Goal: Task Accomplishment & Management: Use online tool/utility

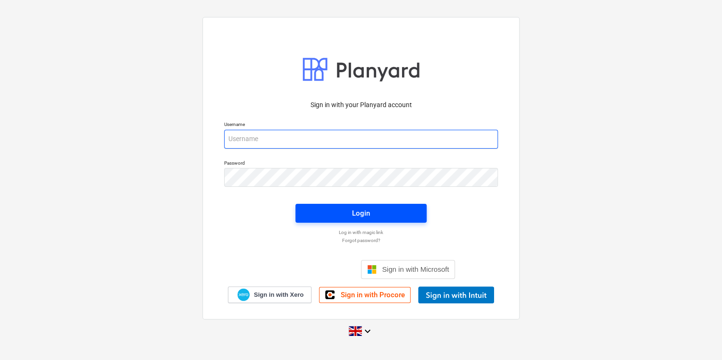
type input "[PERSON_NAME][EMAIL_ADDRESS][PERSON_NAME][DOMAIN_NAME]"
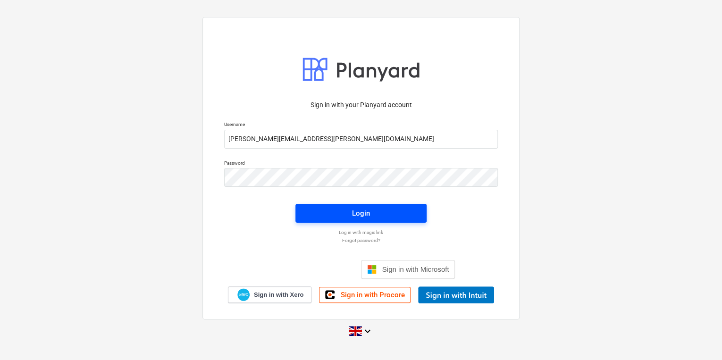
click at [331, 217] on span "Login" at bounding box center [361, 213] width 109 height 12
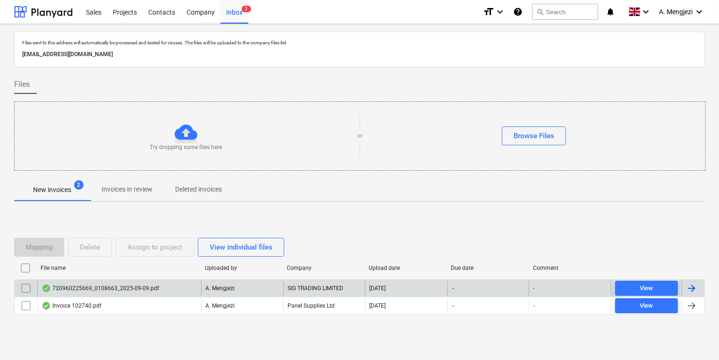
click at [408, 289] on div "[DATE]" at bounding box center [406, 288] width 82 height 15
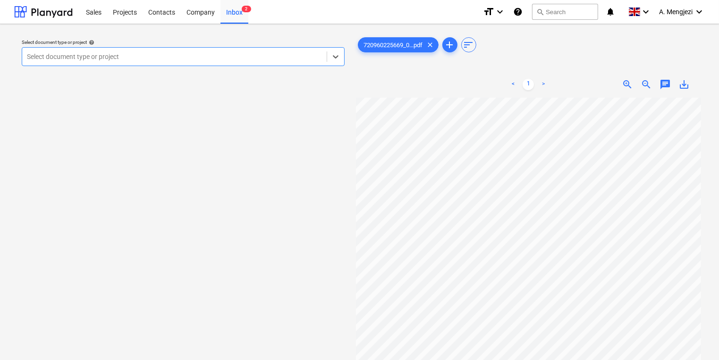
click at [221, 55] on div at bounding box center [174, 56] width 295 height 9
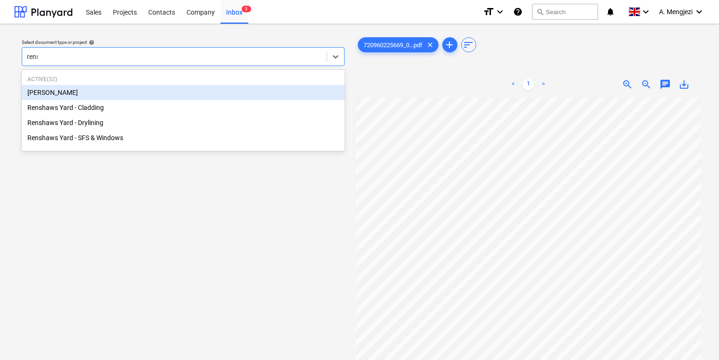
type input "rensh"
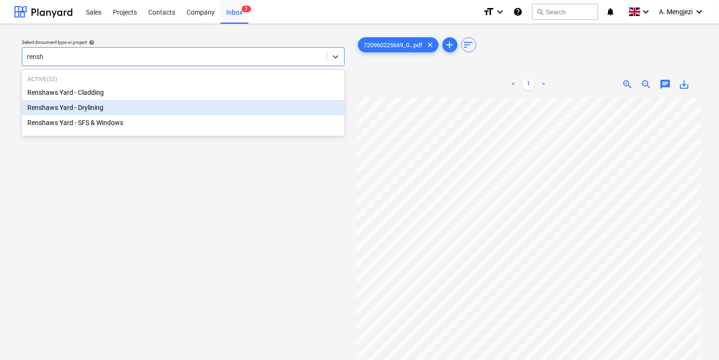
click at [197, 108] on div "Renshaws Yard - Drylining" at bounding box center [183, 107] width 323 height 15
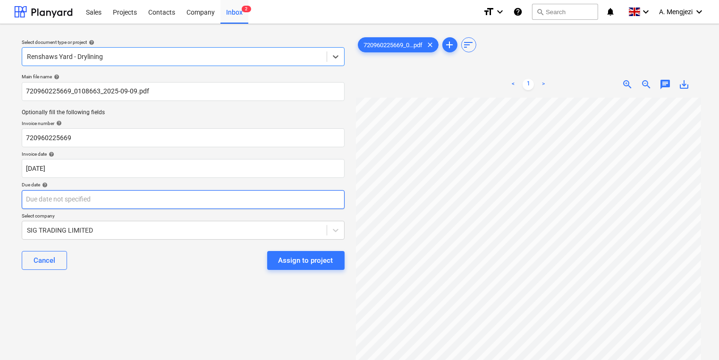
click at [255, 203] on body "Sales Projects Contacts Company Inbox 2 format_size keyboard_arrow_down help se…" at bounding box center [359, 180] width 719 height 360
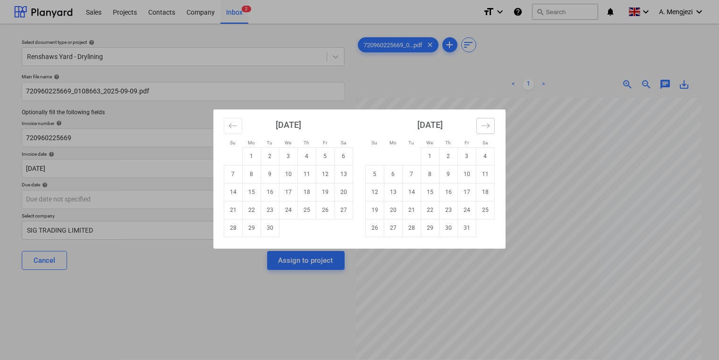
click at [491, 127] on button "Move forward to switch to the next month." at bounding box center [485, 126] width 18 height 16
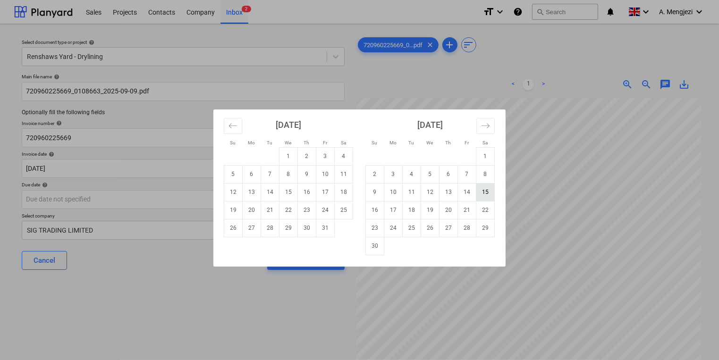
click at [477, 193] on td "15" at bounding box center [485, 192] width 18 height 18
type input "[DATE]"
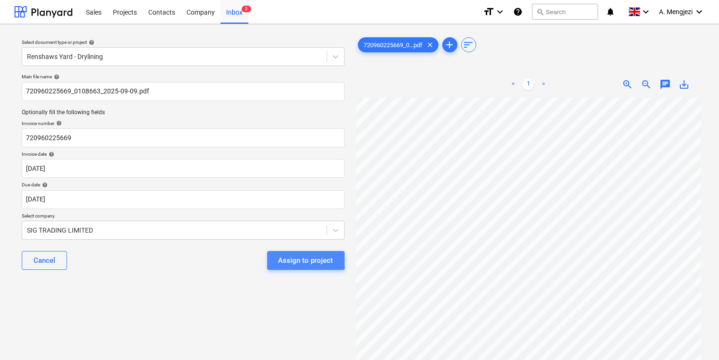
click at [280, 255] on div "Assign to project" at bounding box center [306, 261] width 55 height 12
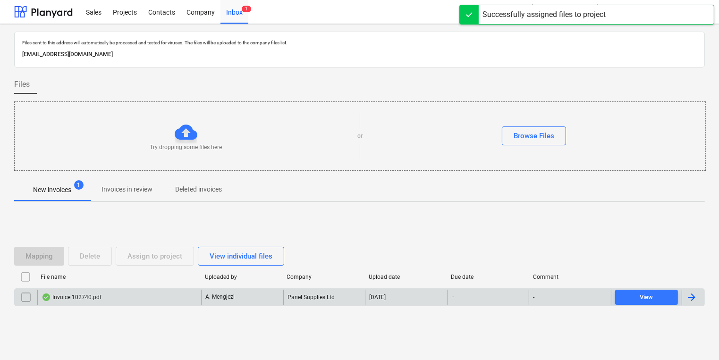
click at [213, 296] on p "A. Mengjezi" at bounding box center [219, 297] width 29 height 8
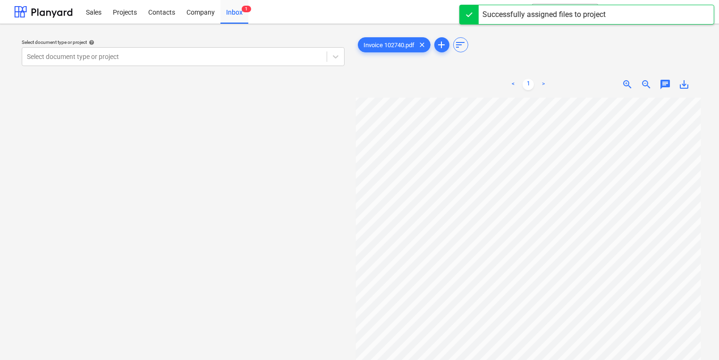
scroll to position [0, 10]
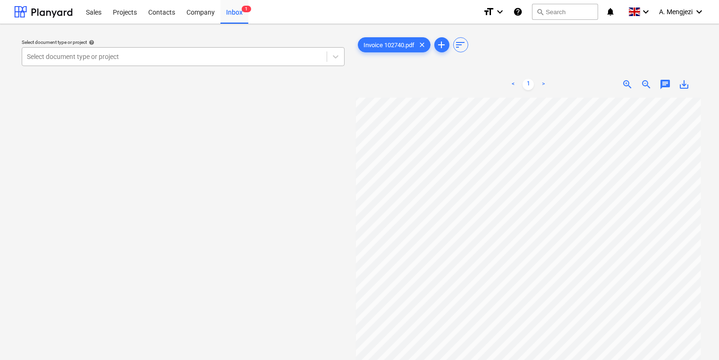
click at [292, 60] on div at bounding box center [174, 56] width 295 height 9
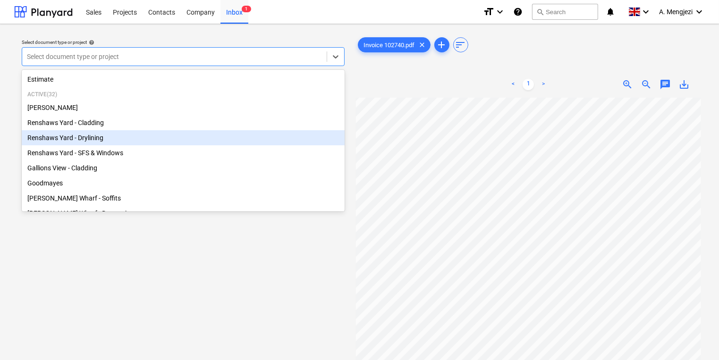
click at [125, 139] on div "Renshaws Yard - Drylining" at bounding box center [183, 137] width 323 height 15
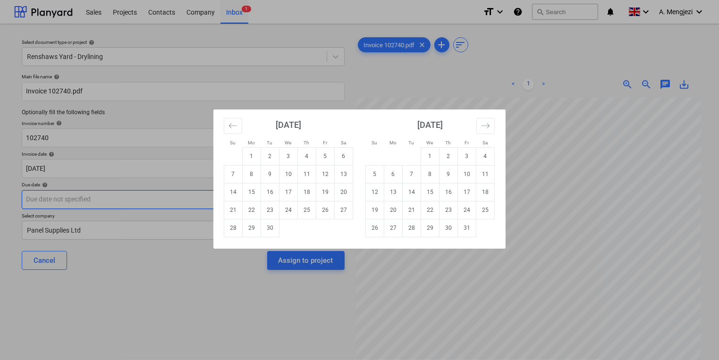
click at [123, 197] on body "Sales Projects Contacts Company Inbox 1 format_size keyboard_arrow_down help se…" at bounding box center [359, 180] width 719 height 360
click at [478, 263] on div "Su Mo Tu We Th Fr Sa Su Mo Tu We Th Fr Sa [DATE] 1 2 3 4 5 6 7 8 9 10 11 12 13 …" at bounding box center [359, 180] width 719 height 360
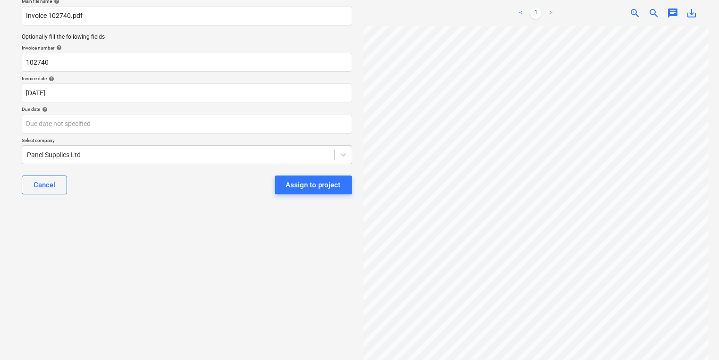
scroll to position [0, 10]
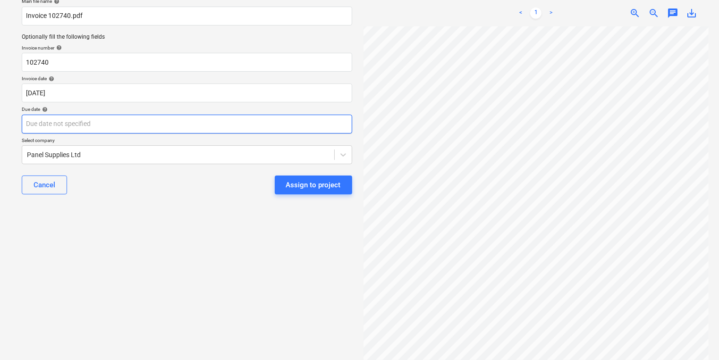
click at [238, 118] on body "Sales Projects Contacts Company Inbox 1 format_size keyboard_arrow_down help se…" at bounding box center [359, 104] width 719 height 360
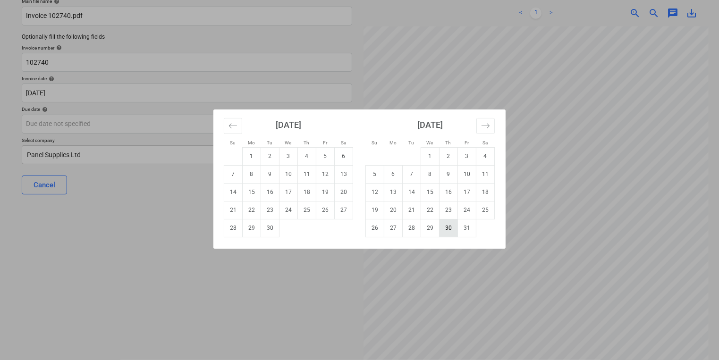
click at [457, 230] on td "30" at bounding box center [449, 228] width 18 height 18
type input "[DATE]"
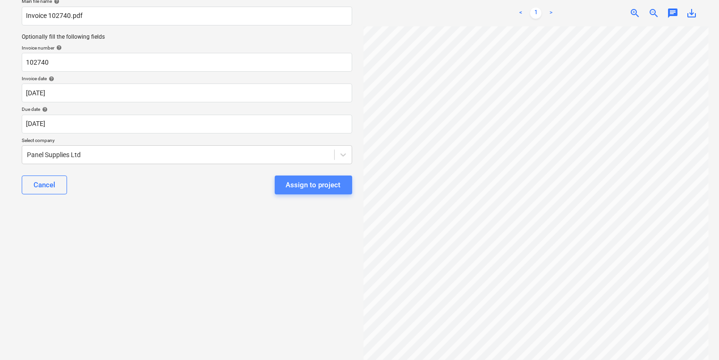
click at [326, 187] on div "Assign to project" at bounding box center [313, 185] width 55 height 12
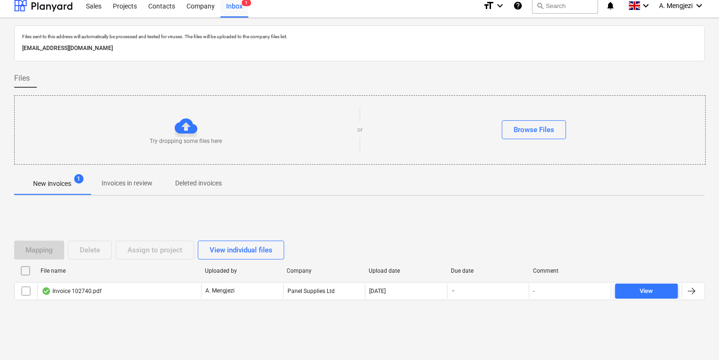
scroll to position [5, 0]
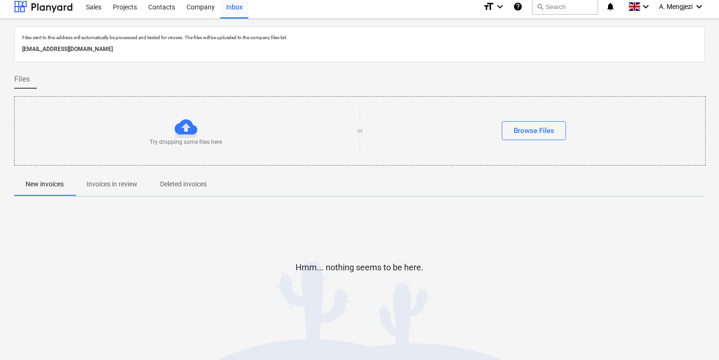
click at [389, 223] on div "Hmm... nothing seems to be here." at bounding box center [359, 275] width 691 height 142
click at [113, 191] on span "Invoices in review" at bounding box center [112, 185] width 74 height 16
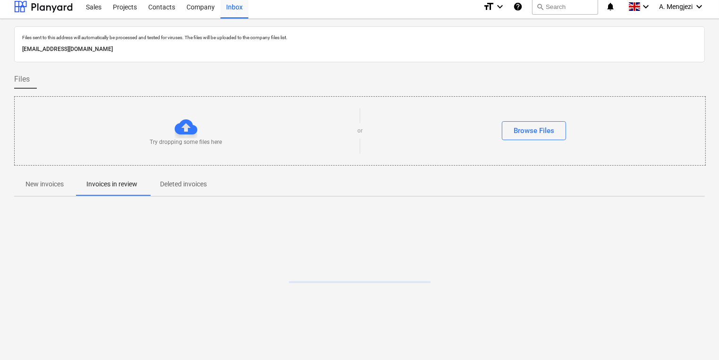
click at [113, 191] on span "Invoices in review" at bounding box center [112, 185] width 74 height 16
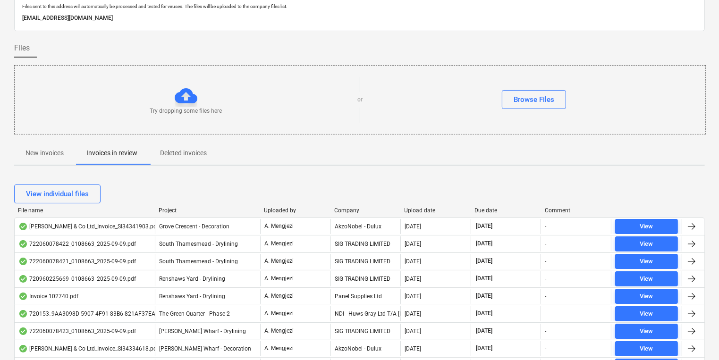
scroll to position [188, 0]
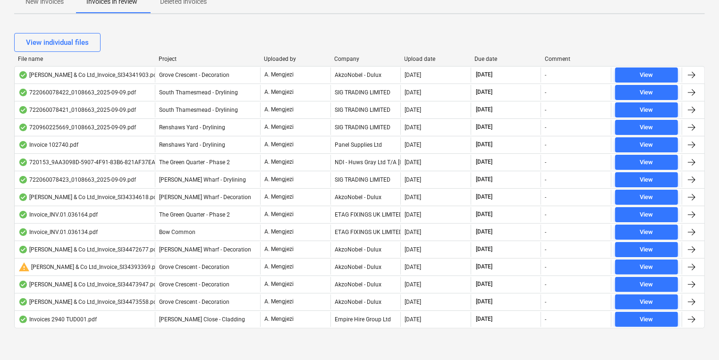
click at [346, 60] on div "Company" at bounding box center [365, 59] width 63 height 7
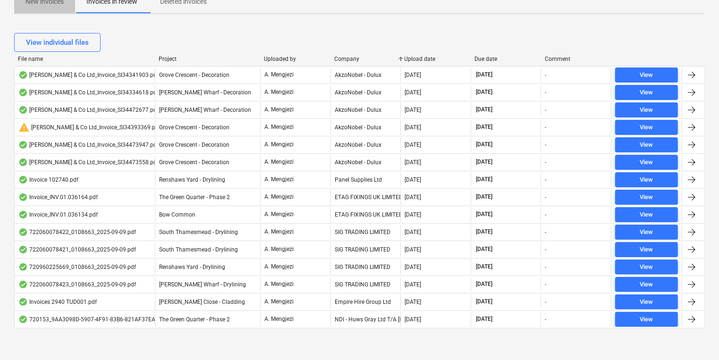
click at [44, 6] on p "New invoices" at bounding box center [44, 2] width 38 height 10
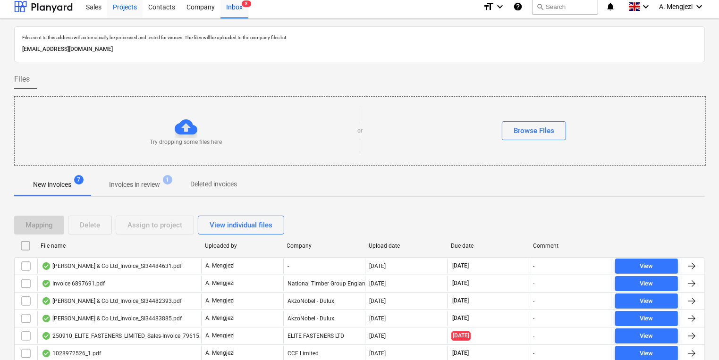
drag, startPoint x: 115, startPoint y: 4, endPoint x: 117, endPoint y: 14, distance: 9.6
click at [115, 4] on div "Projects" at bounding box center [124, 6] width 35 height 24
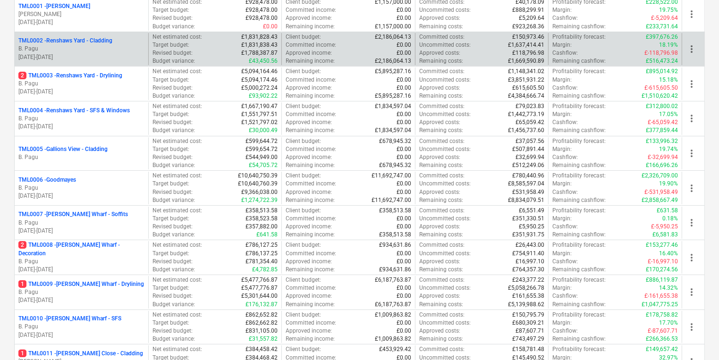
scroll to position [345, 0]
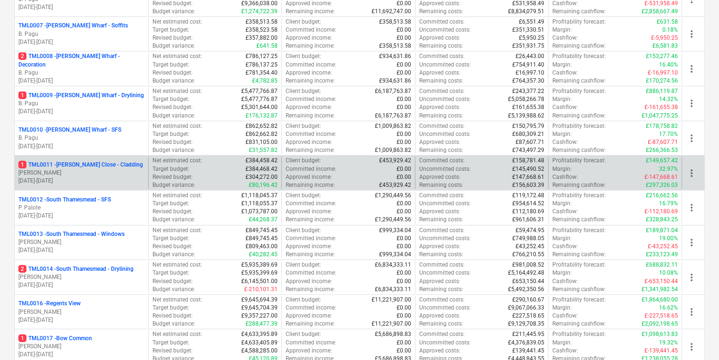
click at [78, 169] on p "[PERSON_NAME]" at bounding box center [81, 173] width 126 height 8
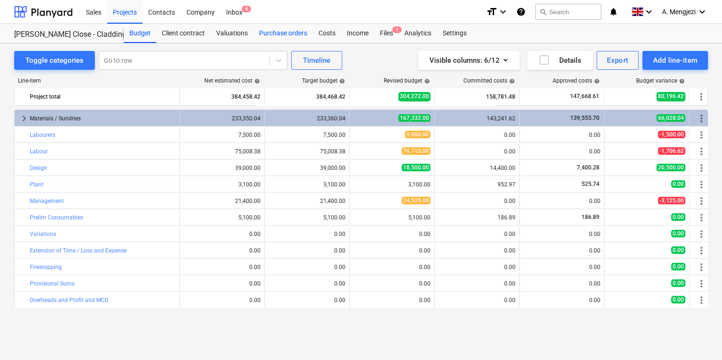
click at [298, 38] on div "Purchase orders" at bounding box center [283, 33] width 59 height 19
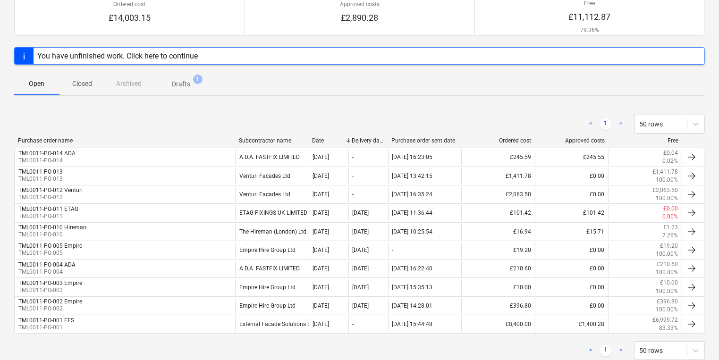
scroll to position [113, 0]
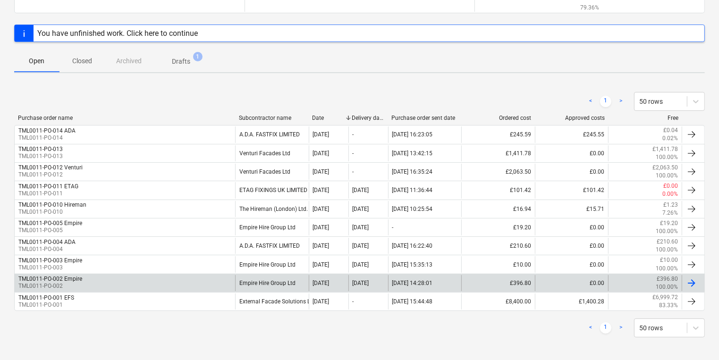
click at [104, 277] on div "TML0011-PO-002 Empire TML0011-PO-002" at bounding box center [125, 283] width 221 height 16
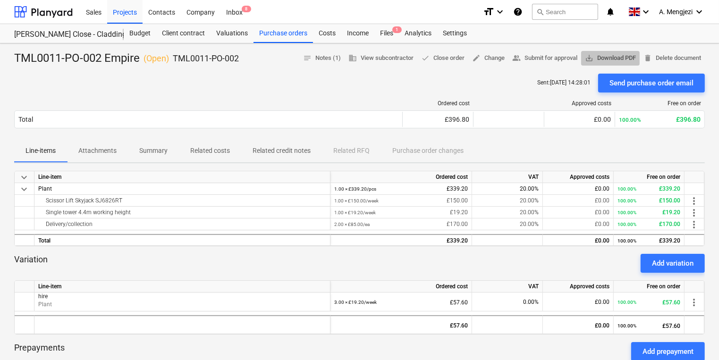
click at [605, 55] on span "save_alt Download PDF" at bounding box center [610, 58] width 51 height 11
click at [294, 28] on div "Purchase orders" at bounding box center [283, 33] width 59 height 19
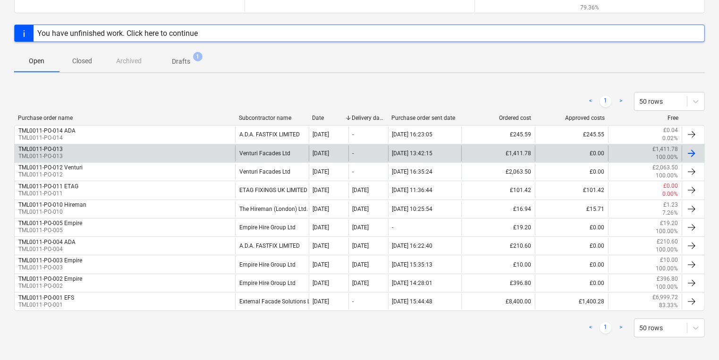
scroll to position [115, 0]
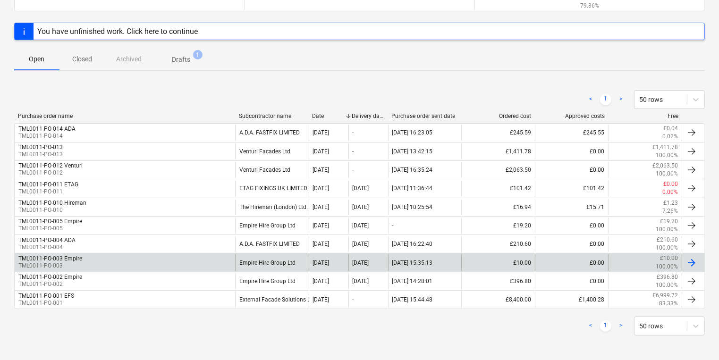
click at [150, 266] on div "TML0011-PO-003 Empire TML0011-PO-003" at bounding box center [125, 263] width 221 height 16
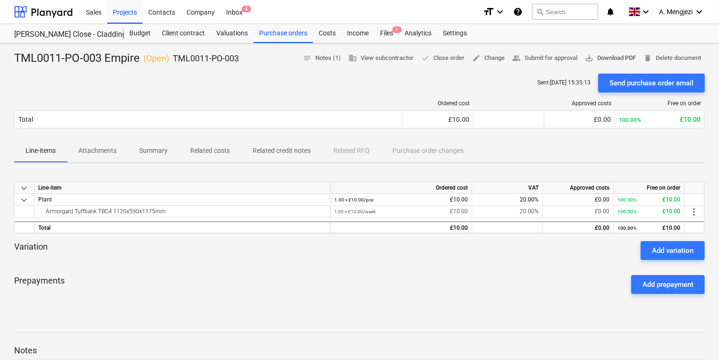
click at [587, 60] on span "save_alt" at bounding box center [589, 58] width 8 height 8
click at [236, 15] on div "Inbox 8" at bounding box center [235, 12] width 28 height 24
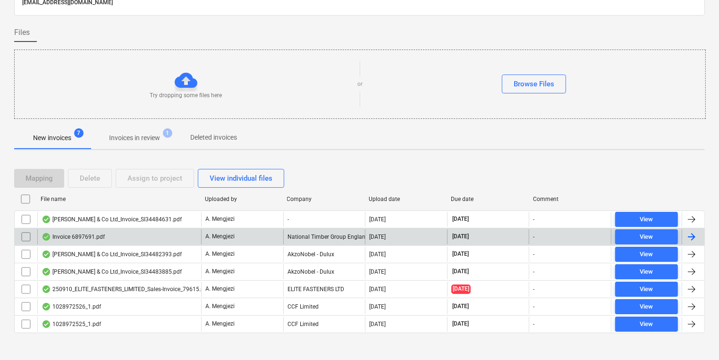
scroll to position [57, 0]
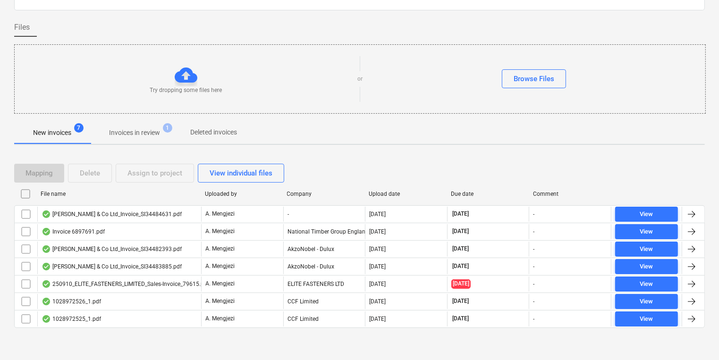
click at [311, 192] on div "Company" at bounding box center [324, 194] width 75 height 7
checkbox input "false"
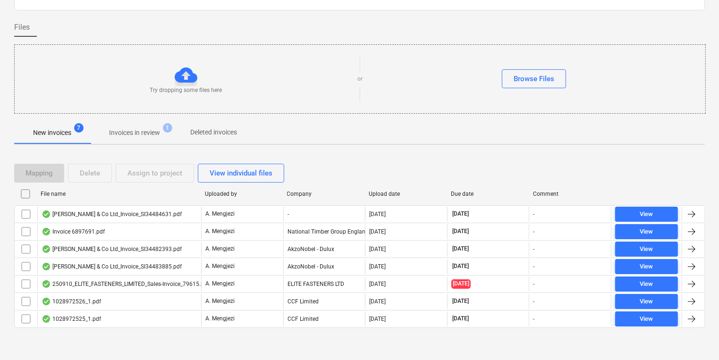
checkbox input "false"
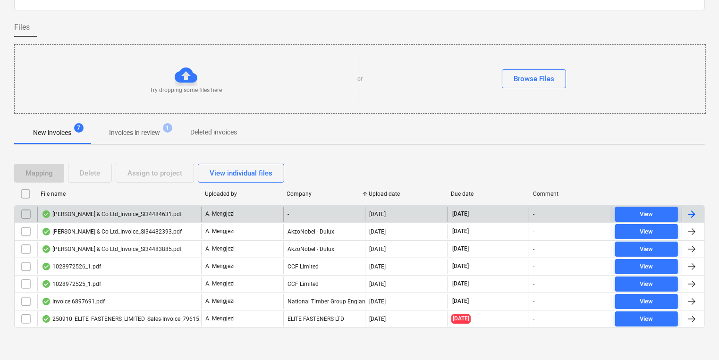
click at [314, 215] on div "-" at bounding box center [324, 214] width 82 height 15
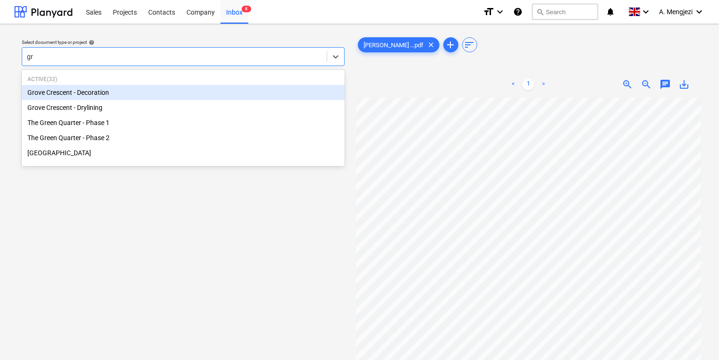
type input "gro"
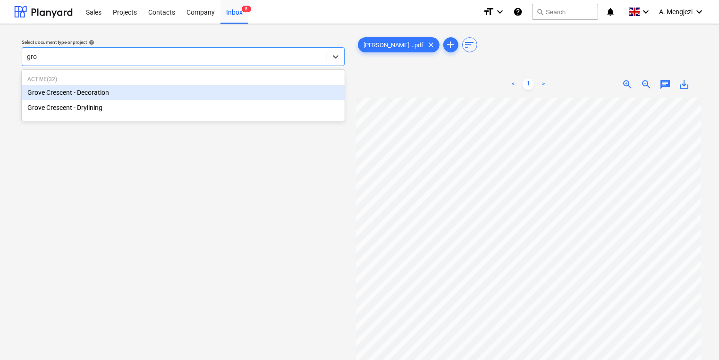
click at [91, 85] on div "Grove Crescent - Decoration" at bounding box center [183, 92] width 323 height 15
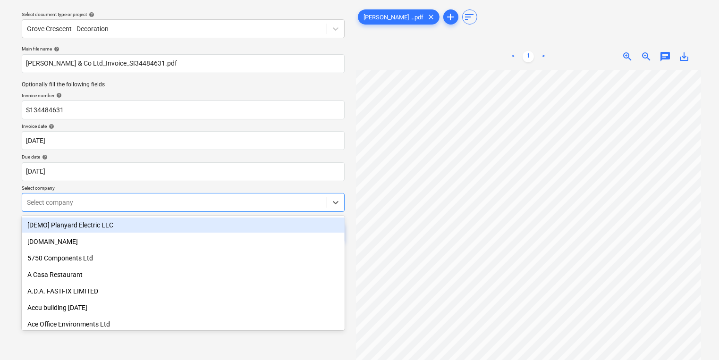
click at [147, 222] on body "Sales Projects Contacts Company Inbox 8 format_size keyboard_arrow_down help se…" at bounding box center [359, 152] width 719 height 360
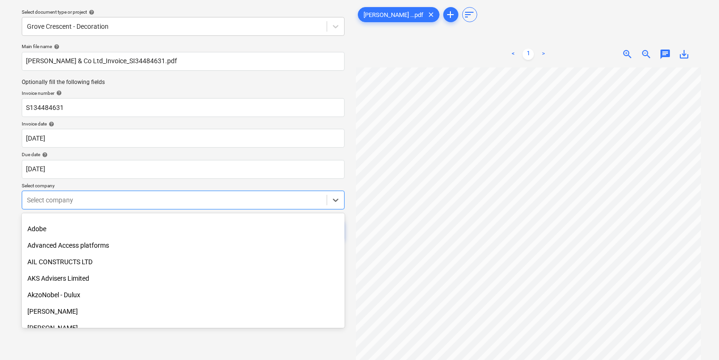
scroll to position [189, 0]
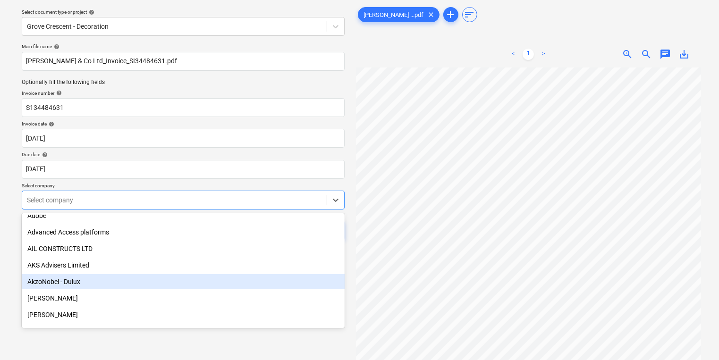
click at [143, 286] on div "AkzoNobel - Dulux" at bounding box center [183, 281] width 323 height 15
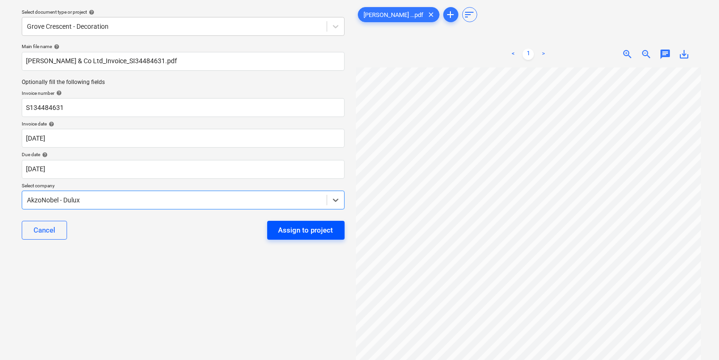
click at [287, 228] on div "Assign to project" at bounding box center [306, 230] width 55 height 12
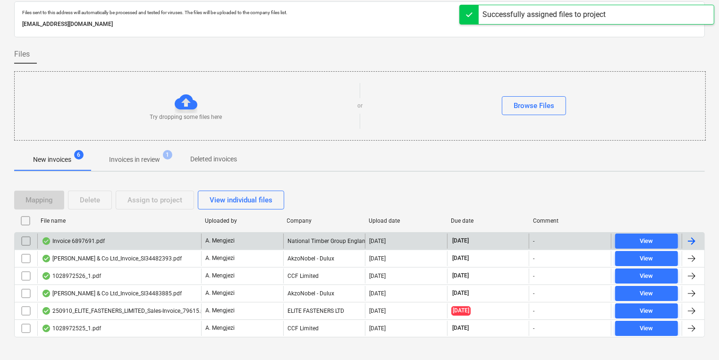
click at [178, 241] on div "Invoice 6897691.pdf" at bounding box center [119, 241] width 164 height 15
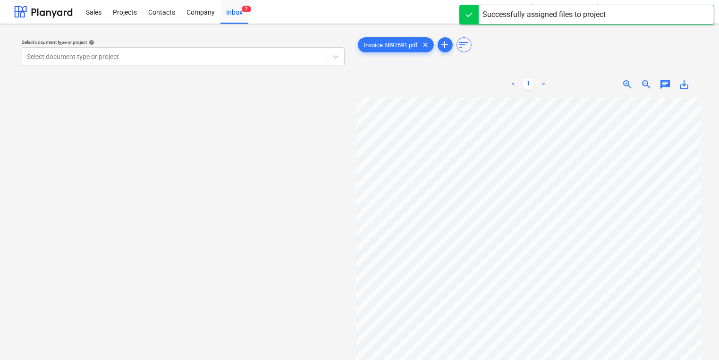
scroll to position [0, 10]
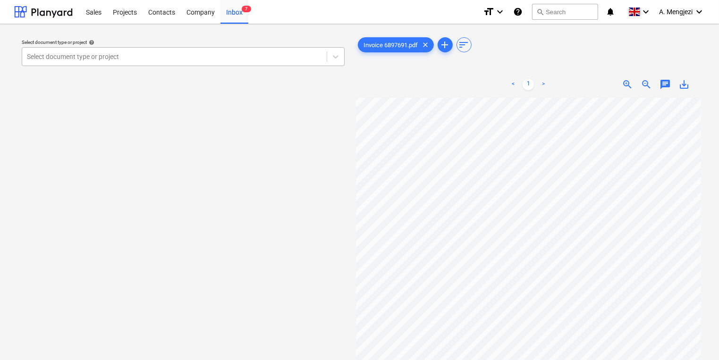
click at [236, 55] on div at bounding box center [174, 56] width 295 height 9
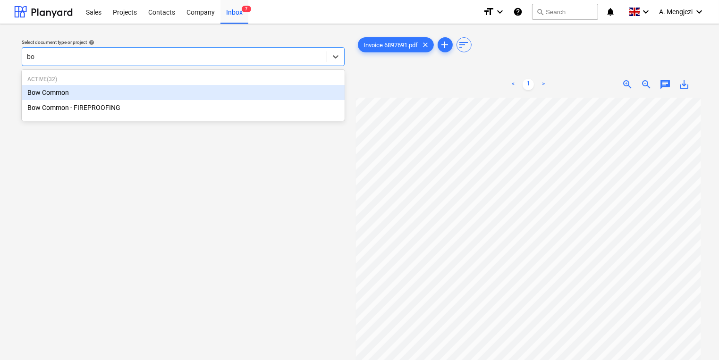
type input "bow"
click at [229, 90] on div "Bow Common" at bounding box center [183, 92] width 323 height 15
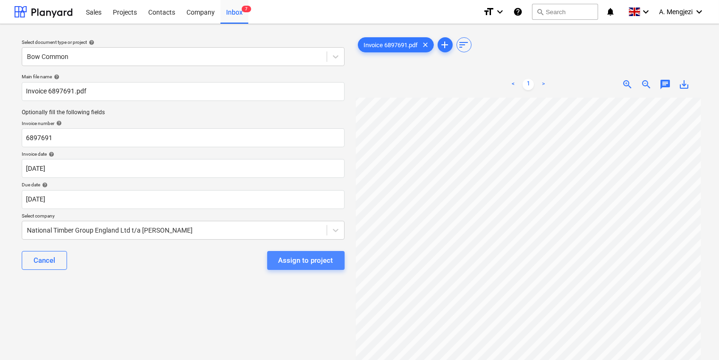
click at [322, 268] on button "Assign to project" at bounding box center [305, 260] width 77 height 19
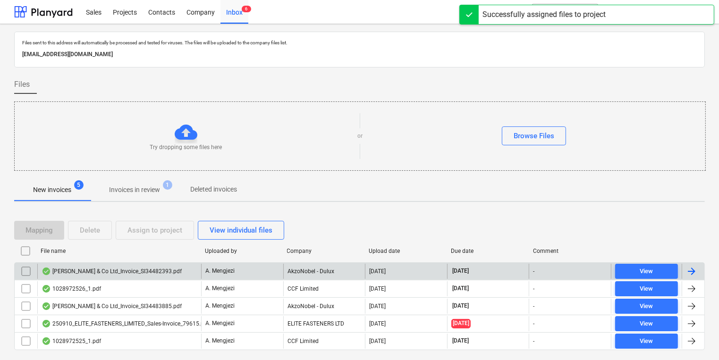
click at [321, 272] on div "AkzoNobel - Dulux" at bounding box center [324, 271] width 82 height 15
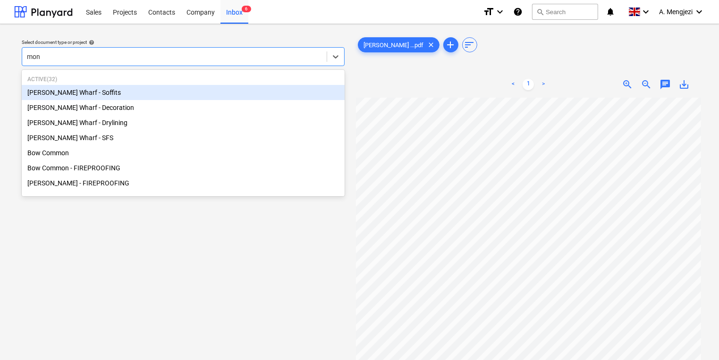
type input "mont"
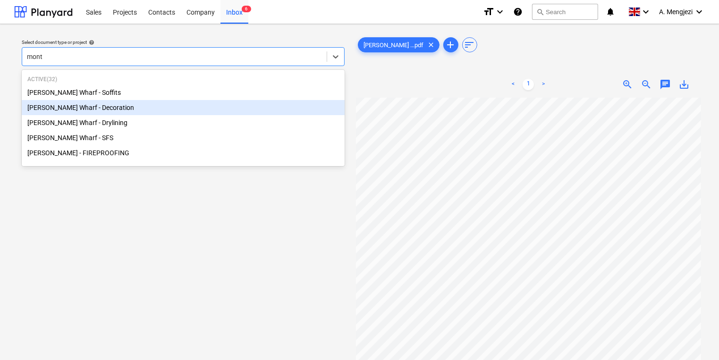
click at [151, 108] on div "[PERSON_NAME] Wharf - Decoration" at bounding box center [183, 107] width 323 height 15
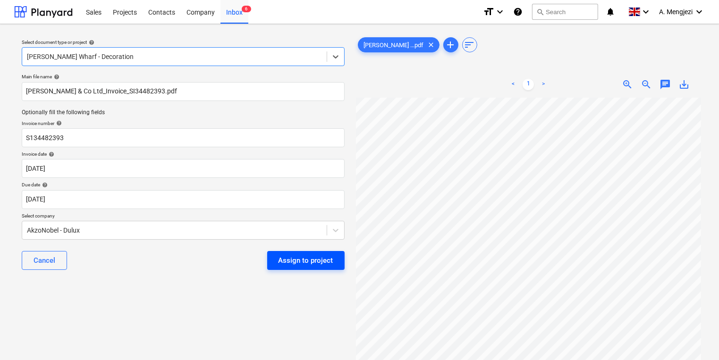
click at [283, 255] on div "Assign to project" at bounding box center [306, 261] width 55 height 12
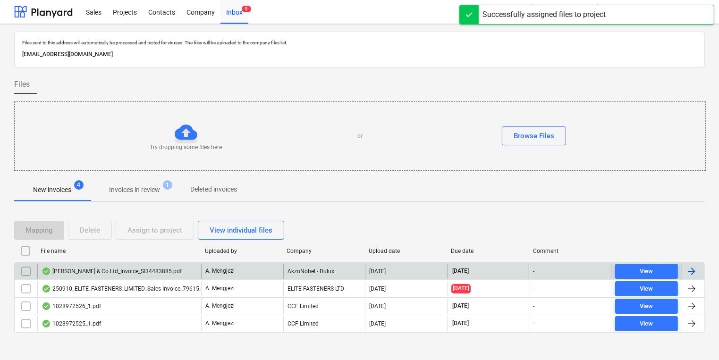
click at [239, 273] on div "A. Mengjezi" at bounding box center [242, 271] width 82 height 15
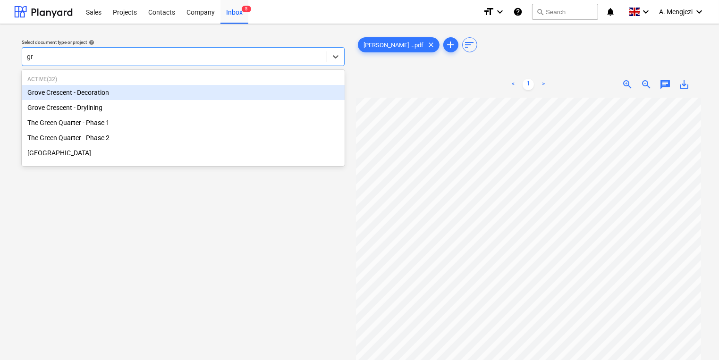
type input "gro"
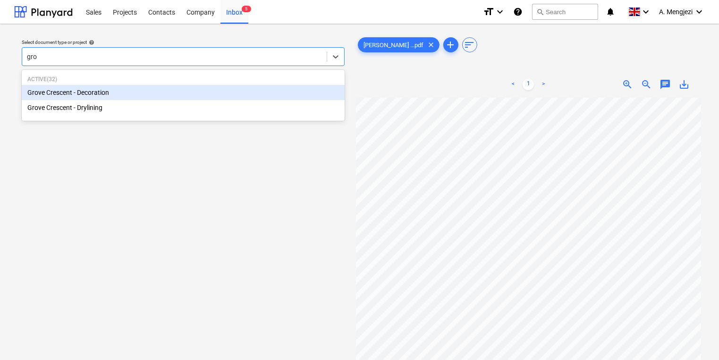
click at [144, 95] on div "Grove Crescent - Decoration" at bounding box center [183, 92] width 323 height 15
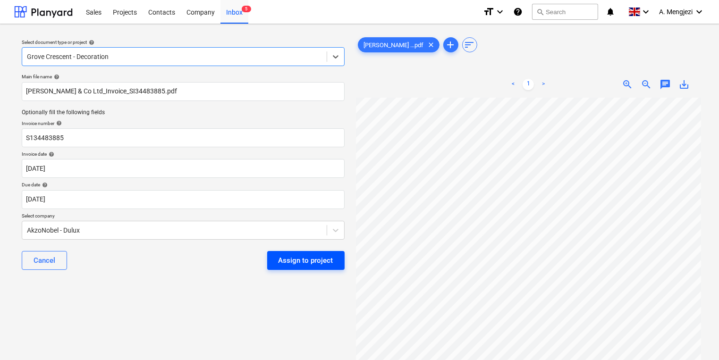
click at [289, 251] on button "Assign to project" at bounding box center [305, 260] width 77 height 19
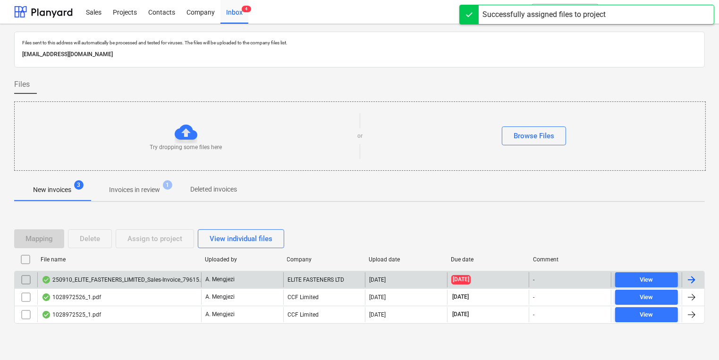
click at [240, 273] on div "A. Mengjezi" at bounding box center [242, 279] width 82 height 15
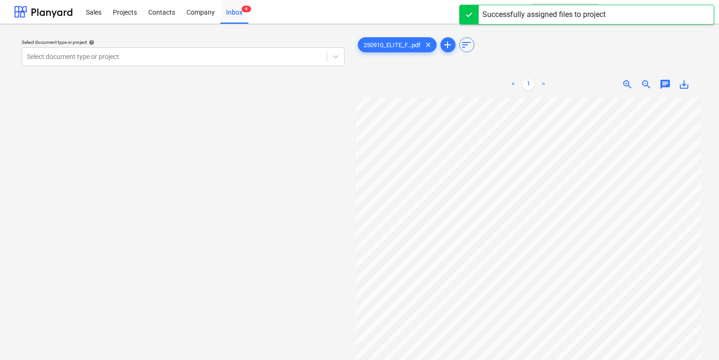
scroll to position [0, 4]
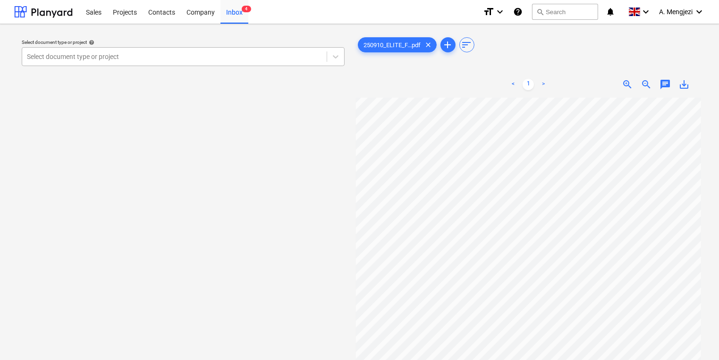
click at [185, 55] on div at bounding box center [174, 56] width 295 height 9
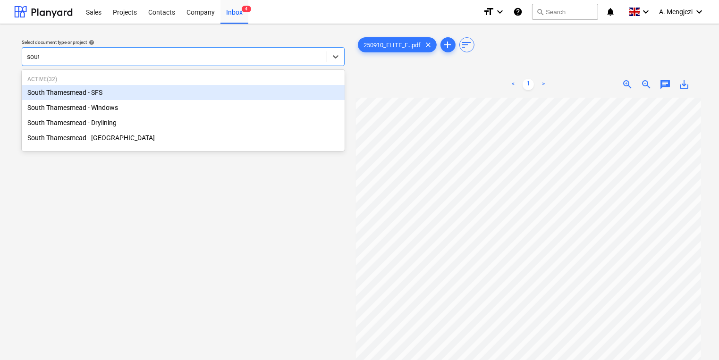
type input "south"
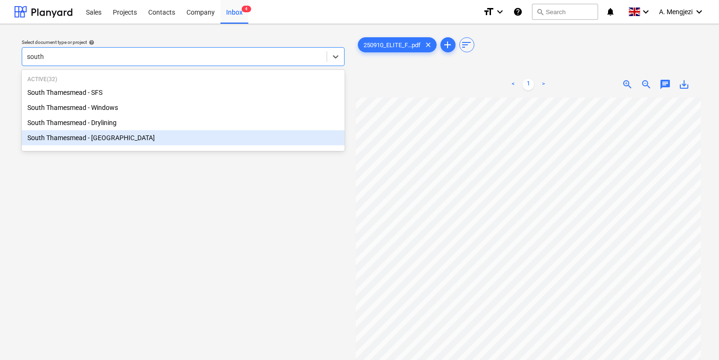
click at [203, 136] on div "South Thamesmead - [GEOGRAPHIC_DATA]" at bounding box center [183, 137] width 323 height 15
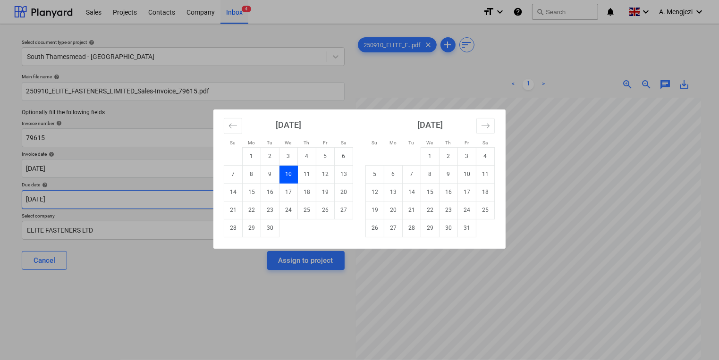
click at [232, 205] on body "Sales Projects Contacts Company Inbox 4 format_size keyboard_arrow_down help se…" at bounding box center [359, 180] width 719 height 360
click at [481, 129] on button "Move forward to switch to the next month." at bounding box center [485, 126] width 18 height 16
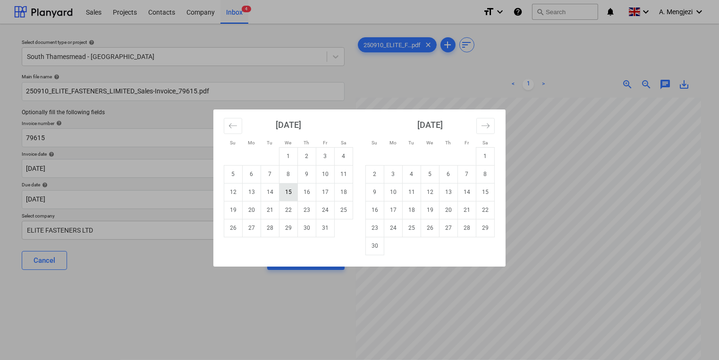
click at [287, 195] on td "15" at bounding box center [289, 192] width 18 height 18
type input "[DATE]"
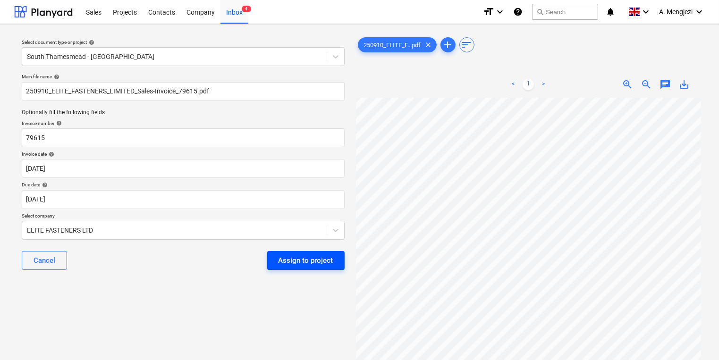
click at [304, 270] on button "Assign to project" at bounding box center [305, 260] width 77 height 19
click at [305, 267] on div "Assign to project" at bounding box center [305, 260] width 77 height 19
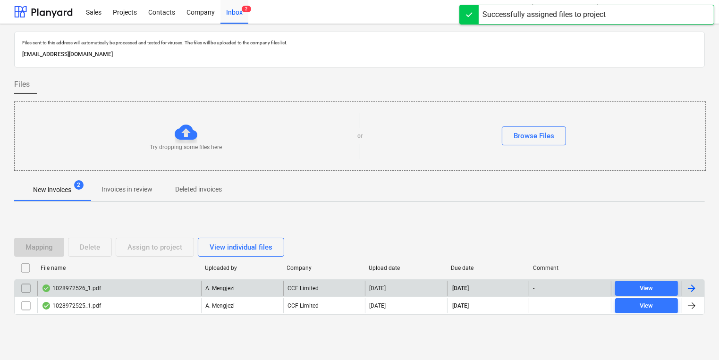
click at [216, 285] on p "A. Mengjezi" at bounding box center [219, 289] width 29 height 8
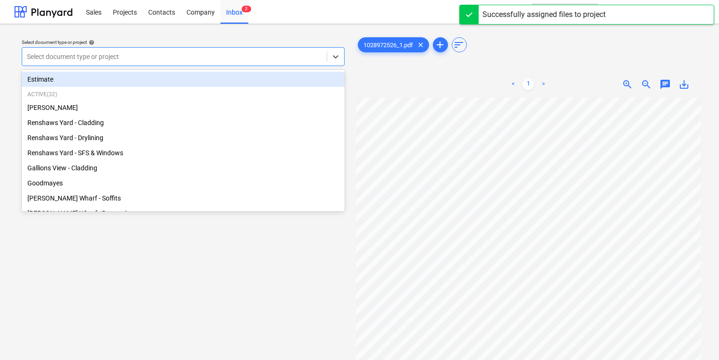
click at [244, 51] on div "Select document type or project" at bounding box center [174, 56] width 305 height 13
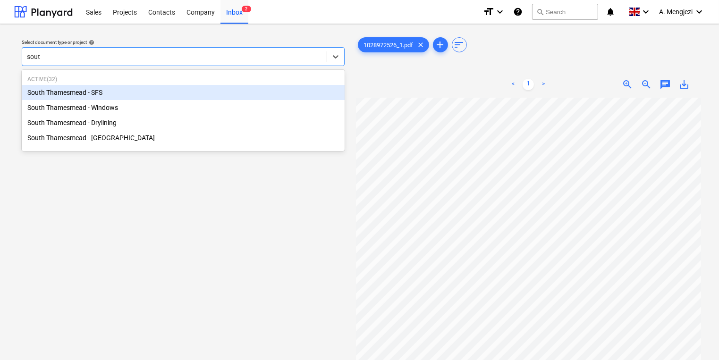
type input "south"
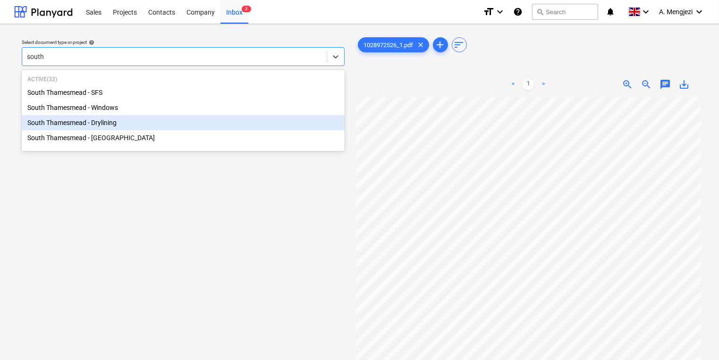
click at [132, 126] on div "South Thamesmead - Drylining" at bounding box center [183, 122] width 323 height 15
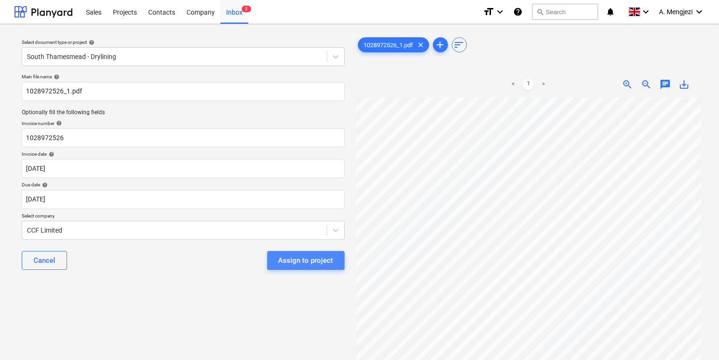
click at [309, 261] on div "Assign to project" at bounding box center [306, 261] width 55 height 12
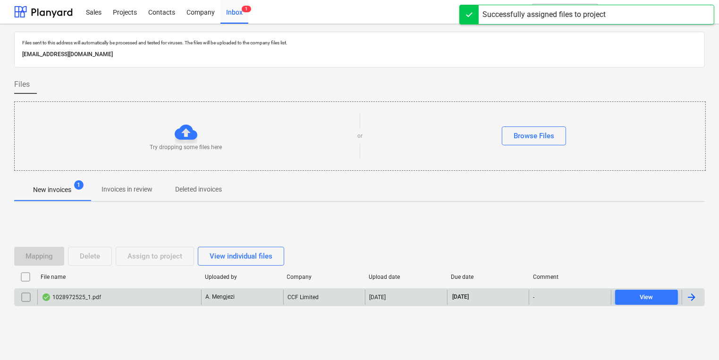
click at [230, 297] on p "A. Mengjezi" at bounding box center [219, 297] width 29 height 8
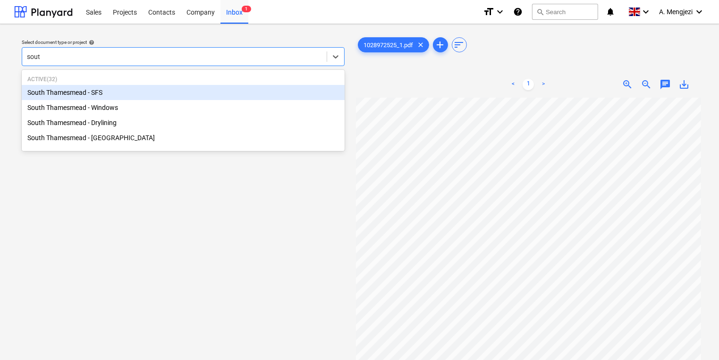
type input "south"
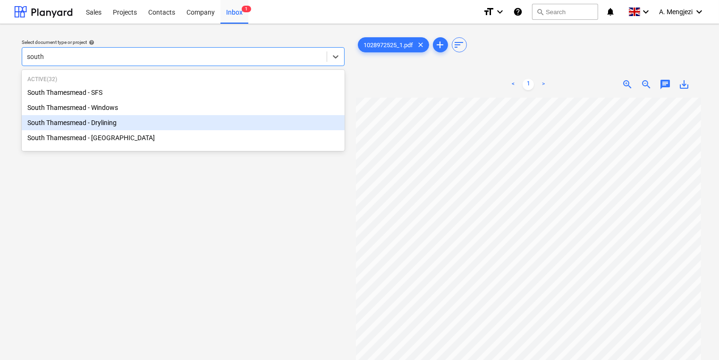
click at [100, 128] on div "South Thamesmead - Drylining" at bounding box center [183, 122] width 323 height 15
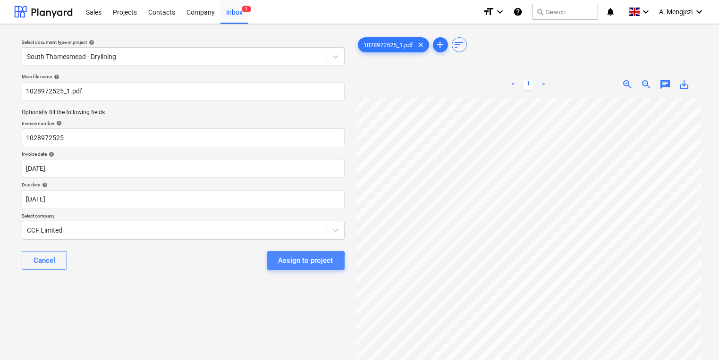
click at [291, 263] on div "Assign to project" at bounding box center [306, 261] width 55 height 12
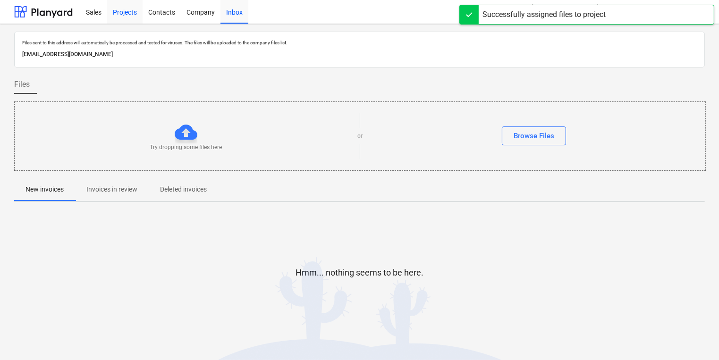
click at [117, 10] on div "Projects" at bounding box center [124, 12] width 35 height 24
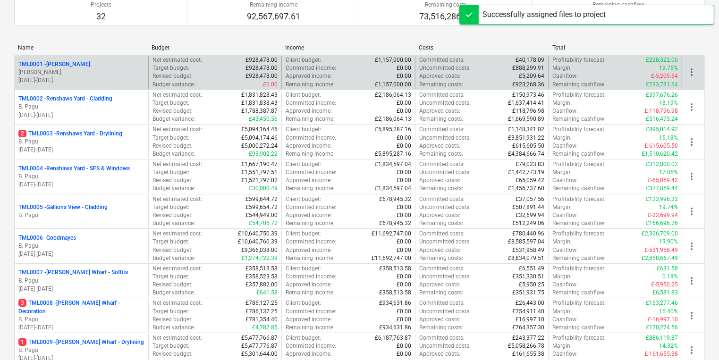
scroll to position [113, 0]
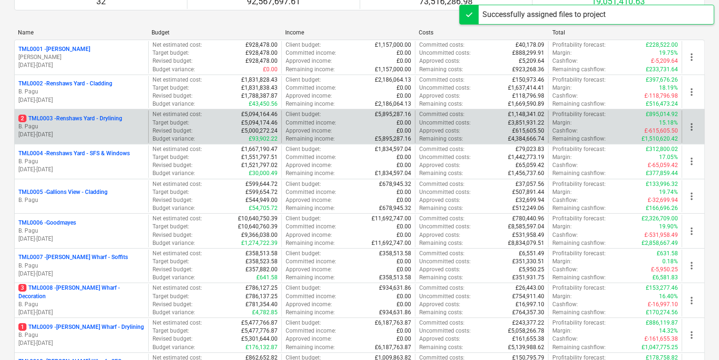
click at [236, 129] on div "Revised budget : £5,000,272.24" at bounding box center [216, 131] width 126 height 8
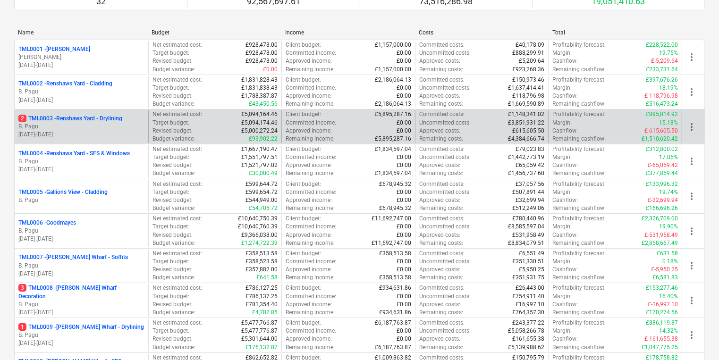
click at [100, 126] on p "B. Pagu" at bounding box center [81, 127] width 126 height 8
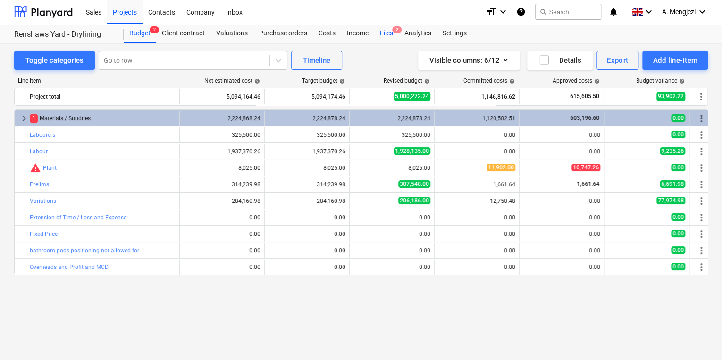
click at [386, 34] on div "Files 2" at bounding box center [386, 33] width 25 height 19
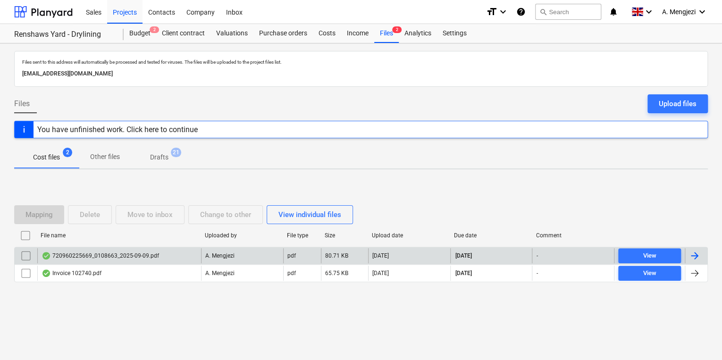
click at [247, 257] on div "A. Mengjezi" at bounding box center [242, 255] width 82 height 15
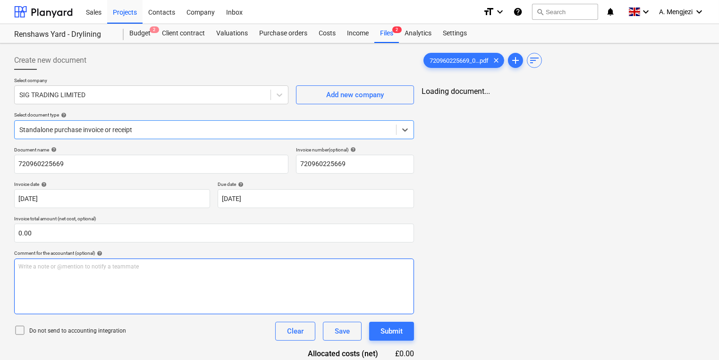
type input "720960225669"
type input "[DATE]"
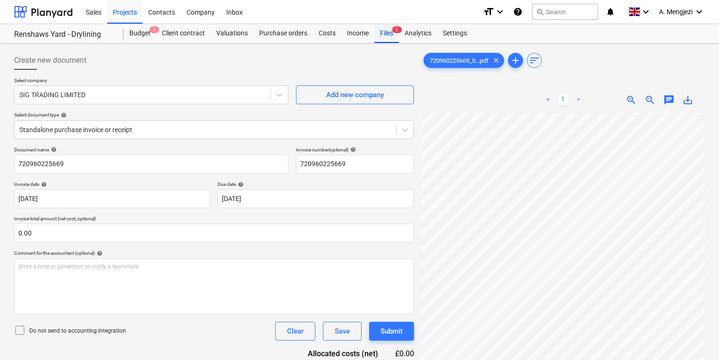
click at [383, 39] on div "Files 2" at bounding box center [386, 33] width 25 height 19
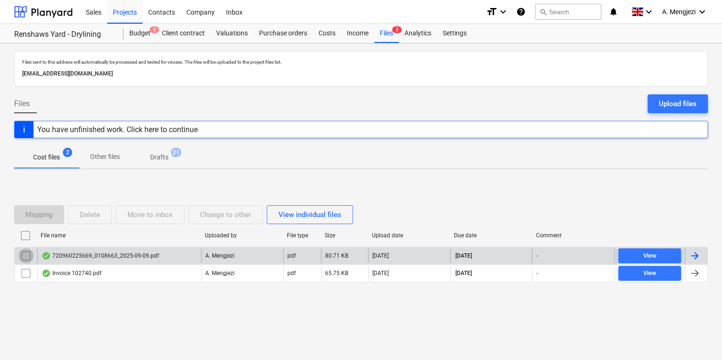
click at [18, 255] on input "checkbox" at bounding box center [25, 255] width 15 height 15
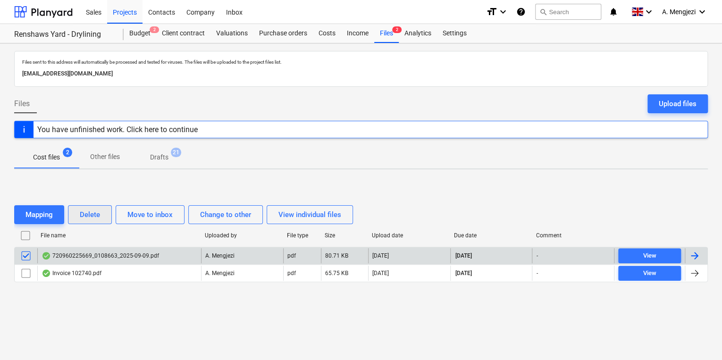
click at [97, 212] on div "Delete" at bounding box center [90, 215] width 20 height 12
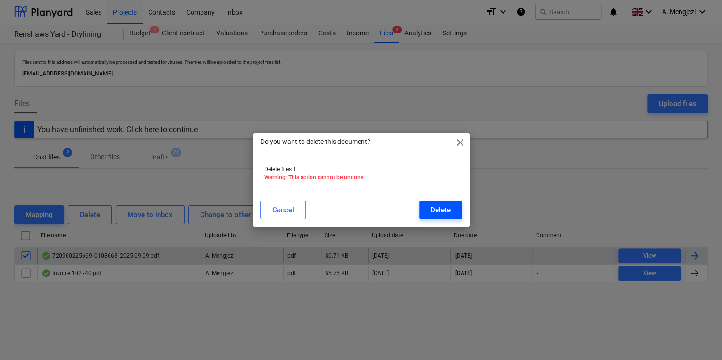
click at [440, 206] on div "Delete" at bounding box center [441, 210] width 20 height 12
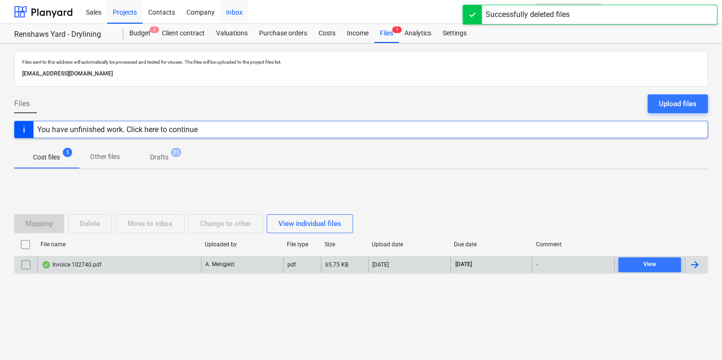
click at [229, 15] on div "Inbox" at bounding box center [235, 12] width 28 height 24
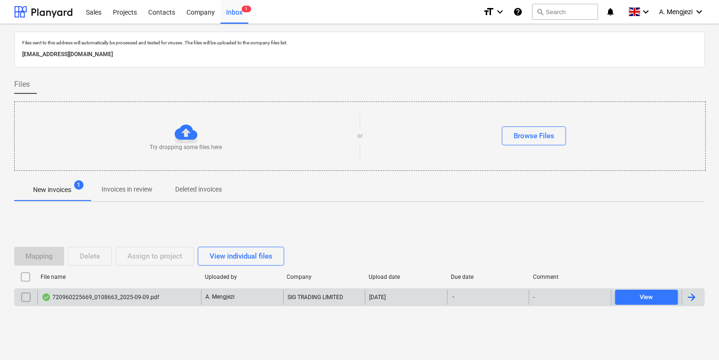
click at [194, 297] on div "720960225669_0108663_2025-09-09.pdf" at bounding box center [119, 297] width 164 height 15
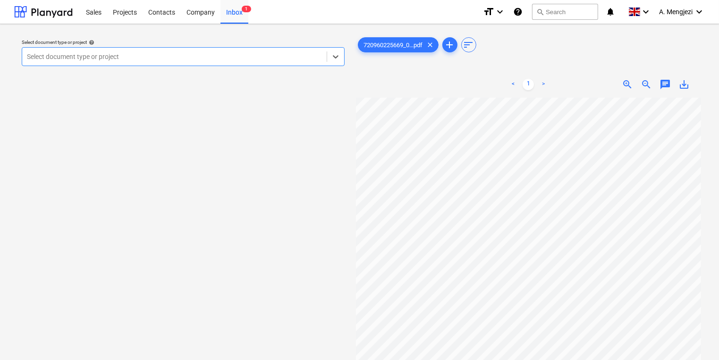
click at [199, 55] on div at bounding box center [174, 56] width 295 height 9
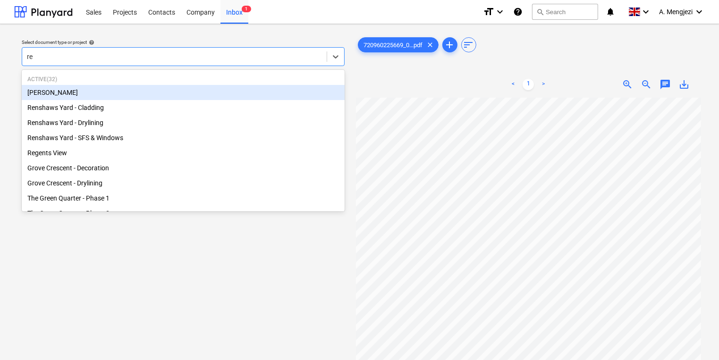
type input "ren"
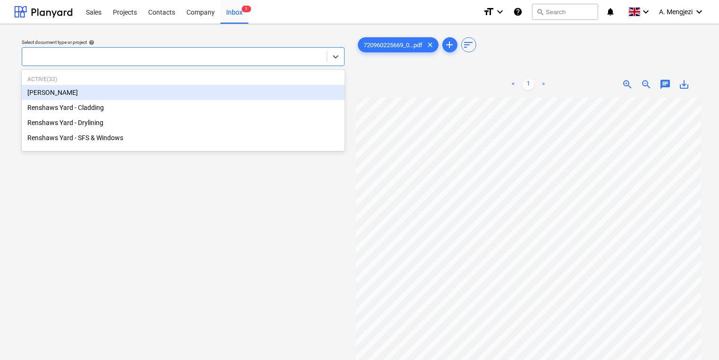
drag, startPoint x: 202, startPoint y: 58, endPoint x: 204, endPoint y: 93, distance: 35.5
click at [203, 58] on div at bounding box center [174, 56] width 295 height 9
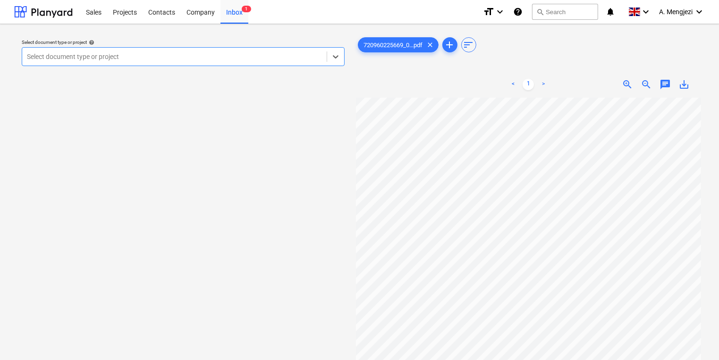
click at [146, 36] on div "Select document type or project help Select is focused ,type to refine list, pr…" at bounding box center [183, 52] width 331 height 34
click at [167, 61] on div at bounding box center [174, 56] width 295 height 9
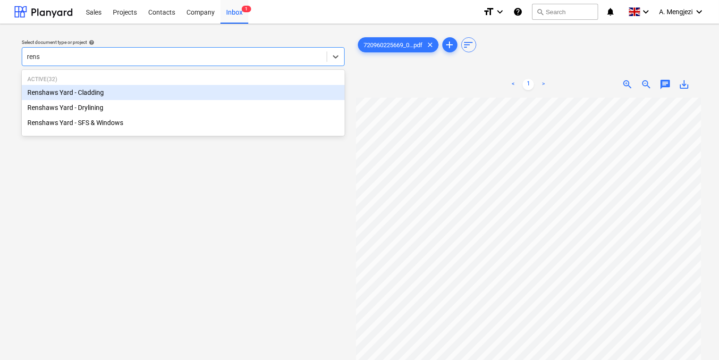
type input "rensh"
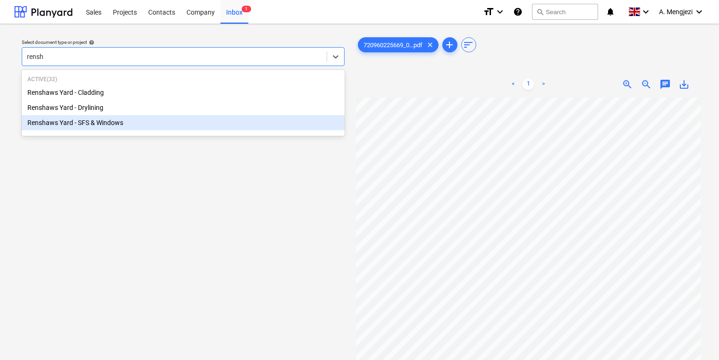
click at [161, 125] on div "Renshaws Yard - SFS & Windows" at bounding box center [183, 122] width 323 height 15
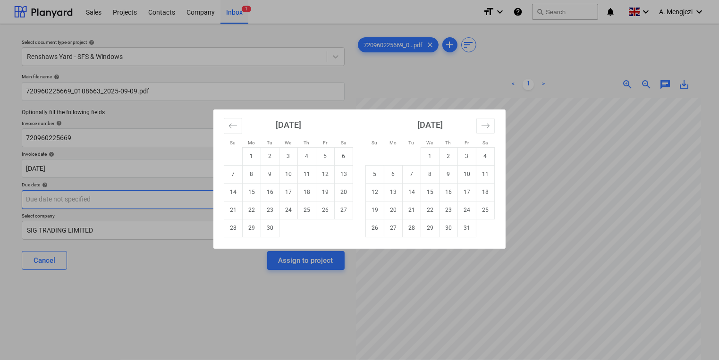
click at [150, 196] on body "Sales Projects Contacts Company Inbox 1 format_size keyboard_arrow_down help se…" at bounding box center [359, 180] width 719 height 360
click at [490, 128] on button "Move forward to switch to the next month." at bounding box center [485, 126] width 18 height 16
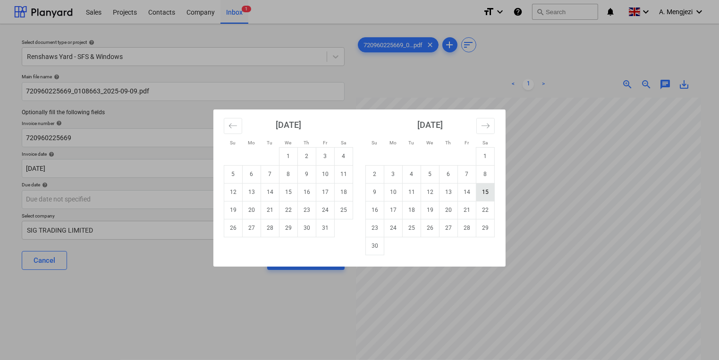
click at [483, 192] on td "15" at bounding box center [485, 192] width 18 height 18
type input "[DATE]"
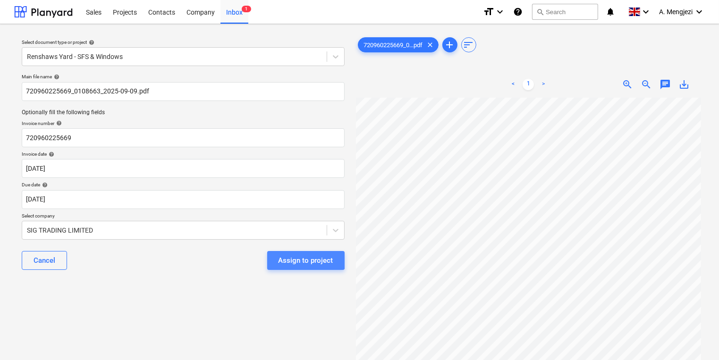
click at [298, 256] on div "Assign to project" at bounding box center [306, 261] width 55 height 12
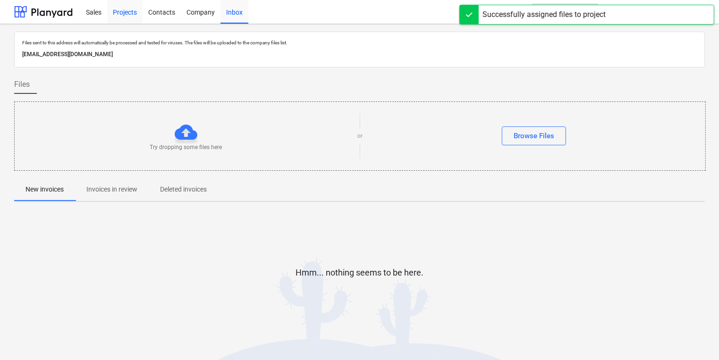
click at [131, 14] on div "Projects" at bounding box center [124, 12] width 35 height 24
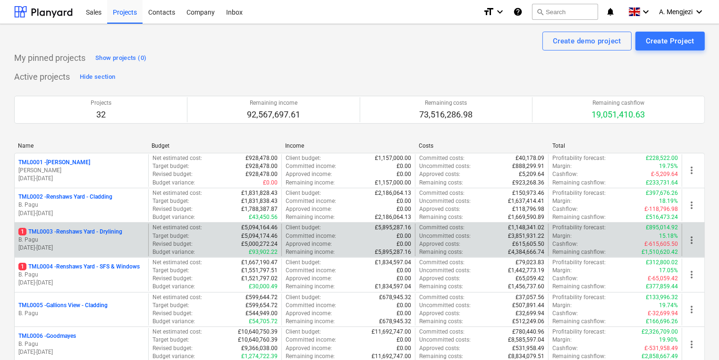
click at [107, 231] on p "1 TML0003 - Renshaws Yard - Drylining" at bounding box center [70, 232] width 104 height 8
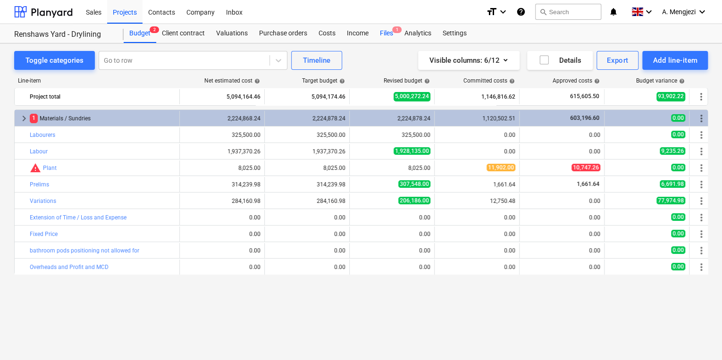
click at [393, 31] on span "1" at bounding box center [396, 29] width 9 height 7
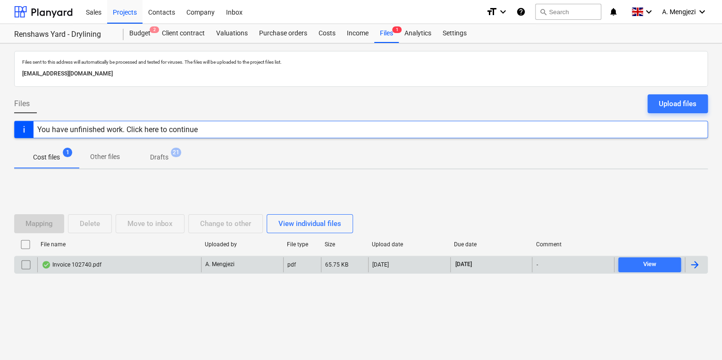
click at [251, 265] on div "A. Mengjezi" at bounding box center [242, 264] width 82 height 15
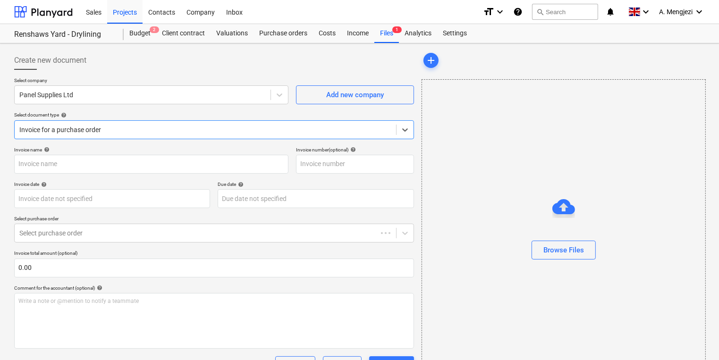
type input "102740"
type input "[DATE]"
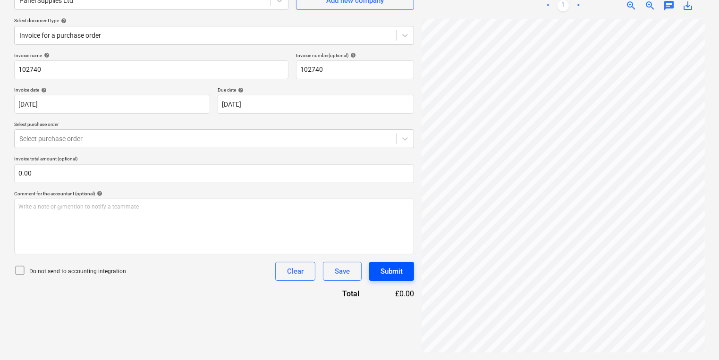
scroll to position [0, 17]
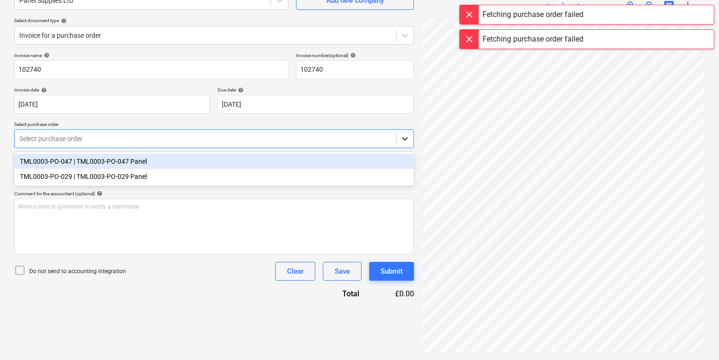
click at [402, 142] on icon at bounding box center [404, 138] width 9 height 9
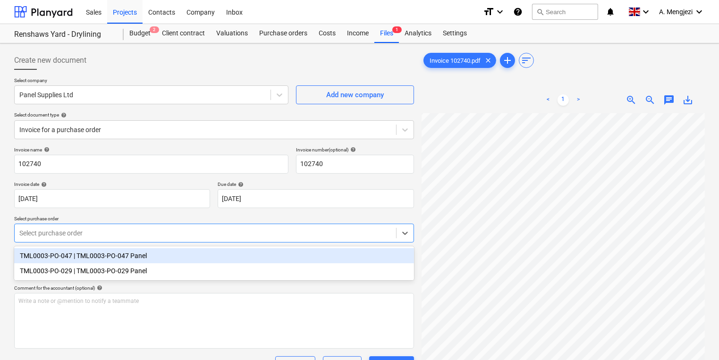
scroll to position [169, 17]
click at [376, 31] on div "Files 1" at bounding box center [386, 33] width 25 height 19
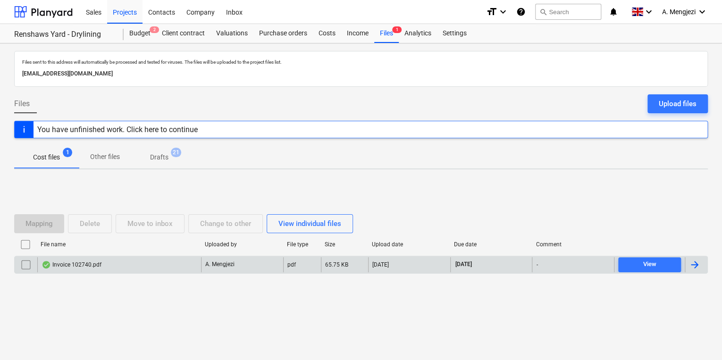
click at [28, 265] on input "checkbox" at bounding box center [25, 264] width 15 height 15
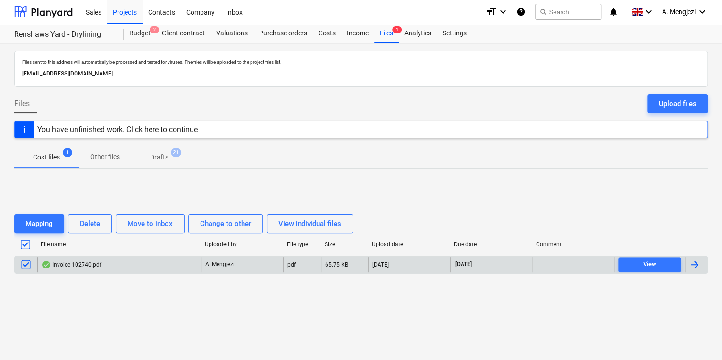
click at [100, 201] on div "Mapping Delete Move to inbox Change to other View individual files File name Up…" at bounding box center [361, 248] width 694 height 142
click at [92, 218] on div "Delete" at bounding box center [90, 224] width 20 height 12
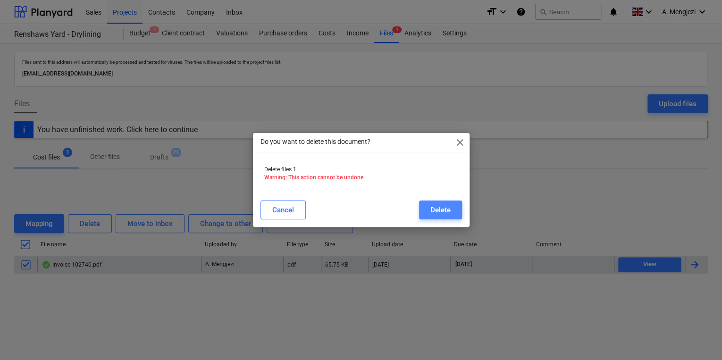
click at [431, 207] on div "Delete" at bounding box center [441, 210] width 20 height 12
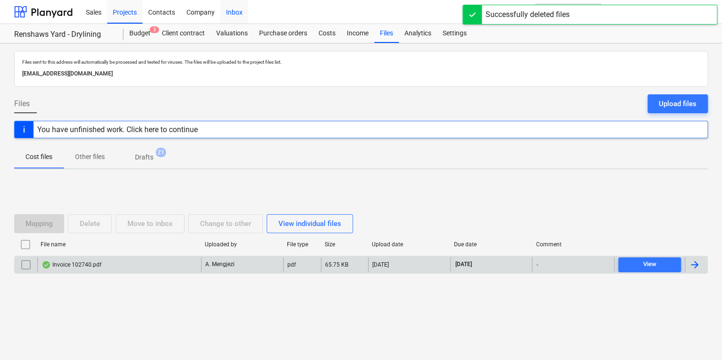
click at [227, 12] on div "Inbox" at bounding box center [235, 12] width 28 height 24
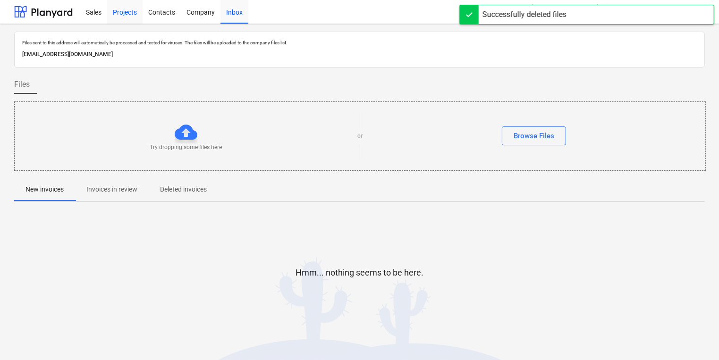
click at [138, 11] on div "Projects" at bounding box center [124, 12] width 35 height 24
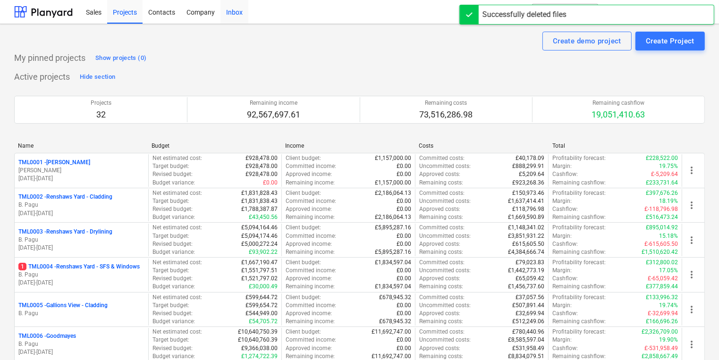
click at [236, 22] on div "Inbox" at bounding box center [235, 12] width 28 height 24
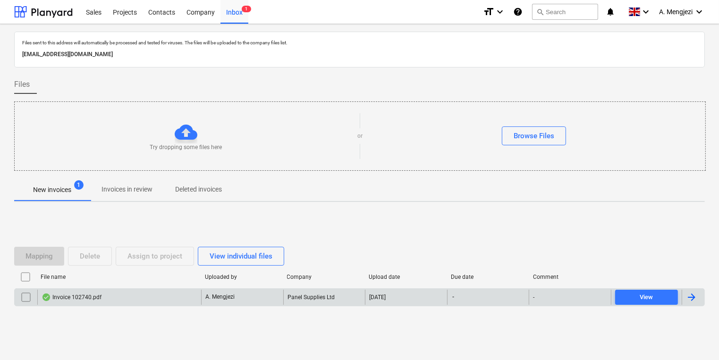
click at [187, 300] on div "Invoice 102740.pdf" at bounding box center [119, 297] width 164 height 15
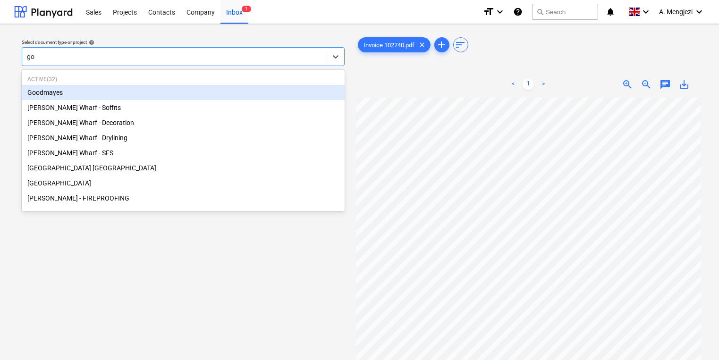
type input "goo"
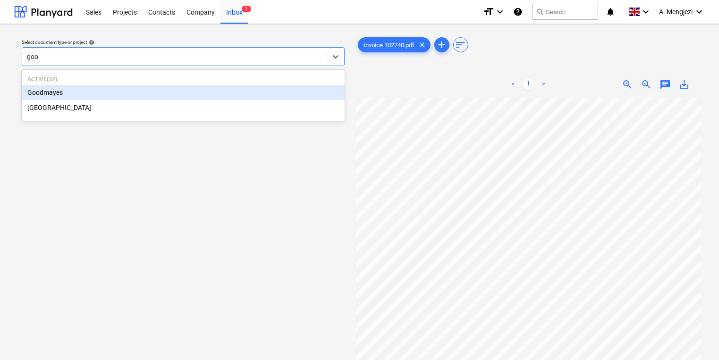
click at [281, 90] on div "Goodmayes" at bounding box center [183, 92] width 323 height 15
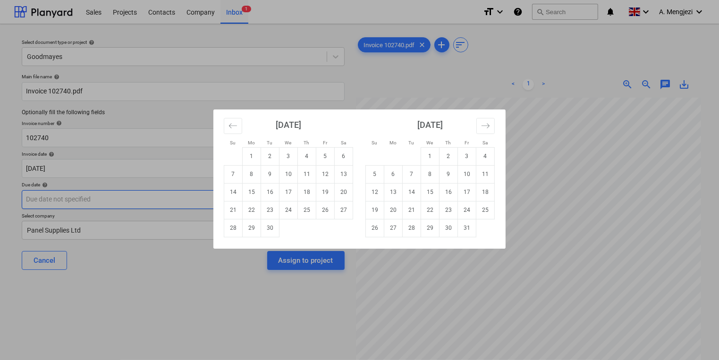
click at [225, 198] on body "Sales Projects Contacts Company Inbox 1 format_size keyboard_arrow_down help se…" at bounding box center [359, 180] width 719 height 360
click at [442, 231] on td "30" at bounding box center [449, 228] width 18 height 18
type input "[DATE]"
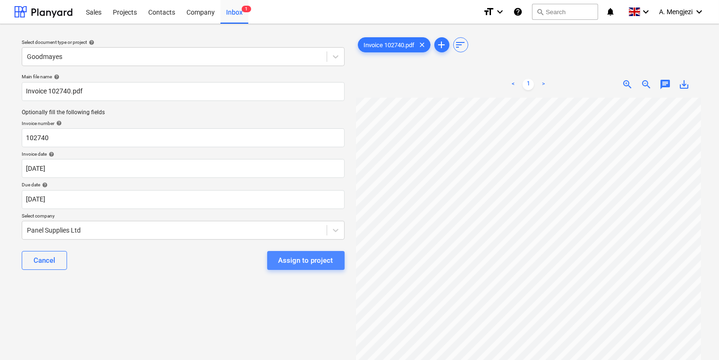
click at [316, 253] on button "Assign to project" at bounding box center [305, 260] width 77 height 19
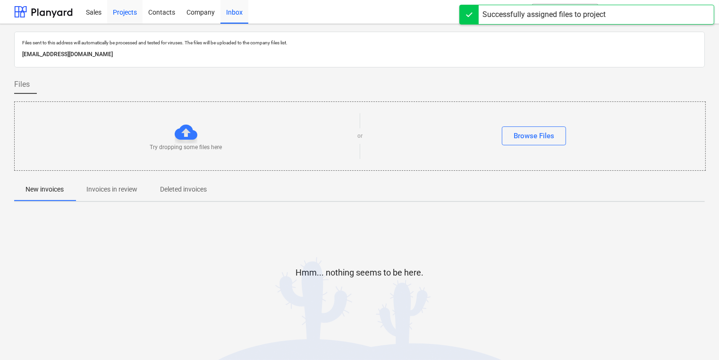
click at [132, 13] on div "Projects" at bounding box center [124, 12] width 35 height 24
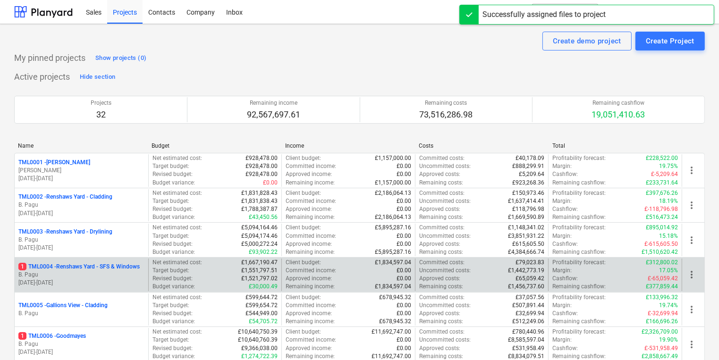
click at [117, 265] on p "1 TML0004 - Renshaws Yard - SFS & Windows" at bounding box center [78, 267] width 121 height 8
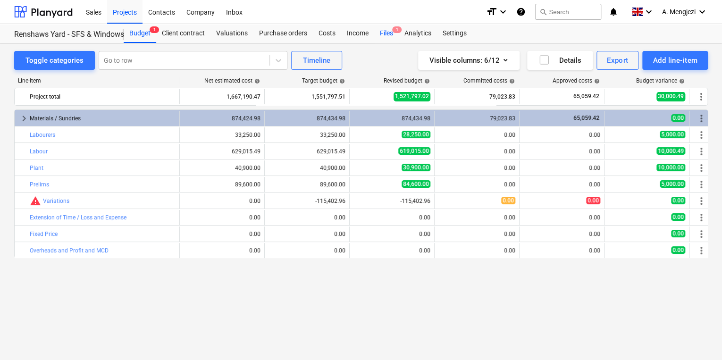
click at [397, 40] on div "Files 1" at bounding box center [386, 33] width 25 height 19
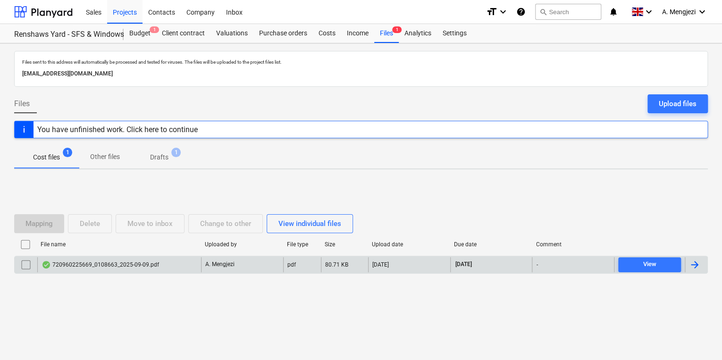
click at [236, 267] on div "A. Mengjezi" at bounding box center [242, 264] width 82 height 15
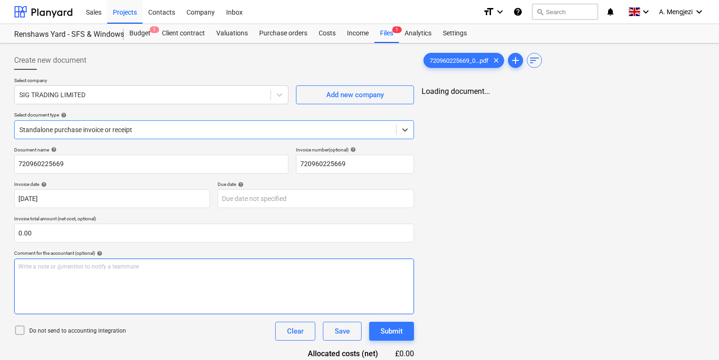
type input "[DATE]"
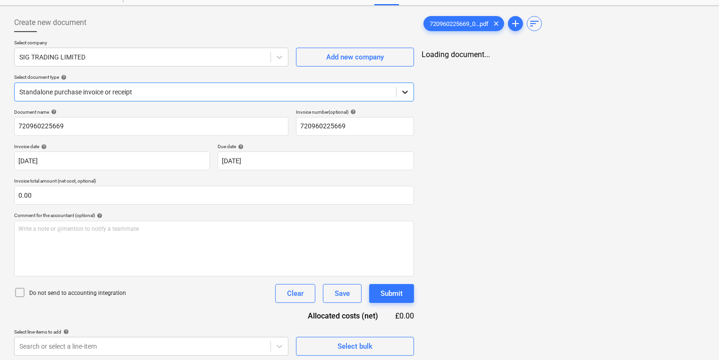
click at [406, 84] on div at bounding box center [405, 92] width 17 height 17
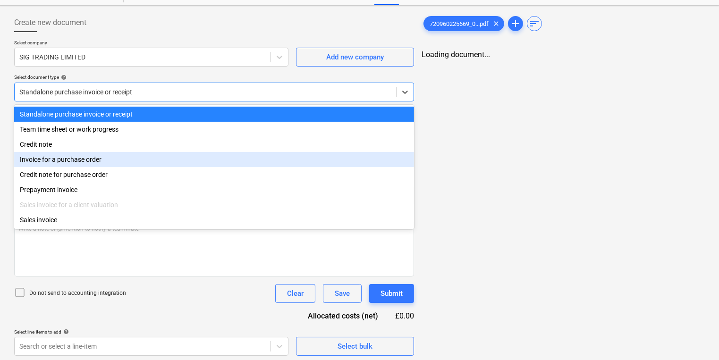
click at [325, 157] on div "Invoice for a purchase order" at bounding box center [214, 159] width 400 height 15
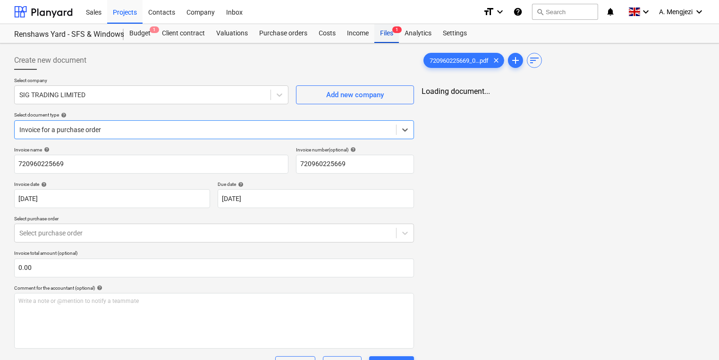
click at [391, 28] on div "Files 1" at bounding box center [386, 33] width 25 height 19
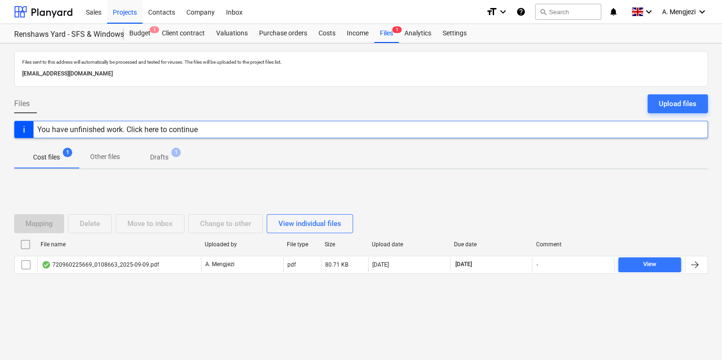
click at [76, 283] on div at bounding box center [361, 282] width 694 height 8
click at [152, 123] on div "You have unfinished work. Click here to continue" at bounding box center [118, 129] width 168 height 17
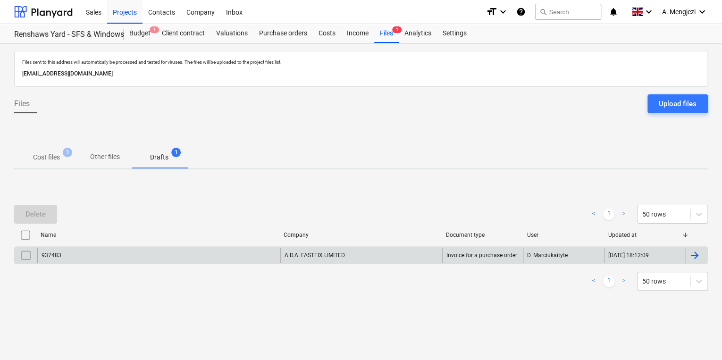
click at [74, 246] on div "937483 A.D.A. FASTFIX LIMITED Invoice for a purchase order D. Marciukaityte [DA…" at bounding box center [361, 255] width 694 height 18
click at [75, 251] on div "937483" at bounding box center [158, 255] width 243 height 15
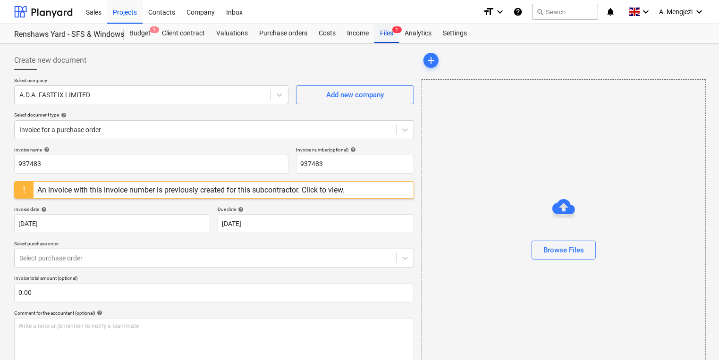
click at [390, 32] on div "Files 1" at bounding box center [386, 33] width 25 height 19
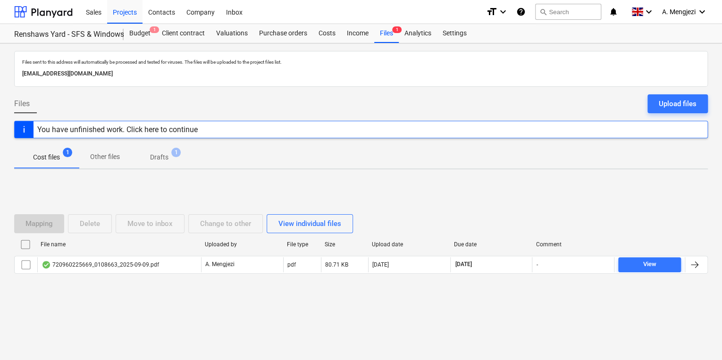
click at [146, 162] on span "Drafts 1" at bounding box center [160, 158] width 34 height 10
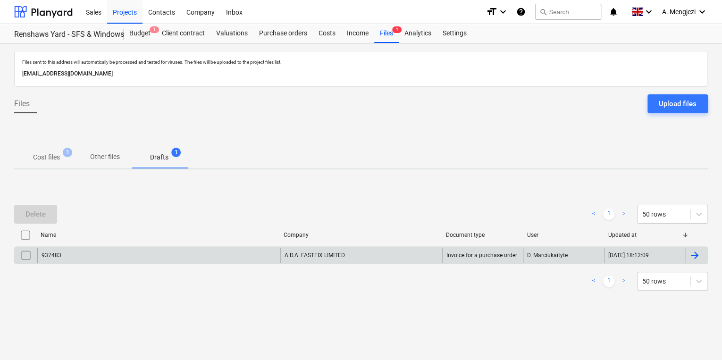
click at [24, 257] on input "checkbox" at bounding box center [25, 255] width 15 height 15
click at [34, 219] on div "Delete" at bounding box center [35, 214] width 20 height 12
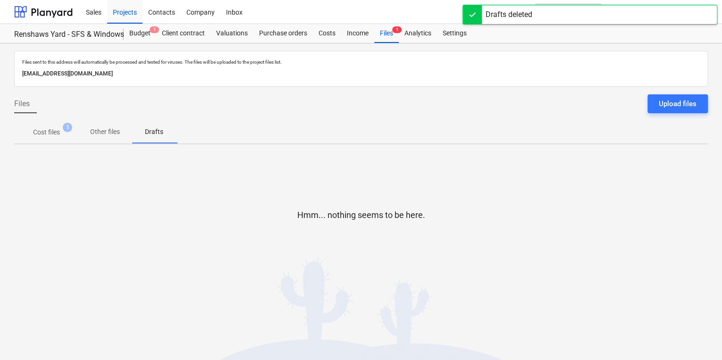
click at [53, 133] on p "Cost files" at bounding box center [46, 132] width 27 height 10
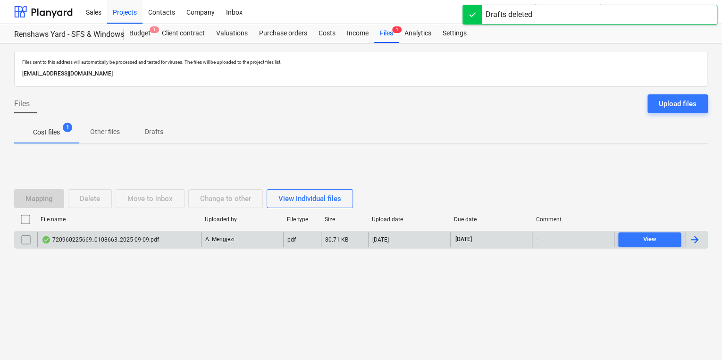
click at [110, 241] on div "720960225669_0108663_2025-09-09.pdf" at bounding box center [101, 240] width 118 height 8
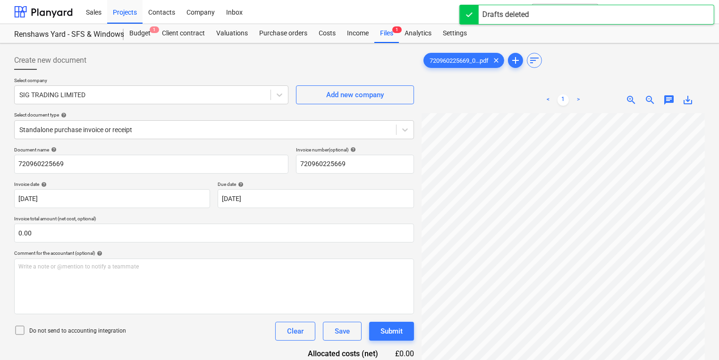
scroll to position [17, 9]
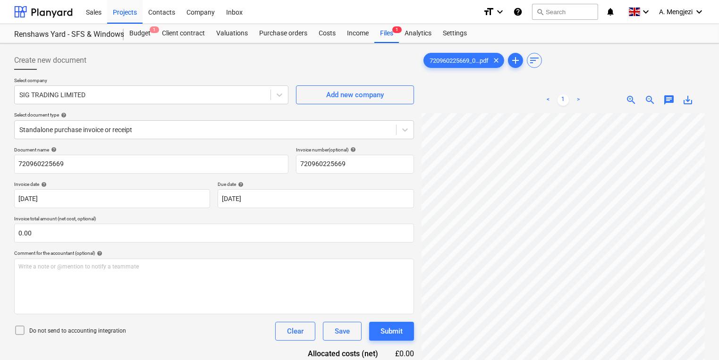
click at [405, 147] on div "Invoice number (optional) help" at bounding box center [355, 150] width 118 height 6
click at [406, 130] on icon at bounding box center [405, 129] width 6 height 3
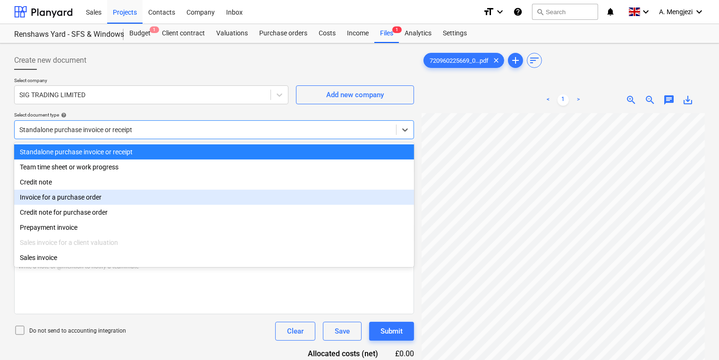
click at [266, 204] on div "Invoice for a purchase order" at bounding box center [214, 197] width 400 height 15
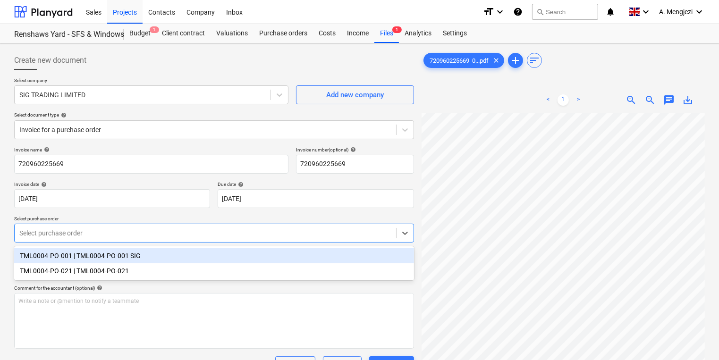
click at [393, 233] on div "Select purchase order" at bounding box center [206, 233] width 382 height 13
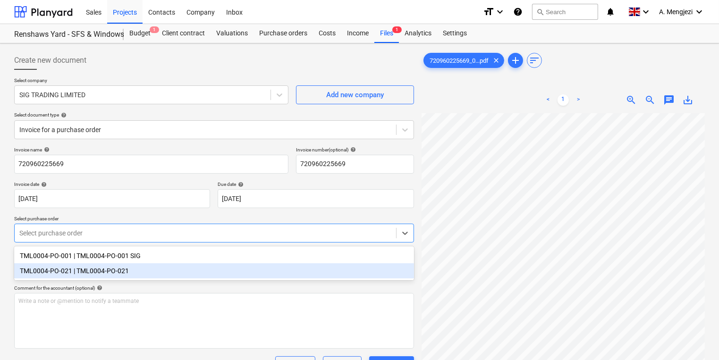
click at [367, 264] on div "TML0004-PO-021 | TML0004-PO-021" at bounding box center [214, 270] width 400 height 15
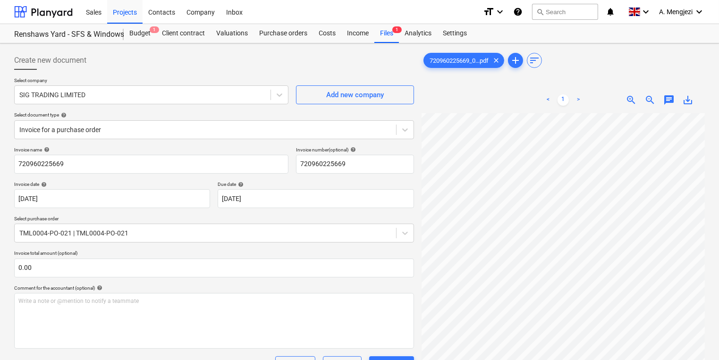
scroll to position [17, 73]
click at [370, 241] on div "Create new document Select company SIG TRADING LIMITED Add new company Select d…" at bounding box center [359, 279] width 698 height 465
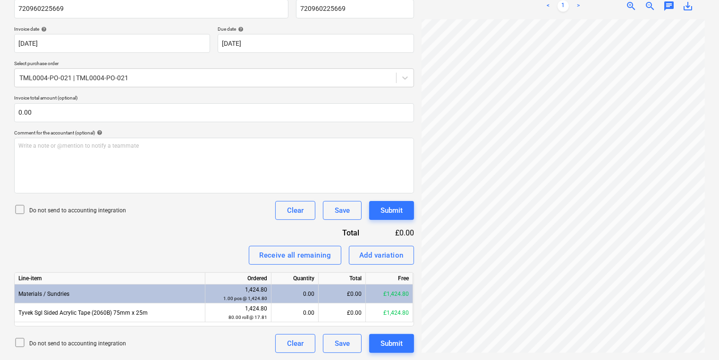
scroll to position [0, 0]
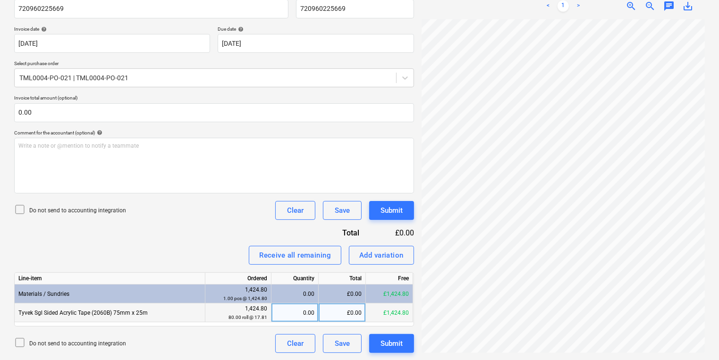
click at [277, 310] on div "0.00" at bounding box center [294, 313] width 39 height 19
type input "80"
click at [410, 267] on div "Invoice name help 720960225669 Invoice number (optional) help 720960225669 Invo…" at bounding box center [214, 173] width 400 height 362
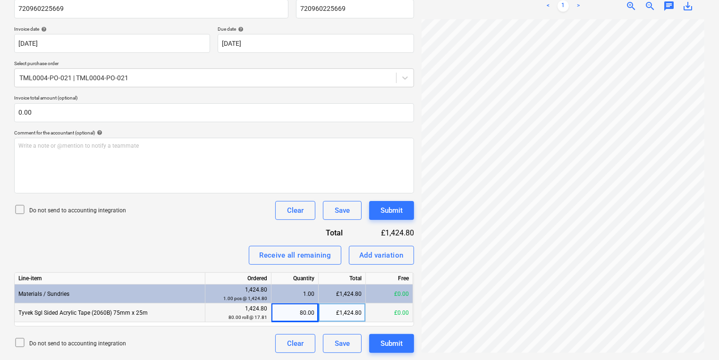
click at [361, 267] on div "Create new document Select company SIG TRADING LIMITED Add new company Select d…" at bounding box center [359, 124] width 698 height 465
click at [407, 349] on button "Submit" at bounding box center [391, 343] width 45 height 19
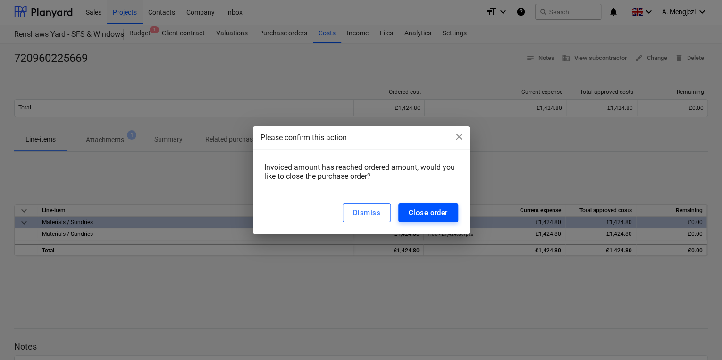
drag, startPoint x: 413, startPoint y: 220, endPoint x: 421, endPoint y: 212, distance: 11.7
click at [421, 212] on button "Close order" at bounding box center [429, 213] width 60 height 19
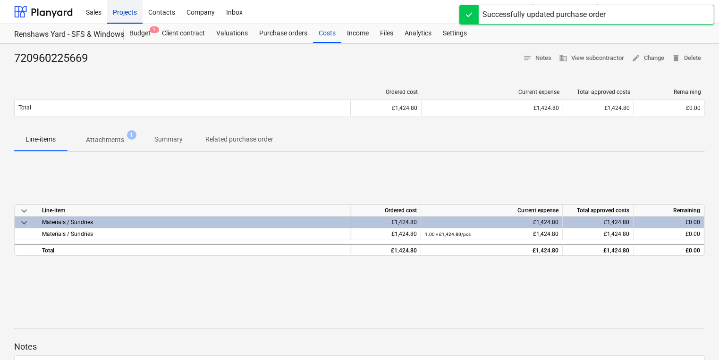
click at [123, 11] on div "Projects" at bounding box center [124, 12] width 35 height 24
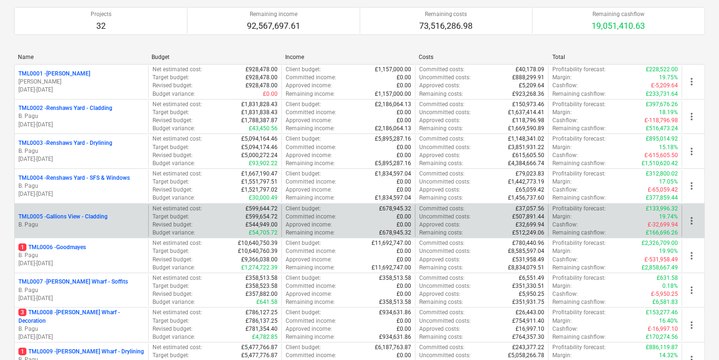
scroll to position [189, 0]
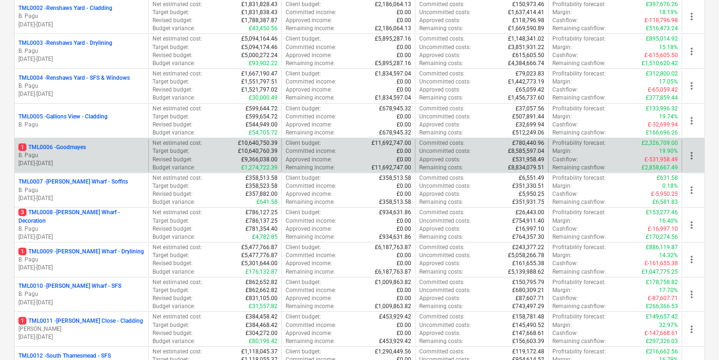
click at [99, 141] on div "1 TML0006 - Goodmayes B. Pagu [DATE] - [DATE]" at bounding box center [82, 155] width 134 height 33
click at [105, 145] on div "1 TML0006 - Goodmayes" at bounding box center [81, 148] width 126 height 8
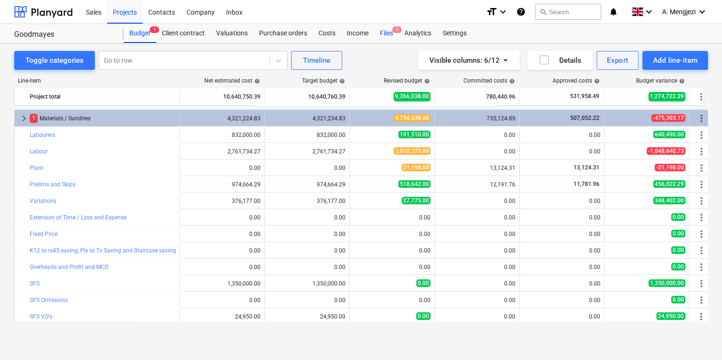
click at [382, 38] on div "Files 1" at bounding box center [386, 33] width 25 height 19
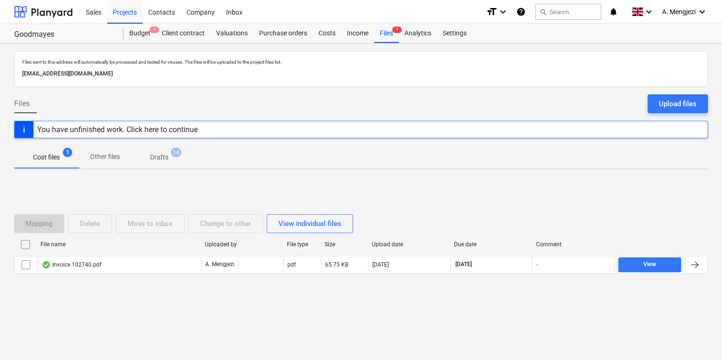
click at [159, 161] on p "Drafts" at bounding box center [159, 158] width 18 height 10
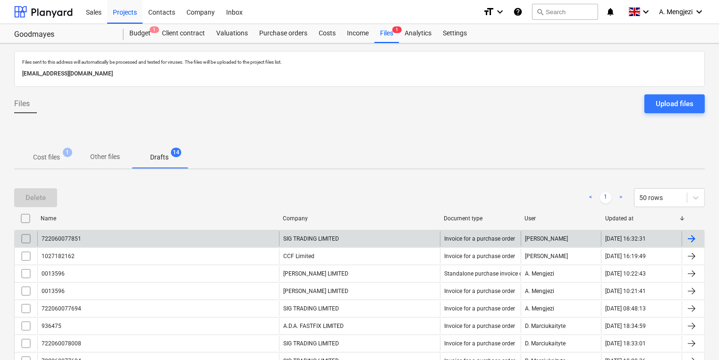
click at [398, 240] on div "SIG TRADING LIMITED" at bounding box center [359, 238] width 161 height 15
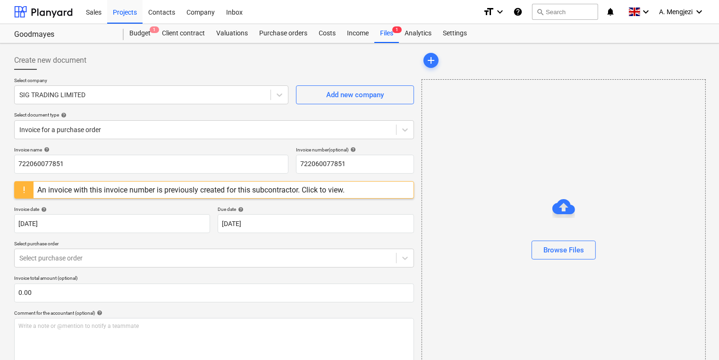
click at [393, 46] on div "Create new document Select company SIG TRADING LIMITED Add new company Select d…" at bounding box center [359, 320] width 719 height 554
click at [393, 41] on div "Files 1" at bounding box center [386, 33] width 25 height 19
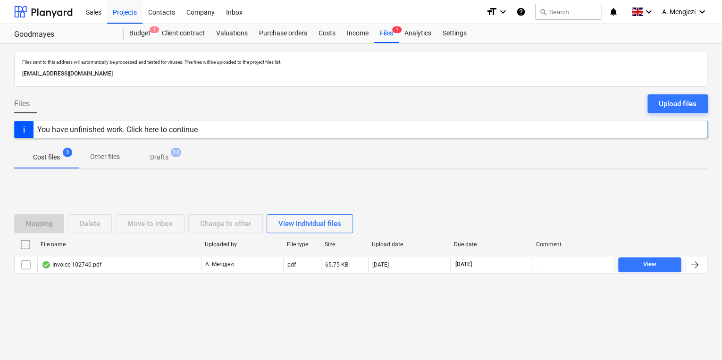
click at [161, 149] on span "Drafts 14" at bounding box center [159, 157] width 56 height 17
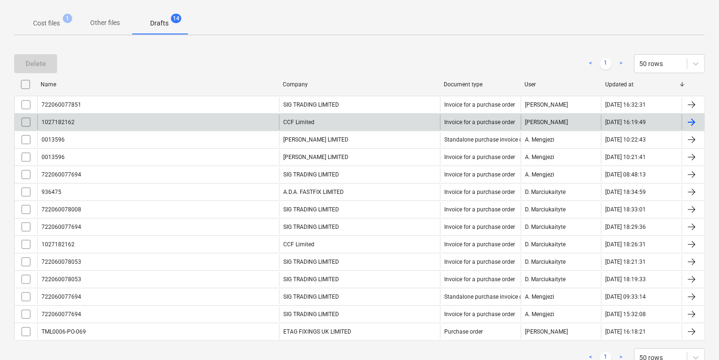
scroll to position [165, 0]
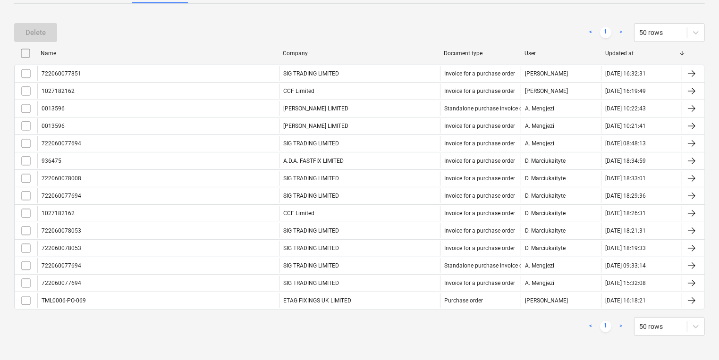
click at [482, 56] on div "Document type" at bounding box center [480, 53] width 81 height 15
checkbox input "false"
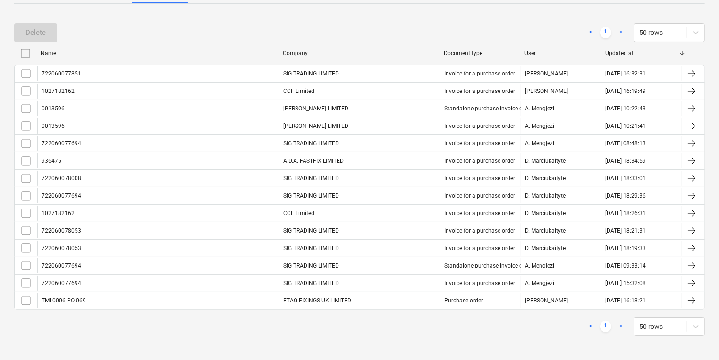
checkbox input "false"
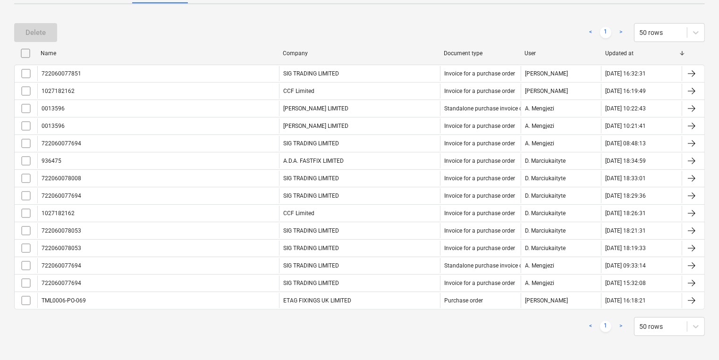
checkbox input "false"
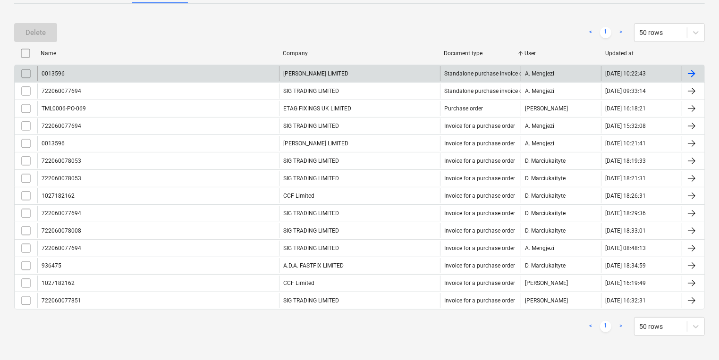
drag, startPoint x: 293, startPoint y: 68, endPoint x: 297, endPoint y: 64, distance: 6.0
click at [297, 65] on div "0013596 [PERSON_NAME] LIMITED Standalone purchase invoice or receipt A. Mengjez…" at bounding box center [359, 73] width 691 height 17
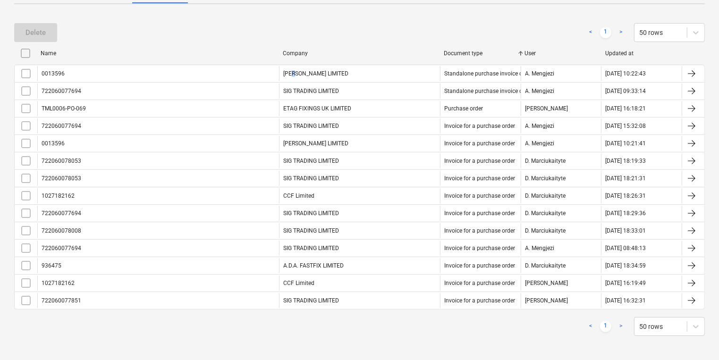
drag, startPoint x: 297, startPoint y: 64, endPoint x: 300, endPoint y: 57, distance: 8.1
click at [299, 58] on div "Company" at bounding box center [359, 53] width 161 height 15
checkbox input "false"
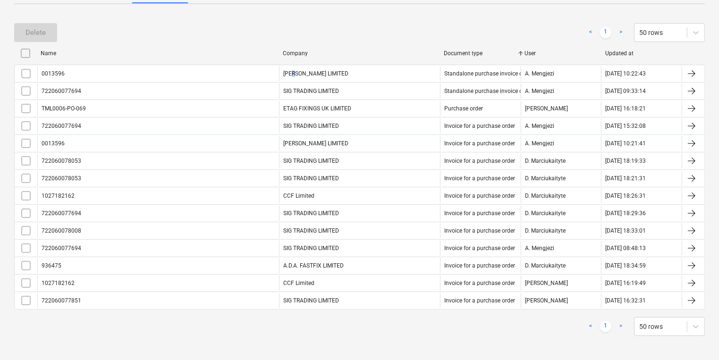
checkbox input "false"
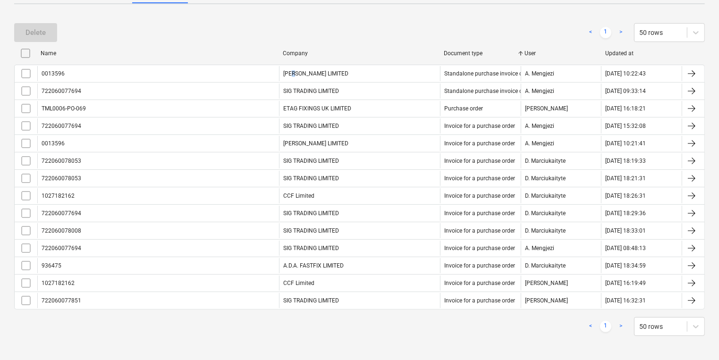
checkbox input "false"
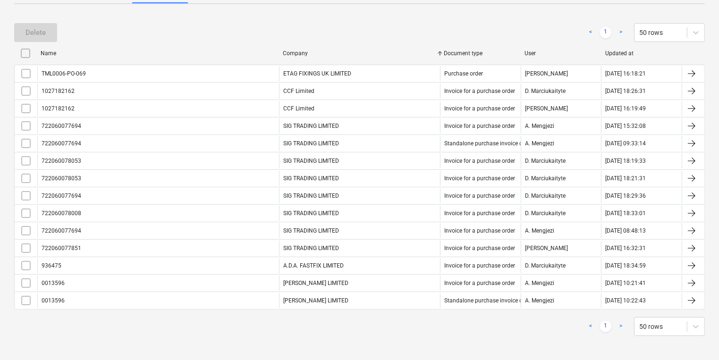
click at [383, 51] on div "Company" at bounding box center [360, 53] width 154 height 7
checkbox input "false"
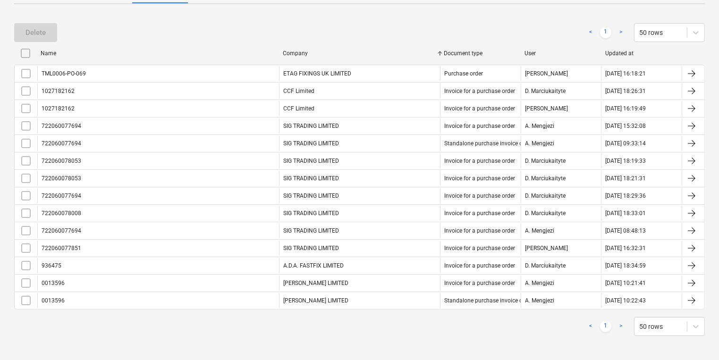
checkbox input "false"
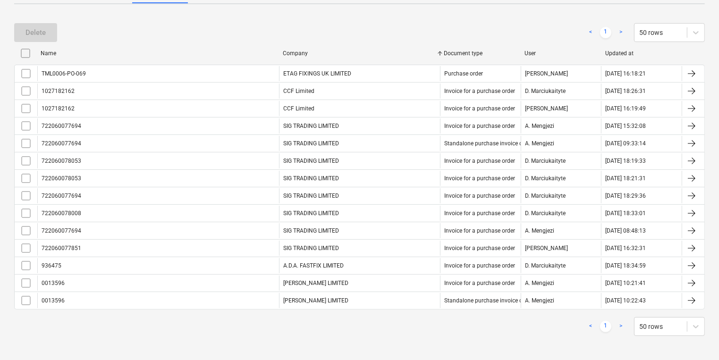
checkbox input "false"
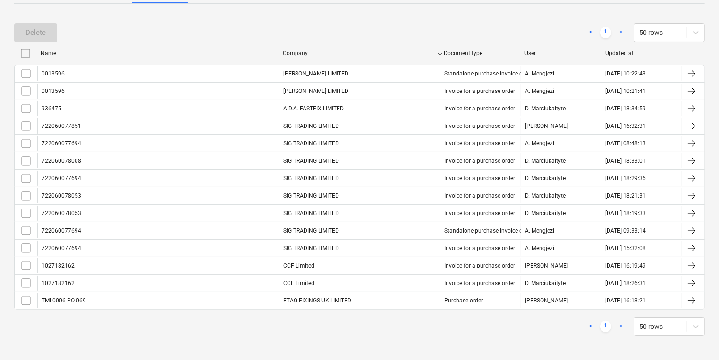
click at [344, 46] on div "Company" at bounding box center [359, 53] width 161 height 15
checkbox input "false"
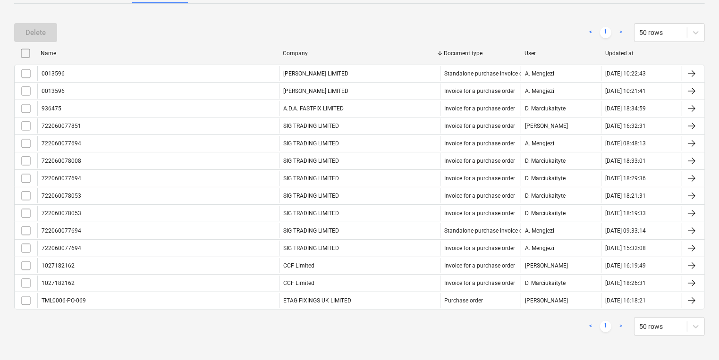
checkbox input "false"
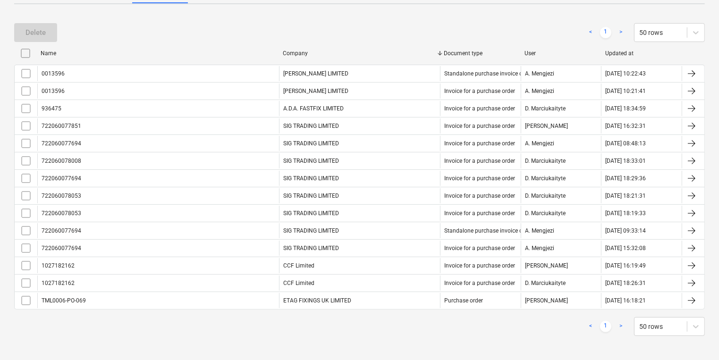
checkbox input "false"
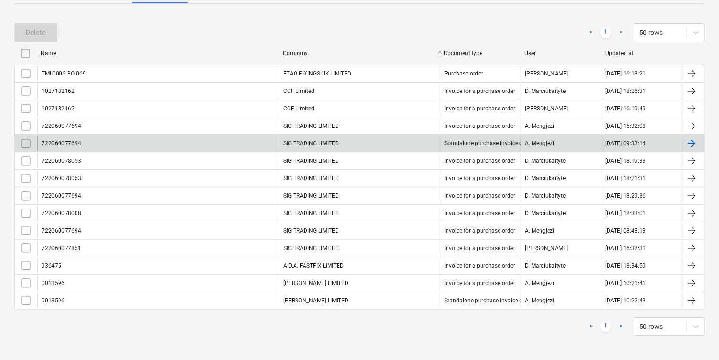
click at [695, 142] on div at bounding box center [691, 143] width 11 height 11
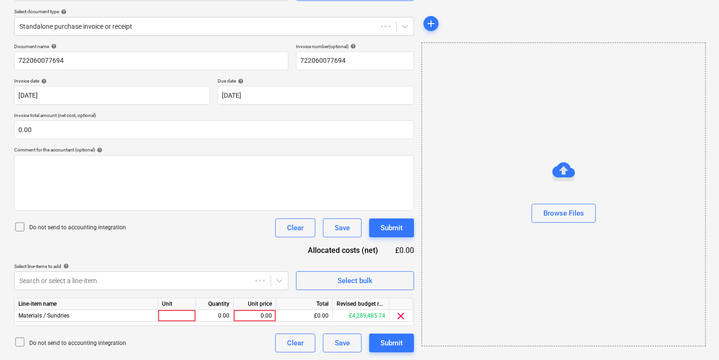
scroll to position [41, 0]
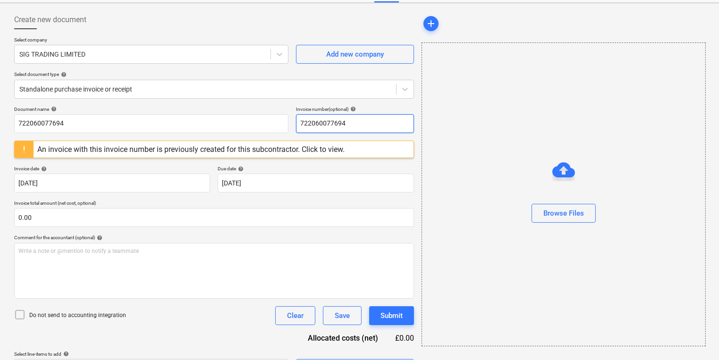
drag, startPoint x: 355, startPoint y: 120, endPoint x: 298, endPoint y: 124, distance: 56.8
click at [298, 124] on input "722060077694" at bounding box center [355, 123] width 118 height 19
drag, startPoint x: 320, startPoint y: 123, endPoint x: 238, endPoint y: 72, distance: 96.1
click at [238, 72] on div "Select document type help" at bounding box center [214, 74] width 400 height 6
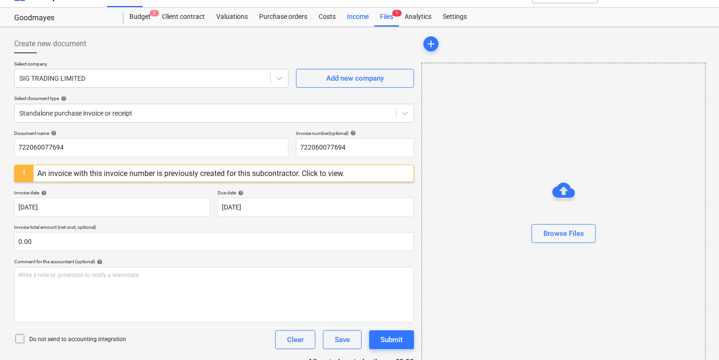
scroll to position [3, 0]
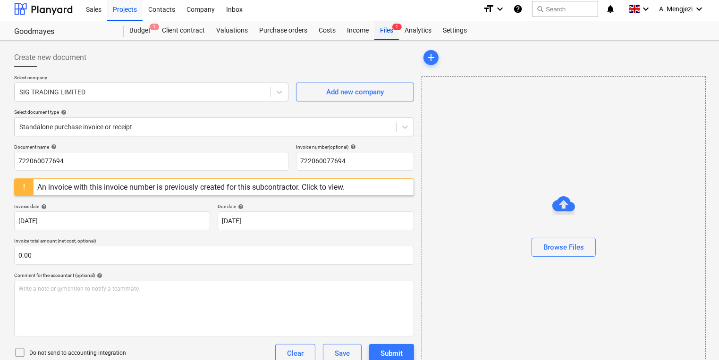
click at [377, 31] on div "Files 1" at bounding box center [386, 30] width 25 height 19
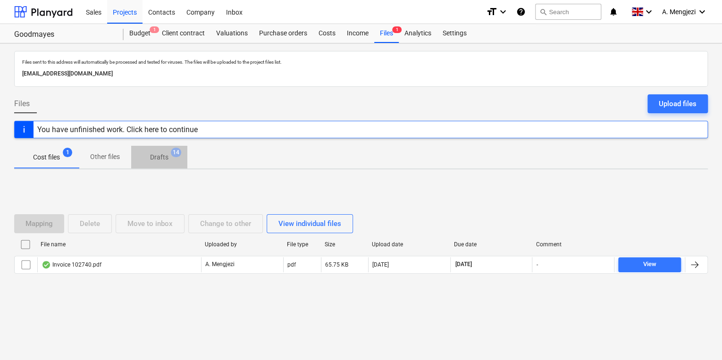
click at [167, 151] on span "Drafts 14" at bounding box center [159, 157] width 56 height 17
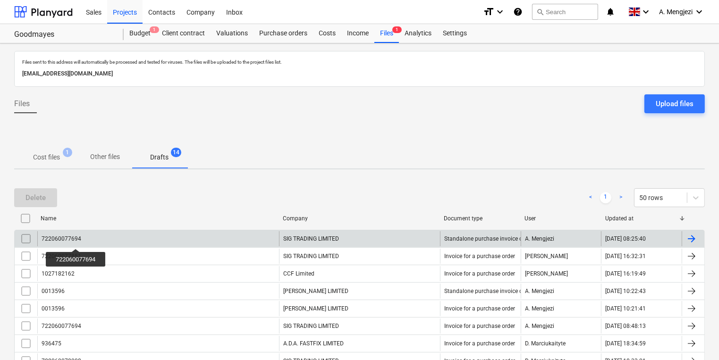
click at [76, 240] on div "722060077694" at bounding box center [62, 239] width 40 height 7
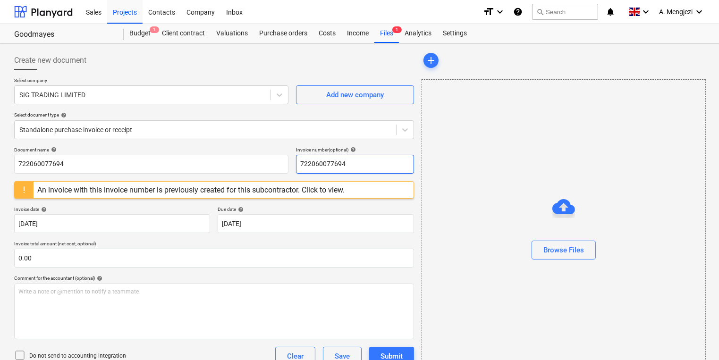
click at [342, 164] on input "722060077694" at bounding box center [355, 164] width 118 height 19
click at [393, 32] on span "1" at bounding box center [396, 29] width 9 height 7
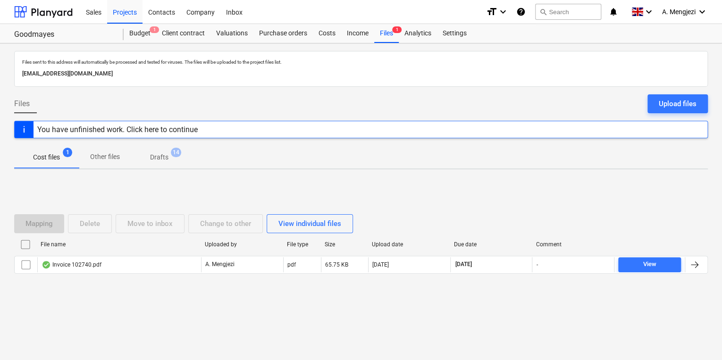
click at [178, 161] on span "Drafts 14" at bounding box center [159, 157] width 56 height 17
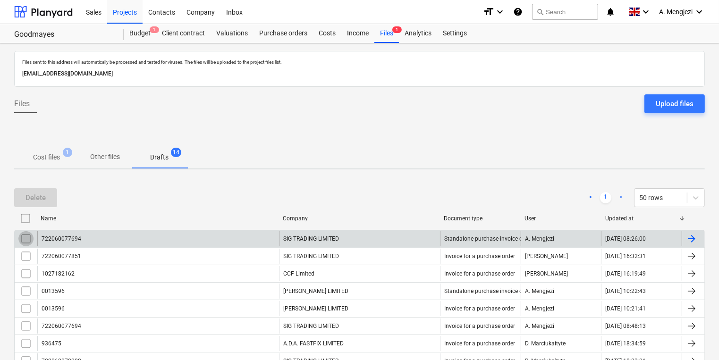
click at [27, 238] on input "checkbox" at bounding box center [25, 238] width 15 height 15
click at [32, 182] on div "Delete < 1 > 50 rows Name Company Document type User Updated at 722060077694 SI…" at bounding box center [359, 345] width 691 height 336
click at [32, 195] on div "Delete" at bounding box center [35, 198] width 20 height 12
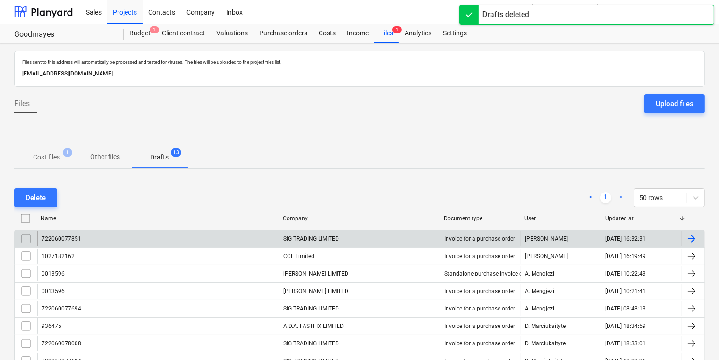
click at [87, 235] on div "722060077851" at bounding box center [158, 238] width 242 height 15
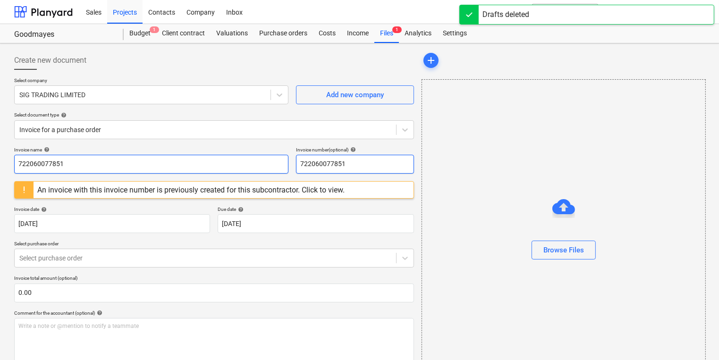
drag, startPoint x: 366, startPoint y: 163, endPoint x: 282, endPoint y: 162, distance: 84.1
click at [282, 162] on div "Invoice name help 722060077851 Invoice number (optional) help 722060077851" at bounding box center [214, 160] width 400 height 27
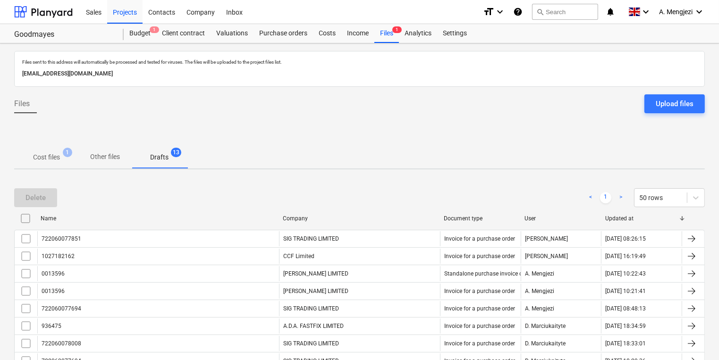
click at [23, 237] on input "checkbox" at bounding box center [25, 238] width 15 height 15
click at [38, 199] on div "Delete" at bounding box center [35, 198] width 20 height 12
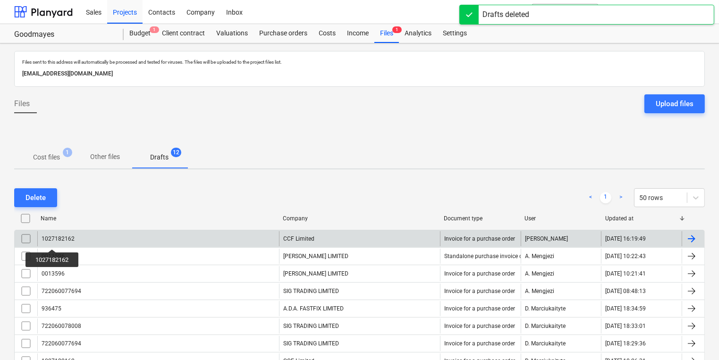
click at [53, 241] on div "1027182162" at bounding box center [58, 239] width 33 height 7
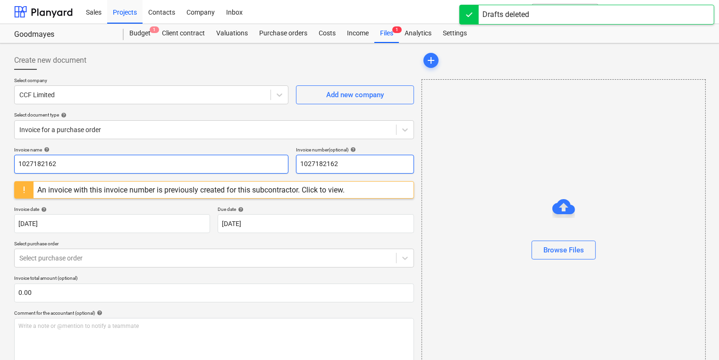
drag, startPoint x: 375, startPoint y: 166, endPoint x: 280, endPoint y: 165, distance: 95.9
click at [280, 165] on div "Invoice name help 1027182162 Invoice number (optional) help 1027182162" at bounding box center [214, 160] width 400 height 27
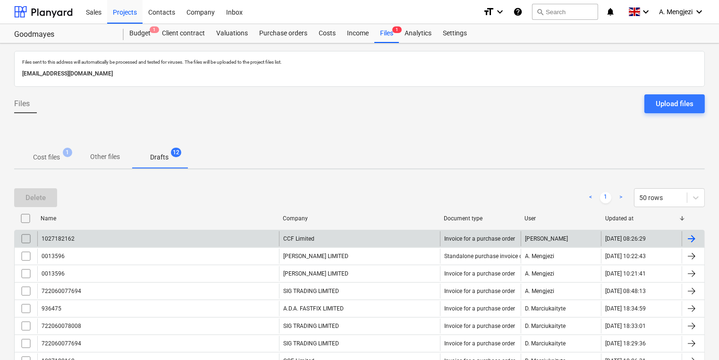
click at [28, 236] on input "checkbox" at bounding box center [25, 238] width 15 height 15
click at [32, 188] on button "Delete" at bounding box center [35, 197] width 43 height 19
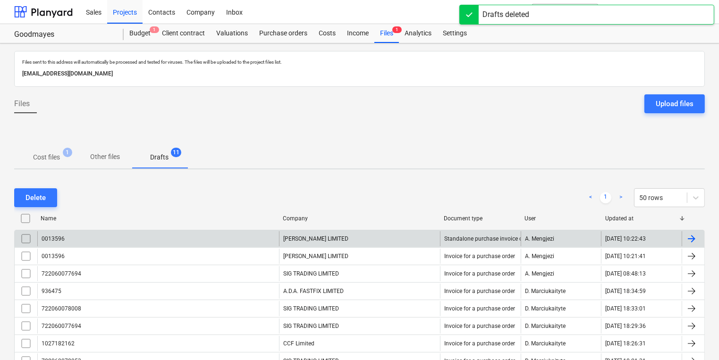
click at [99, 234] on div "0013596" at bounding box center [158, 238] width 242 height 15
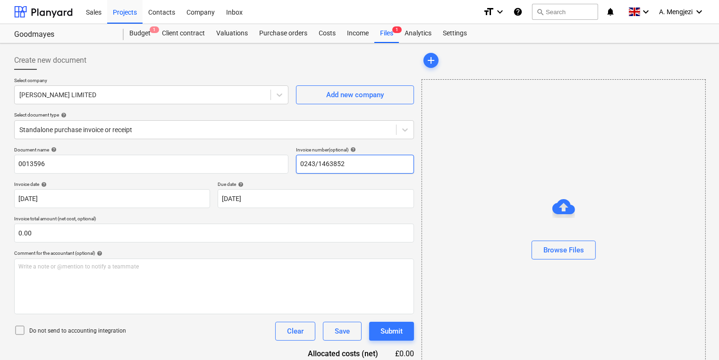
drag, startPoint x: 357, startPoint y: 166, endPoint x: 301, endPoint y: 168, distance: 55.8
click at [301, 168] on input "0243/1463852" at bounding box center [355, 164] width 118 height 19
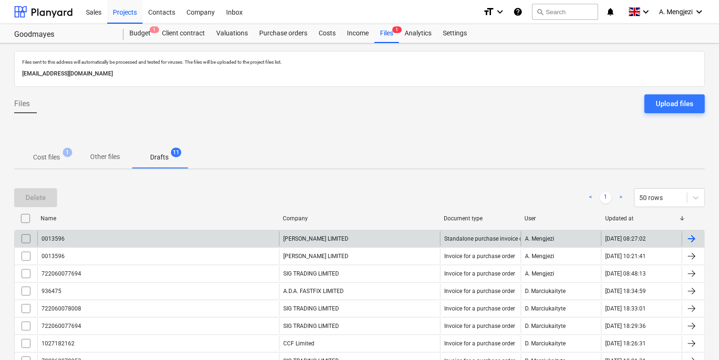
click at [20, 243] on input "checkbox" at bounding box center [25, 238] width 15 height 15
click at [36, 192] on div "Delete" at bounding box center [35, 198] width 20 height 12
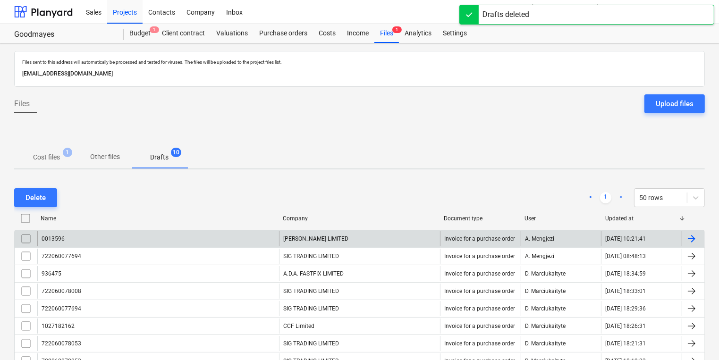
click at [70, 238] on div "0013596" at bounding box center [158, 238] width 242 height 15
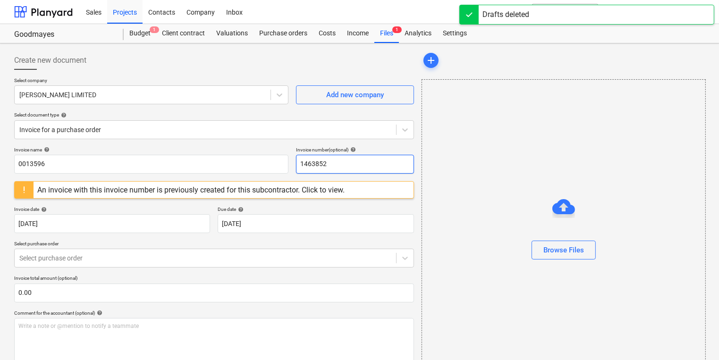
drag, startPoint x: 344, startPoint y: 168, endPoint x: 295, endPoint y: 166, distance: 49.1
click at [295, 166] on div "Invoice name help 0013596 Invoice number (optional) help 1463852" at bounding box center [214, 160] width 400 height 27
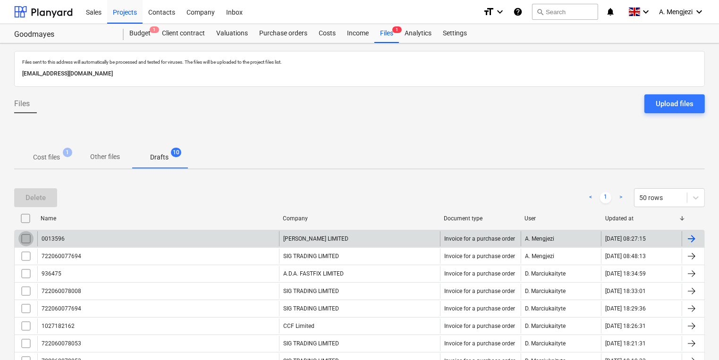
click at [28, 238] on input "checkbox" at bounding box center [25, 238] width 15 height 15
click at [42, 200] on div "Delete" at bounding box center [35, 198] width 20 height 12
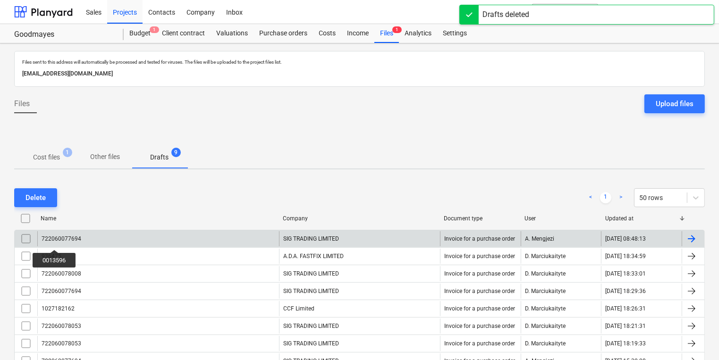
click at [55, 241] on div "722060077694" at bounding box center [62, 239] width 40 height 7
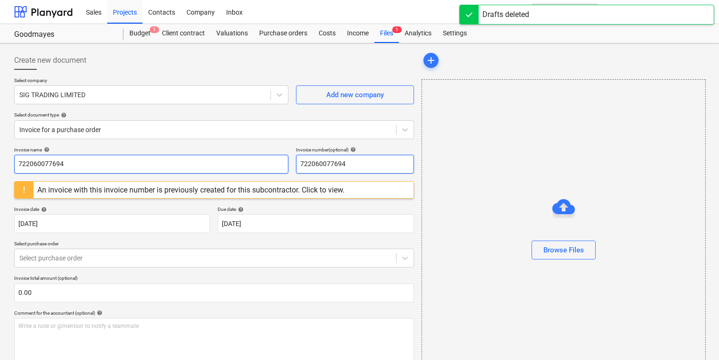
drag, startPoint x: 350, startPoint y: 165, endPoint x: 285, endPoint y: 165, distance: 65.2
click at [285, 165] on div "Invoice name help 722060077694 Invoice number (optional) help 722060077694" at bounding box center [214, 160] width 400 height 27
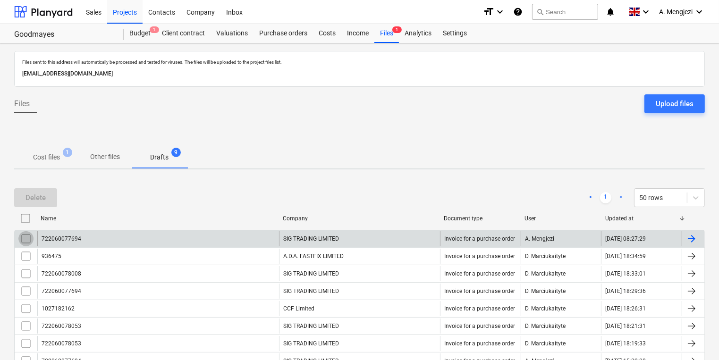
click at [28, 240] on input "checkbox" at bounding box center [25, 238] width 15 height 15
click at [42, 201] on div "Delete" at bounding box center [35, 198] width 20 height 12
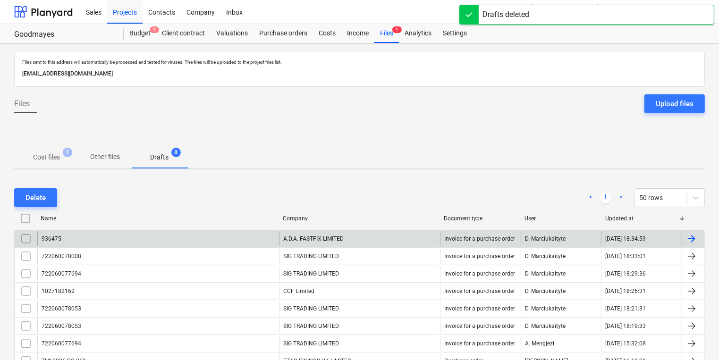
click at [59, 238] on div "936475" at bounding box center [52, 239] width 20 height 7
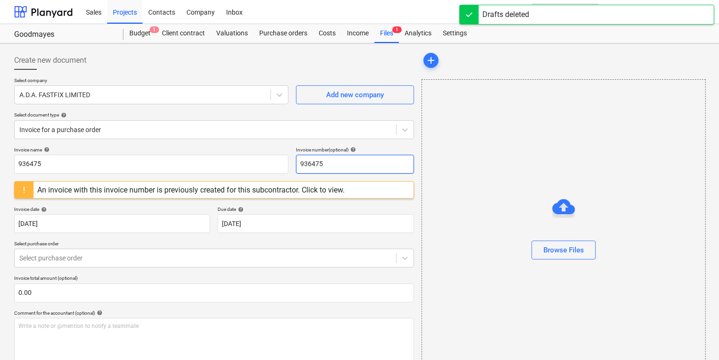
click at [310, 160] on input "936475" at bounding box center [355, 164] width 118 height 19
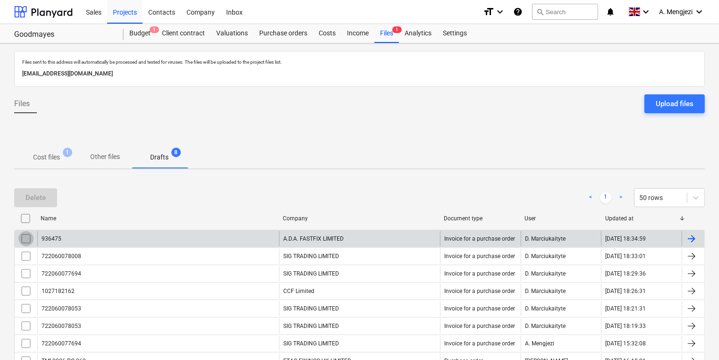
click at [28, 236] on input "checkbox" at bounding box center [25, 238] width 15 height 15
click at [37, 195] on div "Delete" at bounding box center [35, 198] width 20 height 12
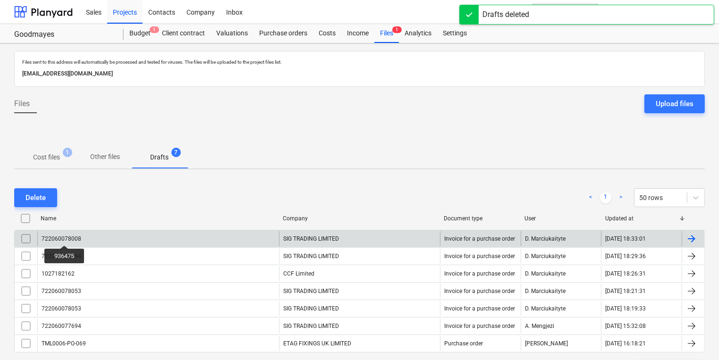
click at [65, 237] on div "722060078008" at bounding box center [62, 239] width 40 height 7
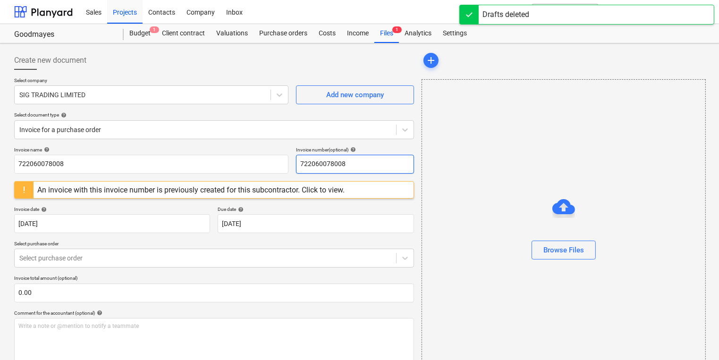
click at [322, 164] on input "722060078008" at bounding box center [355, 164] width 118 height 19
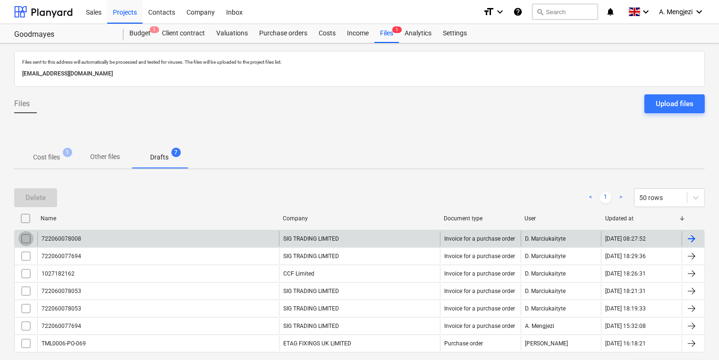
click at [25, 242] on input "checkbox" at bounding box center [25, 238] width 15 height 15
click at [36, 194] on div "Delete" at bounding box center [35, 198] width 20 height 12
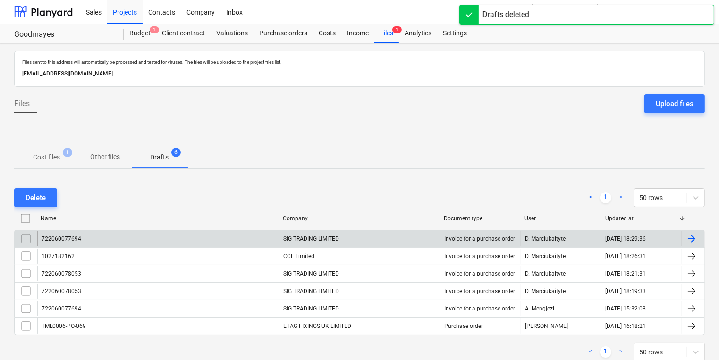
click at [67, 245] on div "722060077694" at bounding box center [158, 238] width 242 height 15
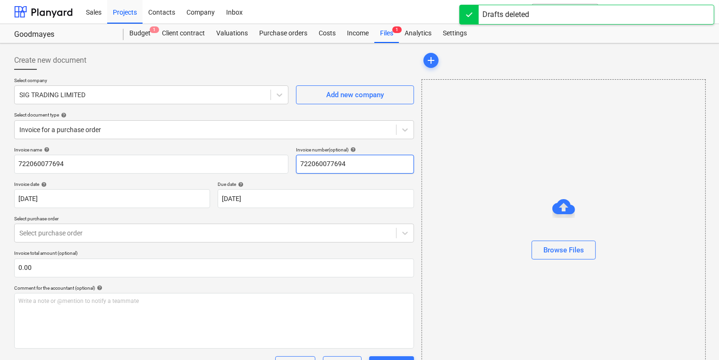
click at [324, 156] on input "722060077694" at bounding box center [355, 164] width 118 height 19
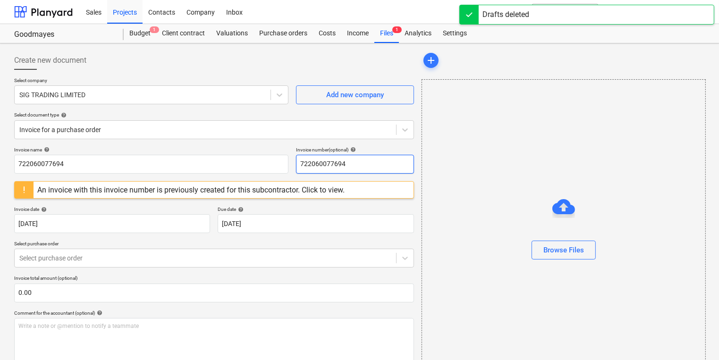
click at [324, 156] on input "722060077694" at bounding box center [355, 164] width 118 height 19
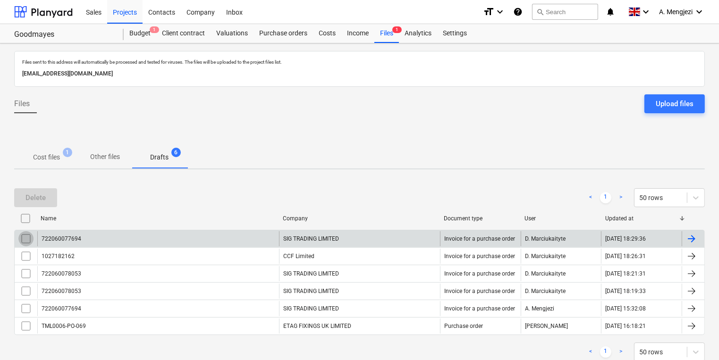
click at [26, 236] on input "checkbox" at bounding box center [25, 238] width 15 height 15
click at [32, 197] on div "Delete" at bounding box center [35, 198] width 20 height 12
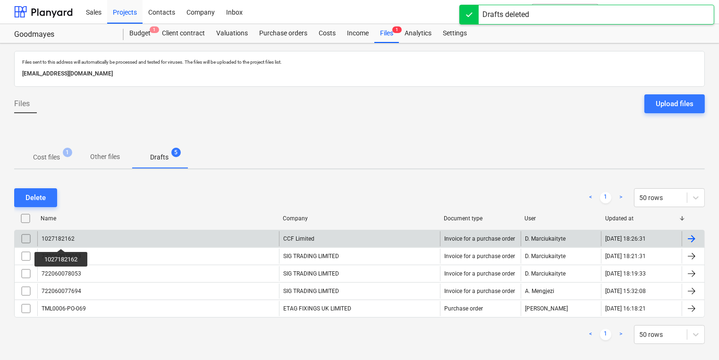
click at [66, 236] on div "1027182162" at bounding box center [58, 239] width 33 height 7
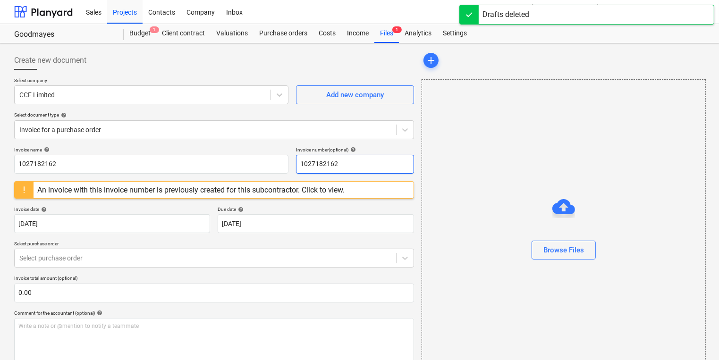
click at [318, 162] on input "1027182162" at bounding box center [355, 164] width 118 height 19
click at [318, 163] on input "1027182162" at bounding box center [355, 164] width 118 height 19
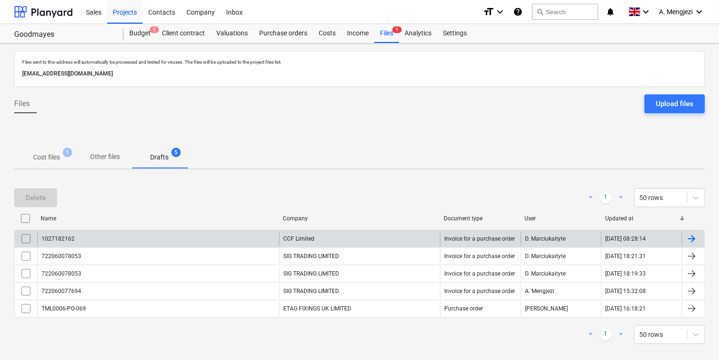
click at [26, 239] on input "checkbox" at bounding box center [25, 238] width 15 height 15
click at [41, 192] on div "Delete" at bounding box center [35, 198] width 20 height 12
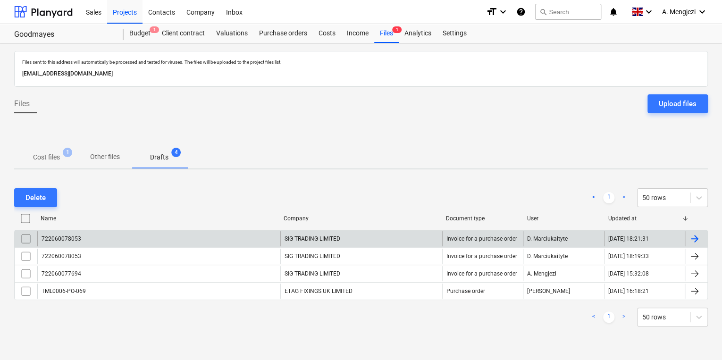
click at [101, 242] on div "722060078053" at bounding box center [158, 238] width 243 height 15
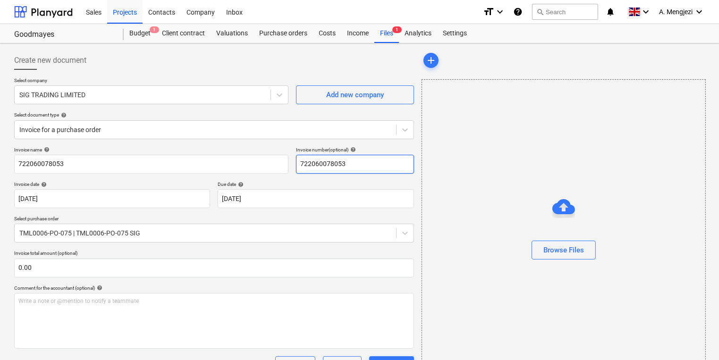
click at [306, 171] on input "722060078053" at bounding box center [355, 164] width 118 height 19
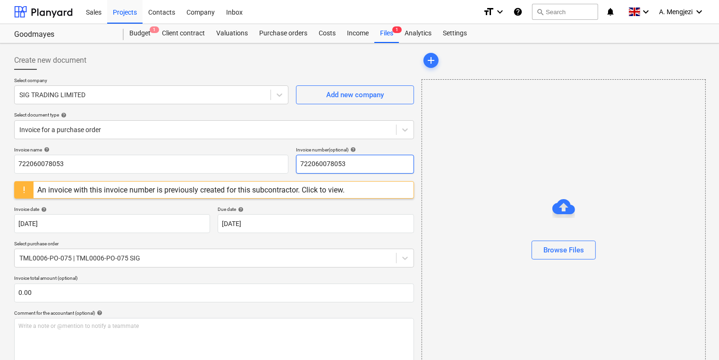
click at [306, 171] on input "722060078053" at bounding box center [355, 164] width 118 height 19
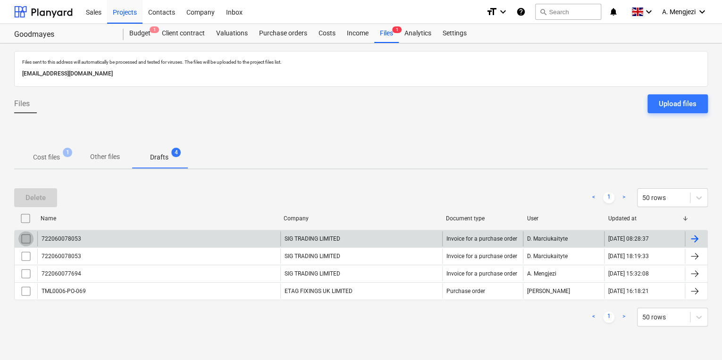
click at [28, 233] on input "checkbox" at bounding box center [25, 238] width 15 height 15
click at [35, 197] on div "Delete" at bounding box center [35, 198] width 20 height 12
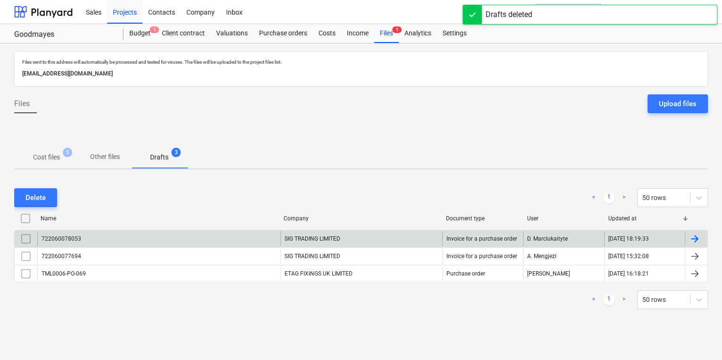
click at [57, 245] on div "722060078053" at bounding box center [158, 238] width 243 height 15
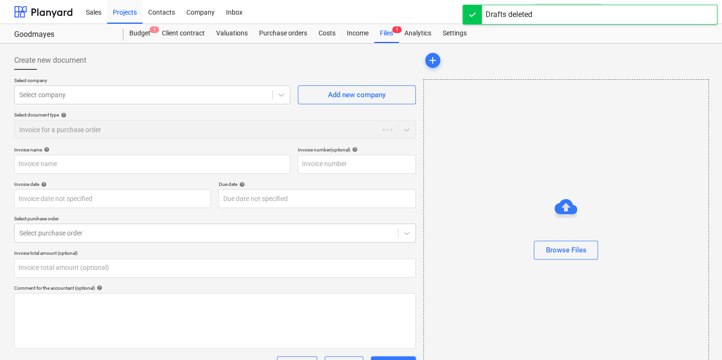
type input "722060078053"
type input "[DATE]"
type input "0.00"
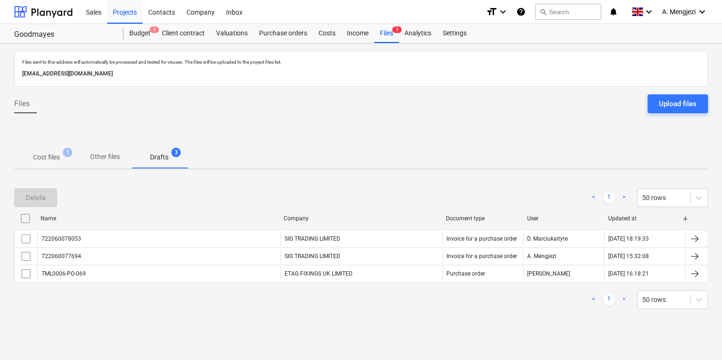
drag, startPoint x: 26, startPoint y: 234, endPoint x: 27, endPoint y: 226, distance: 8.6
click at [26, 234] on input "checkbox" at bounding box center [25, 238] width 15 height 15
click at [36, 195] on div "Delete" at bounding box center [35, 198] width 20 height 12
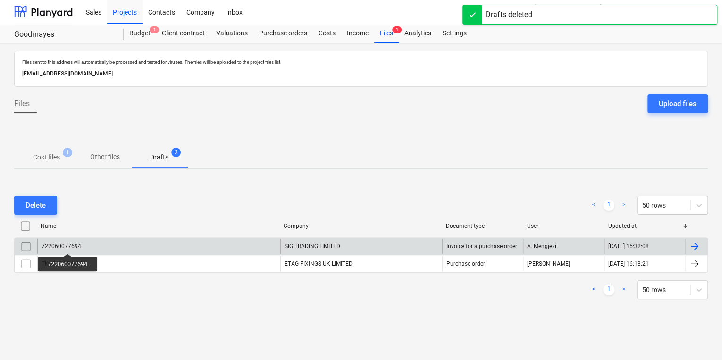
click at [69, 246] on div "722060077694" at bounding box center [62, 246] width 40 height 7
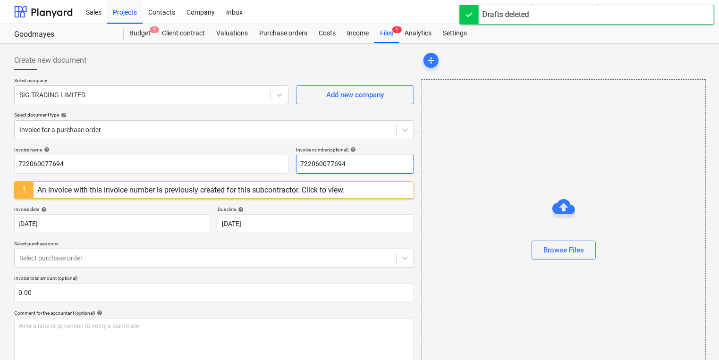
click at [328, 161] on input "722060077694" at bounding box center [355, 164] width 118 height 19
drag, startPoint x: 327, startPoint y: 160, endPoint x: 357, endPoint y: 147, distance: 32.6
click at [357, 147] on div "Invoice number (optional) help" at bounding box center [355, 150] width 118 height 6
drag, startPoint x: 357, startPoint y: 170, endPoint x: 306, endPoint y: 164, distance: 51.3
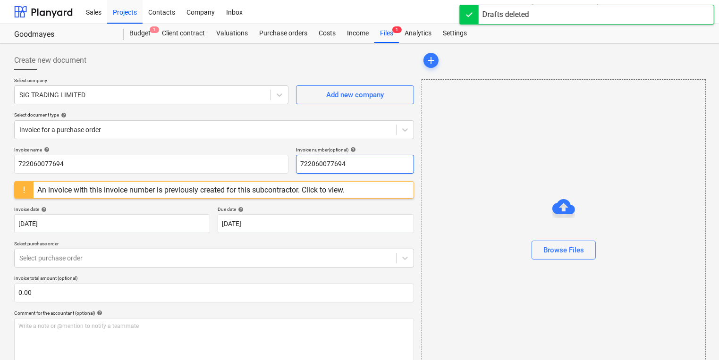
click at [298, 170] on input "722060077694" at bounding box center [355, 164] width 118 height 19
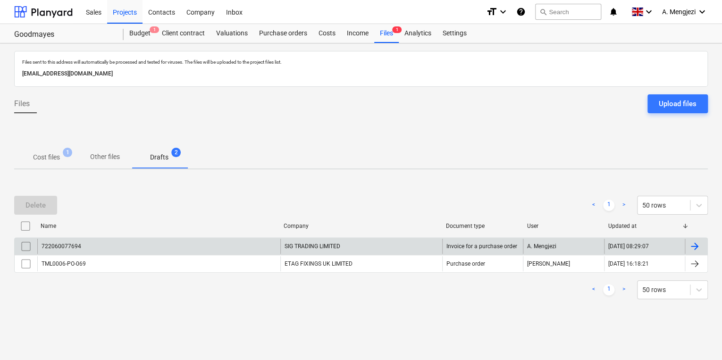
click at [28, 246] on input "checkbox" at bounding box center [25, 246] width 15 height 15
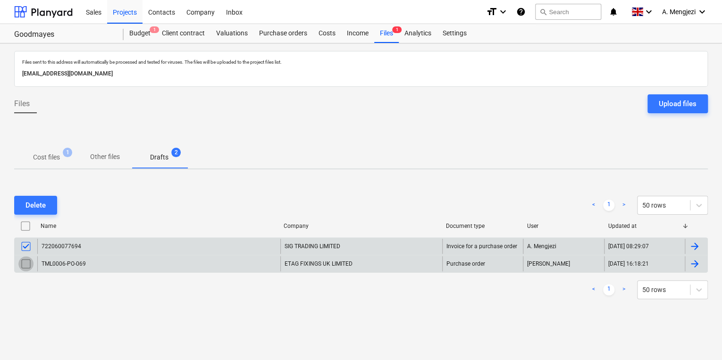
click at [28, 259] on input "checkbox" at bounding box center [25, 263] width 15 height 15
click at [44, 200] on div "Delete" at bounding box center [35, 205] width 20 height 12
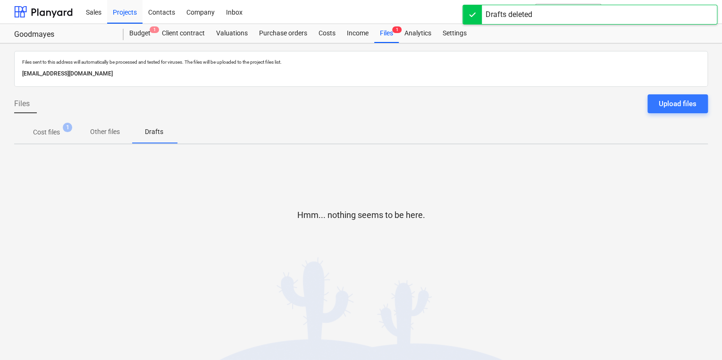
click at [67, 130] on span "1" at bounding box center [67, 127] width 9 height 9
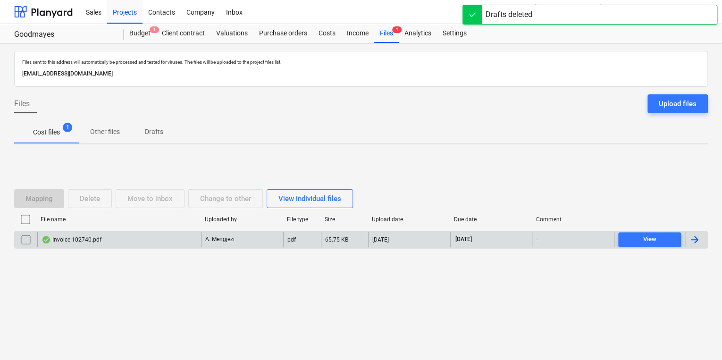
click at [158, 240] on div "Invoice 102740.pdf" at bounding box center [119, 239] width 164 height 15
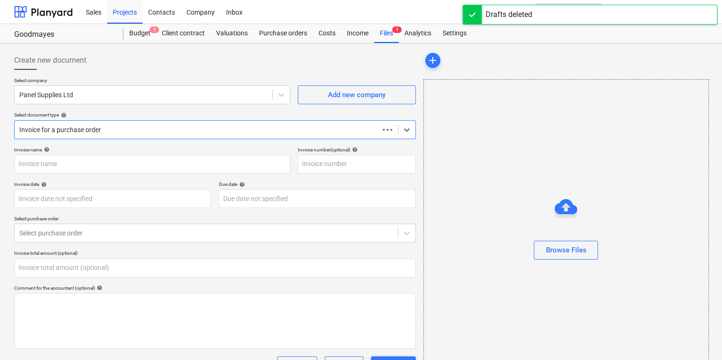
type input "0.00"
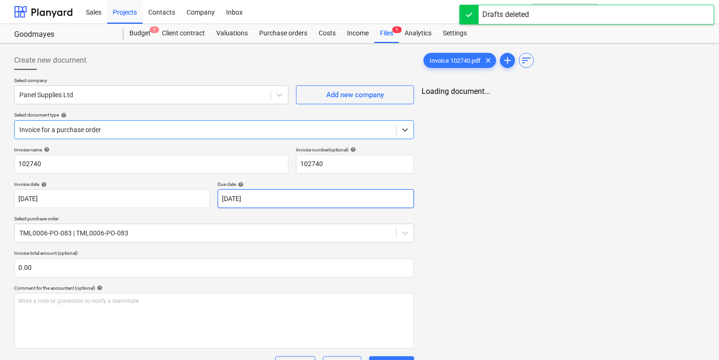
type input "102740"
type input "[DATE]"
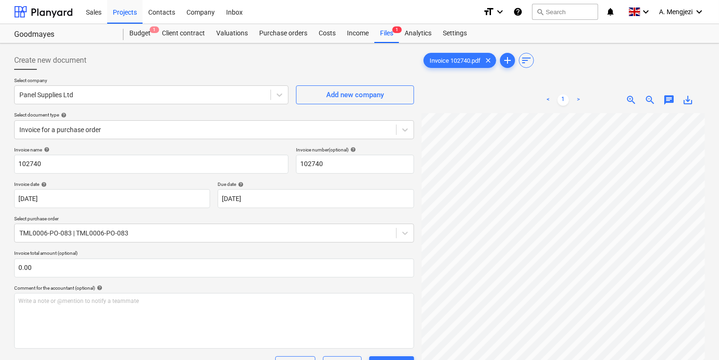
scroll to position [26, 73]
click at [418, 162] on div "Invoice 102740.pdf clear add sort < 1 > zoom_in zoom_out chat 0 save_alt" at bounding box center [563, 279] width 291 height 465
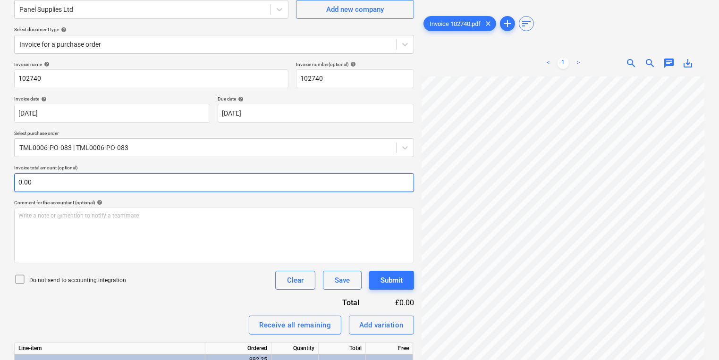
scroll to position [0, 0]
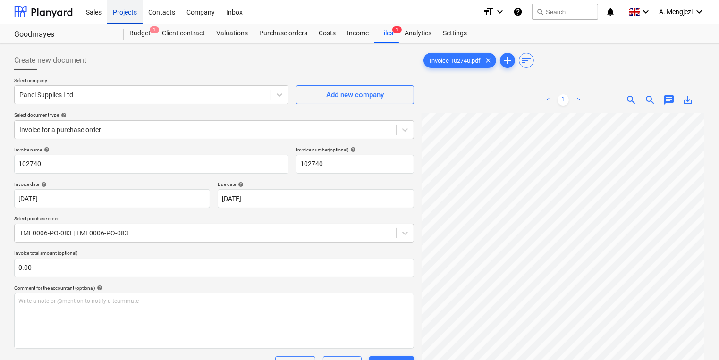
click at [136, 13] on div "Projects" at bounding box center [124, 12] width 35 height 24
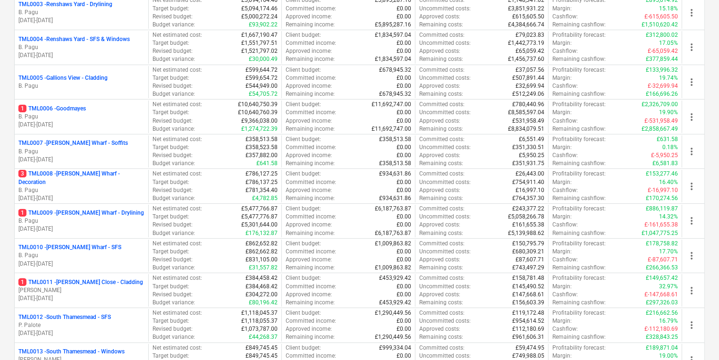
scroll to position [264, 0]
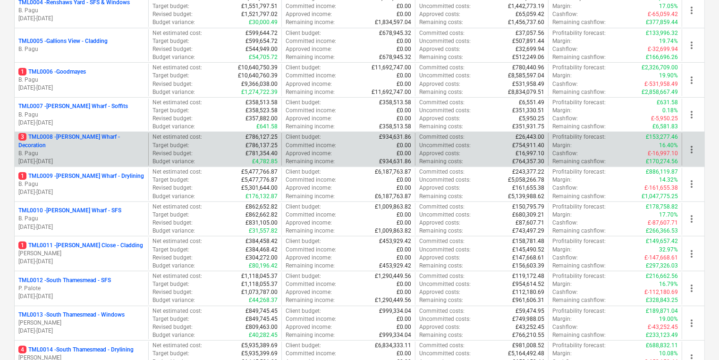
click at [124, 158] on p "[DATE] - [DATE]" at bounding box center [81, 162] width 126 height 8
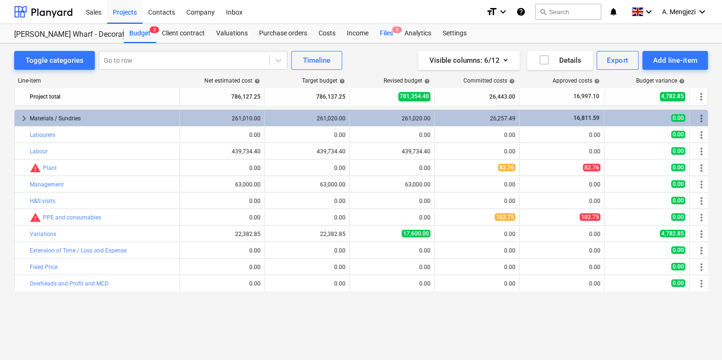
click at [384, 30] on div "Files 3" at bounding box center [386, 33] width 25 height 19
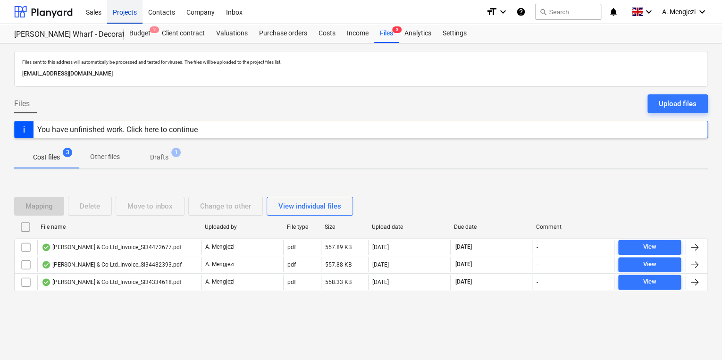
click at [130, 17] on div "Projects" at bounding box center [124, 12] width 35 height 24
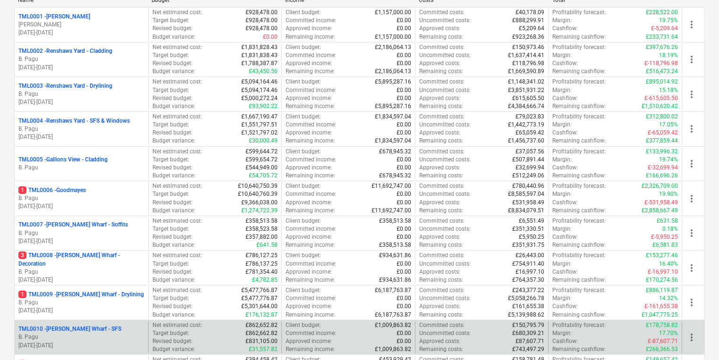
scroll to position [264, 0]
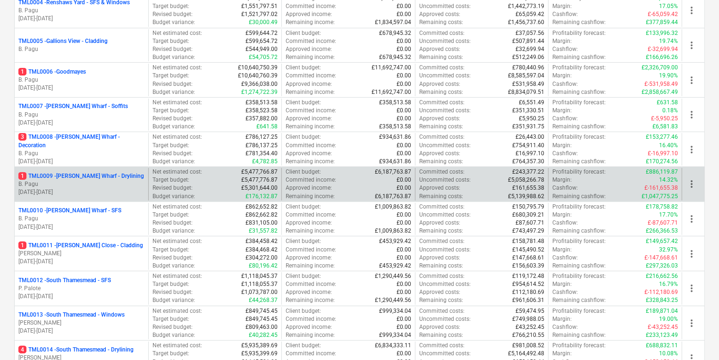
click at [87, 190] on p "[DATE] - [DATE]" at bounding box center [81, 192] width 126 height 8
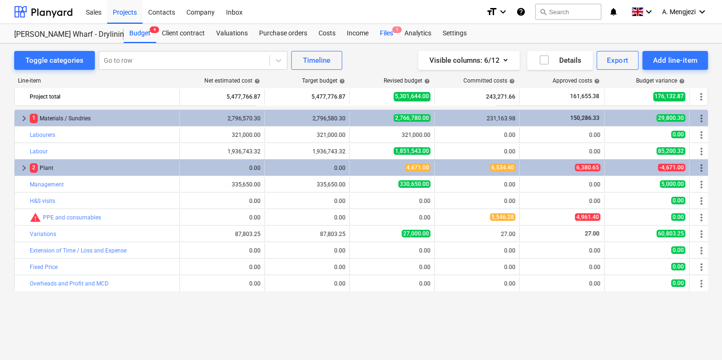
click at [378, 35] on div "Files 1" at bounding box center [386, 33] width 25 height 19
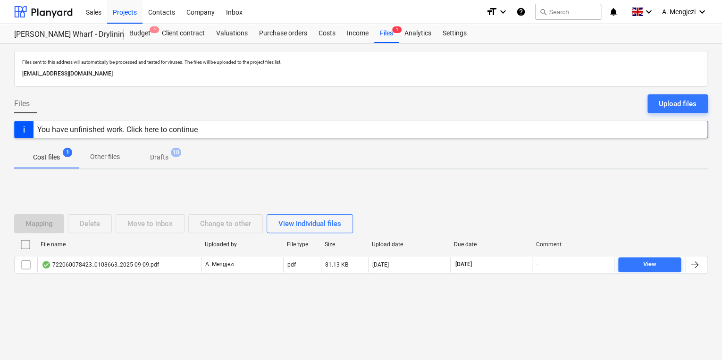
click at [108, 278] on div at bounding box center [361, 282] width 694 height 8
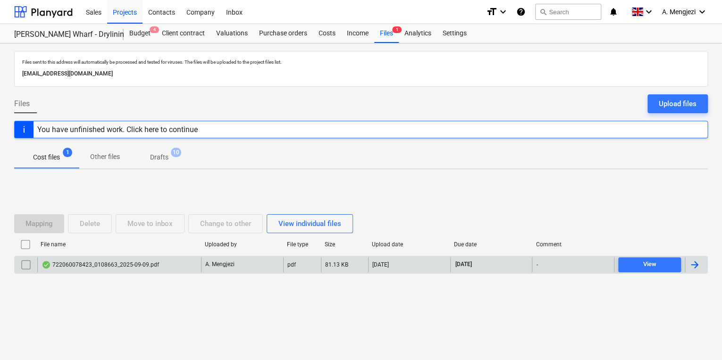
click at [118, 268] on div "722060078423_0108663_2025-09-09.pdf" at bounding box center [101, 265] width 118 height 8
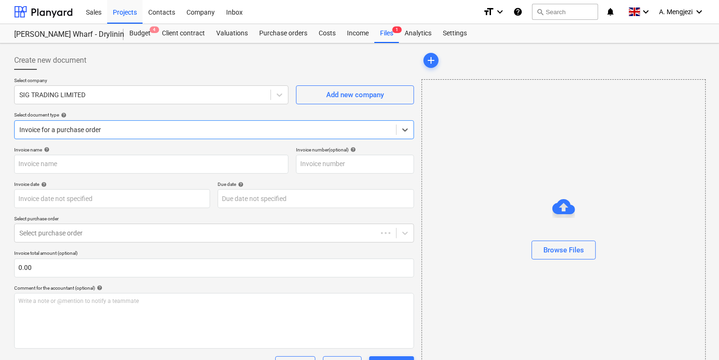
type input "722060078423"
type input "[DATE]"
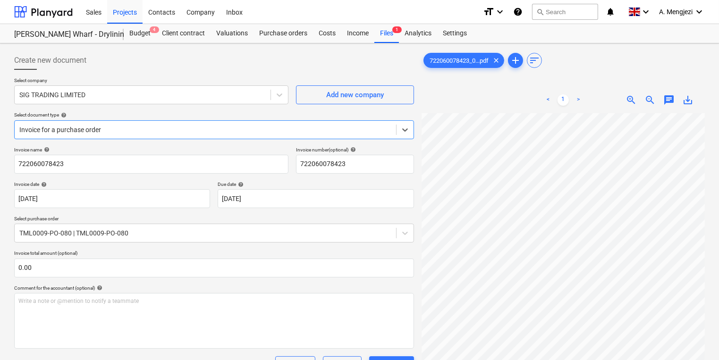
scroll to position [38, 0]
click at [403, 131] on icon at bounding box center [404, 129] width 9 height 9
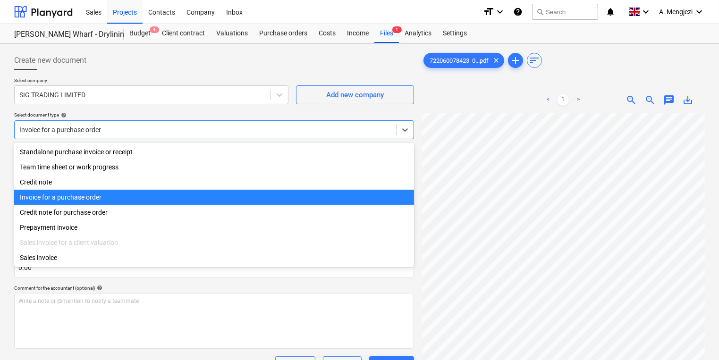
click at [178, 196] on div "Invoice for a purchase order" at bounding box center [214, 197] width 400 height 15
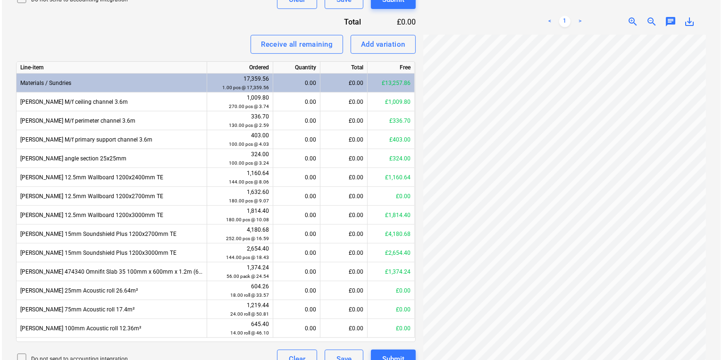
scroll to position [382, 0]
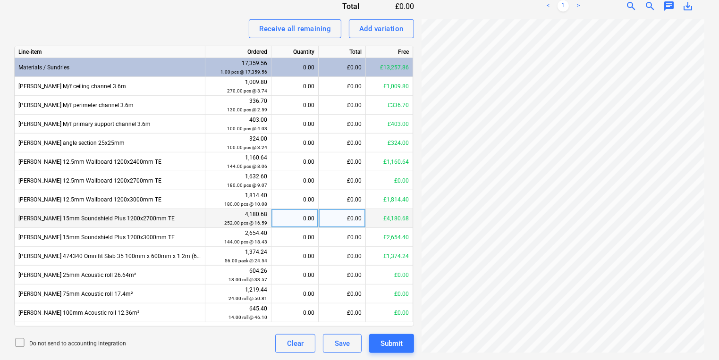
click at [307, 220] on div "0.00" at bounding box center [294, 218] width 39 height 19
type input "164"
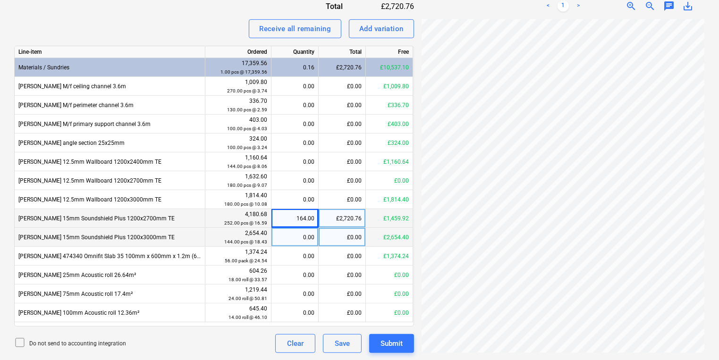
click at [302, 230] on div "0.00" at bounding box center [294, 237] width 39 height 19
type input "144"
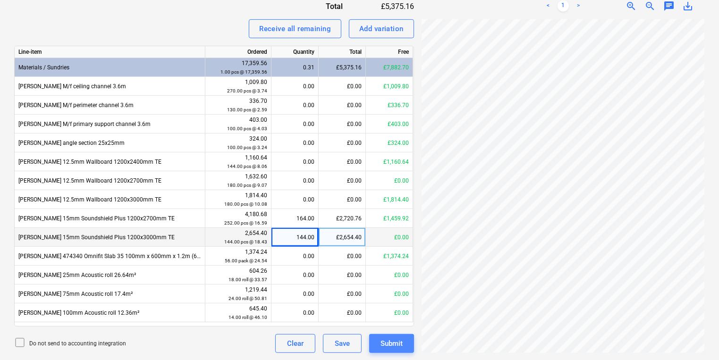
click at [394, 336] on button "Submit" at bounding box center [391, 343] width 45 height 19
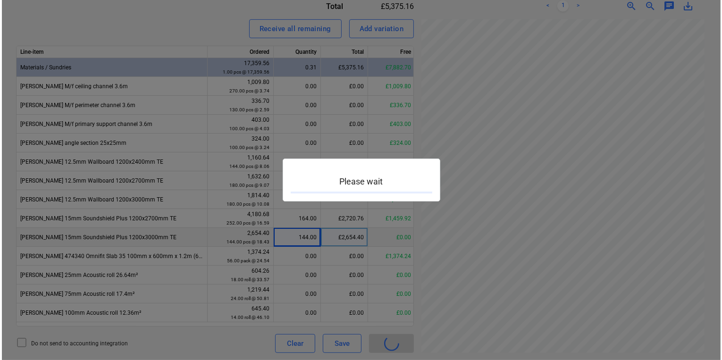
scroll to position [113, 72]
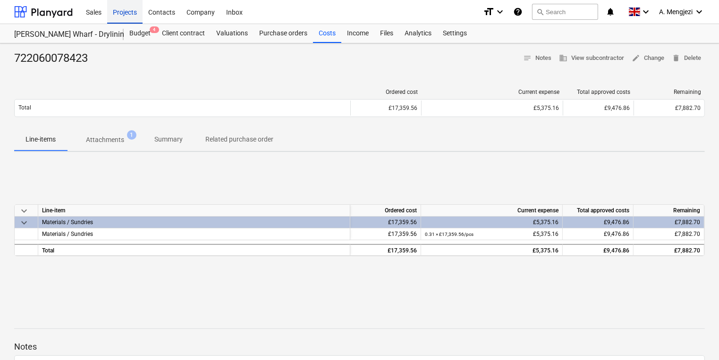
click at [124, 11] on div "Projects" at bounding box center [124, 12] width 35 height 24
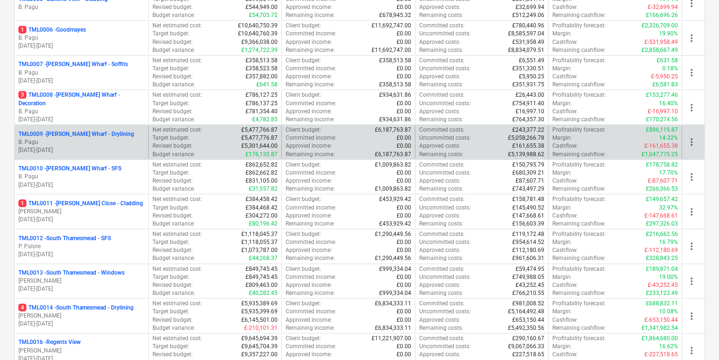
scroll to position [340, 0]
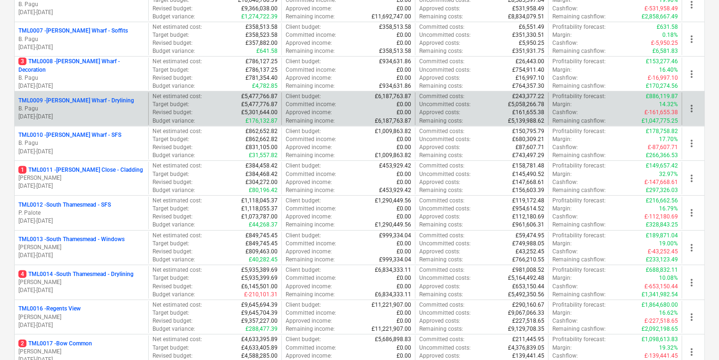
click at [126, 177] on p "[PERSON_NAME]" at bounding box center [81, 178] width 126 height 8
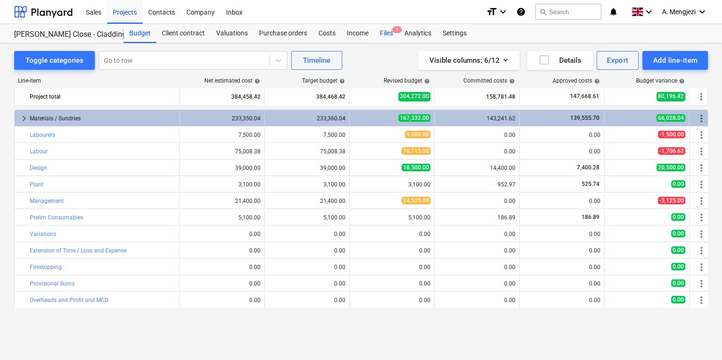
click at [382, 34] on div "Files 1" at bounding box center [386, 33] width 25 height 19
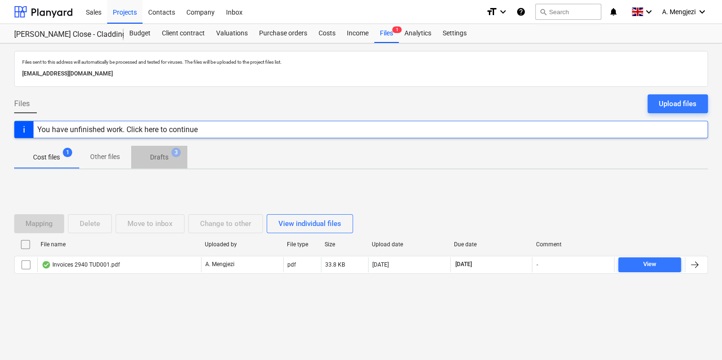
click at [151, 157] on p "Drafts" at bounding box center [159, 158] width 18 height 10
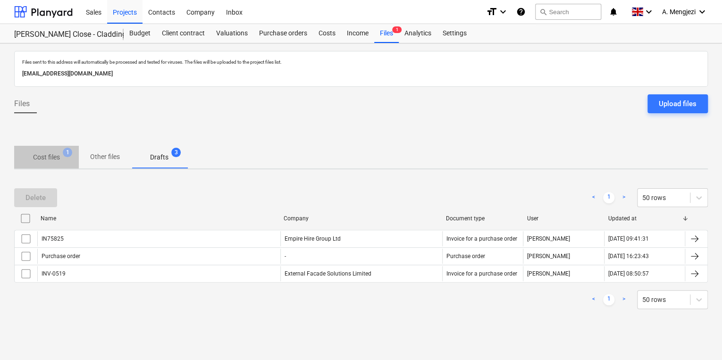
click at [54, 149] on span "Cost files 1" at bounding box center [46, 157] width 65 height 17
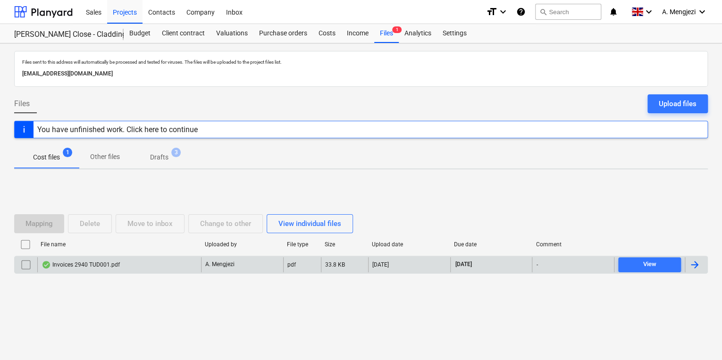
click at [136, 263] on div "Invoices 2940 TUD001.pdf" at bounding box center [119, 264] width 164 height 15
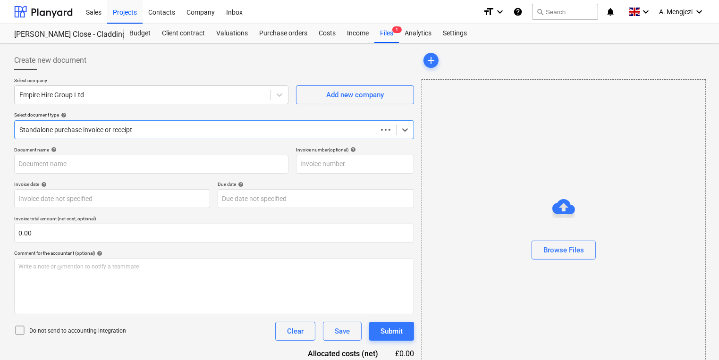
type input "IN75825"
type input "[DATE]"
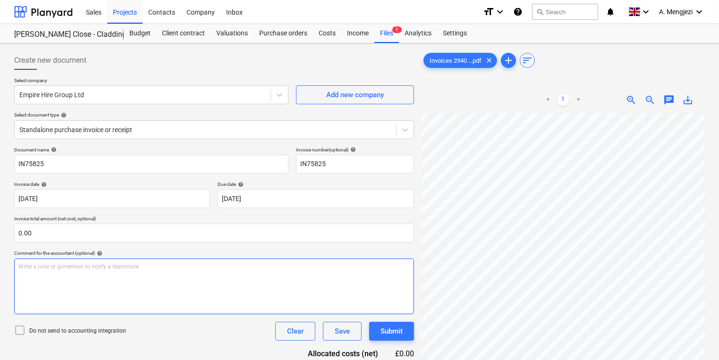
scroll to position [75, 83]
click at [108, 8] on div "Projects" at bounding box center [124, 12] width 35 height 24
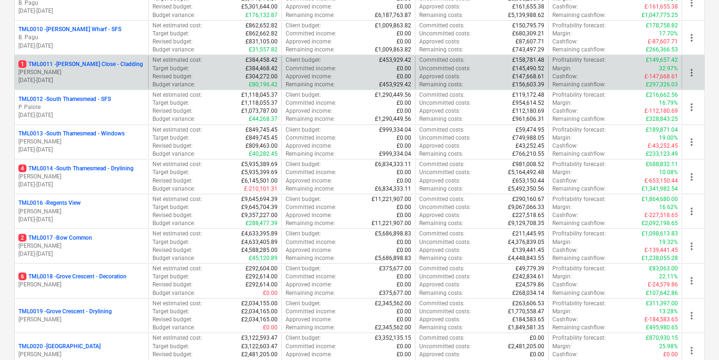
scroll to position [453, 0]
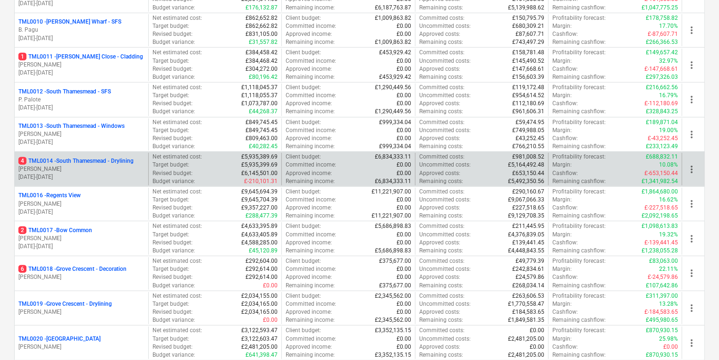
click at [107, 173] on p "[DATE] - [DATE]" at bounding box center [81, 177] width 126 height 8
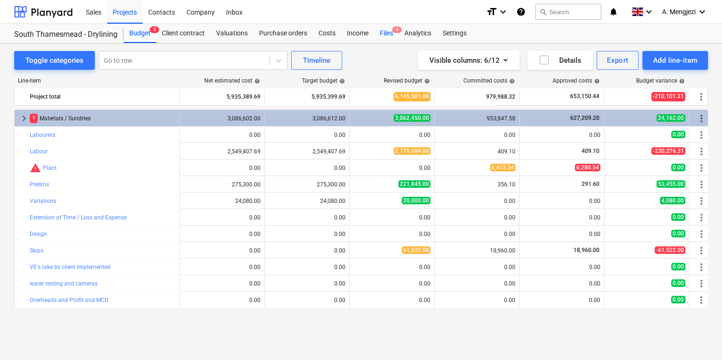
click at [394, 25] on div "Files 4" at bounding box center [386, 33] width 25 height 19
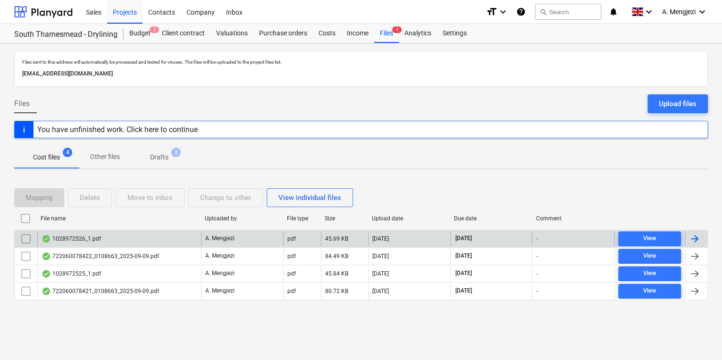
click at [196, 245] on div "1028972526_1.pdf" at bounding box center [119, 238] width 164 height 15
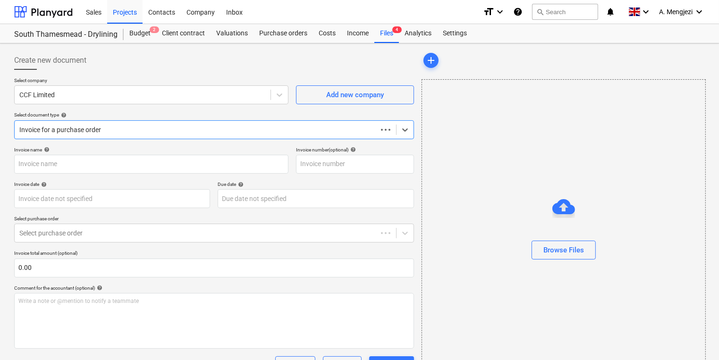
type input "1028972526"
type input "[DATE]"
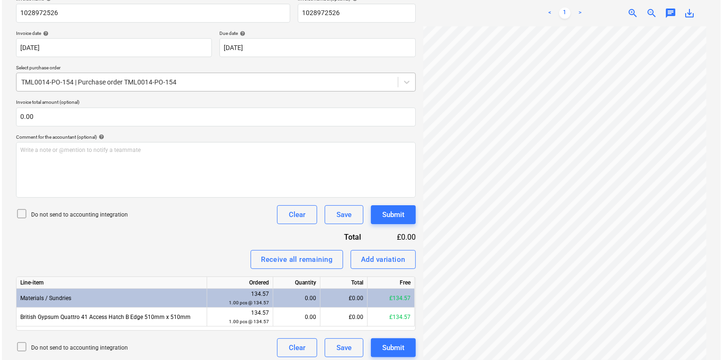
scroll to position [155, 0]
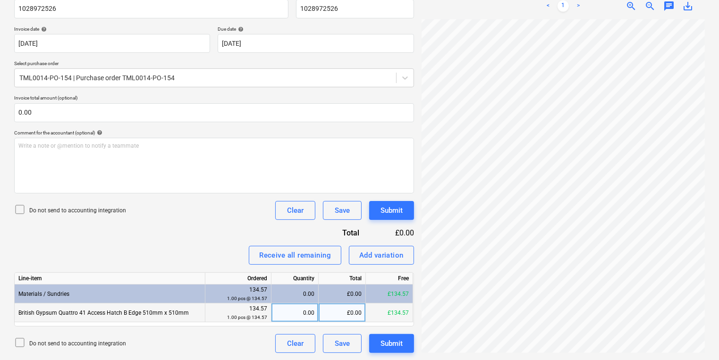
click at [294, 317] on div "0.00" at bounding box center [294, 313] width 39 height 19
type input "1"
click at [368, 339] on div "Clear Save Submit" at bounding box center [341, 343] width 146 height 19
click at [378, 342] on button "Submit" at bounding box center [391, 343] width 45 height 19
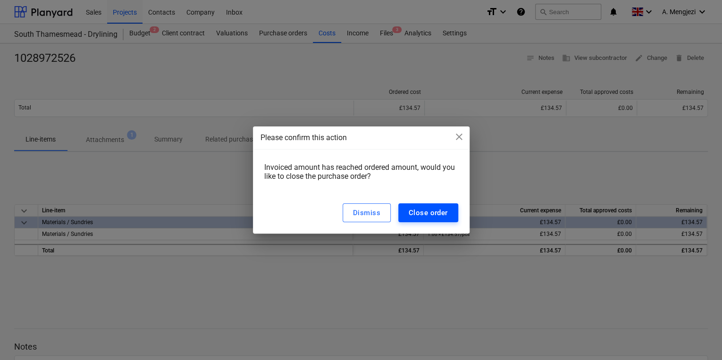
click at [415, 215] on div "Close order" at bounding box center [428, 213] width 39 height 12
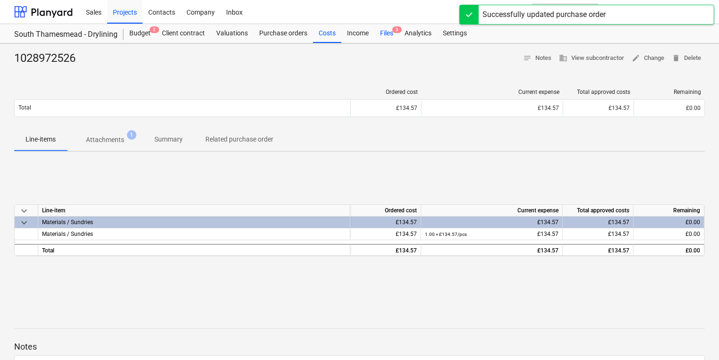
click at [395, 28] on span "3" at bounding box center [396, 29] width 9 height 7
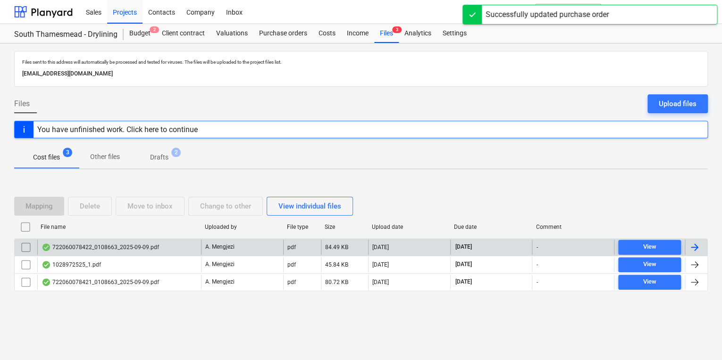
click at [51, 249] on div "722060078422_0108663_2025-09-09.pdf" at bounding box center [101, 248] width 118 height 8
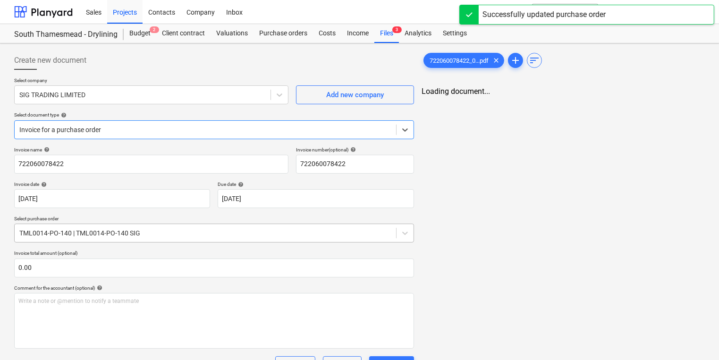
type input "722060078422"
type input "[DATE]"
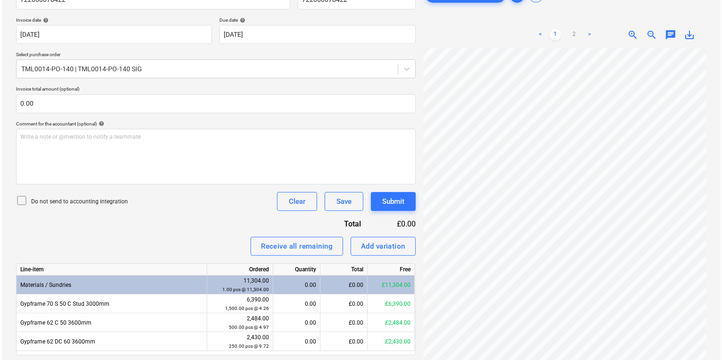
scroll to position [193, 0]
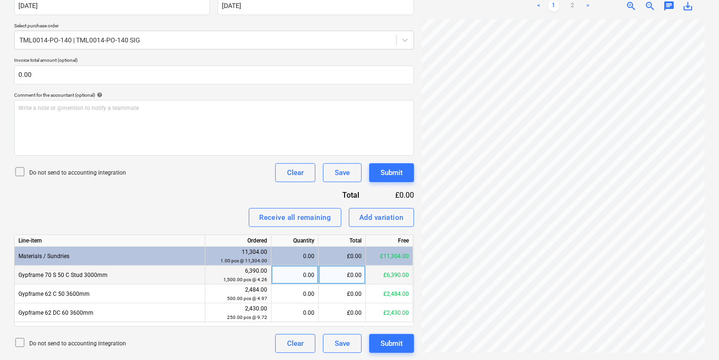
click at [291, 276] on div "0.00" at bounding box center [294, 275] width 39 height 19
type input "1500"
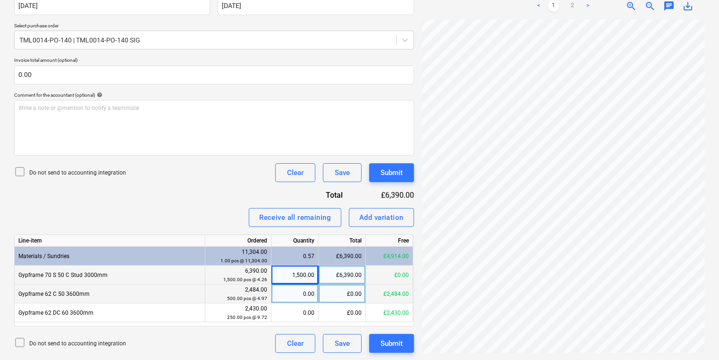
click at [297, 294] on div "0.00" at bounding box center [294, 294] width 39 height 19
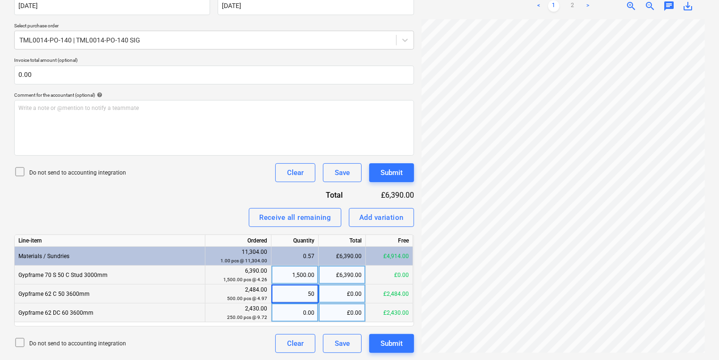
type input "500"
click at [303, 309] on div "0.00" at bounding box center [294, 313] width 39 height 19
type input "250"
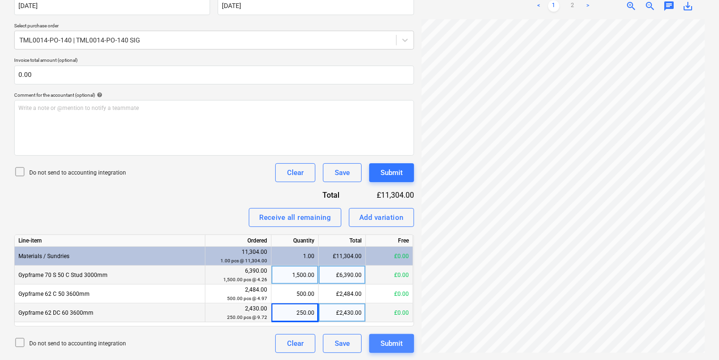
click at [397, 338] on div "Submit" at bounding box center [392, 344] width 22 height 12
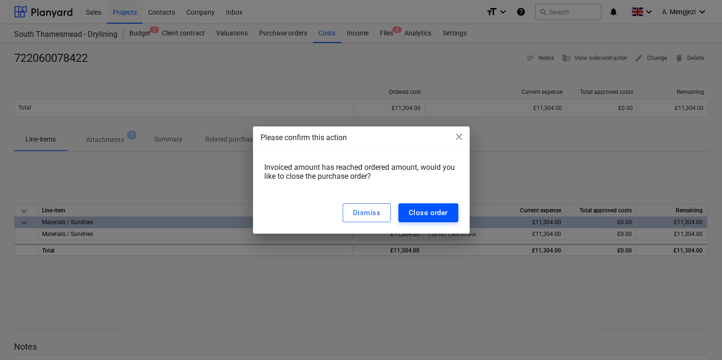
click at [429, 212] on div "Close order" at bounding box center [428, 213] width 39 height 12
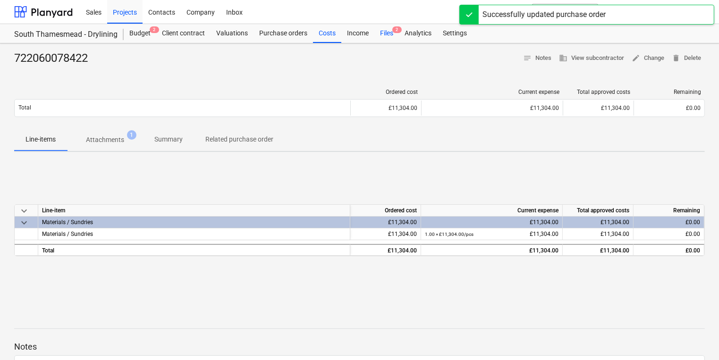
click at [385, 27] on div "Files 2" at bounding box center [386, 33] width 25 height 19
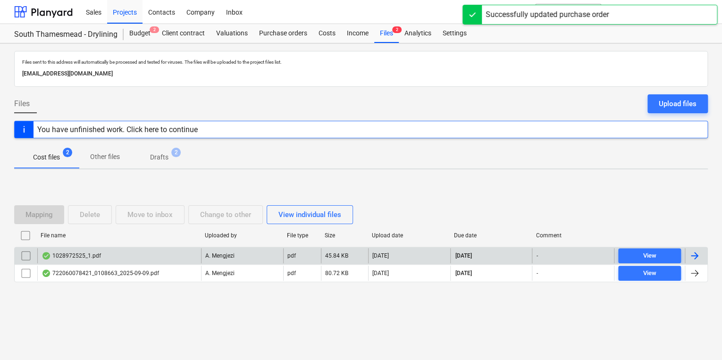
click at [137, 255] on div "1028972525_1.pdf" at bounding box center [119, 255] width 164 height 15
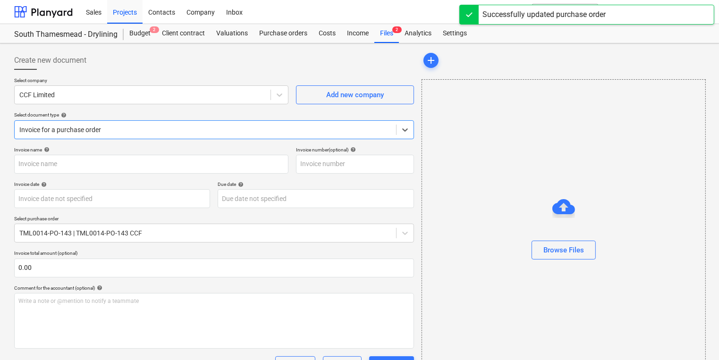
type input "1028972525"
type input "[DATE]"
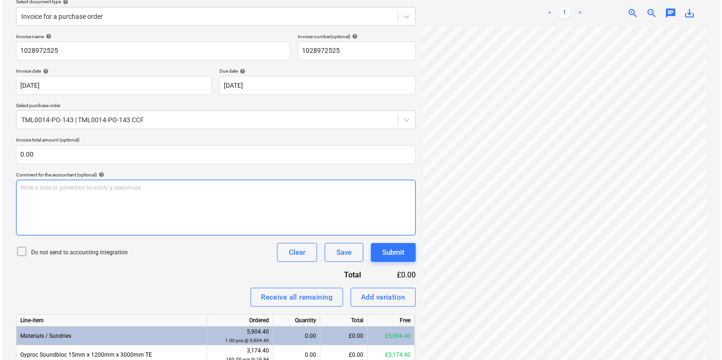
scroll to position [174, 0]
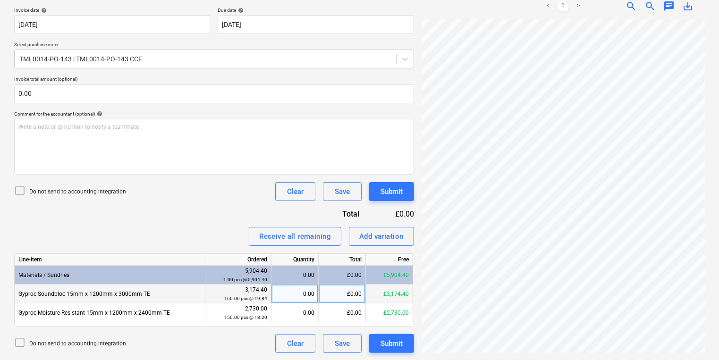
click at [289, 287] on div "0.00" at bounding box center [294, 294] width 39 height 19
type input "160"
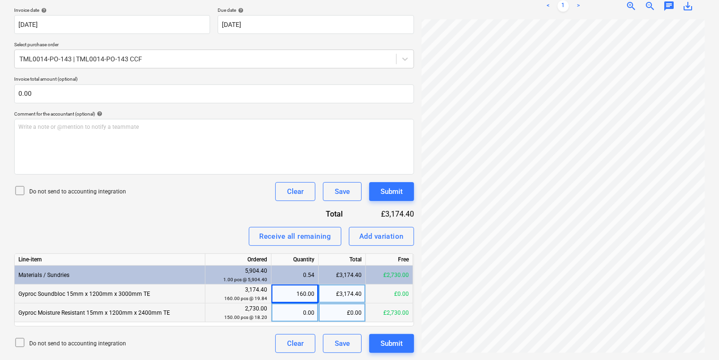
click at [286, 315] on div "0.00" at bounding box center [294, 313] width 39 height 19
type input "150"
click at [386, 344] on div "Submit" at bounding box center [392, 344] width 22 height 12
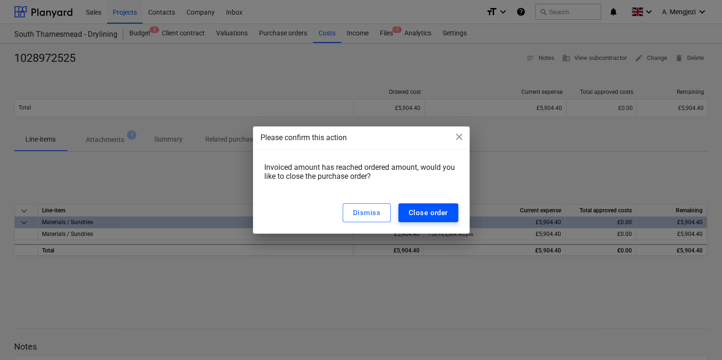
click at [433, 218] on div "Close order" at bounding box center [428, 213] width 39 height 12
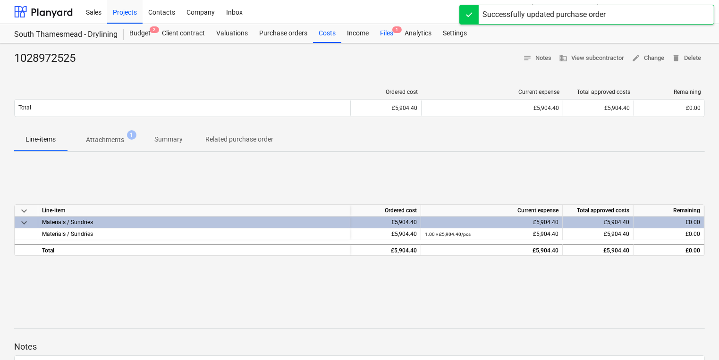
click at [381, 32] on div "Files 1" at bounding box center [386, 33] width 25 height 19
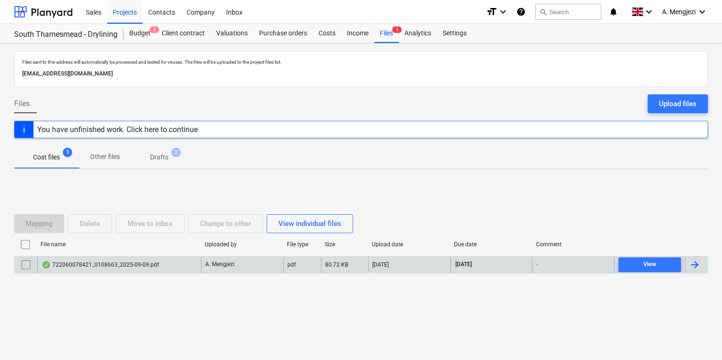
click at [154, 259] on div "722060078421_0108663_2025-09-09.pdf" at bounding box center [119, 264] width 164 height 15
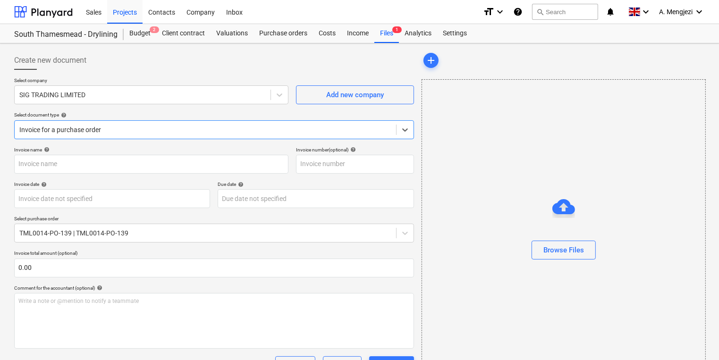
type input "722060078421"
type input "[DATE]"
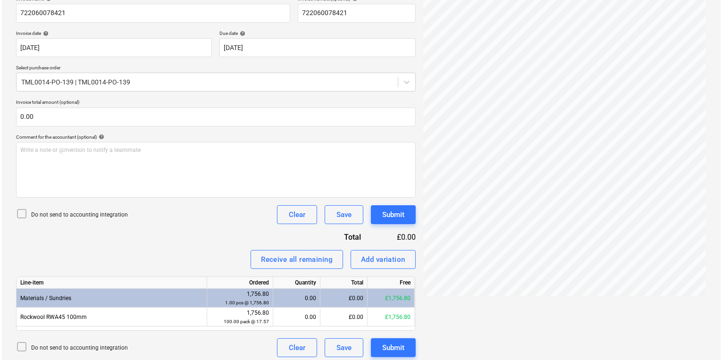
scroll to position [155, 0]
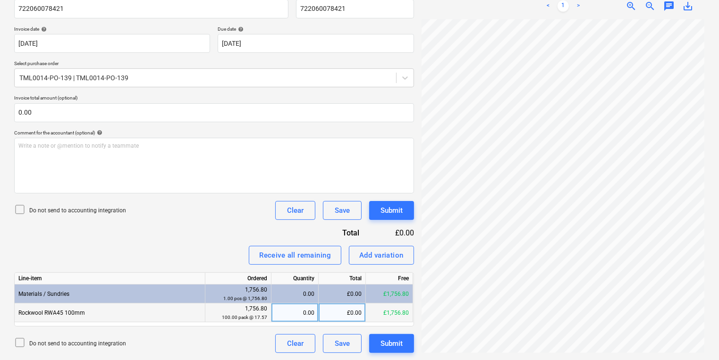
click at [319, 311] on div "£0.00" at bounding box center [342, 313] width 47 height 19
click at [310, 311] on div "0.00" at bounding box center [294, 313] width 39 height 19
type input "100"
click at [384, 348] on div "Submit" at bounding box center [392, 344] width 22 height 12
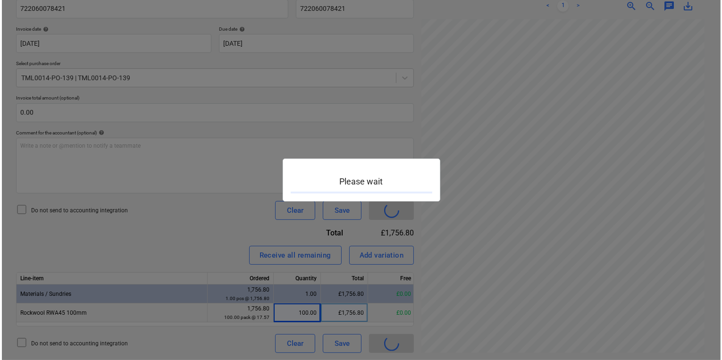
scroll to position [57, 72]
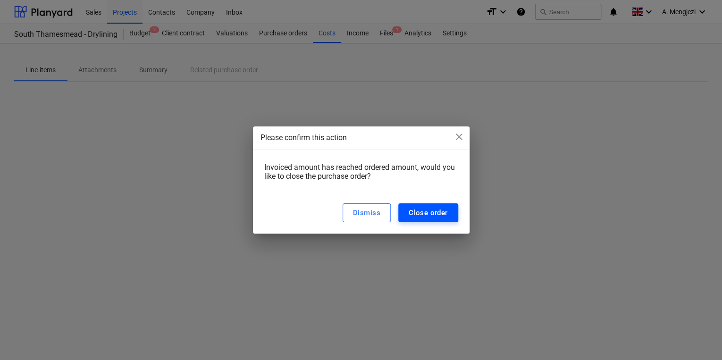
click at [429, 211] on div "Close order" at bounding box center [428, 213] width 39 height 12
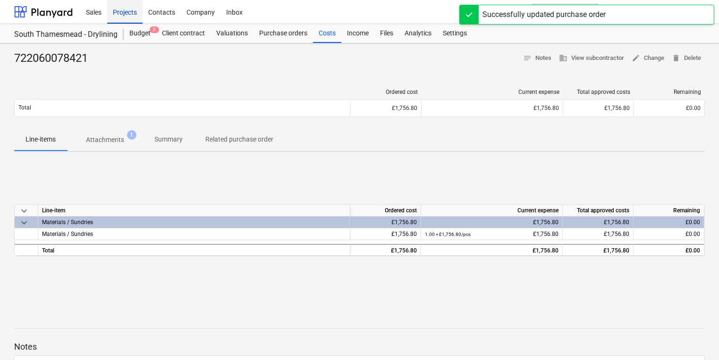
click at [136, 9] on div "Projects" at bounding box center [124, 12] width 35 height 24
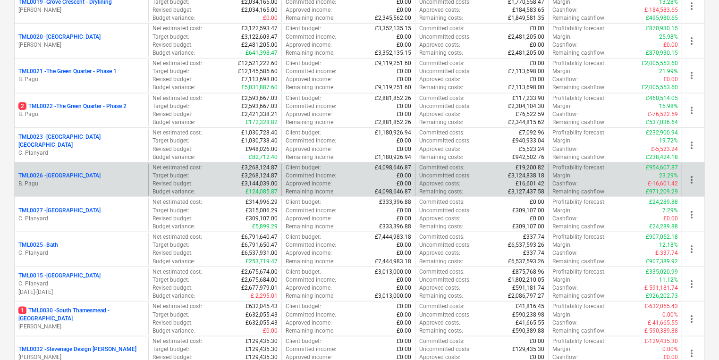
scroll to position [604, 0]
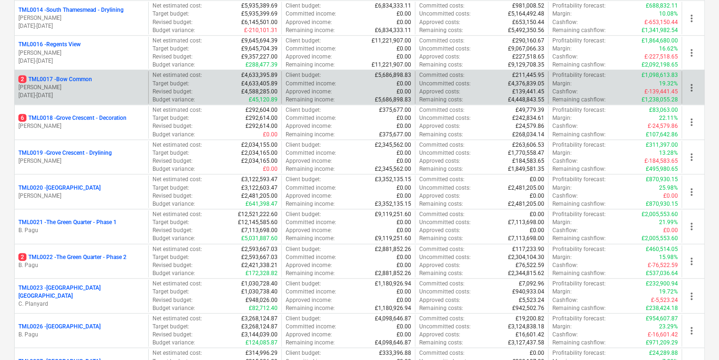
click at [68, 88] on p "[PERSON_NAME]" at bounding box center [81, 88] width 126 height 8
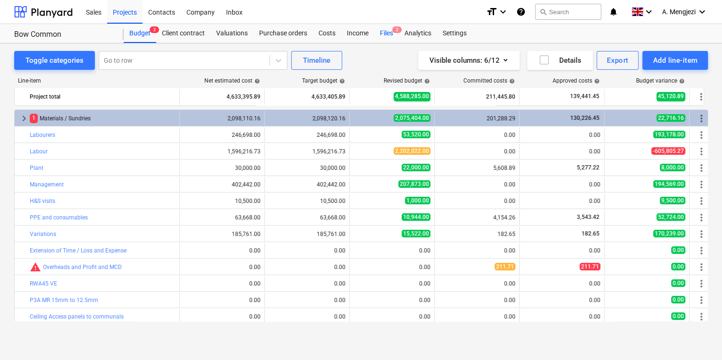
click at [390, 29] on div "Files 2" at bounding box center [386, 33] width 25 height 19
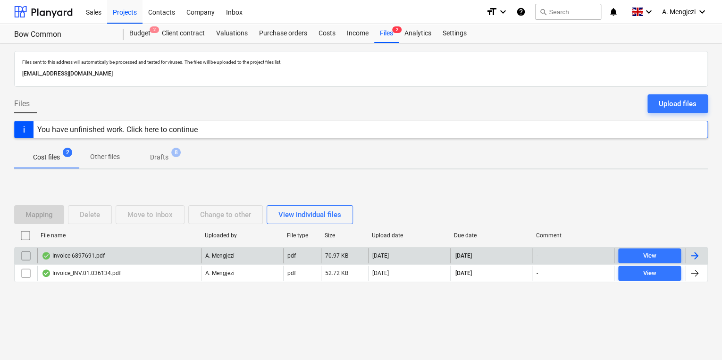
click at [153, 257] on div "Invoice 6897691.pdf" at bounding box center [119, 255] width 164 height 15
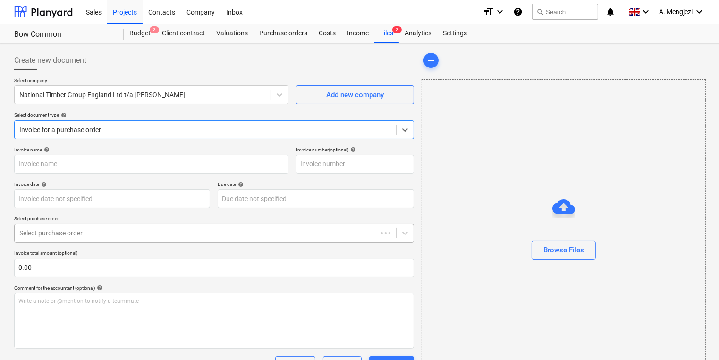
type input "6897691"
type input "[DATE]"
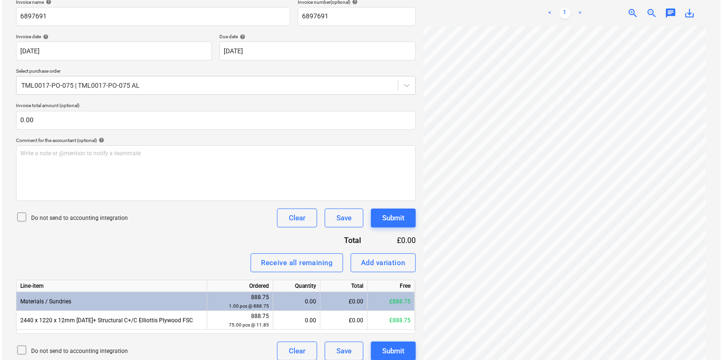
scroll to position [155, 0]
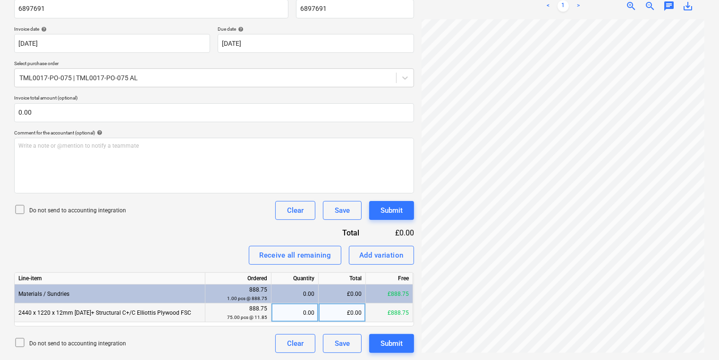
click at [281, 318] on div "0.00" at bounding box center [294, 313] width 39 height 19
type input "75"
click at [389, 347] on div "Submit" at bounding box center [392, 344] width 22 height 12
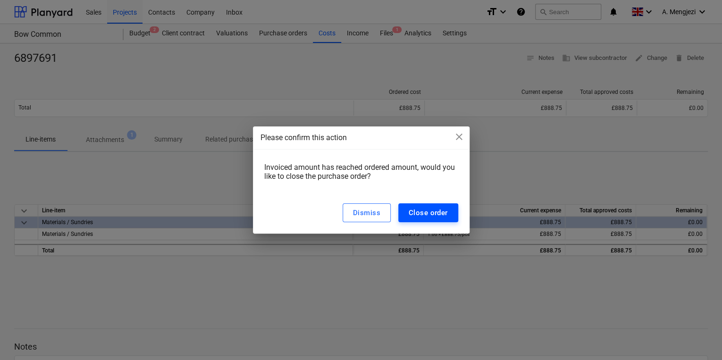
click at [443, 210] on div "Close order" at bounding box center [428, 213] width 39 height 12
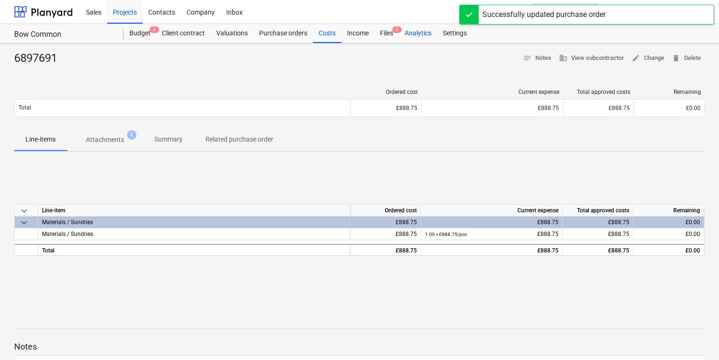
click at [403, 34] on div "Analytics" at bounding box center [418, 33] width 38 height 19
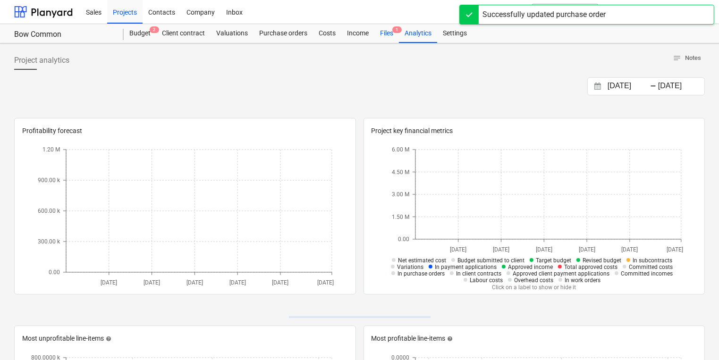
click at [397, 34] on div "Files 1" at bounding box center [386, 33] width 25 height 19
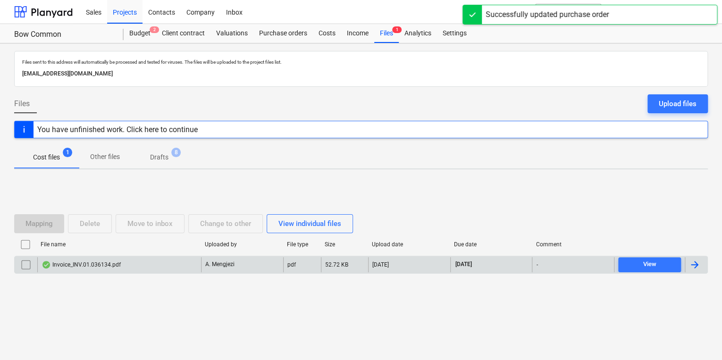
click at [178, 263] on div "Invoice_INV.01.036134.pdf" at bounding box center [119, 264] width 164 height 15
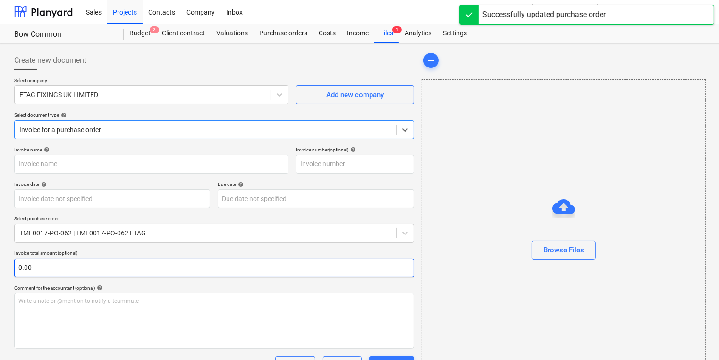
type input "#INV.01.036134"
type input "[DATE]"
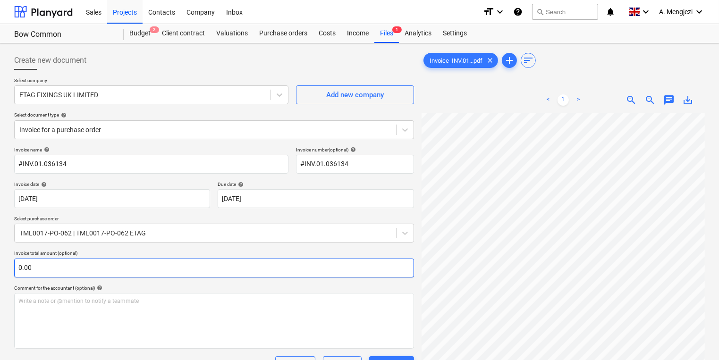
scroll to position [0, 83]
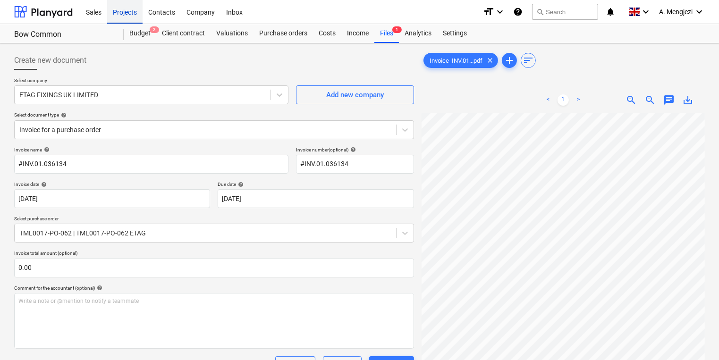
click at [119, 14] on div "Projects" at bounding box center [124, 12] width 35 height 24
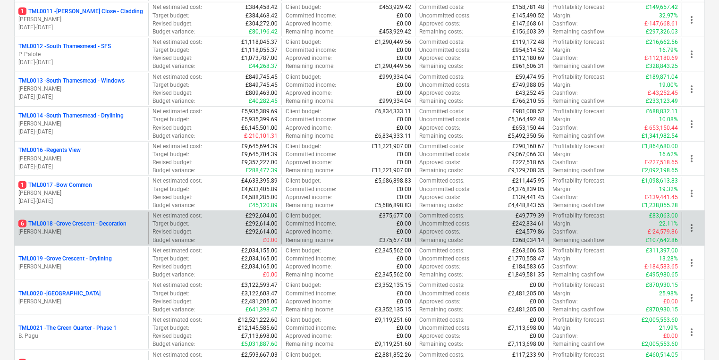
scroll to position [567, 0]
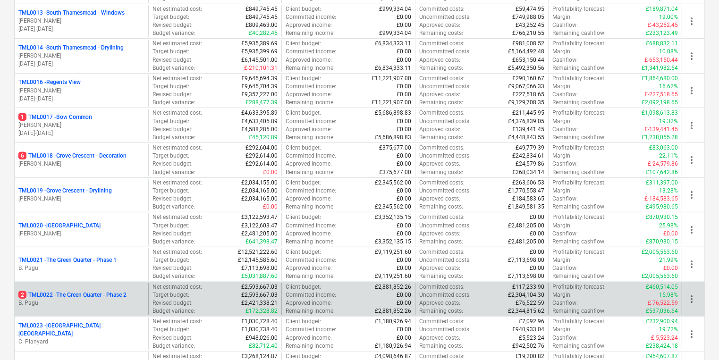
click at [96, 287] on div "2 TML0022 - The Green Quarter - Phase 2 B. Pagu" at bounding box center [82, 299] width 134 height 33
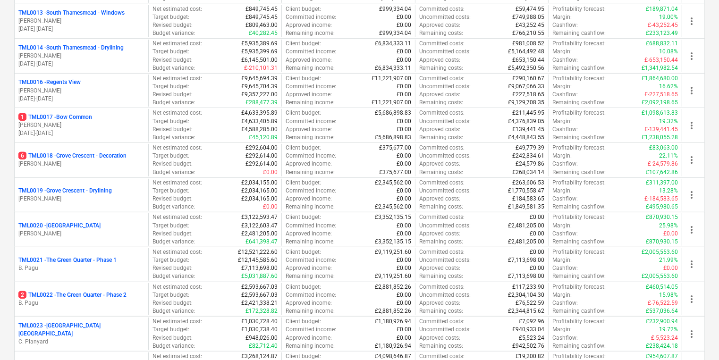
click at [107, 300] on p "B. Pagu" at bounding box center [81, 303] width 126 height 8
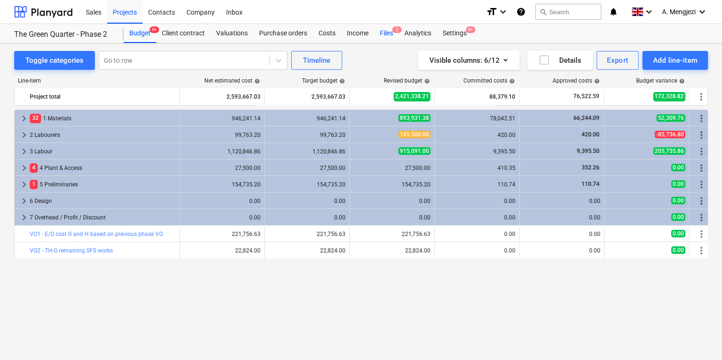
click at [391, 30] on div "Files 2" at bounding box center [386, 33] width 25 height 19
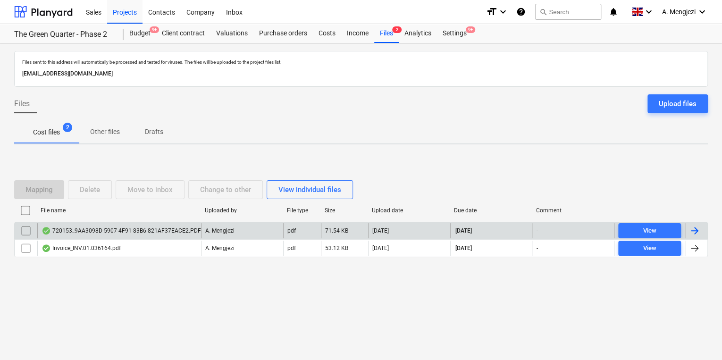
click at [162, 230] on div "720153_9AA3098D-5907-4F91-83B6-821AF37EACE2.PDF" at bounding box center [122, 231] width 160 height 8
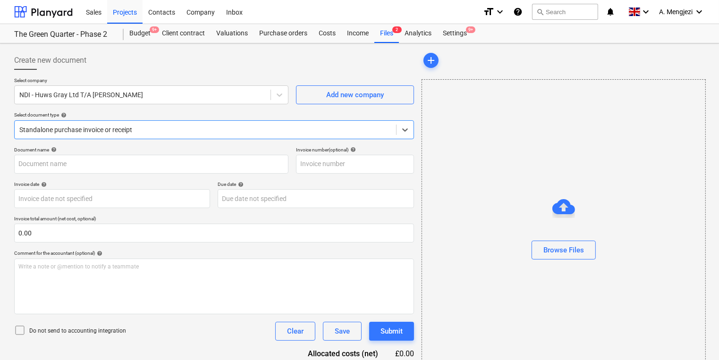
type input "720153"
type input "[DATE]"
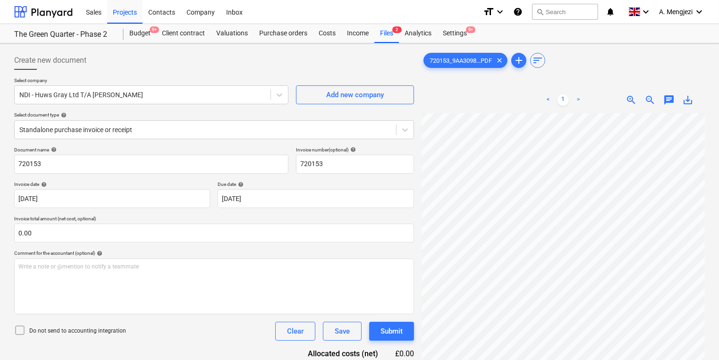
click at [414, 128] on div "Create new document Select company NDI - Huws Gray Ltd T/A [PERSON_NAME] Add ne…" at bounding box center [214, 249] width 408 height 404
click at [413, 129] on div at bounding box center [405, 129] width 17 height 17
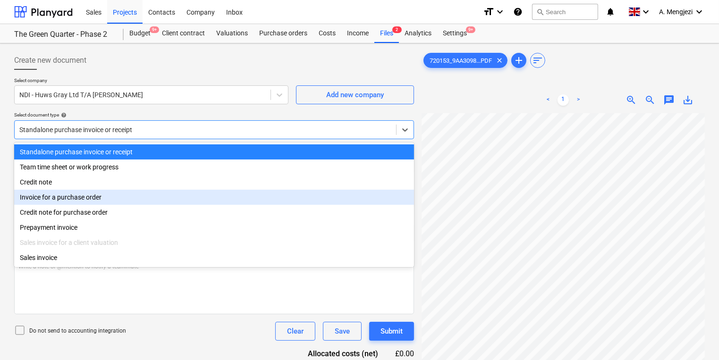
click at [260, 201] on div "Invoice for a purchase order" at bounding box center [214, 197] width 400 height 15
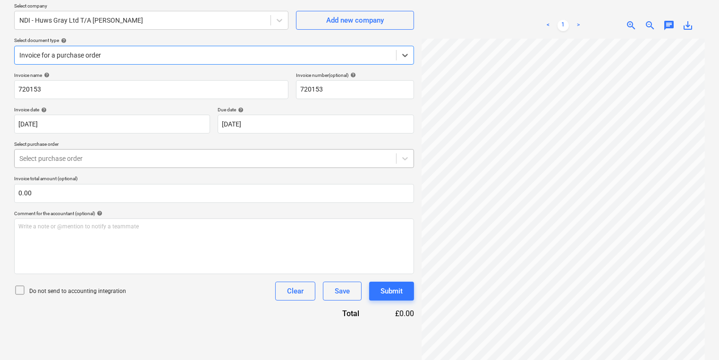
scroll to position [76, 0]
click at [405, 156] on icon at bounding box center [404, 157] width 9 height 9
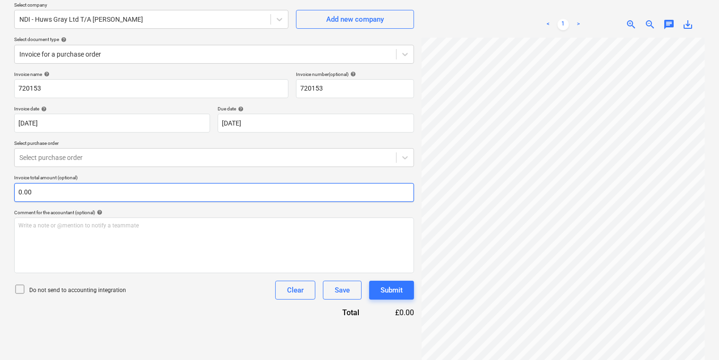
click at [397, 187] on div "Create new document Select company NDI - Huws Gray Ltd T/A [PERSON_NAME] Add ne…" at bounding box center [359, 174] width 698 height 404
click at [325, 187] on input "text" at bounding box center [214, 192] width 400 height 19
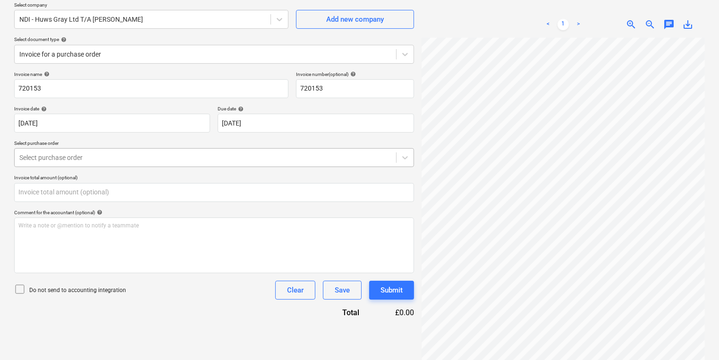
type input "0.00"
click at [329, 158] on div at bounding box center [205, 157] width 372 height 9
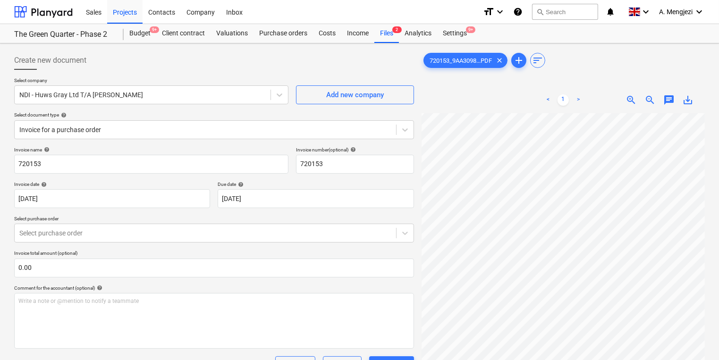
scroll to position [0, 85]
click at [399, 232] on div at bounding box center [405, 233] width 17 height 17
click at [124, 11] on div "Projects" at bounding box center [124, 12] width 35 height 24
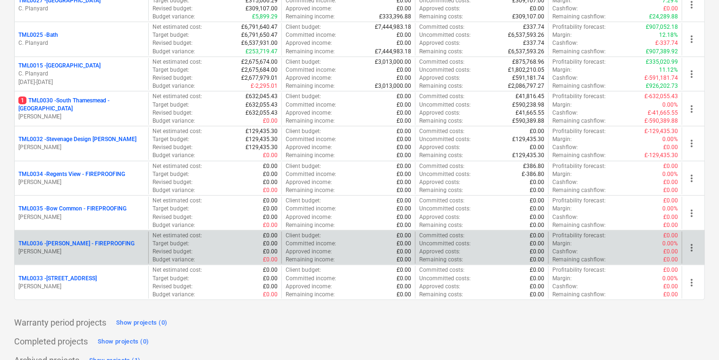
scroll to position [977, 0]
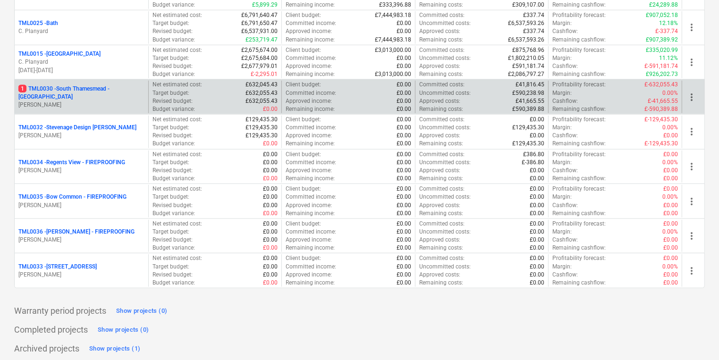
click at [81, 106] on div "1 TML0030 - [GEOGRAPHIC_DATA] - Soffits [PERSON_NAME]" at bounding box center [82, 97] width 134 height 33
click at [116, 91] on p "1 TML0030 - [GEOGRAPHIC_DATA] - [GEOGRAPHIC_DATA]" at bounding box center [81, 93] width 126 height 16
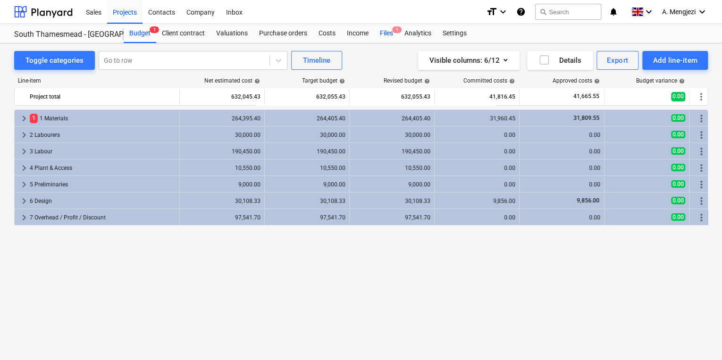
click at [387, 34] on div "Files 1" at bounding box center [386, 33] width 25 height 19
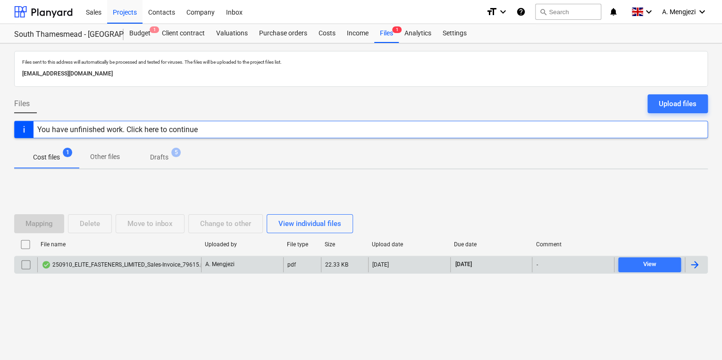
click at [130, 268] on div "250910_ELITE_FASTENERS_LIMITED_Sales-Invoice_79615.pdf" at bounding box center [126, 265] width 168 height 8
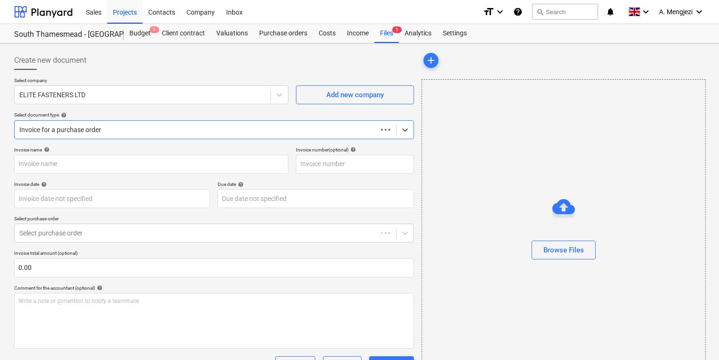
type input "79615"
type input "[DATE]"
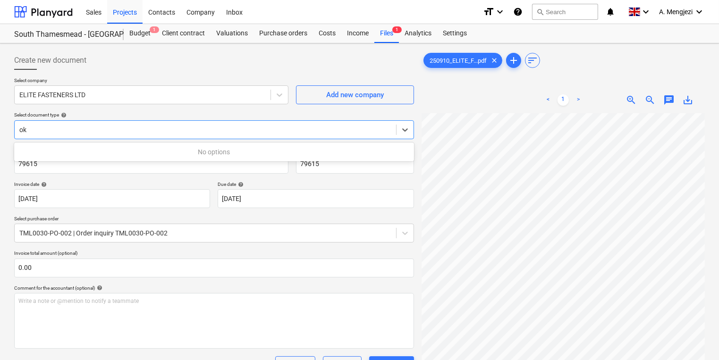
type input "ok"
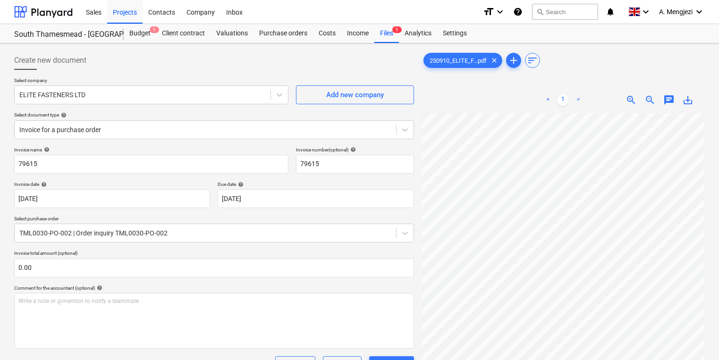
scroll to position [13, 73]
click at [421, 223] on div "250910_ELITE_F...pdf clear add sort < 1 > zoom_in zoom_out chat 0 save_alt" at bounding box center [563, 289] width 291 height 484
click at [219, 14] on div "Company" at bounding box center [201, 12] width 40 height 24
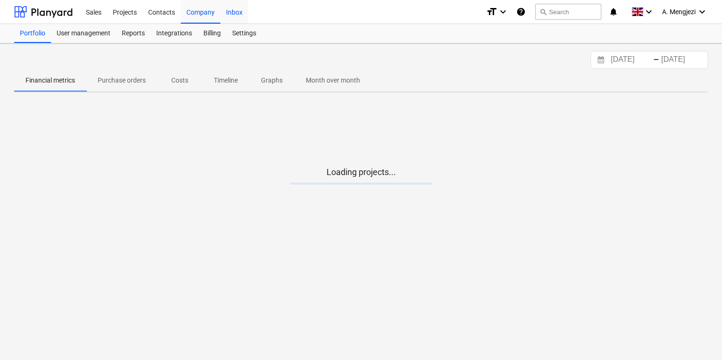
click at [225, 15] on div "Inbox" at bounding box center [235, 12] width 28 height 24
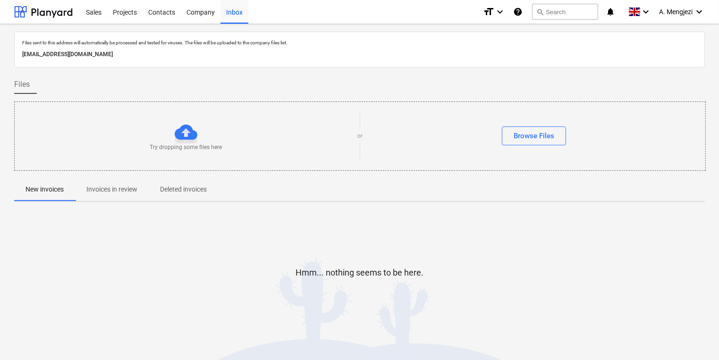
click at [136, 228] on div "Hmm... nothing seems to be here." at bounding box center [359, 281] width 691 height 142
click at [122, 24] on div "Sales Projects Contacts Company Inbox format_size keyboard_arrow_down help sear…" at bounding box center [359, 12] width 719 height 24
click at [127, 13] on div "Projects" at bounding box center [124, 12] width 35 height 24
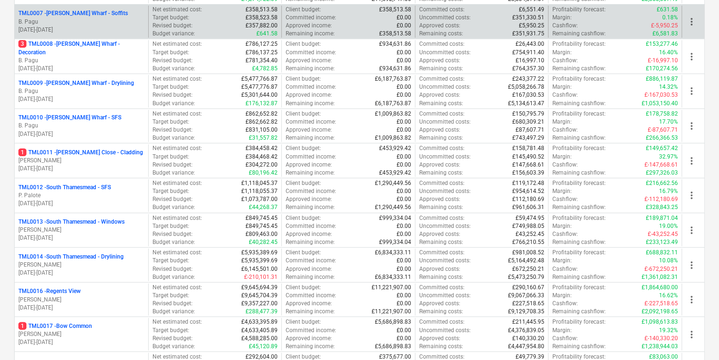
scroll to position [378, 0]
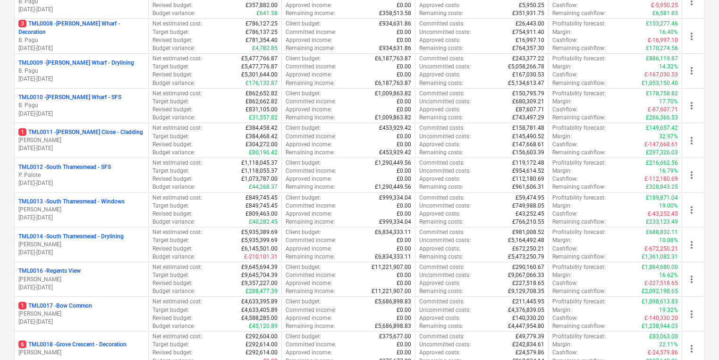
click at [122, 142] on p "[PERSON_NAME]" at bounding box center [81, 140] width 126 height 8
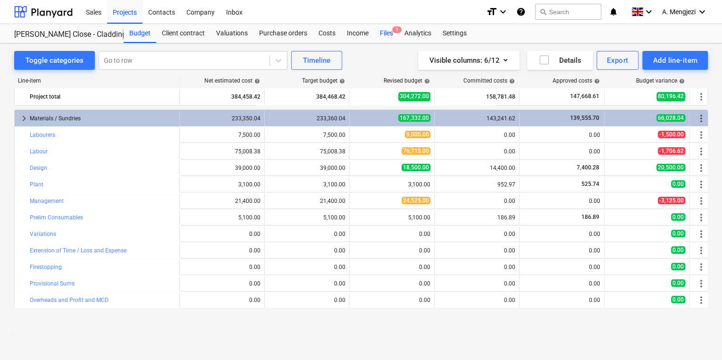
click at [389, 30] on div "Files 1" at bounding box center [386, 33] width 25 height 19
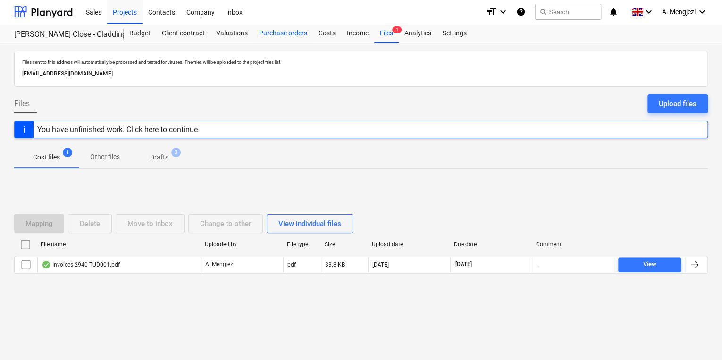
click at [281, 35] on div "Purchase orders" at bounding box center [283, 33] width 59 height 19
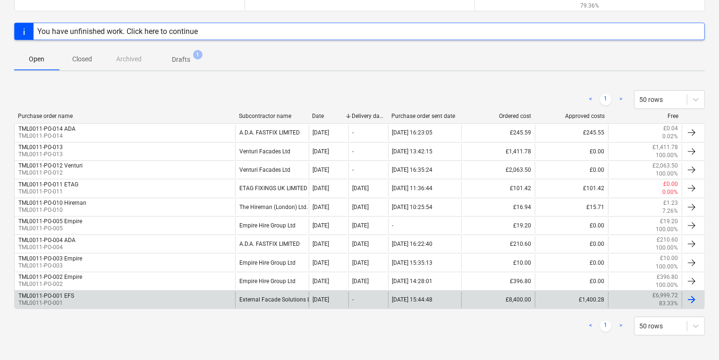
scroll to position [115, 0]
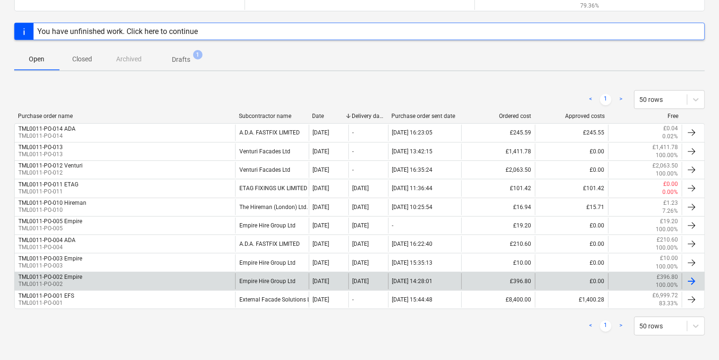
click at [135, 279] on div "TML0011-PO-002 Empire TML0011-PO-002" at bounding box center [125, 281] width 221 height 16
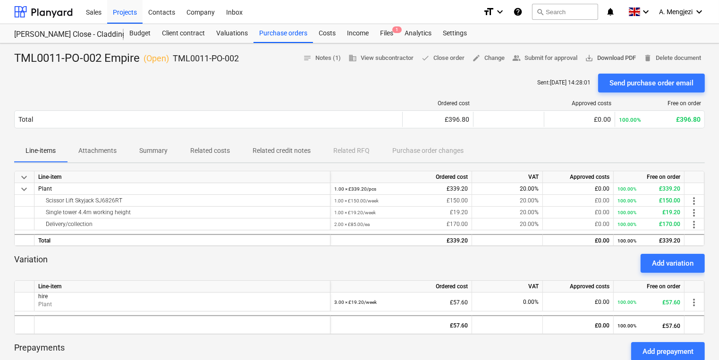
click at [597, 56] on span "save_alt Download PDF" at bounding box center [610, 58] width 51 height 11
click at [228, 11] on div "Inbox" at bounding box center [235, 12] width 28 height 24
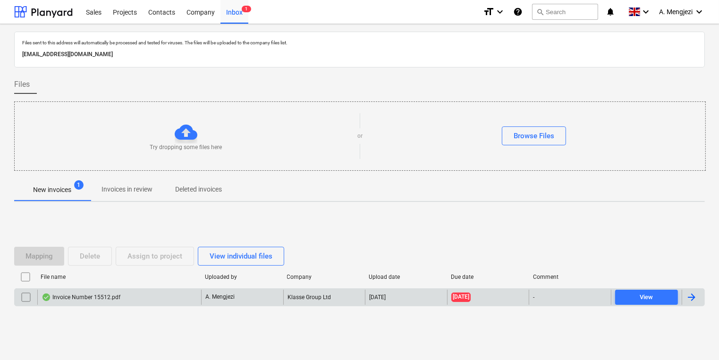
click at [187, 301] on div "Invoice Number 15512.pdf" at bounding box center [119, 297] width 164 height 15
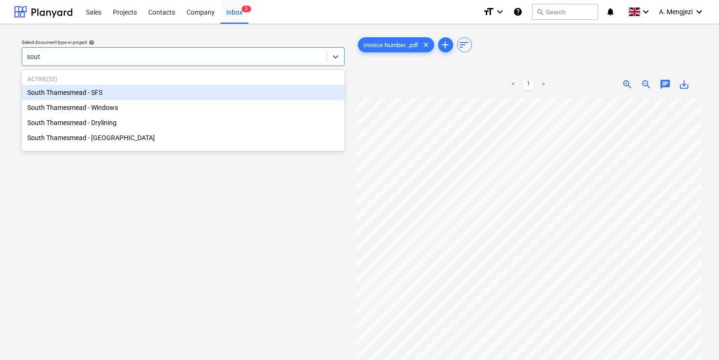
type input "south"
drag, startPoint x: 208, startPoint y: 103, endPoint x: 210, endPoint y: 91, distance: 12.9
click at [210, 91] on div "[GEOGRAPHIC_DATA] - SFS [GEOGRAPHIC_DATA] - Windows [GEOGRAPHIC_DATA] - Drylini…" at bounding box center [183, 115] width 323 height 60
click at [210, 91] on div "South Thamesmead - SFS" at bounding box center [183, 92] width 323 height 15
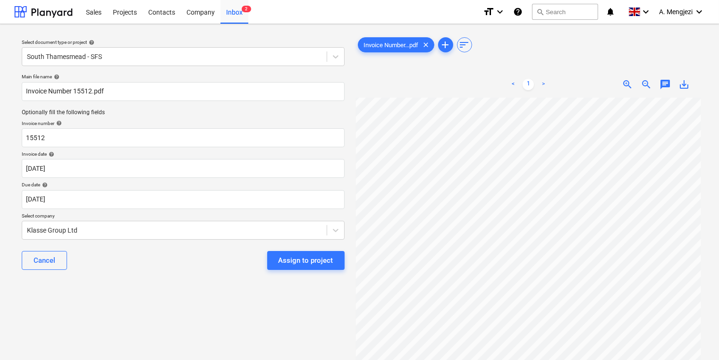
scroll to position [0, 4]
click at [208, 201] on body "Sales Projects Contacts Company Inbox 2 format_size keyboard_arrow_down help se…" at bounding box center [359, 180] width 719 height 360
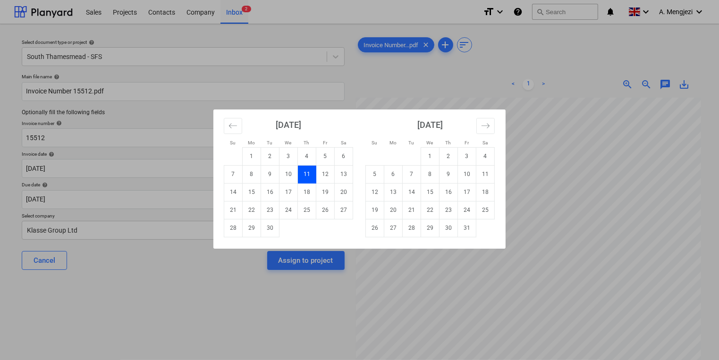
click at [592, 283] on div "Su Mo Tu We Th Fr Sa Su Mo Tu We Th Fr Sa [DATE] 1 2 3 4 5 6 7 8 9 10 11 12 13 …" at bounding box center [359, 180] width 719 height 360
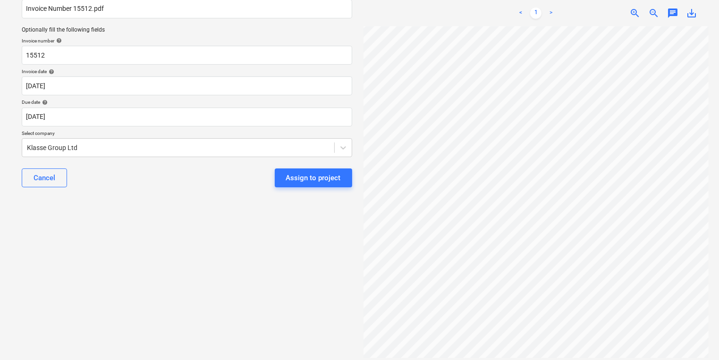
scroll to position [170, 10]
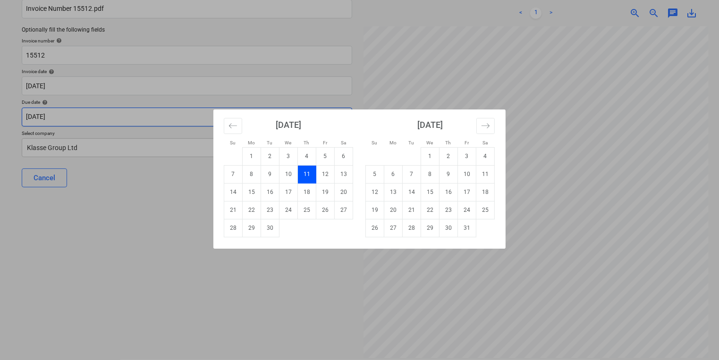
click at [204, 111] on body "Sales Projects Contacts Company Inbox 2 format_size keyboard_arrow_down help se…" at bounding box center [359, 97] width 719 height 360
click at [473, 177] on td "10" at bounding box center [467, 174] width 18 height 18
type input "[DATE]"
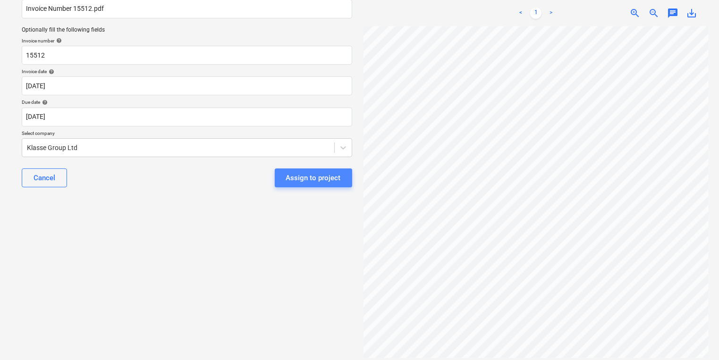
click at [337, 176] on div "Assign to project" at bounding box center [313, 178] width 55 height 12
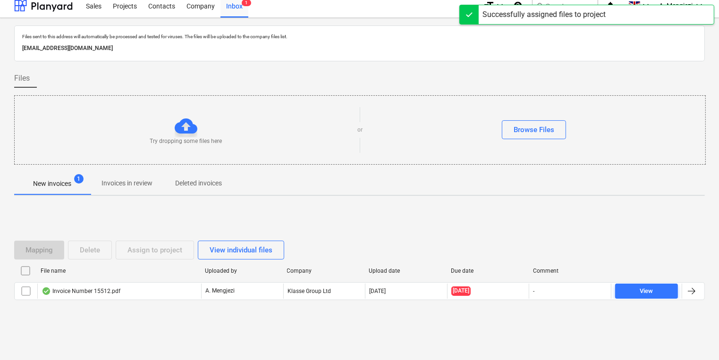
scroll to position [5, 0]
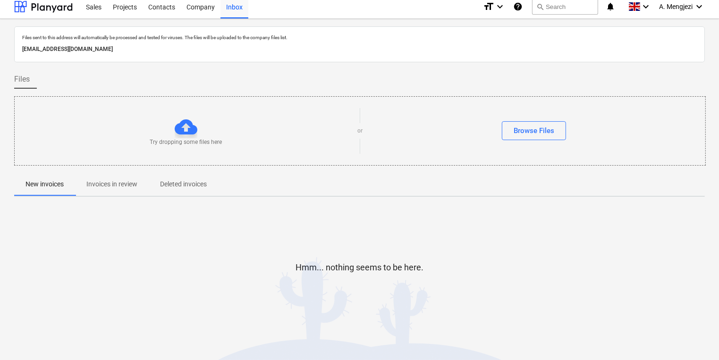
click at [125, 176] on button "Invoices in review" at bounding box center [112, 184] width 74 height 23
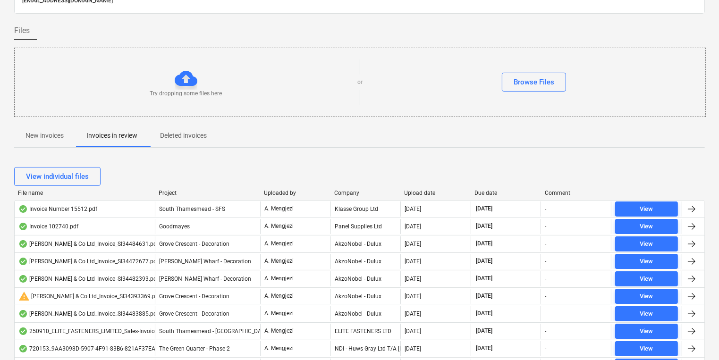
scroll to position [119, 0]
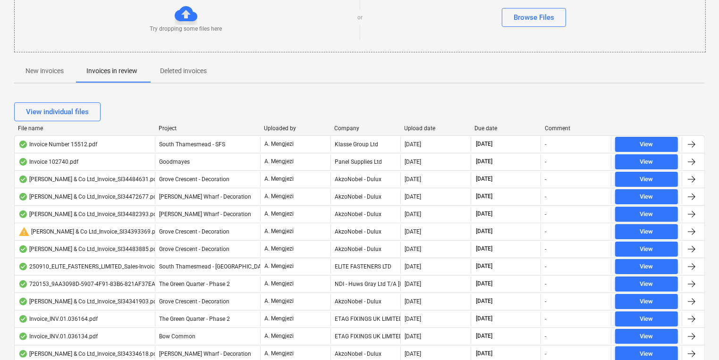
click at [336, 127] on div at bounding box center [330, 128] width 17 height 7
click at [337, 127] on div at bounding box center [330, 128] width 17 height 7
click at [340, 127] on div "Company" at bounding box center [365, 128] width 63 height 7
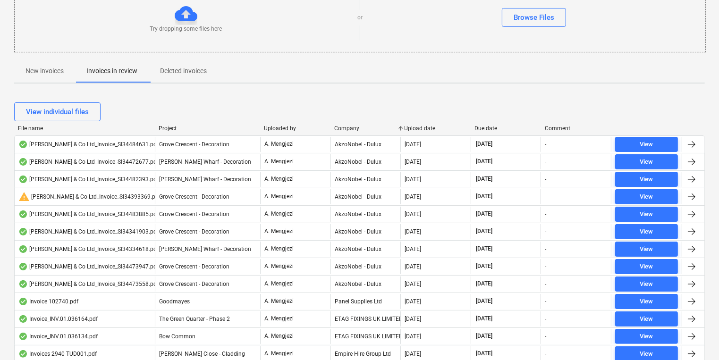
click at [340, 127] on div "Company" at bounding box center [365, 128] width 63 height 7
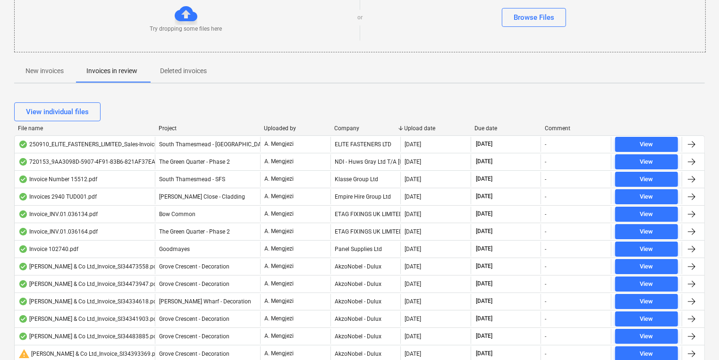
click at [340, 127] on div "Company" at bounding box center [365, 128] width 63 height 7
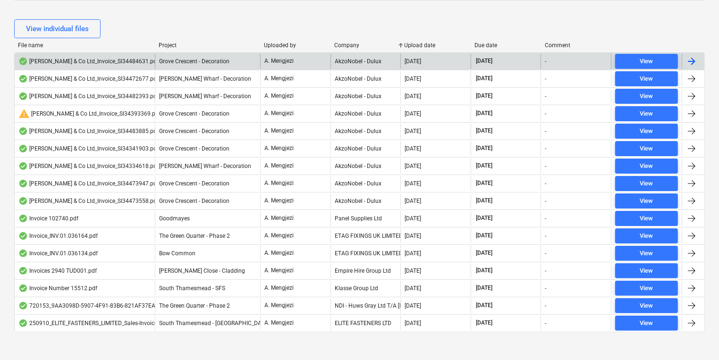
scroll to position [205, 0]
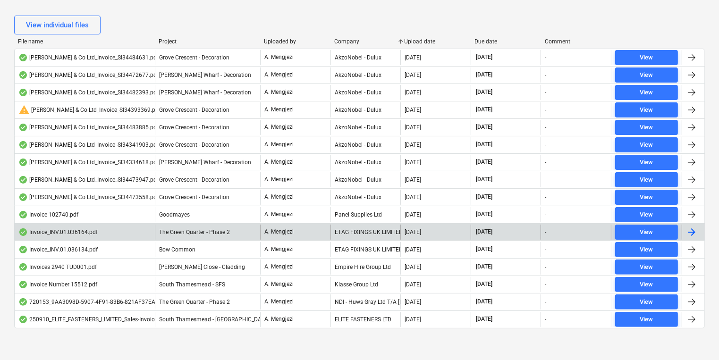
click at [362, 227] on div "ETAG FIXINGS UK LIMITED" at bounding box center [366, 232] width 70 height 15
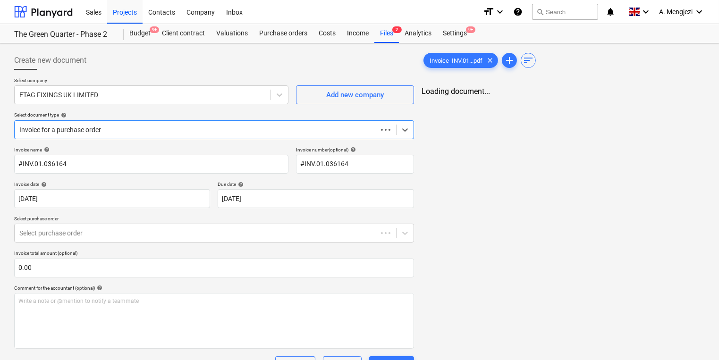
type input "#INV.01.036164"
type input "[DATE]"
drag, startPoint x: 117, startPoint y: 13, endPoint x: 132, endPoint y: 12, distance: 14.6
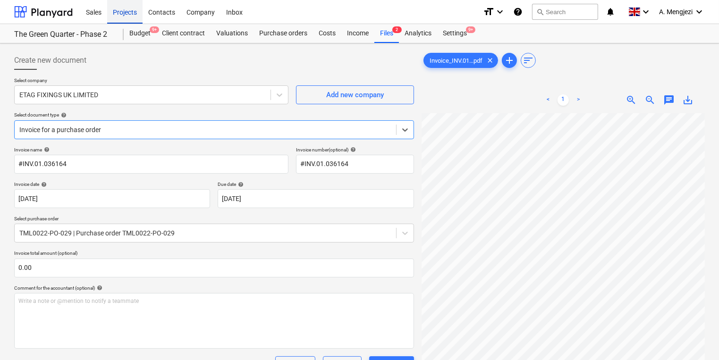
click at [117, 13] on div "Projects" at bounding box center [124, 12] width 35 height 24
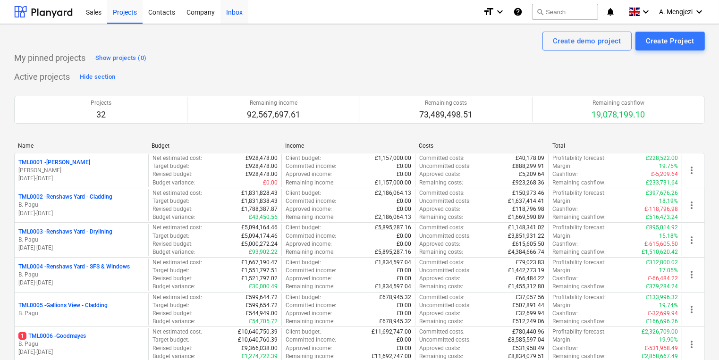
click at [230, 12] on div "Inbox" at bounding box center [235, 12] width 28 height 24
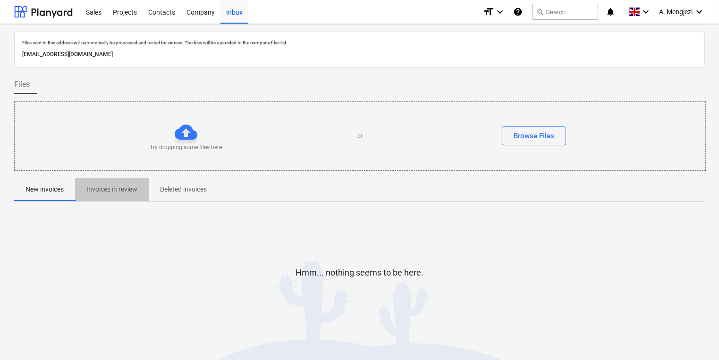
click at [107, 193] on p "Invoices in review" at bounding box center [111, 190] width 51 height 10
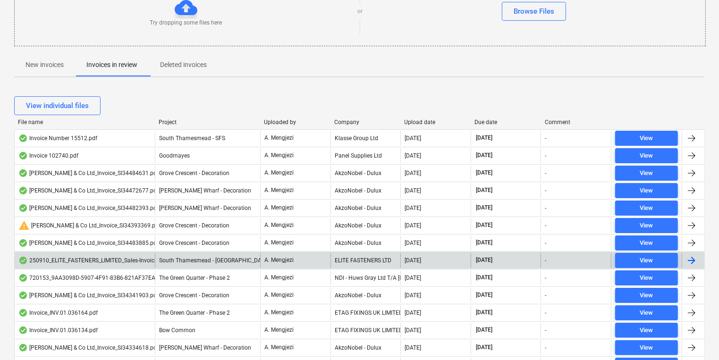
scroll to position [189, 0]
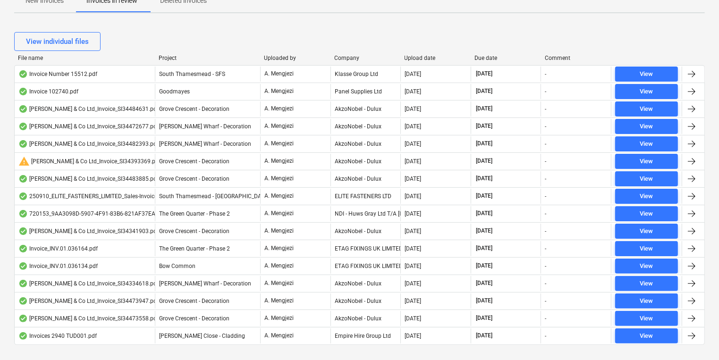
click at [351, 53] on div "View individual files" at bounding box center [359, 41] width 691 height 26
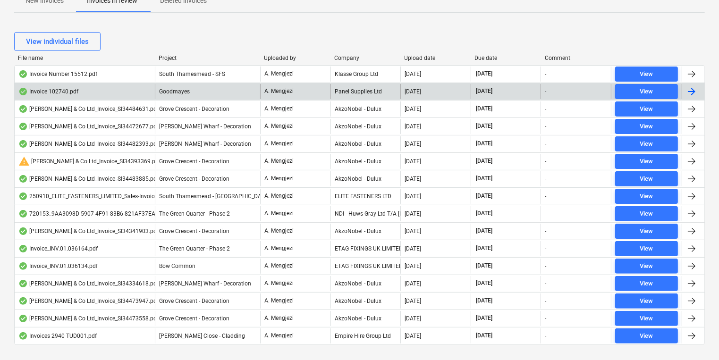
scroll to position [205, 0]
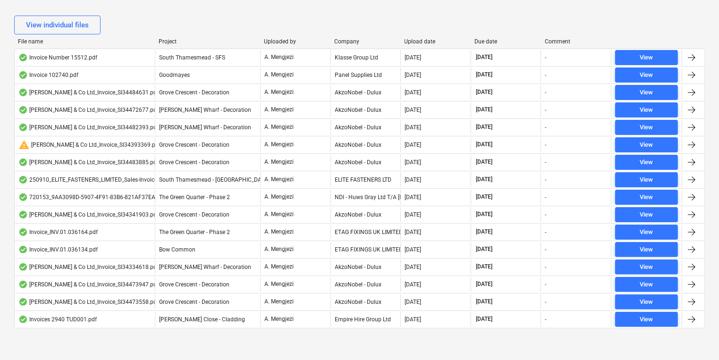
click at [342, 42] on div "Company" at bounding box center [365, 41] width 63 height 7
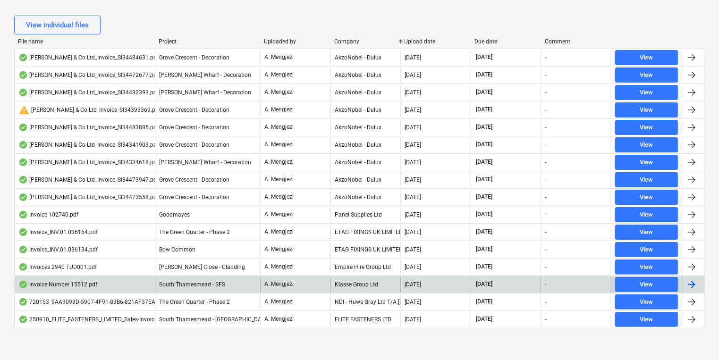
click at [385, 284] on div "Klasse Group Ltd" at bounding box center [366, 284] width 70 height 15
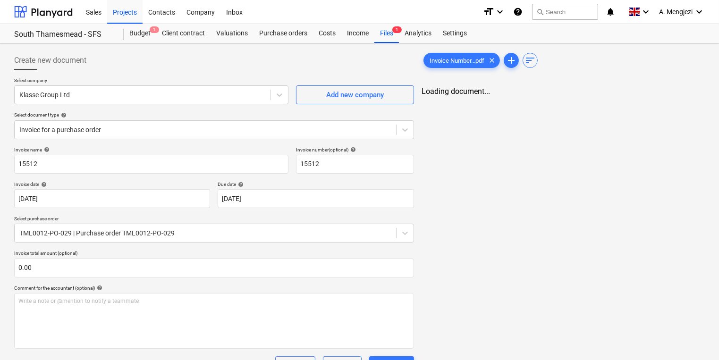
click at [604, 179] on div "Invoice Number...pdf clear add sort Loading document..." at bounding box center [563, 279] width 291 height 465
click at [229, 15] on div "Inbox" at bounding box center [235, 12] width 28 height 24
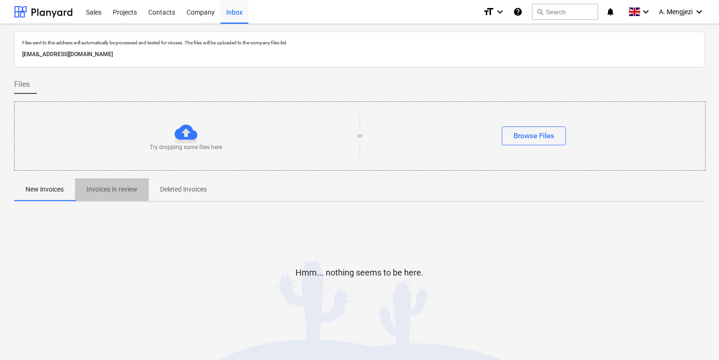
click at [119, 195] on span "Invoices in review" at bounding box center [112, 190] width 74 height 16
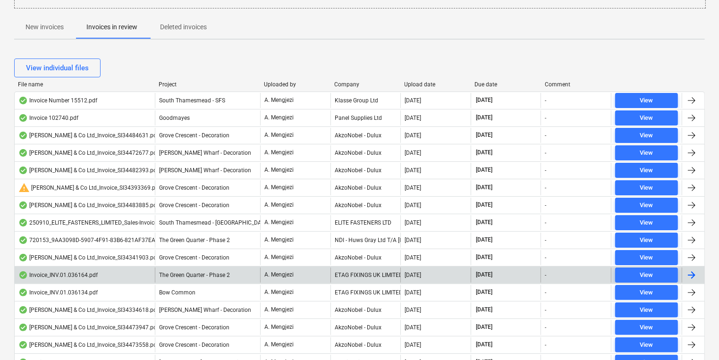
scroll to position [205, 0]
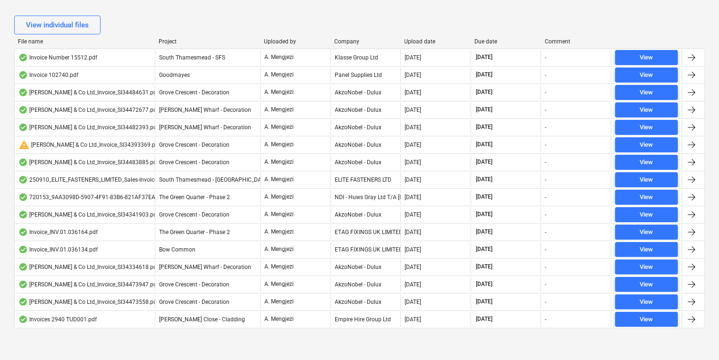
click at [346, 45] on div "File name Project Uploaded by Company Upload date Due date Comment" at bounding box center [359, 43] width 691 height 10
click at [346, 44] on div "File name Project Uploaded by Company Upload date Due date Comment" at bounding box center [359, 43] width 691 height 10
click at [347, 42] on div "Company" at bounding box center [365, 41] width 63 height 7
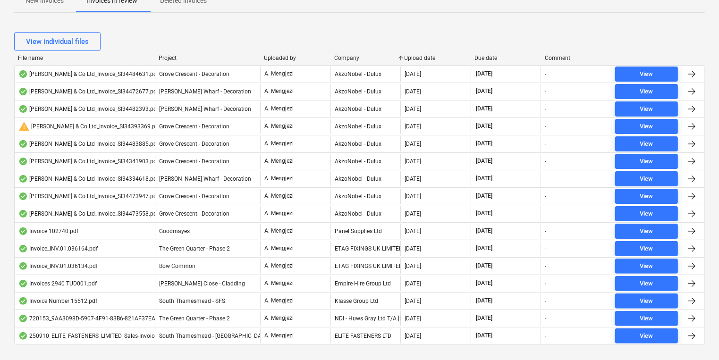
scroll to position [0, 0]
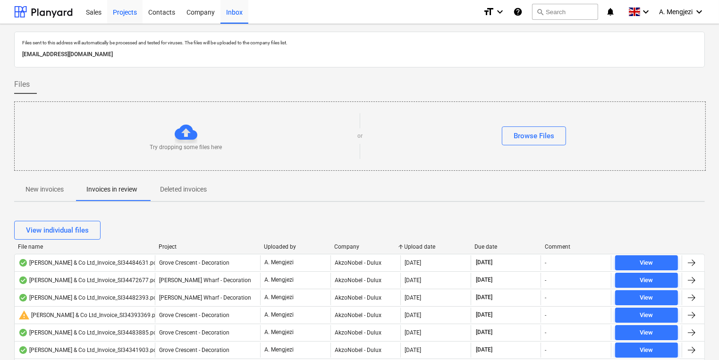
click at [132, 17] on div "Projects" at bounding box center [124, 12] width 35 height 24
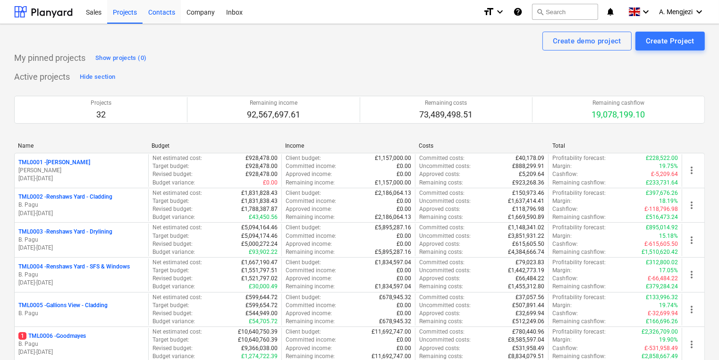
click at [170, 12] on div "Contacts" at bounding box center [162, 12] width 38 height 24
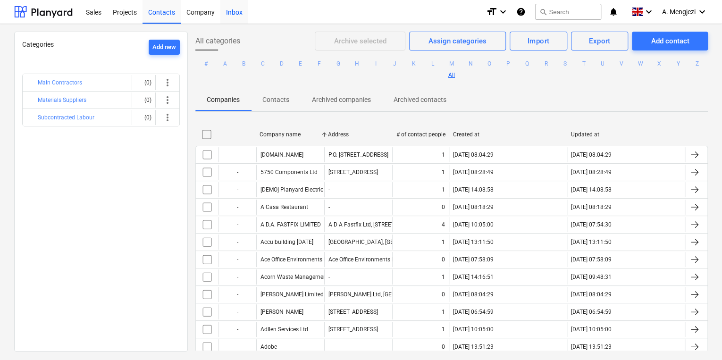
click at [238, 15] on div "Inbox" at bounding box center [235, 12] width 28 height 24
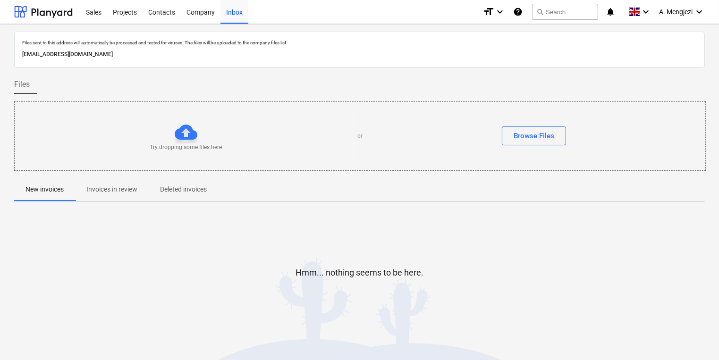
click at [115, 189] on p "Invoices in review" at bounding box center [111, 190] width 51 height 10
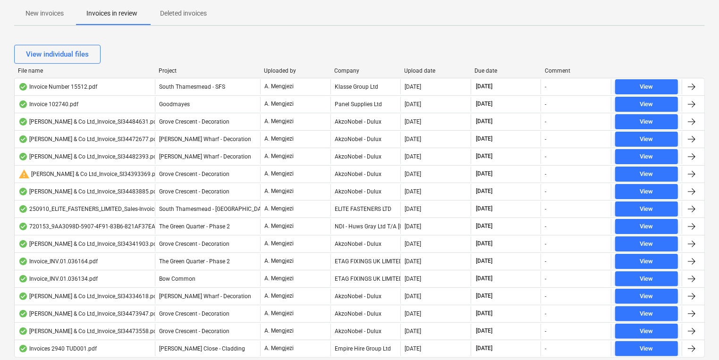
scroll to position [194, 0]
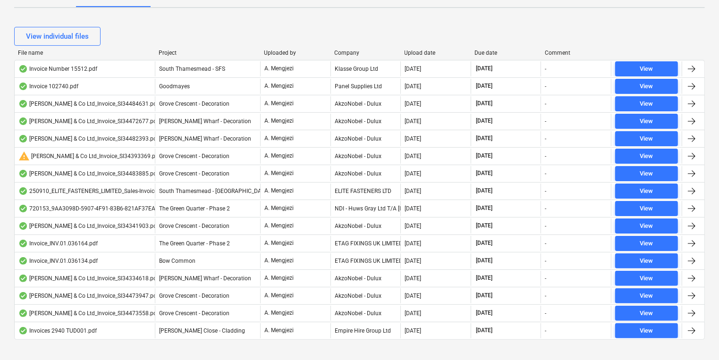
click at [343, 51] on div "Company" at bounding box center [365, 53] width 63 height 7
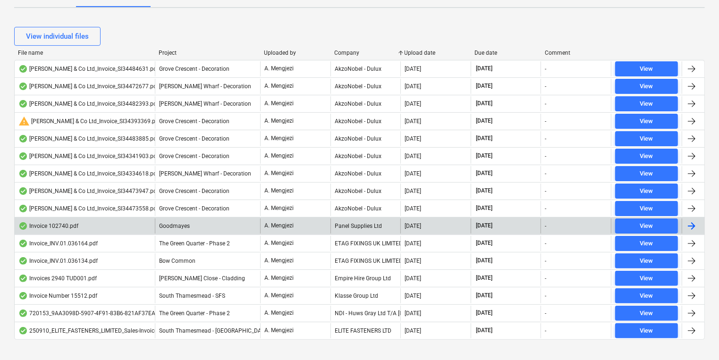
click at [374, 222] on div "Panel Supplies Ltd" at bounding box center [366, 226] width 70 height 15
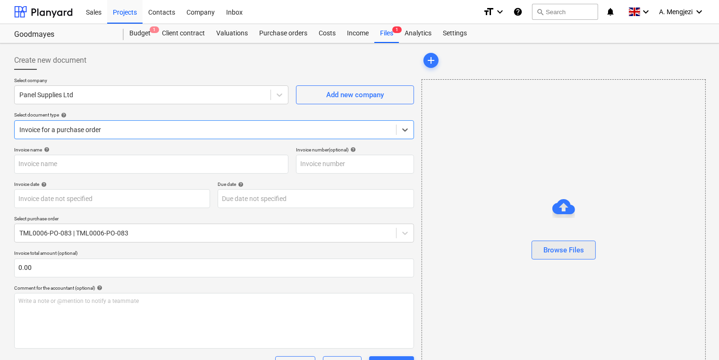
type input "102740"
type input "[DATE]"
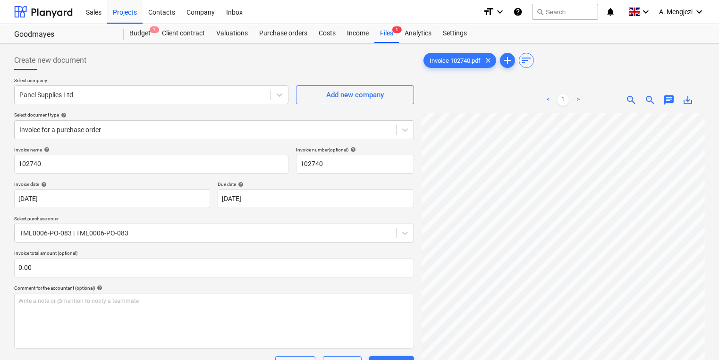
scroll to position [2, 43]
click at [232, 10] on div "Inbox" at bounding box center [235, 12] width 28 height 24
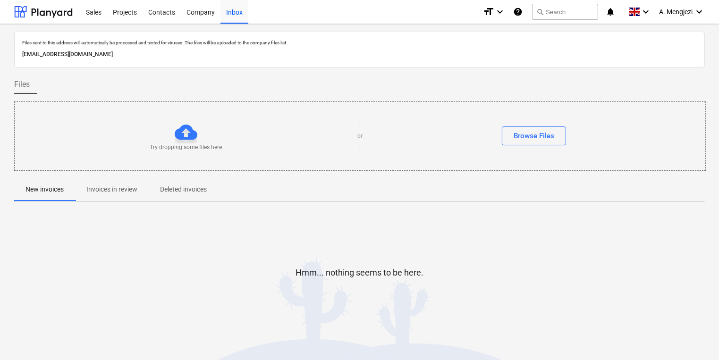
click at [120, 185] on p "Invoices in review" at bounding box center [111, 190] width 51 height 10
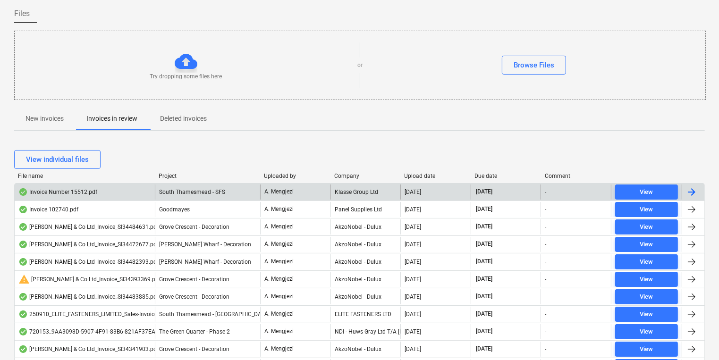
scroll to position [205, 0]
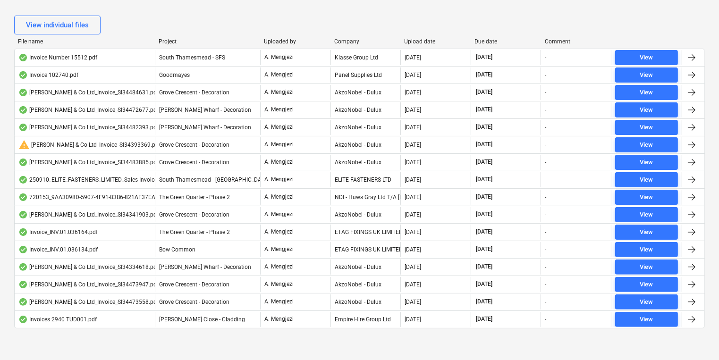
click at [351, 38] on div "Company" at bounding box center [365, 41] width 63 height 7
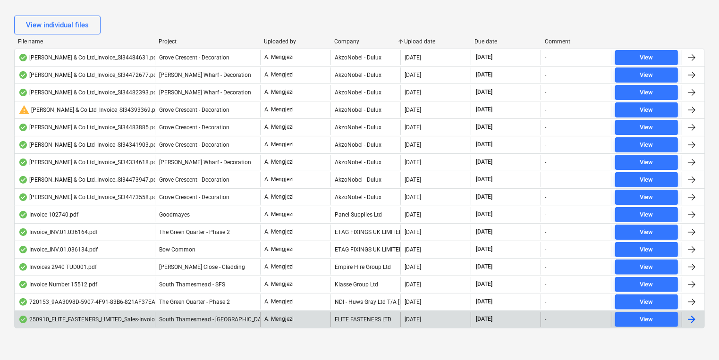
click at [371, 319] on div "ELITE FASTENERS LTD" at bounding box center [366, 319] width 70 height 15
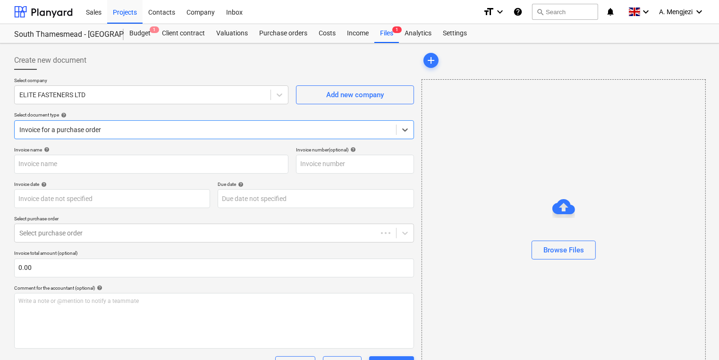
type input "79615"
type input "[DATE]"
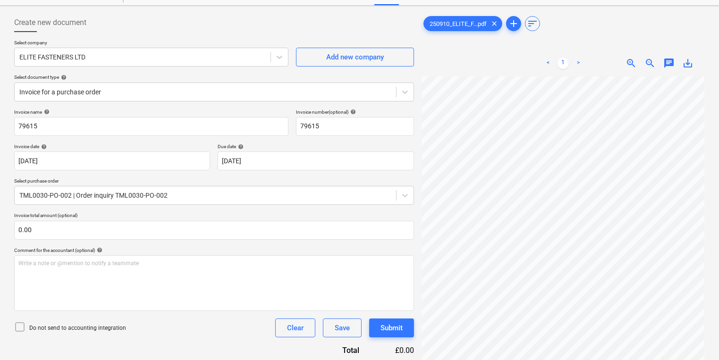
scroll to position [33, 73]
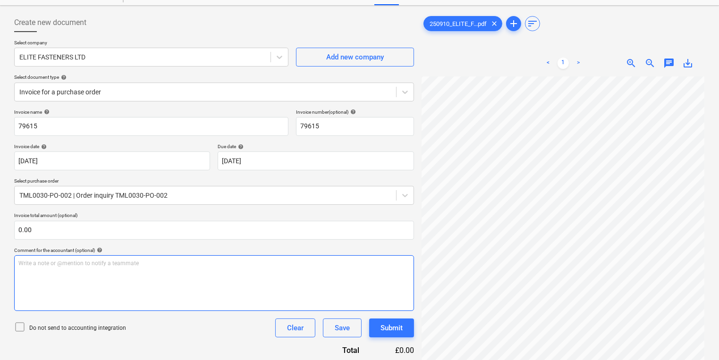
click at [291, 269] on div "Write a note or @mention to notify a teammate [PERSON_NAME]" at bounding box center [214, 283] width 400 height 56
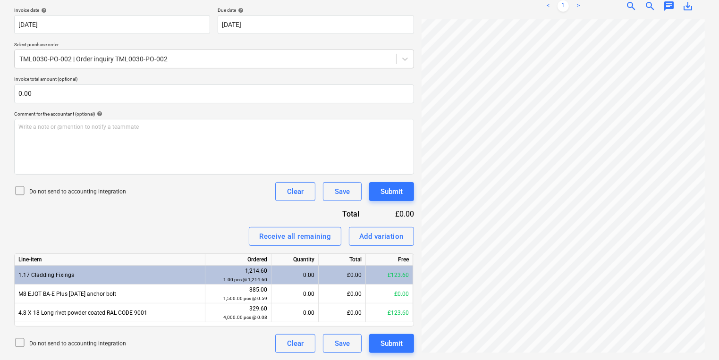
scroll to position [102, 0]
click at [478, 353] on div "250910_ELITE_F...pdf clear add sort < 1 > zoom_in zoom_out chat 0 save_alt" at bounding box center [563, 115] width 291 height 484
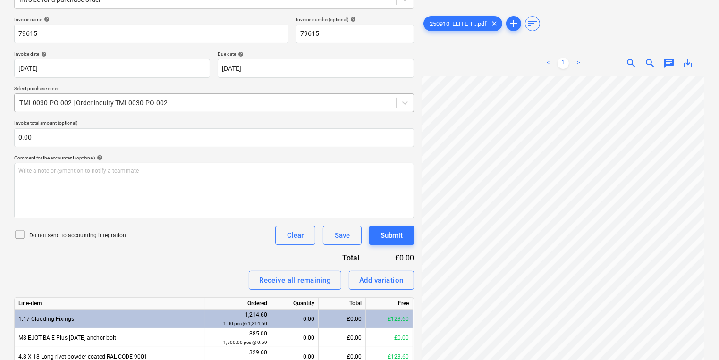
scroll to position [61, 0]
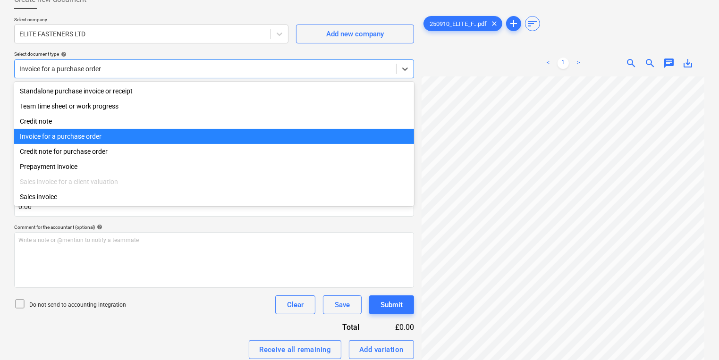
click at [152, 72] on div at bounding box center [205, 68] width 372 height 9
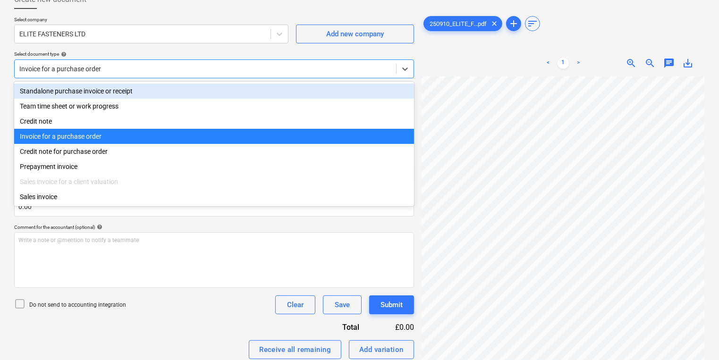
click at [136, 93] on div "Standalone purchase invoice or receipt" at bounding box center [214, 91] width 400 height 15
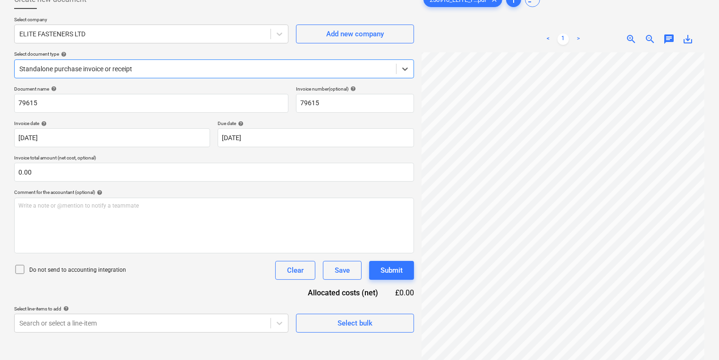
click at [147, 70] on div at bounding box center [205, 68] width 372 height 9
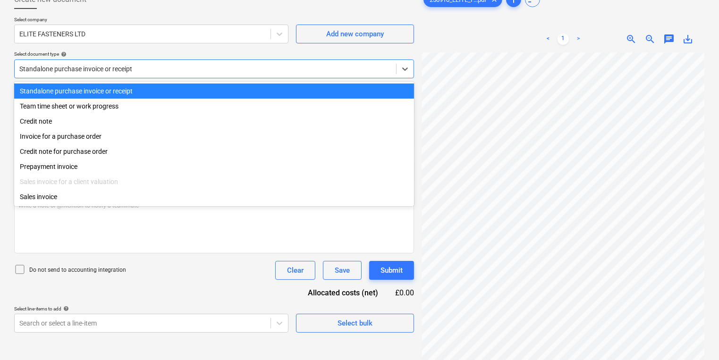
click at [144, 69] on div at bounding box center [205, 68] width 372 height 9
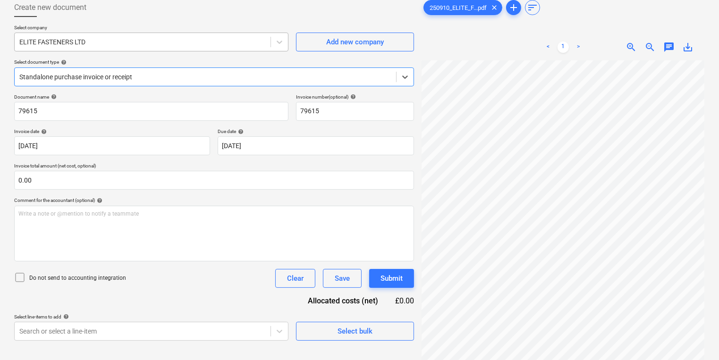
scroll to position [94, 0]
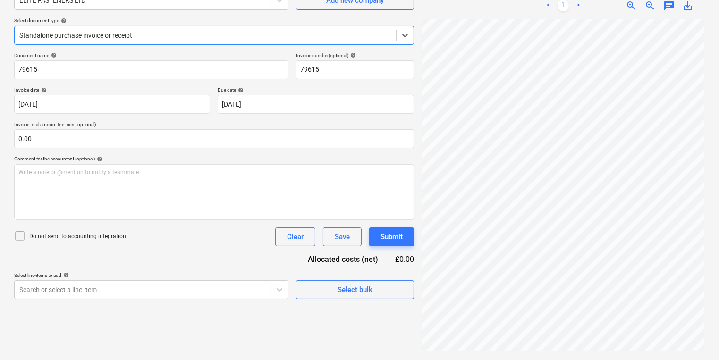
click at [229, 36] on div at bounding box center [205, 35] width 372 height 9
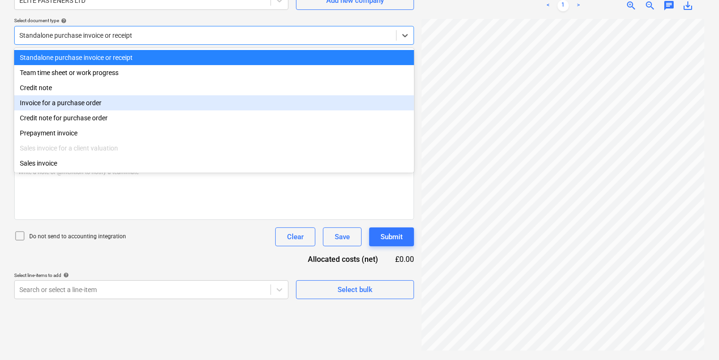
click at [170, 108] on div "Invoice for a purchase order" at bounding box center [214, 102] width 400 height 15
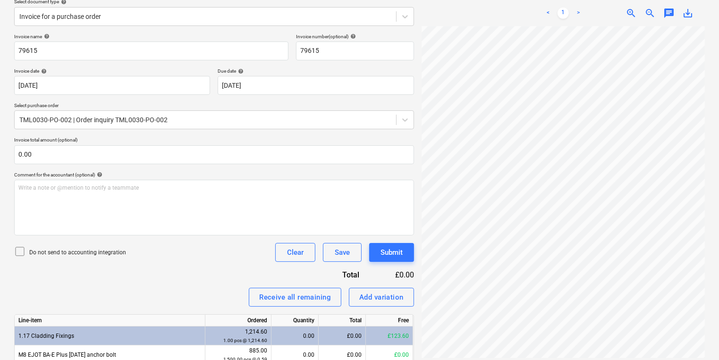
scroll to position [168, 73]
click at [408, 141] on div "Create new document Select company ELITE FASTENERS LTD Add new company Select d…" at bounding box center [359, 176] width 698 height 484
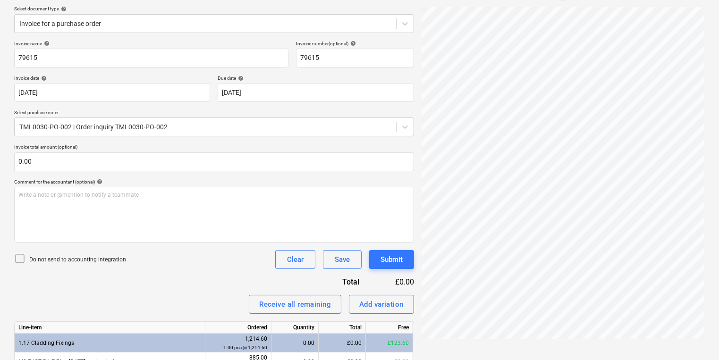
scroll to position [0, 0]
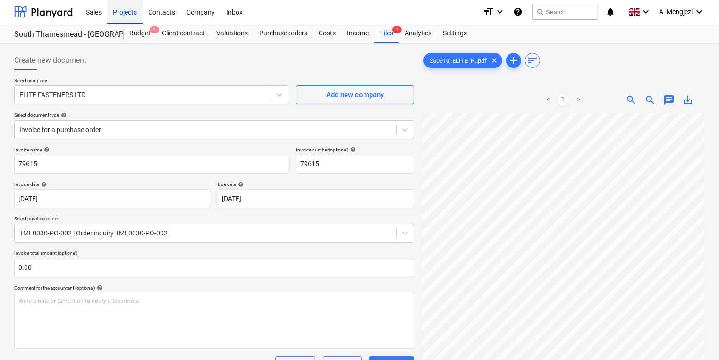
click at [133, 12] on div "Projects" at bounding box center [124, 12] width 35 height 24
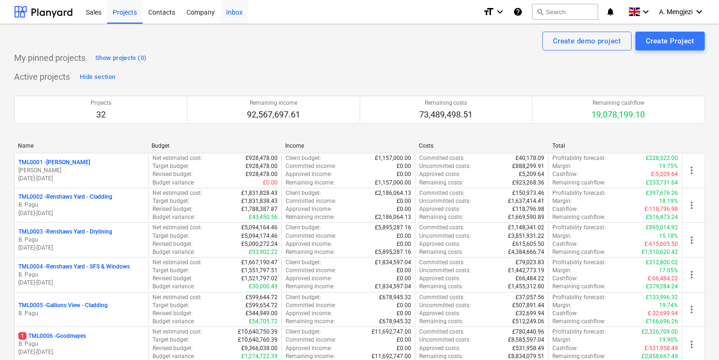
click at [246, 15] on div "Inbox" at bounding box center [235, 12] width 28 height 24
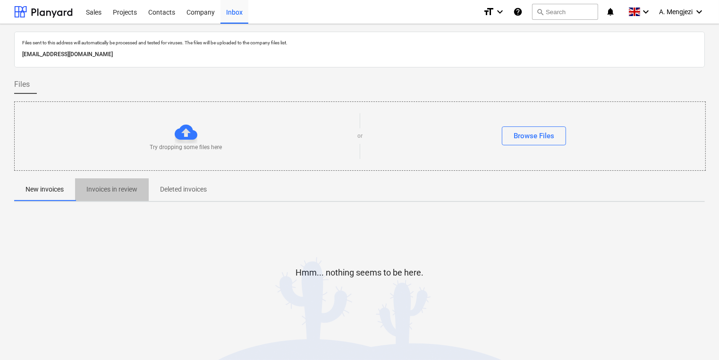
click at [91, 185] on p "Invoices in review" at bounding box center [111, 190] width 51 height 10
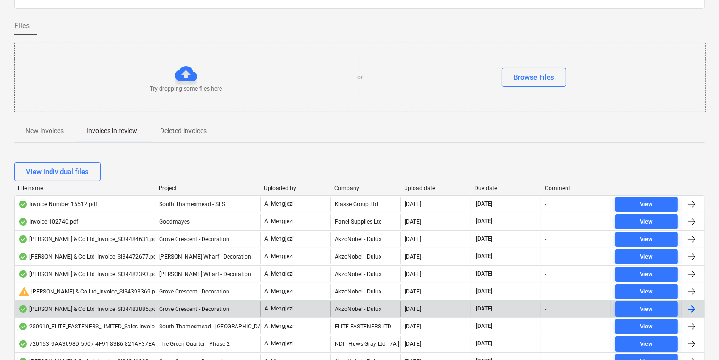
scroll to position [205, 0]
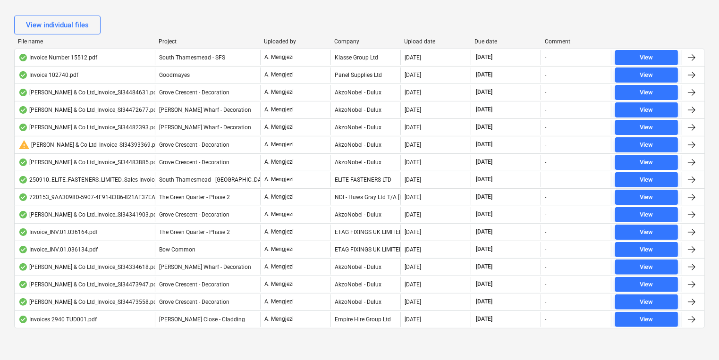
click at [350, 42] on div "Company" at bounding box center [365, 41] width 63 height 7
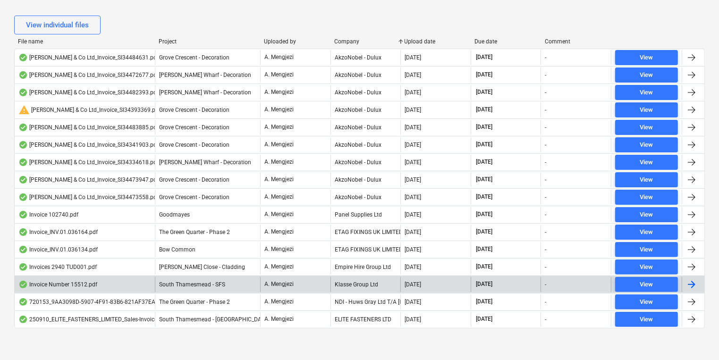
click at [360, 277] on div "Klasse Group Ltd" at bounding box center [366, 284] width 70 height 15
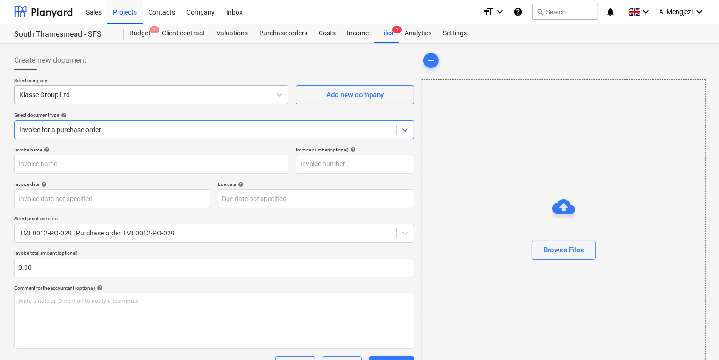
type input "15512"
type input "[DATE]"
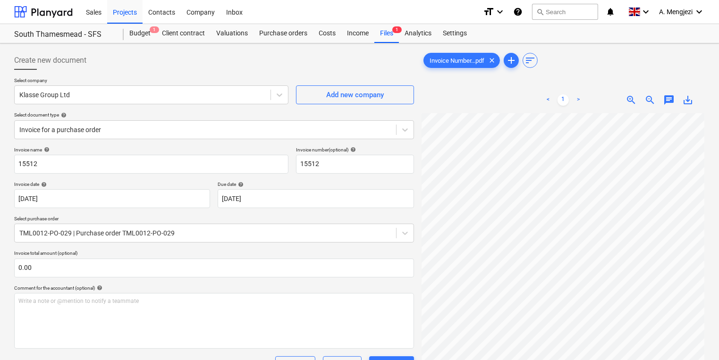
scroll to position [9, 73]
click at [228, 7] on div "Inbox" at bounding box center [235, 12] width 28 height 24
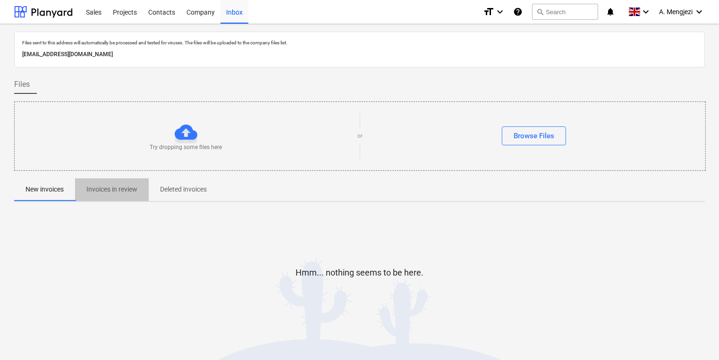
click at [136, 189] on p "Invoices in review" at bounding box center [111, 190] width 51 height 10
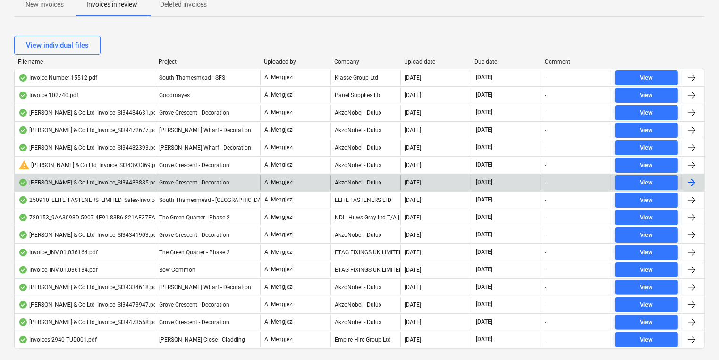
scroll to position [189, 0]
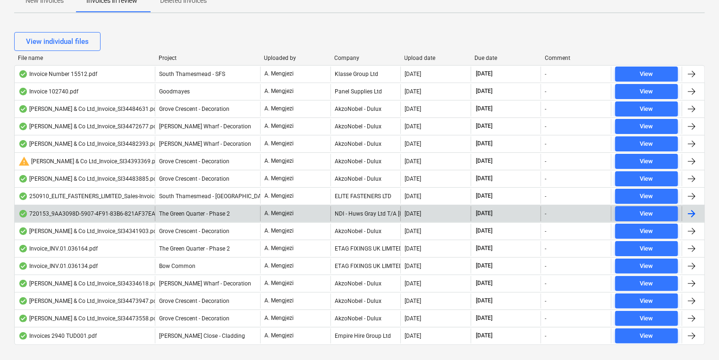
click at [334, 209] on div "NDI - Huws Gray Ltd T/A [PERSON_NAME]" at bounding box center [366, 213] width 70 height 15
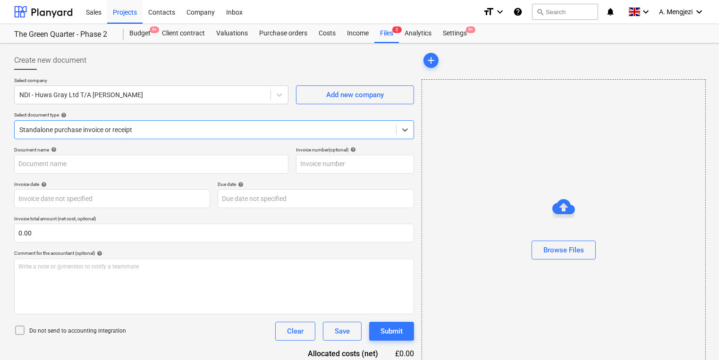
type input "720153"
type input "[DATE]"
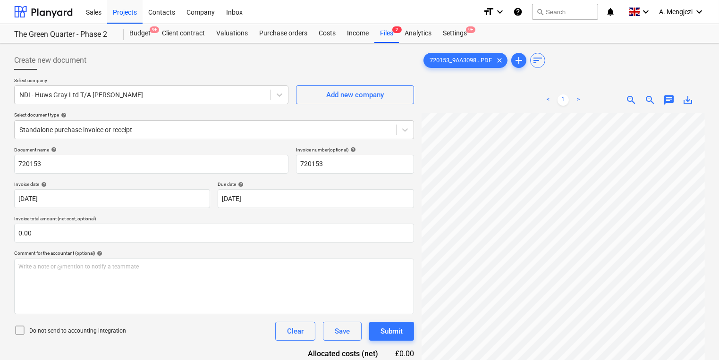
scroll to position [13, 85]
click at [376, 178] on div "Create new document Select company NDI - Huws Gray Ltd T/A [PERSON_NAME] Add ne…" at bounding box center [359, 249] width 698 height 404
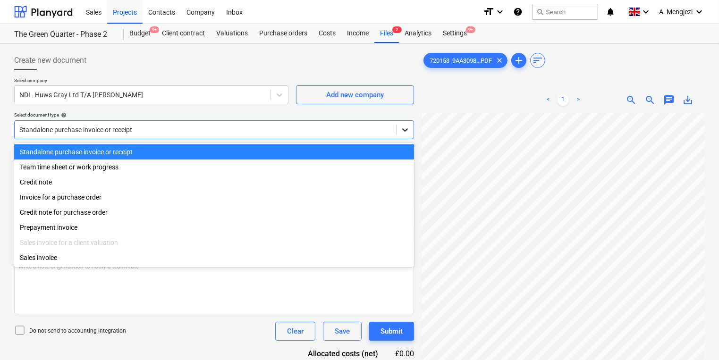
click at [404, 128] on icon at bounding box center [404, 129] width 9 height 9
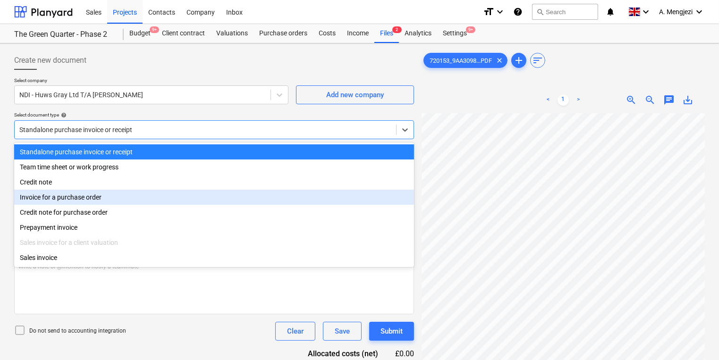
click at [253, 200] on div "Invoice for a purchase order" at bounding box center [214, 197] width 400 height 15
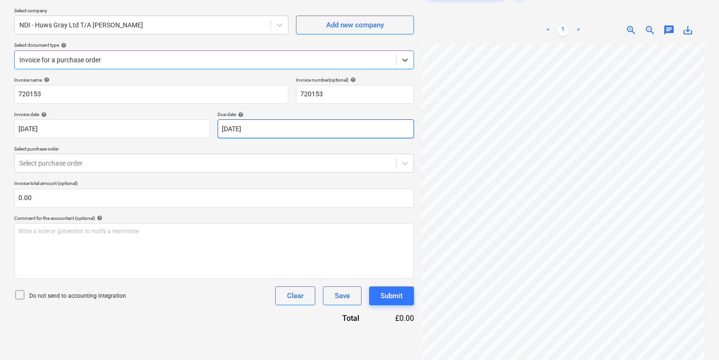
scroll to position [57, 0]
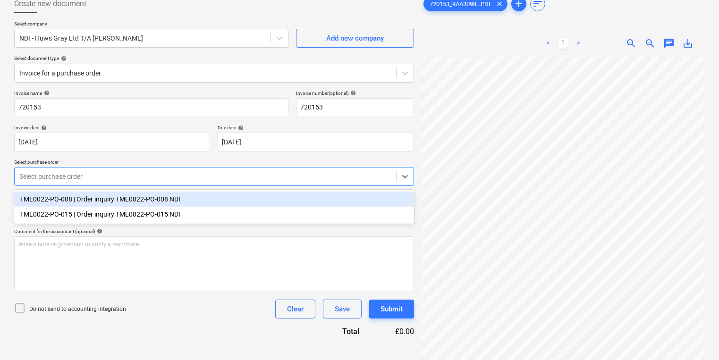
click at [249, 178] on div at bounding box center [205, 176] width 372 height 9
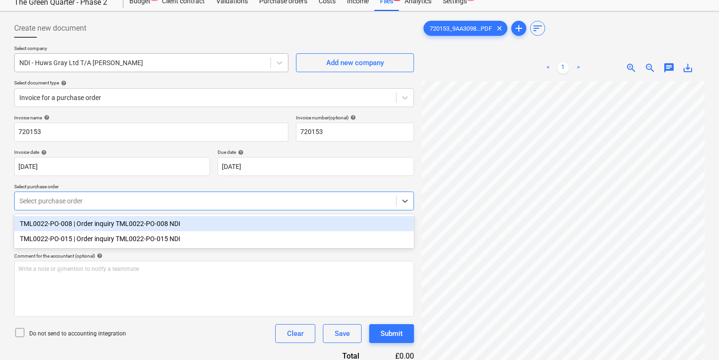
scroll to position [19, 0]
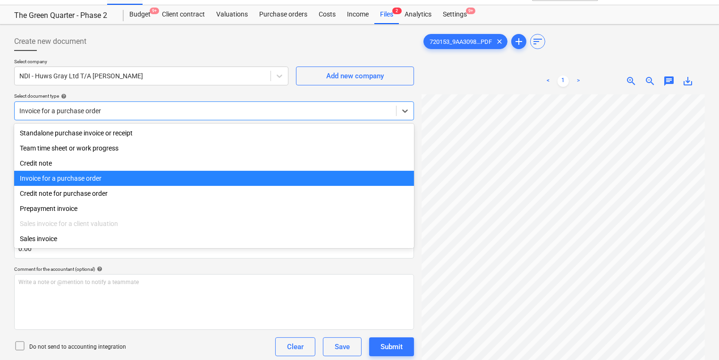
click at [267, 111] on div at bounding box center [205, 110] width 372 height 9
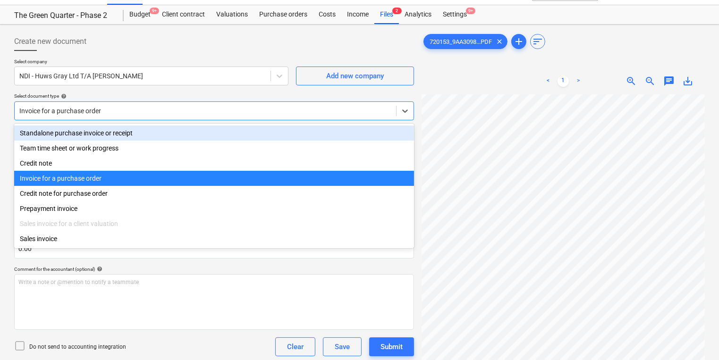
click at [254, 137] on div "Standalone purchase invoice or receipt" at bounding box center [214, 133] width 400 height 15
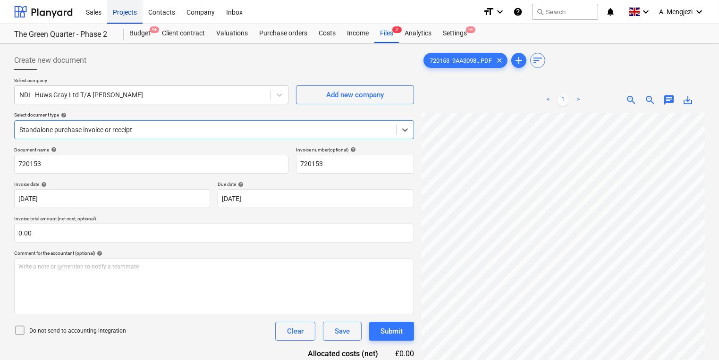
click at [132, 8] on div "Projects" at bounding box center [124, 12] width 35 height 24
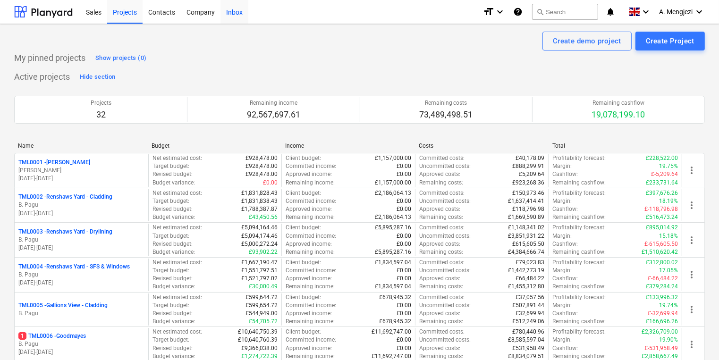
click at [232, 15] on div "Inbox" at bounding box center [235, 12] width 28 height 24
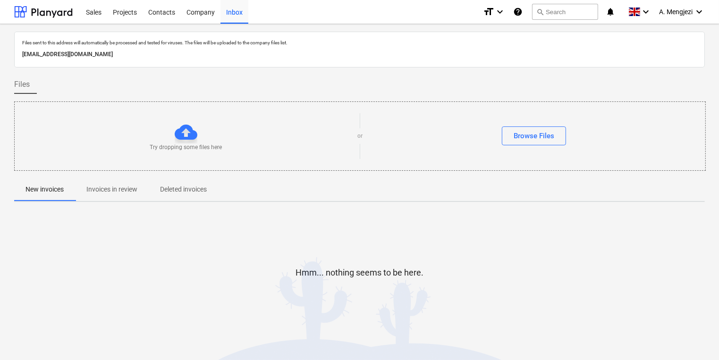
click at [109, 194] on p "Invoices in review" at bounding box center [111, 190] width 51 height 10
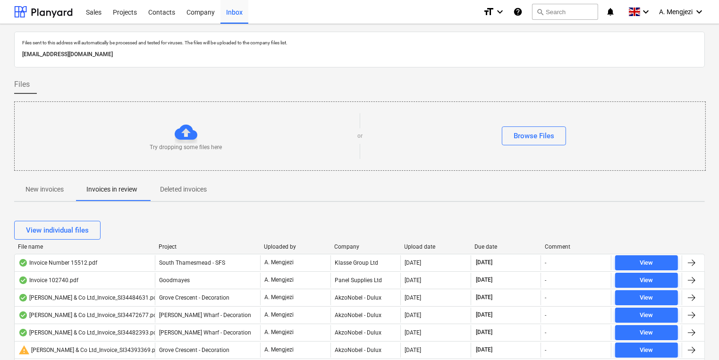
click at [341, 245] on div "Company" at bounding box center [365, 247] width 63 height 7
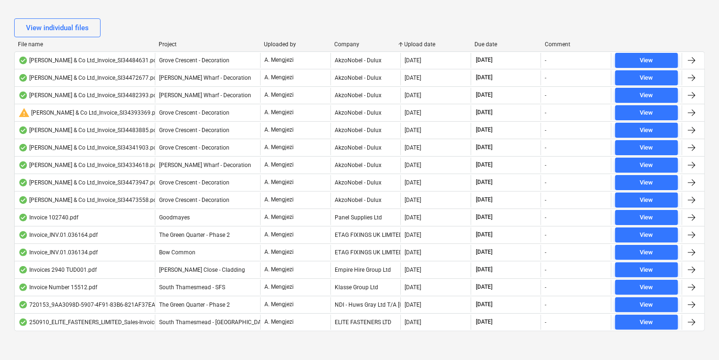
scroll to position [205, 0]
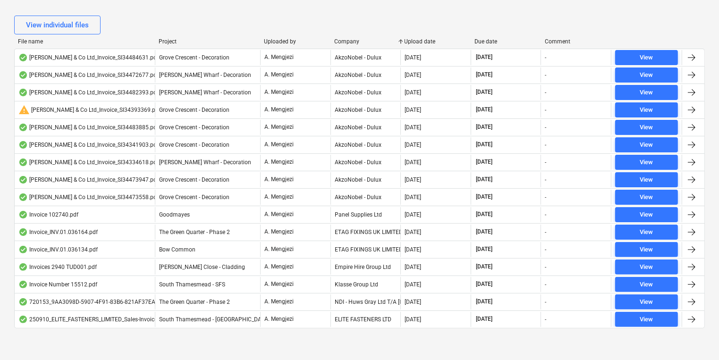
click at [357, 340] on div "View individual files File name Project Uploaded by Company Upload date Due dat…" at bounding box center [359, 175] width 691 height 343
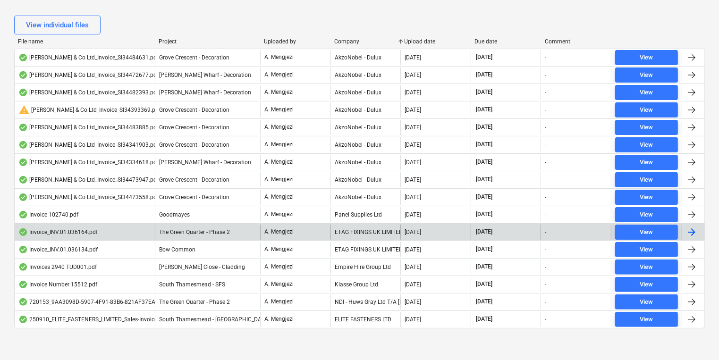
click at [376, 229] on div "ETAG FIXINGS UK LIMITED" at bounding box center [366, 232] width 70 height 15
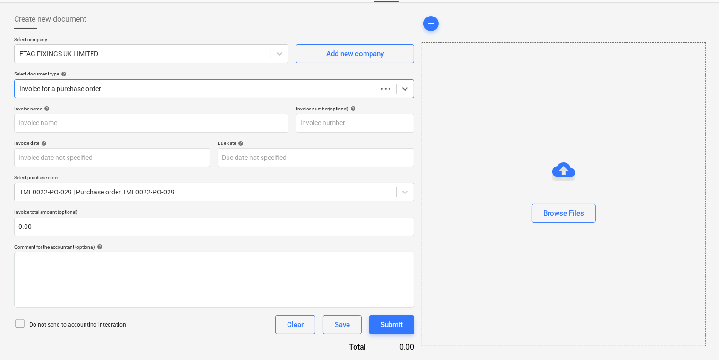
scroll to position [41, 0]
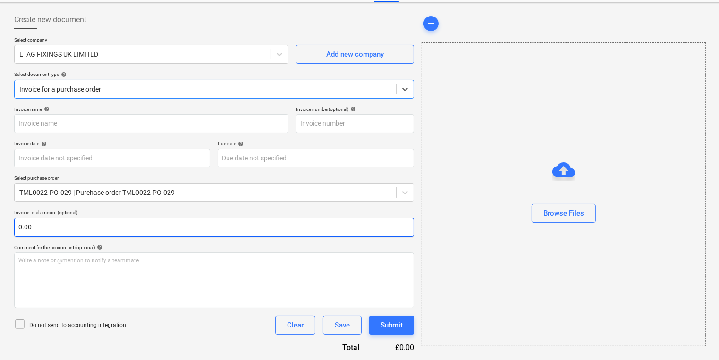
type input "#INV.01.036164"
type input "[DATE]"
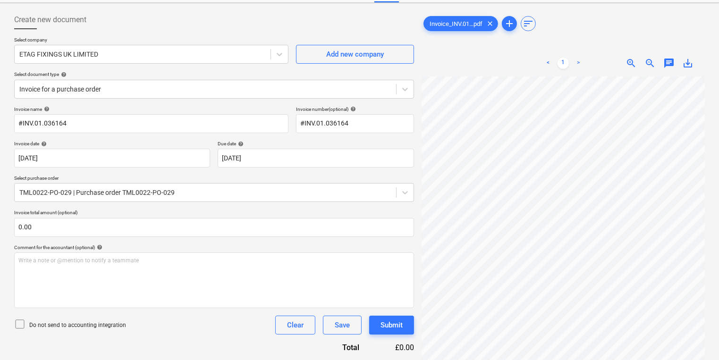
scroll to position [0, 83]
click at [378, 181] on div "Create new document Select company ETAG FIXINGS UK LIMITED Add new company Sele…" at bounding box center [359, 268] width 698 height 522
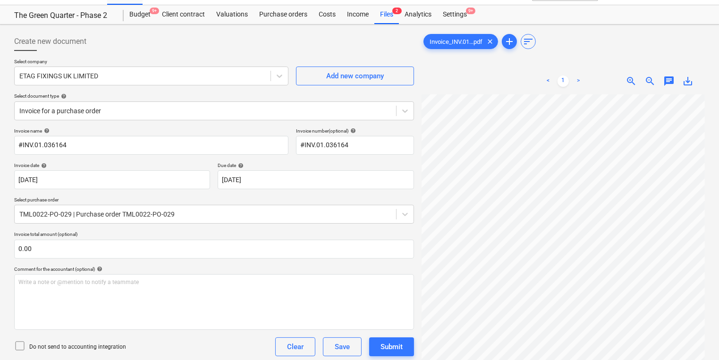
scroll to position [0, 0]
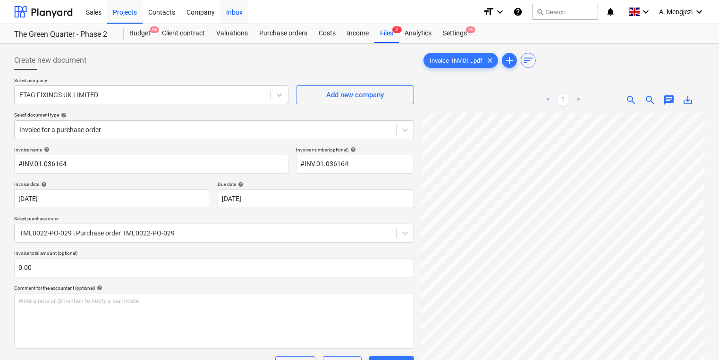
click at [227, 14] on div "Inbox" at bounding box center [235, 12] width 28 height 24
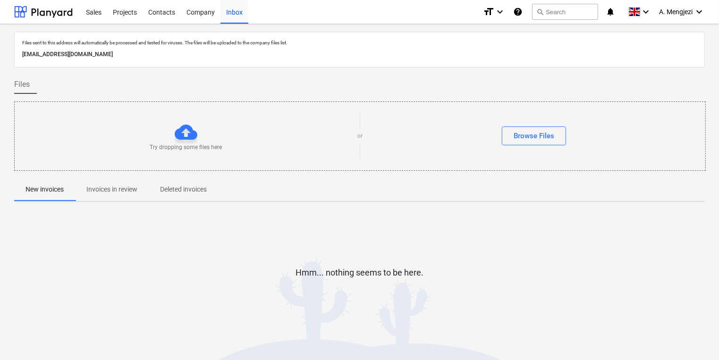
click at [140, 193] on span "Invoices in review" at bounding box center [112, 190] width 74 height 16
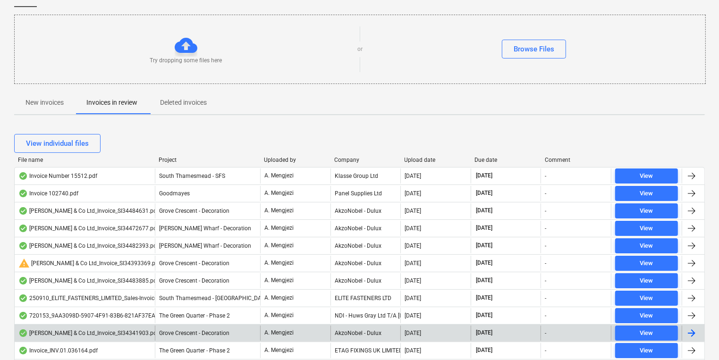
scroll to position [205, 0]
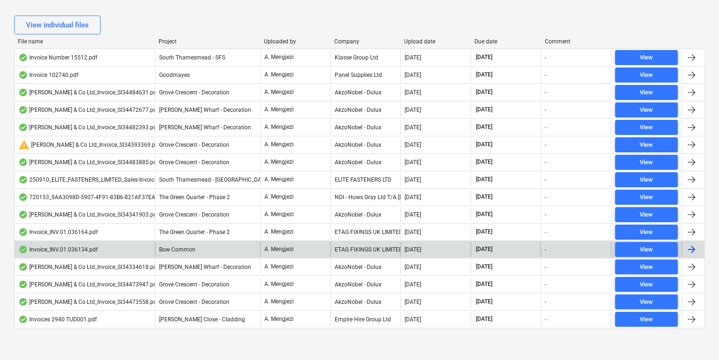
click at [374, 242] on div "ETAG FIXINGS UK LIMITED" at bounding box center [366, 249] width 70 height 15
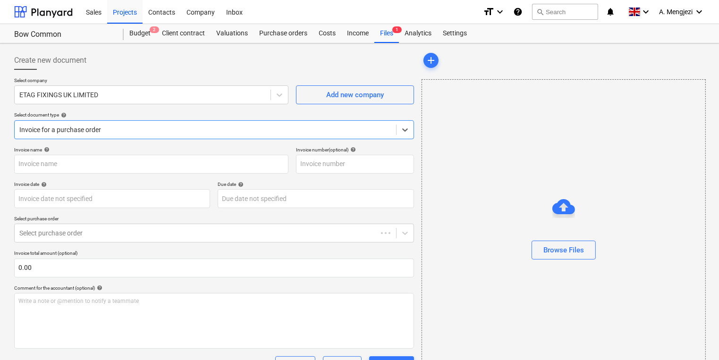
type input "#INV.01.036134"
type input "[DATE]"
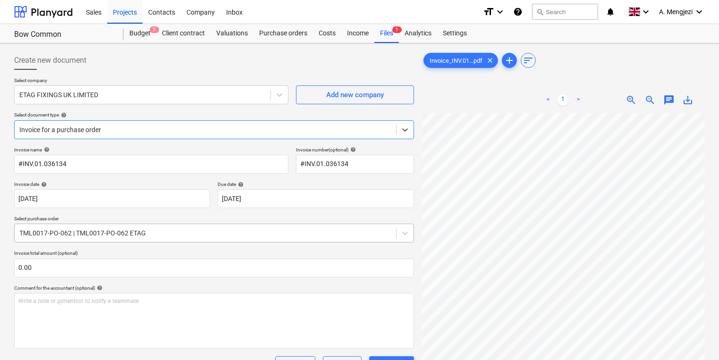
scroll to position [0, 83]
click at [287, 236] on div "Create new document Select company ETAG FIXINGS UK LIMITED Add new company Sele…" at bounding box center [359, 279] width 698 height 465
click at [237, 11] on div "Inbox" at bounding box center [235, 12] width 28 height 24
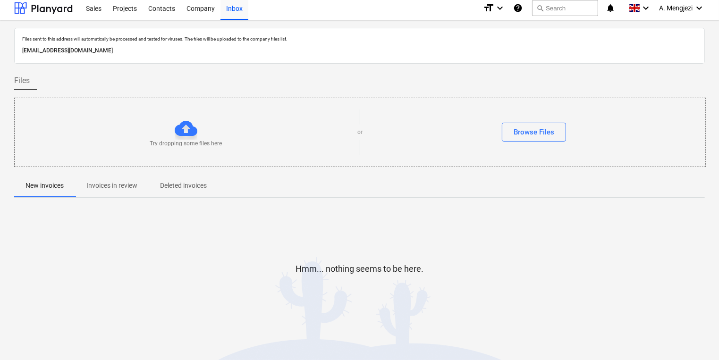
scroll to position [5, 0]
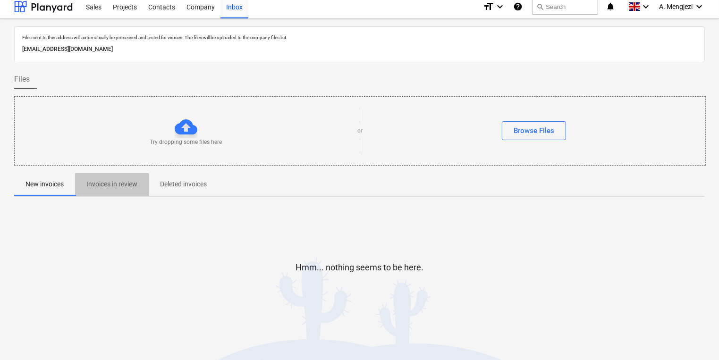
click at [119, 185] on p "Invoices in review" at bounding box center [111, 184] width 51 height 10
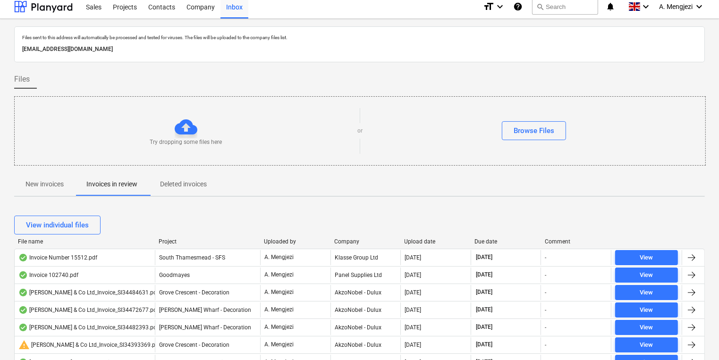
click at [343, 236] on div "View individual files" at bounding box center [359, 225] width 691 height 26
click at [346, 240] on div "Company" at bounding box center [365, 241] width 63 height 7
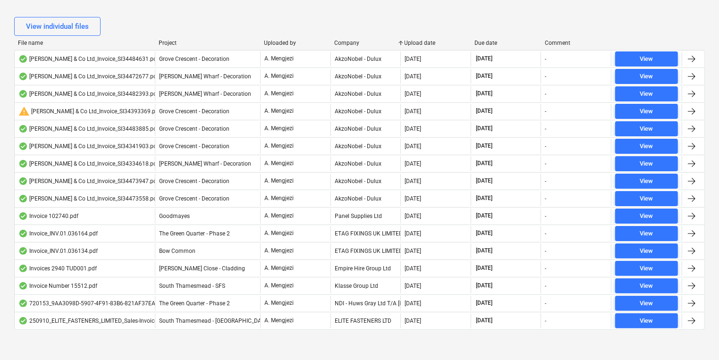
scroll to position [205, 0]
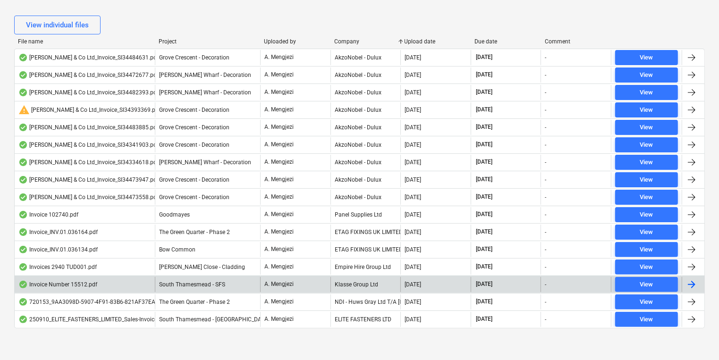
click at [354, 285] on div "Klasse Group Ltd" at bounding box center [366, 284] width 70 height 15
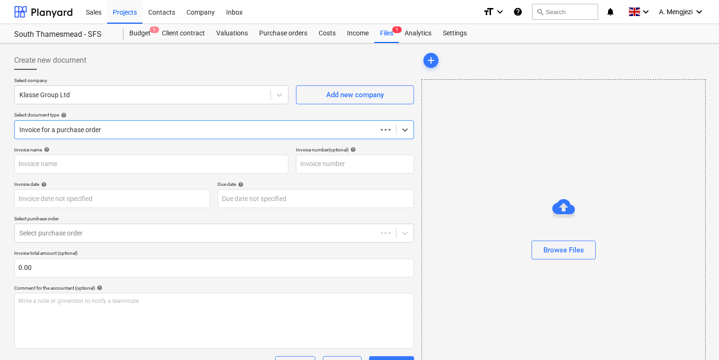
type input "15512"
type input "[DATE]"
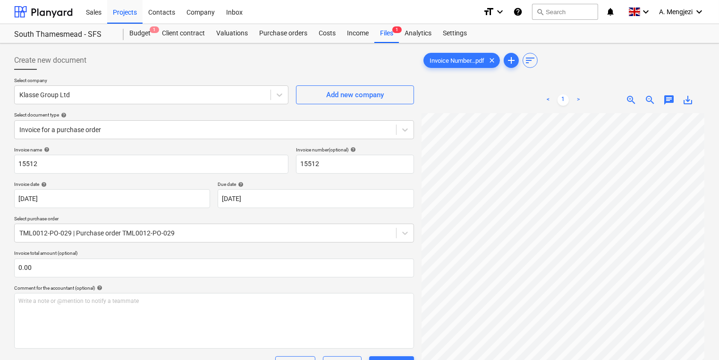
scroll to position [13, 73]
click at [233, 6] on div "Inbox" at bounding box center [235, 12] width 28 height 24
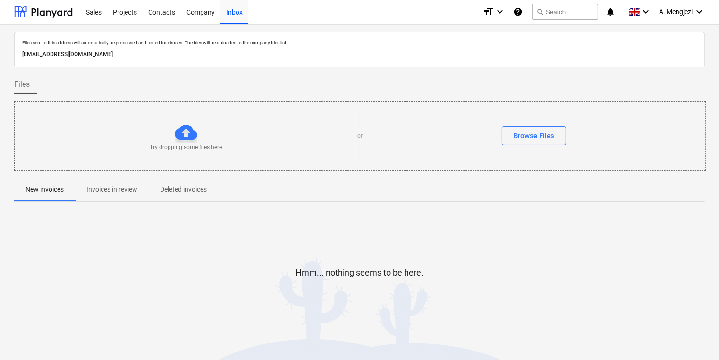
click at [95, 189] on p "Invoices in review" at bounding box center [111, 190] width 51 height 10
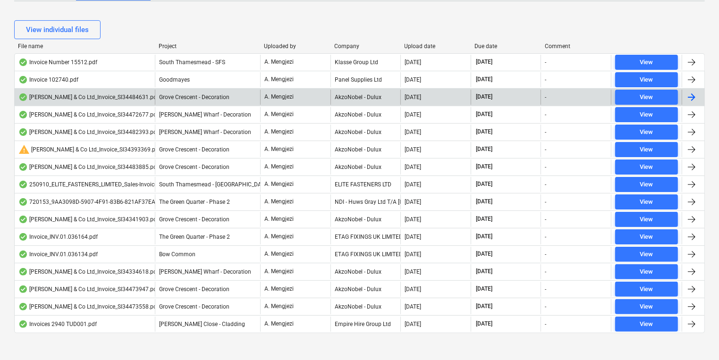
scroll to position [205, 0]
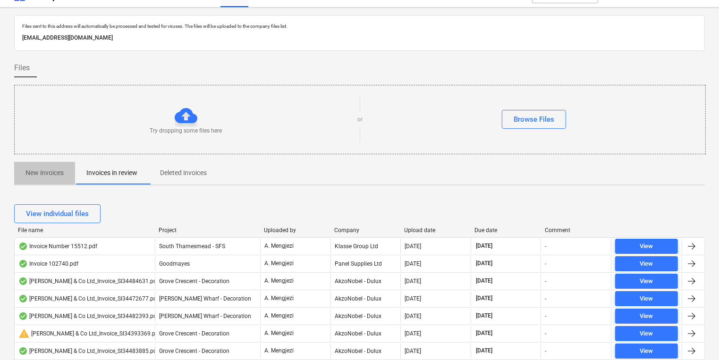
click at [34, 174] on p "New invoices" at bounding box center [44, 173] width 38 height 10
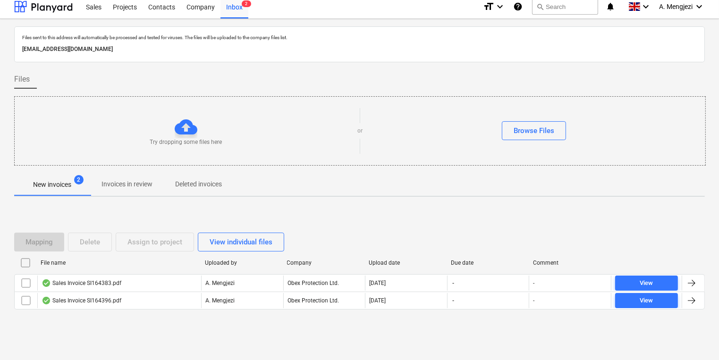
click at [138, 268] on div "File name" at bounding box center [119, 262] width 164 height 15
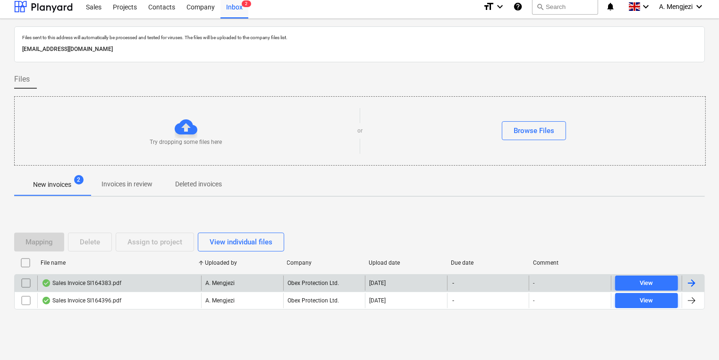
click at [143, 287] on div "Sales Invoice SI164383.pdf" at bounding box center [119, 283] width 164 height 15
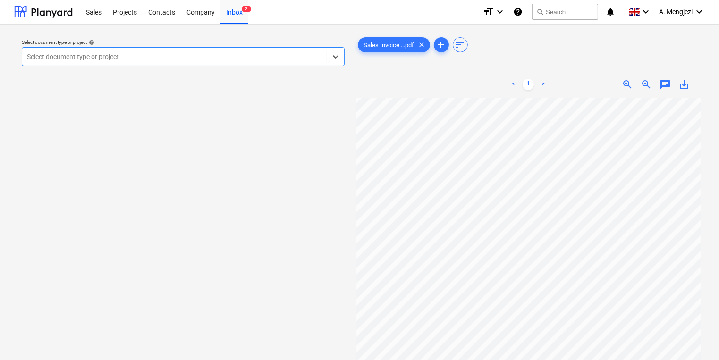
scroll to position [38, 0]
click at [190, 58] on div at bounding box center [174, 56] width 295 height 9
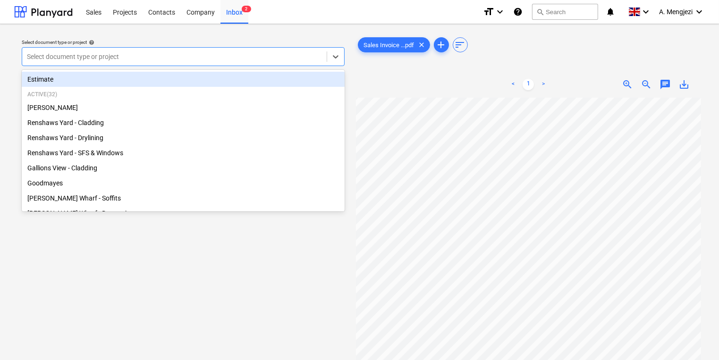
click at [190, 58] on div at bounding box center [174, 56] width 295 height 9
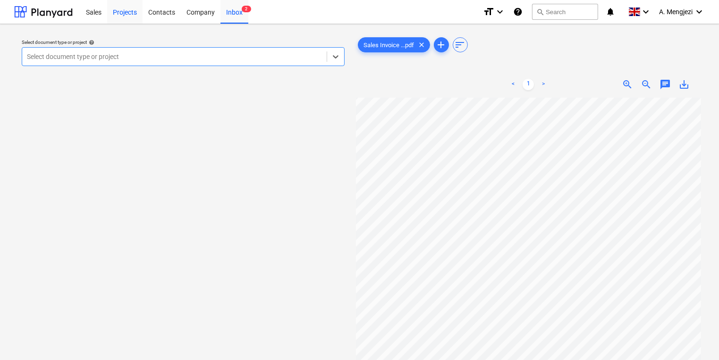
click at [110, 16] on div "Projects" at bounding box center [124, 12] width 35 height 24
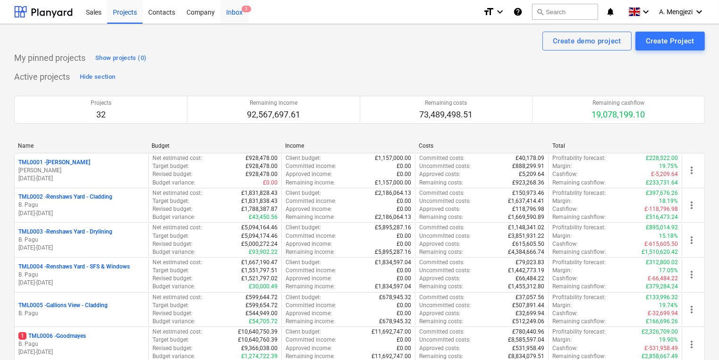
click at [245, 8] on span "2" at bounding box center [246, 9] width 9 height 7
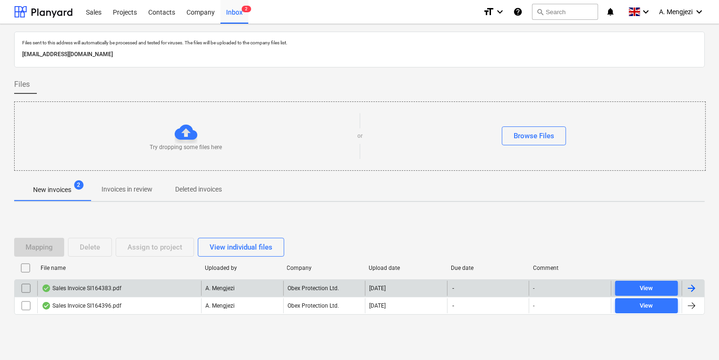
click at [118, 287] on div "Sales Invoice SI164383.pdf" at bounding box center [82, 289] width 80 height 8
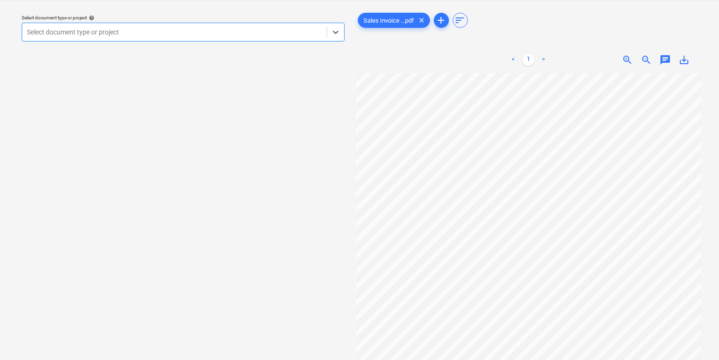
scroll to position [38, 0]
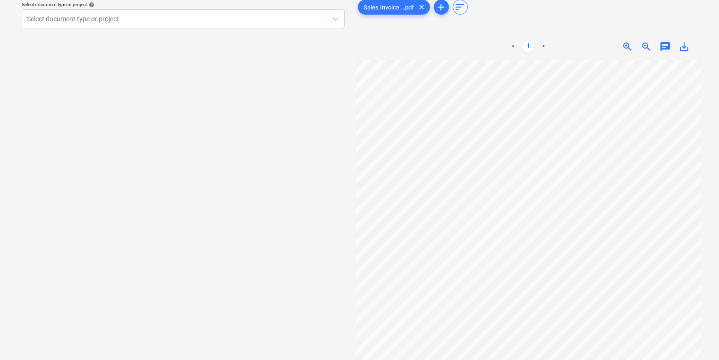
click at [246, 33] on div "Select document type or project help Select document type or project" at bounding box center [183, 196] width 338 height 404
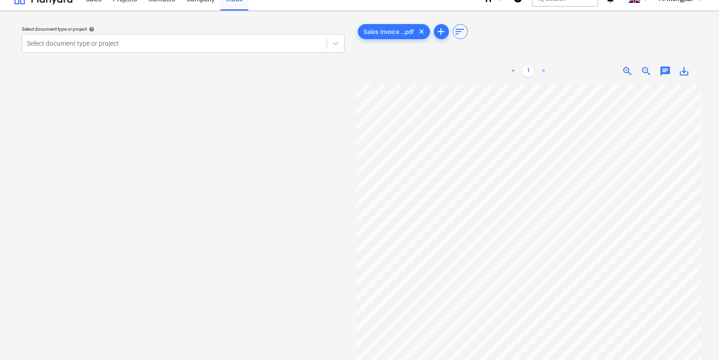
scroll to position [0, 0]
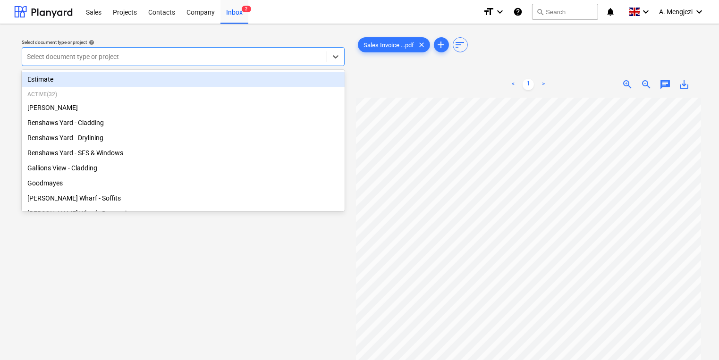
drag, startPoint x: 245, startPoint y: 49, endPoint x: 241, endPoint y: 59, distance: 10.5
click at [241, 59] on div "Select document type or project" at bounding box center [183, 56] width 323 height 19
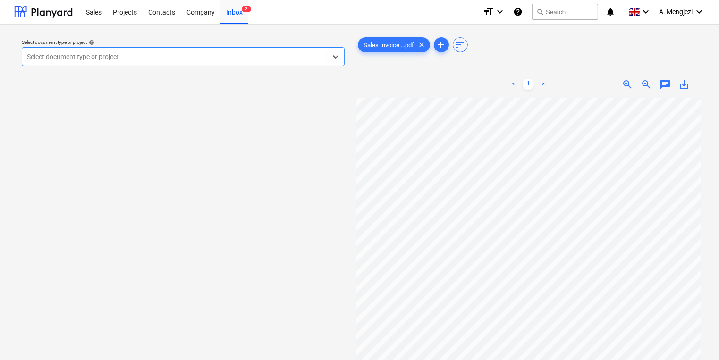
scroll to position [38, 0]
click at [223, 50] on div "Select document type or project" at bounding box center [174, 56] width 305 height 13
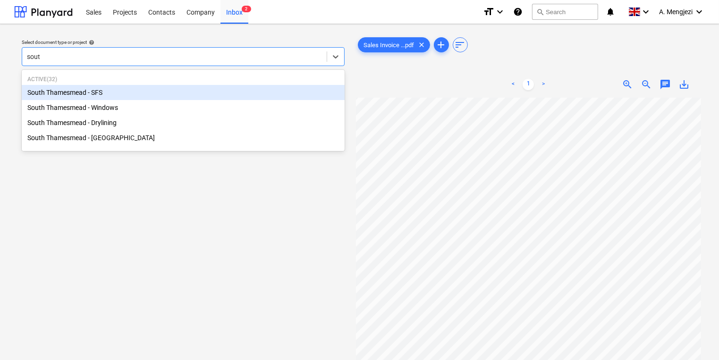
type input "south"
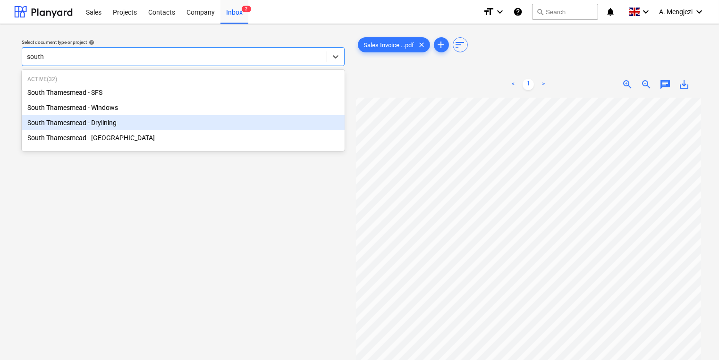
click at [274, 126] on div "South Thamesmead - Drylining" at bounding box center [183, 122] width 323 height 15
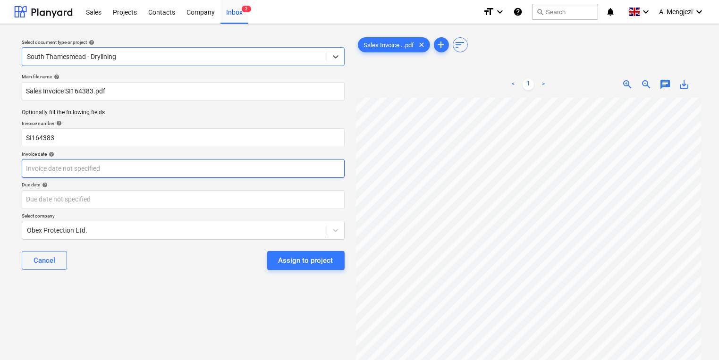
click at [248, 161] on body "Sales Projects Contacts Company Inbox 2 format_size keyboard_arrow_down help se…" at bounding box center [359, 180] width 719 height 360
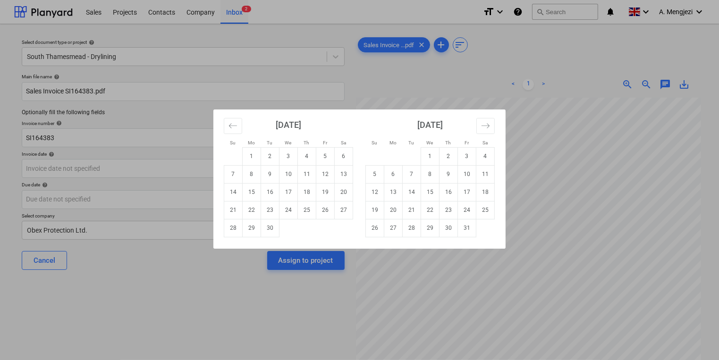
click at [442, 331] on div "Su Mo Tu We Th Fr Sa Su Mo Tu We Th Fr Sa [DATE] 1 2 3 4 5 6 7 8 9 10 11 12 13 …" at bounding box center [359, 180] width 719 height 360
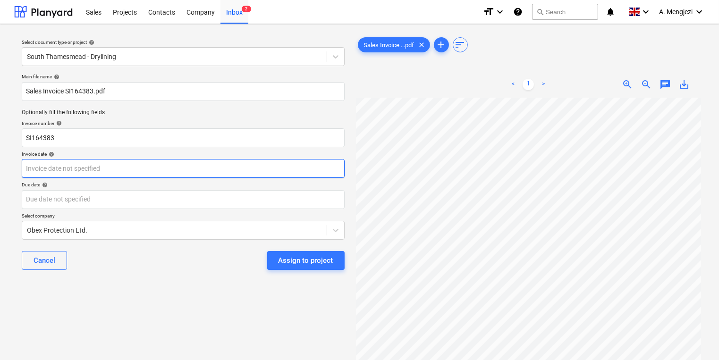
click at [200, 173] on body "Sales Projects Contacts Company Inbox 2 format_size keyboard_arrow_down help se…" at bounding box center [359, 180] width 719 height 360
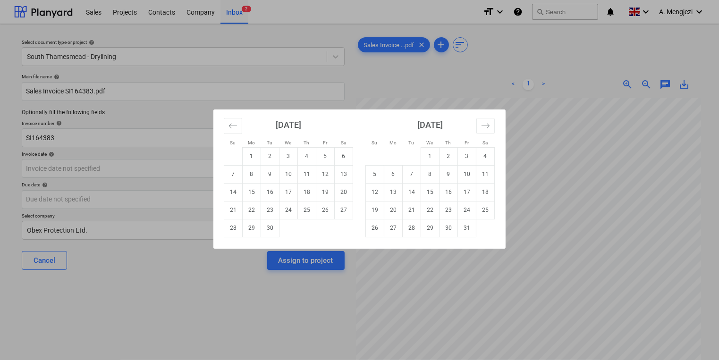
click at [612, 178] on div "Su Mo Tu We Th Fr Sa Su Mo Tu We Th Fr Sa [DATE] 1 2 3 4 5 6 7 8 9 10 11 12 13 …" at bounding box center [359, 180] width 719 height 360
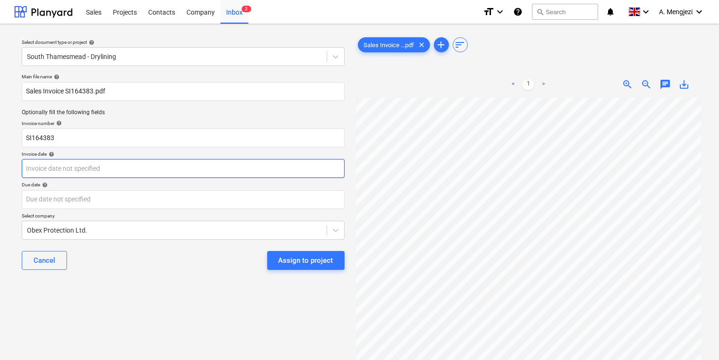
click at [148, 171] on body "Sales Projects Contacts Company Inbox 2 format_size keyboard_arrow_down help se…" at bounding box center [359, 180] width 719 height 360
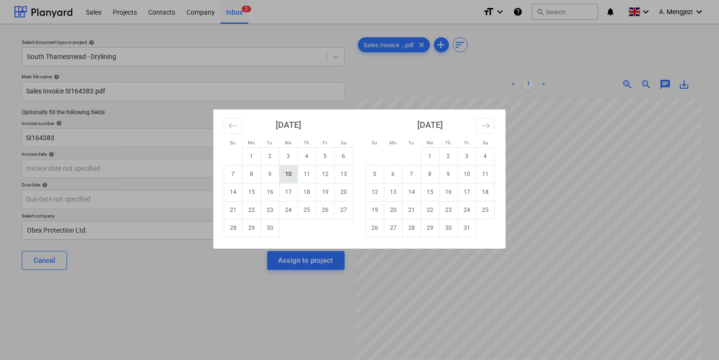
click at [292, 174] on td "10" at bounding box center [289, 174] width 18 height 18
type input "[DATE]"
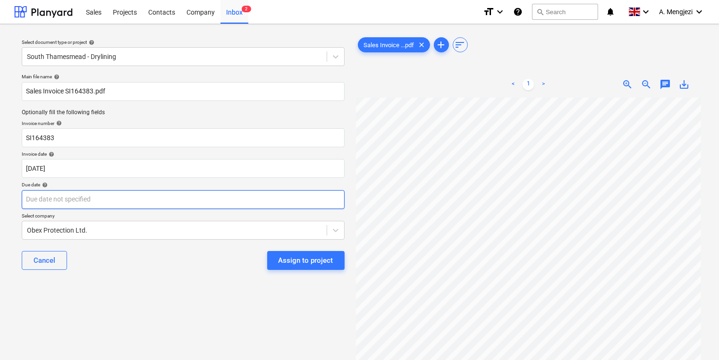
click at [266, 205] on body "Sales Projects Contacts Company Inbox 2 format_size keyboard_arrow_down help se…" at bounding box center [359, 180] width 719 height 360
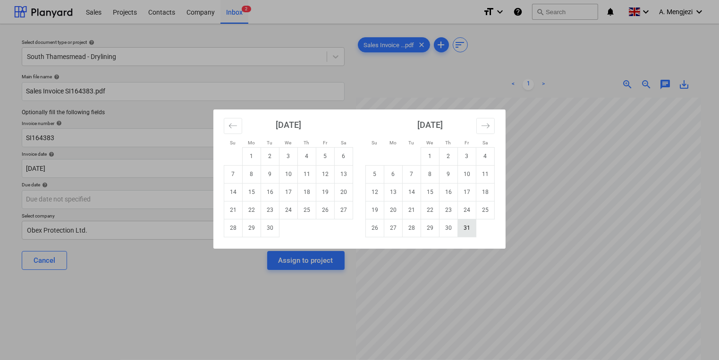
click at [460, 226] on td "31" at bounding box center [467, 228] width 18 height 18
type input "[DATE]"
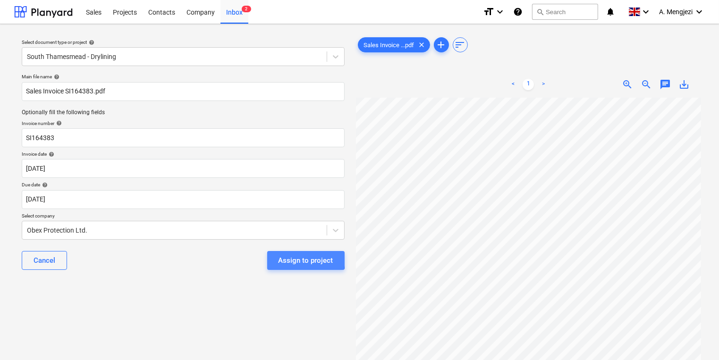
click at [290, 259] on div "Assign to project" at bounding box center [306, 261] width 55 height 12
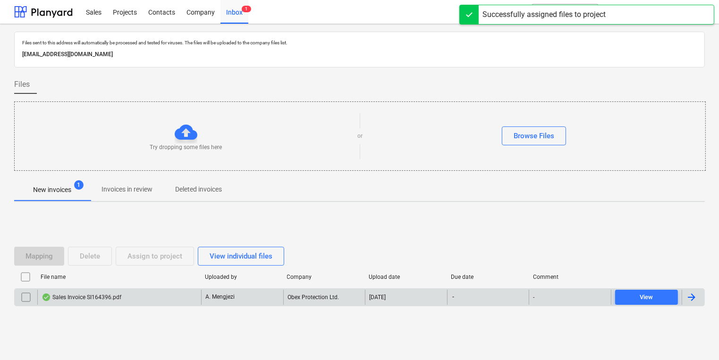
click at [272, 293] on div "A. Mengjezi" at bounding box center [242, 297] width 82 height 15
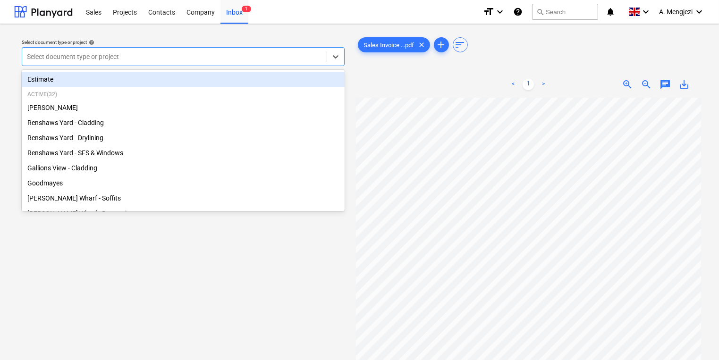
click at [277, 61] on div at bounding box center [174, 56] width 295 height 9
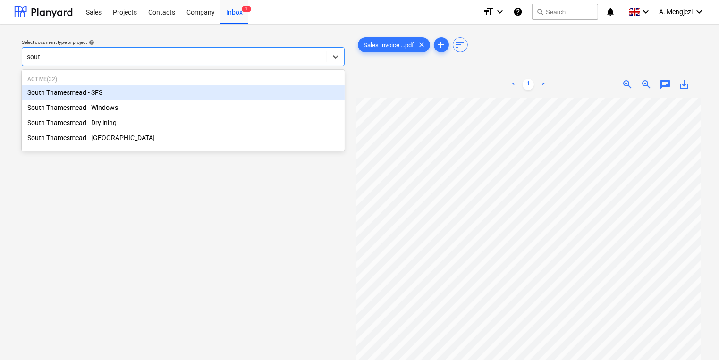
type input "south"
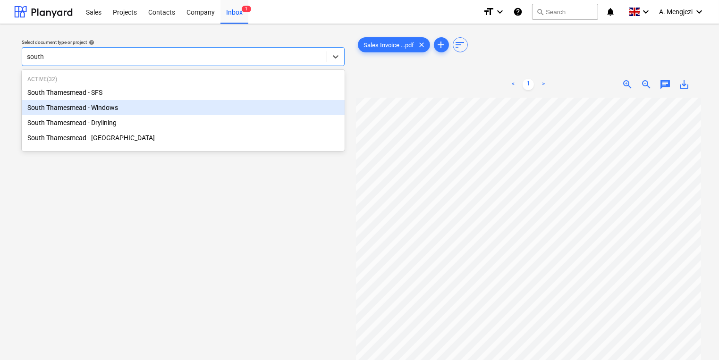
click at [263, 100] on div "South Thamesmead - Windows" at bounding box center [183, 107] width 323 height 15
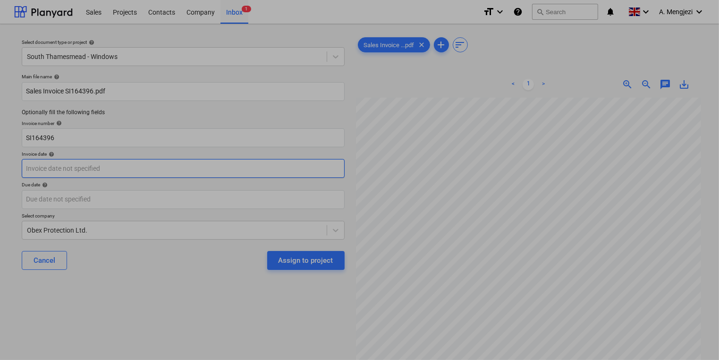
click at [178, 168] on body "Sales Projects Contacts Company Inbox 1 format_size keyboard_arrow_down help se…" at bounding box center [359, 180] width 719 height 360
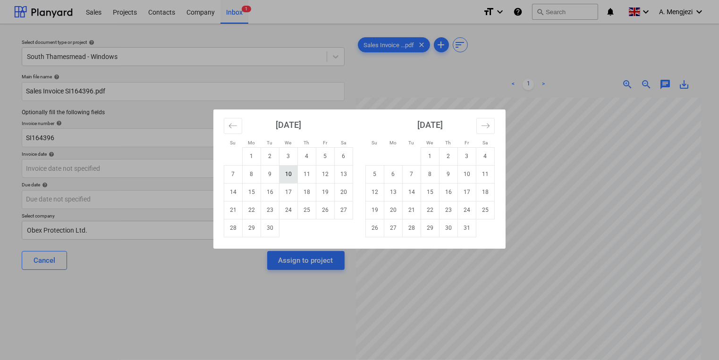
click at [280, 178] on td "10" at bounding box center [289, 174] width 18 height 18
type input "[DATE]"
click at [269, 202] on body "Sales Projects Contacts Company Inbox 1 format_size keyboard_arrow_down help se…" at bounding box center [359, 180] width 719 height 360
click at [467, 230] on td "31" at bounding box center [467, 228] width 18 height 18
type input "[DATE]"
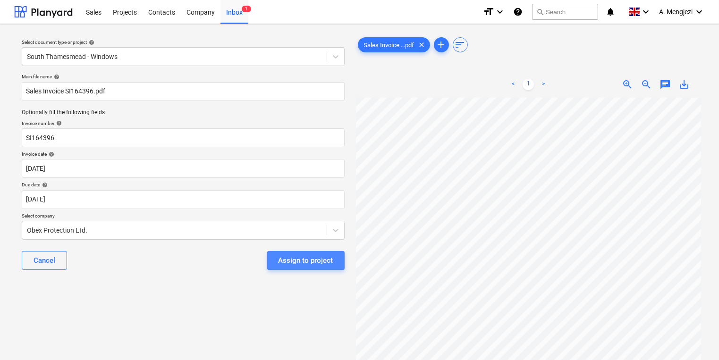
click at [318, 265] on div "Assign to project" at bounding box center [306, 261] width 55 height 12
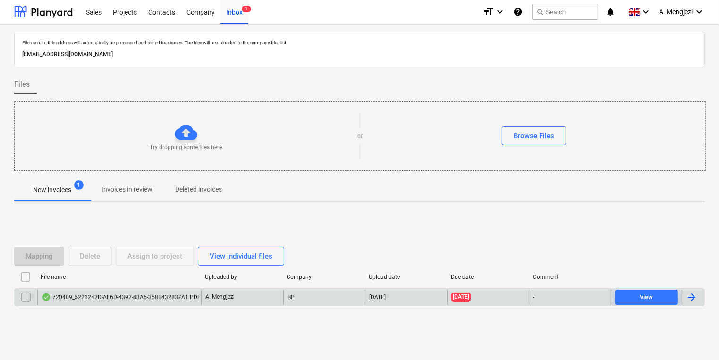
click at [278, 303] on div "A. Mengjezi" at bounding box center [242, 297] width 82 height 15
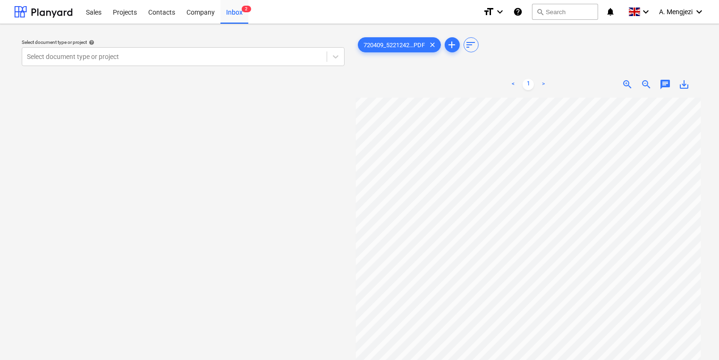
scroll to position [50, 22]
click at [202, 49] on div "Select document type or project" at bounding box center [183, 56] width 323 height 19
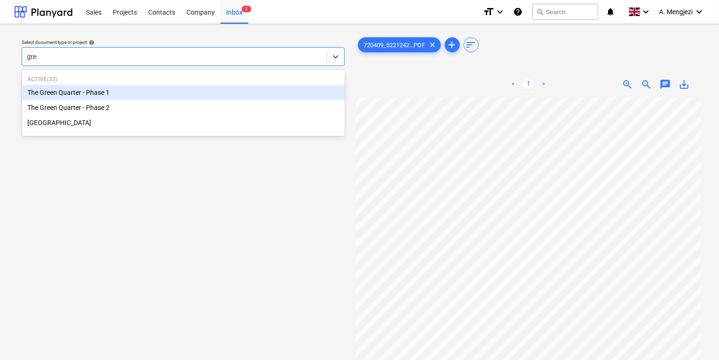
type input "gree"
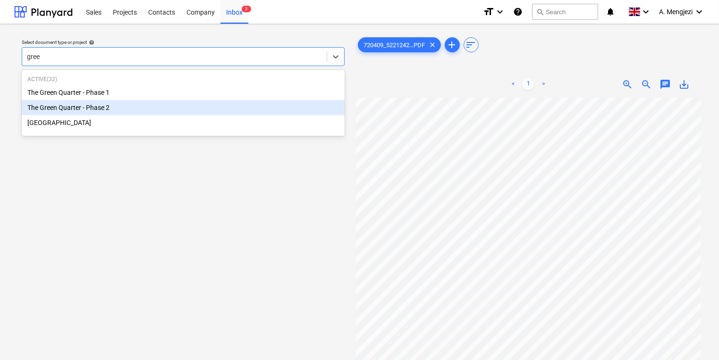
click at [139, 106] on div "The Green Quarter - Phase 2" at bounding box center [183, 107] width 323 height 15
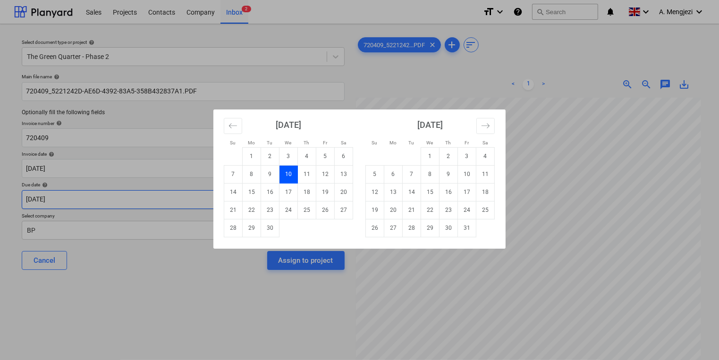
click at [176, 198] on body "Sales Projects Contacts Company Inbox 2 format_size keyboard_arrow_down help se…" at bounding box center [359, 180] width 719 height 360
click at [452, 227] on td "30" at bounding box center [449, 228] width 18 height 18
type input "[DATE]"
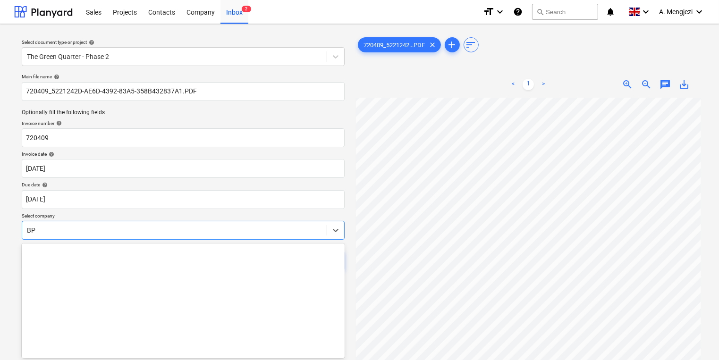
scroll to position [26, 0]
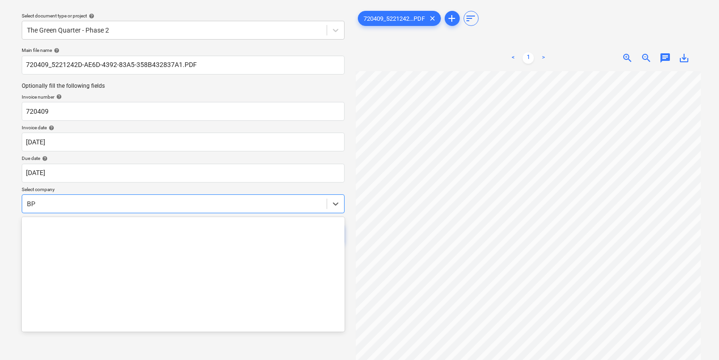
click at [238, 237] on body "Sales Projects Contacts Company Inbox 2 format_size keyboard_arrow_down help se…" at bounding box center [359, 154] width 719 height 360
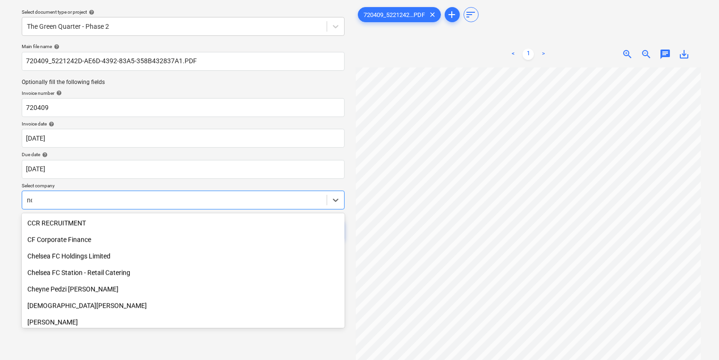
scroll to position [515, 0]
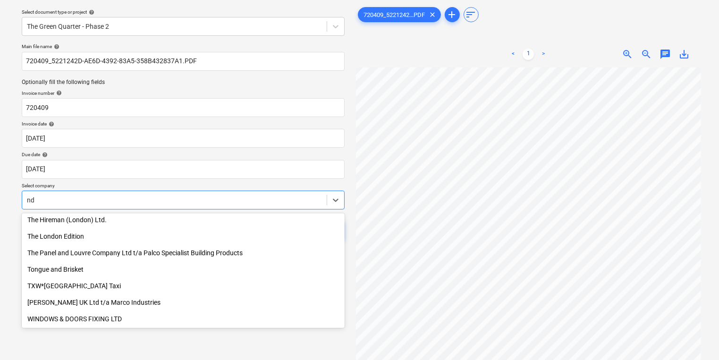
type input "ndi"
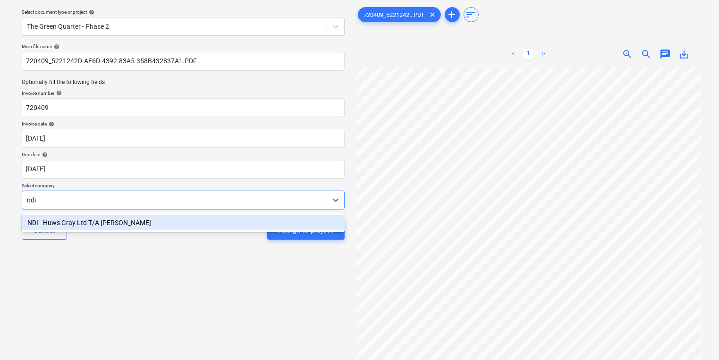
click at [244, 230] on div "NDI - Huws Gray Ltd T/A [PERSON_NAME]" at bounding box center [183, 222] width 323 height 15
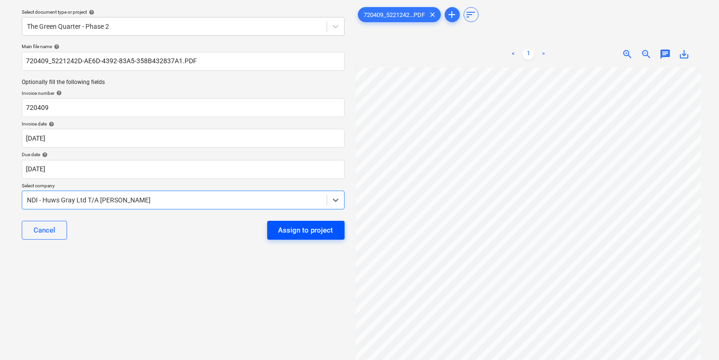
click at [304, 236] on div "Assign to project" at bounding box center [306, 230] width 55 height 12
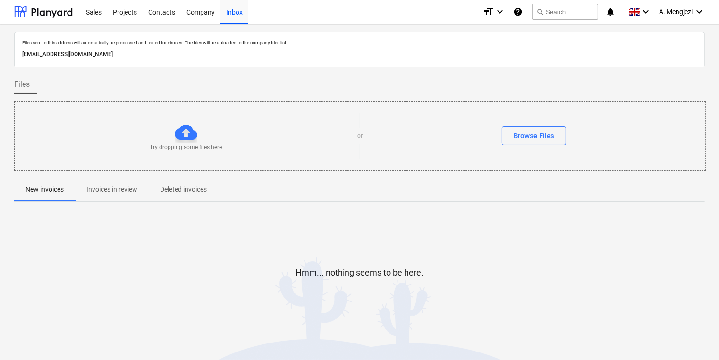
drag, startPoint x: 103, startPoint y: 185, endPoint x: 104, endPoint y: 175, distance: 10.4
click at [104, 187] on p "Invoices in review" at bounding box center [111, 190] width 51 height 10
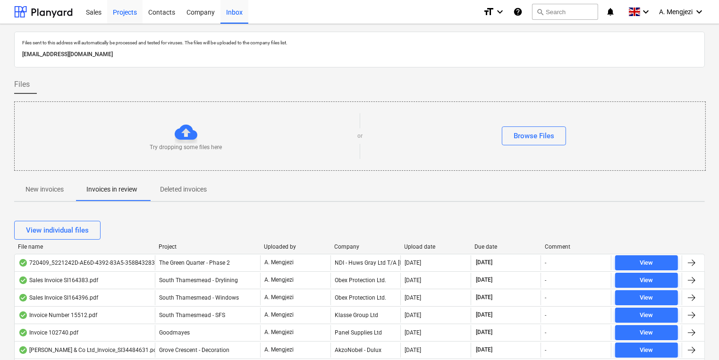
click at [123, 17] on div "Projects" at bounding box center [124, 12] width 35 height 24
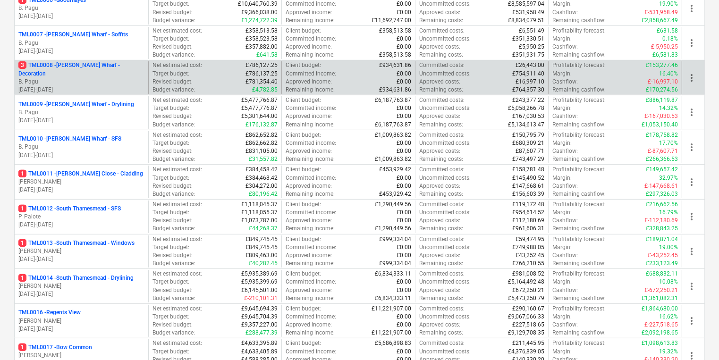
scroll to position [340, 0]
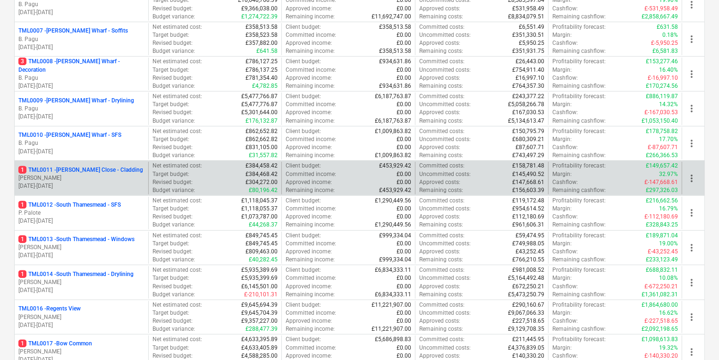
click at [93, 178] on p "[PERSON_NAME]" at bounding box center [81, 178] width 126 height 8
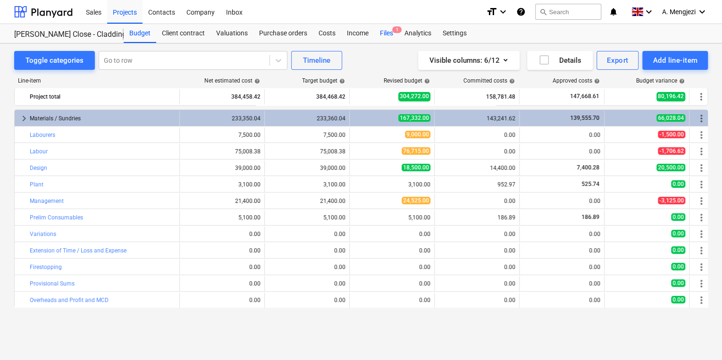
click at [394, 34] on div "Files 1" at bounding box center [386, 33] width 25 height 19
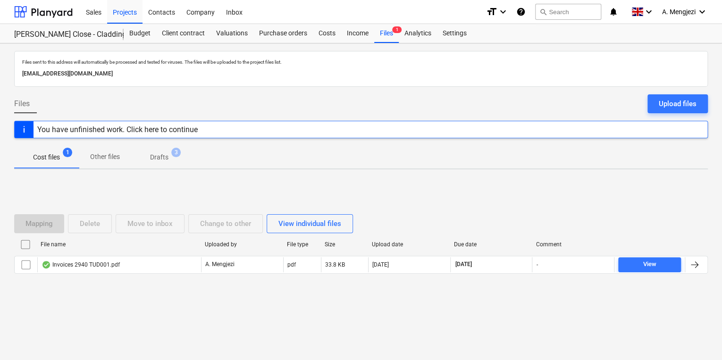
click at [124, 278] on div at bounding box center [361, 282] width 694 height 8
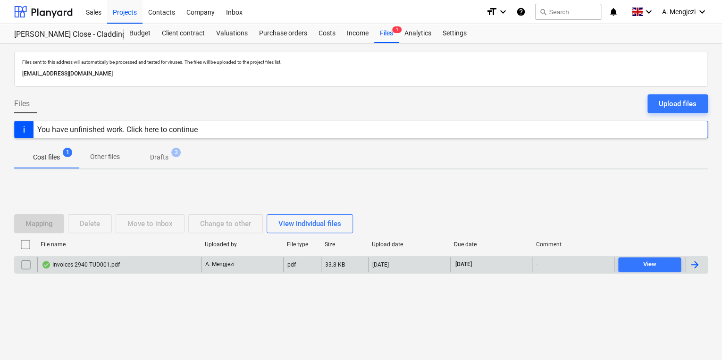
click at [140, 265] on div "Invoices 2940 TUD001.pdf" at bounding box center [119, 264] width 164 height 15
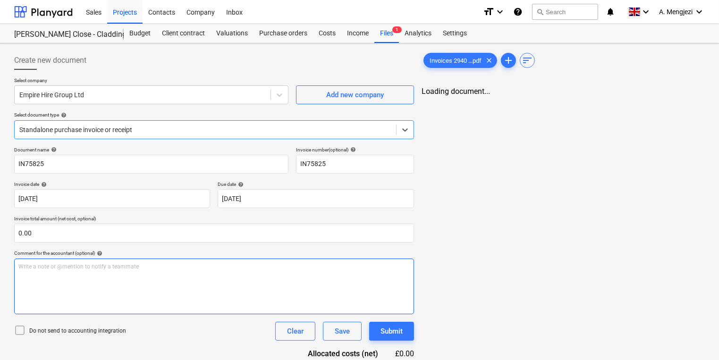
type input "IN75825"
type input "[DATE]"
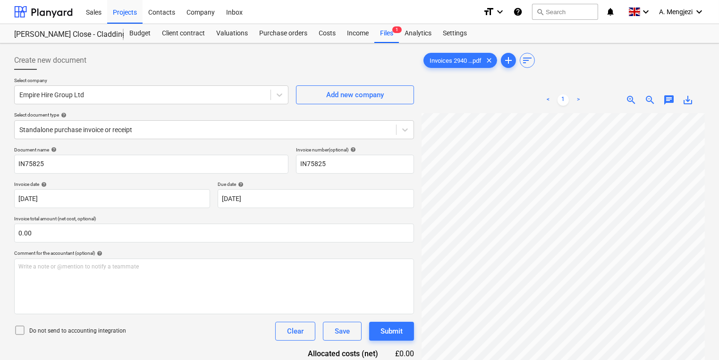
scroll to position [34, 0]
drag, startPoint x: 133, startPoint y: 6, endPoint x: 139, endPoint y: 0, distance: 8.4
click at [133, 6] on div "Projects" at bounding box center [124, 12] width 35 height 24
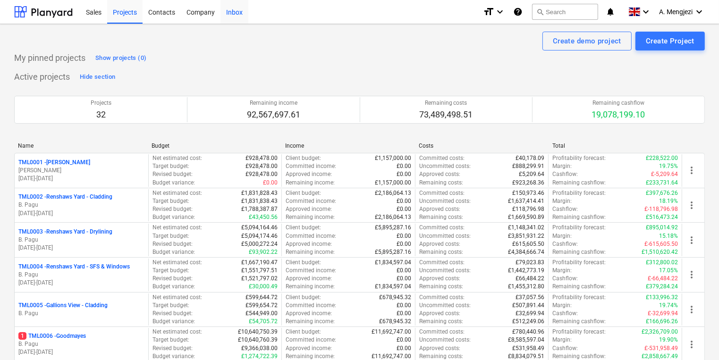
click at [238, 16] on div "Inbox" at bounding box center [235, 12] width 28 height 24
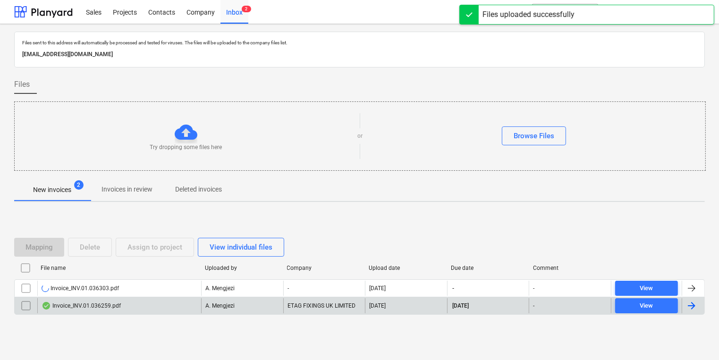
click at [176, 306] on div "Invoice_INV.01.036259.pdf" at bounding box center [119, 305] width 164 height 15
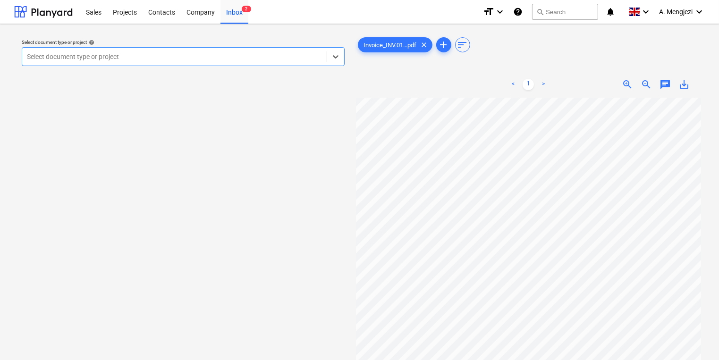
drag, startPoint x: 238, startPoint y: 54, endPoint x: 232, endPoint y: 55, distance: 6.2
click at [236, 55] on div at bounding box center [174, 56] width 295 height 9
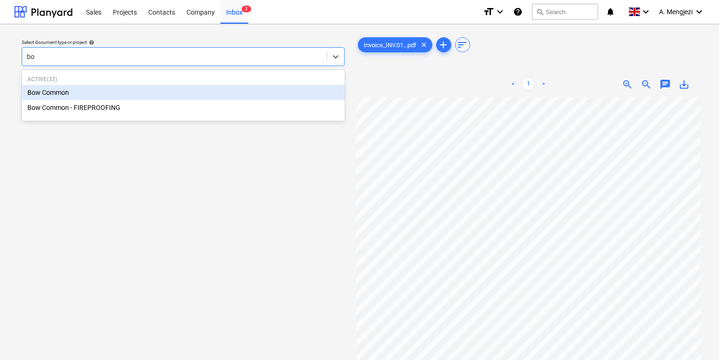
type input "bow"
click at [238, 93] on div "Bow Common" at bounding box center [183, 92] width 323 height 15
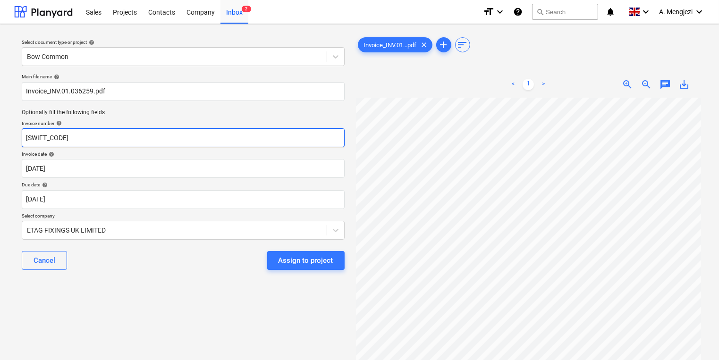
drag, startPoint x: 173, startPoint y: 138, endPoint x: -78, endPoint y: 138, distance: 251.2
click at [0, 138] on html "Sales Projects Contacts Company Inbox 2 format_size keyboard_arrow_down help se…" at bounding box center [359, 180] width 719 height 360
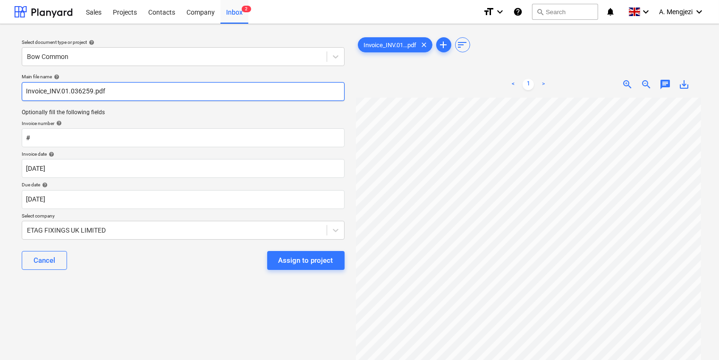
drag, startPoint x: 91, startPoint y: 90, endPoint x: 50, endPoint y: 89, distance: 41.6
click at [50, 89] on input "Invoice_INV.01.036259.pdf" at bounding box center [183, 91] width 323 height 19
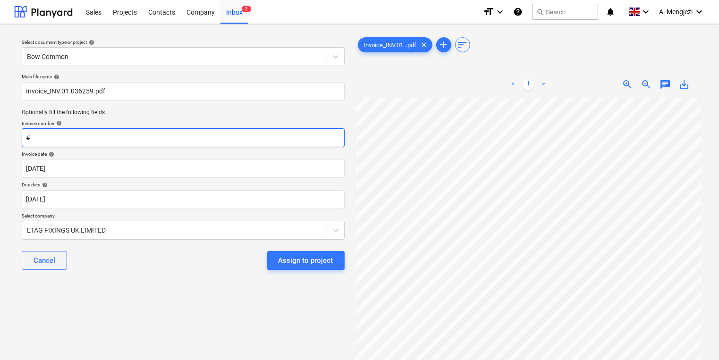
click at [59, 140] on input "#" at bounding box center [183, 137] width 323 height 19
paste input "INV.01.036259"
type input "#INV.01.036259"
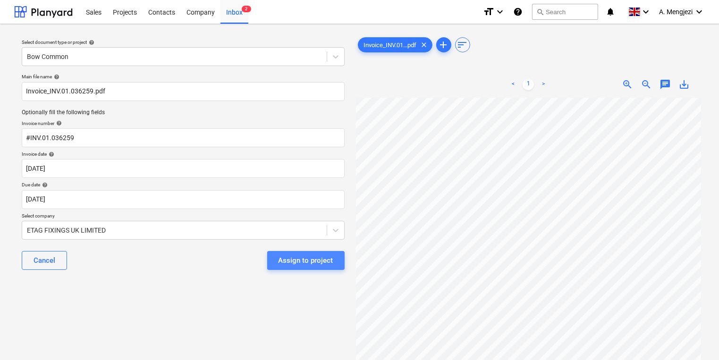
click at [317, 260] on div "Assign to project" at bounding box center [306, 261] width 55 height 12
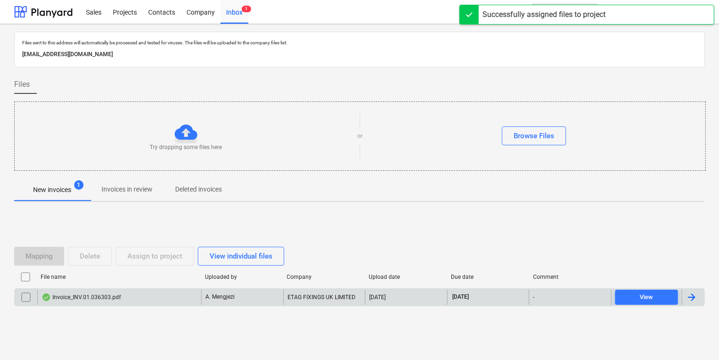
drag, startPoint x: 323, startPoint y: 280, endPoint x: 323, endPoint y: 290, distance: 9.5
click at [323, 281] on div "Company" at bounding box center [324, 277] width 82 height 15
click at [323, 298] on div "ETAG FIXINGS UK LIMITED" at bounding box center [324, 297] width 82 height 15
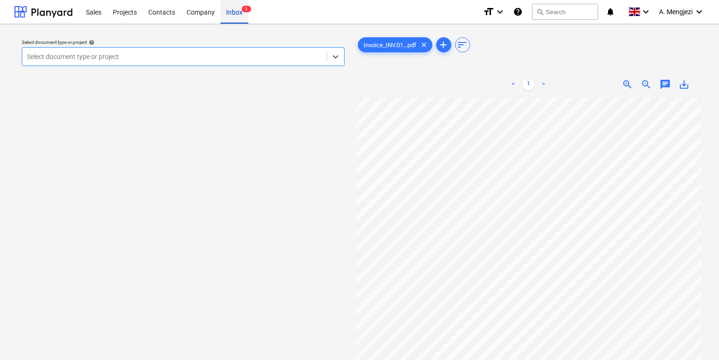
click at [230, 15] on div "Inbox 1" at bounding box center [235, 12] width 28 height 24
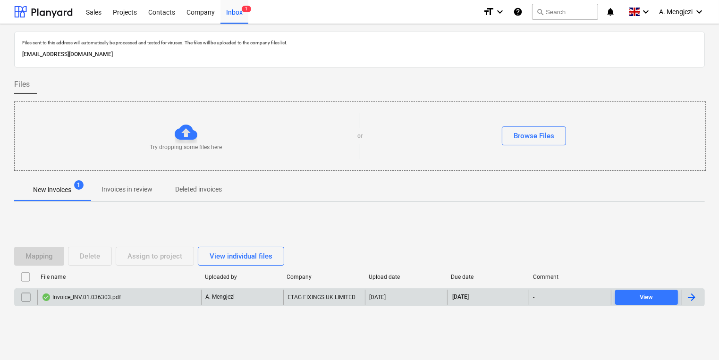
click at [30, 301] on input "checkbox" at bounding box center [25, 297] width 15 height 15
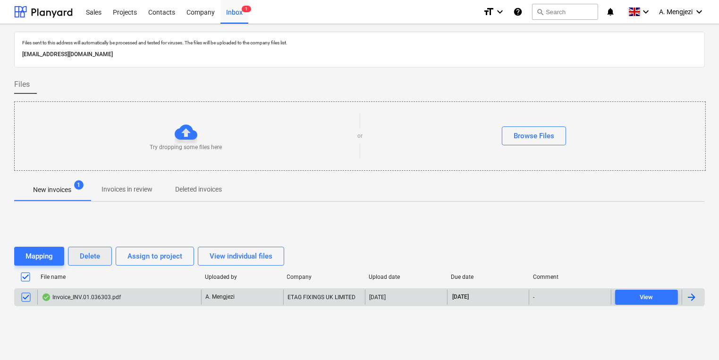
click at [91, 257] on div "Delete" at bounding box center [90, 256] width 20 height 12
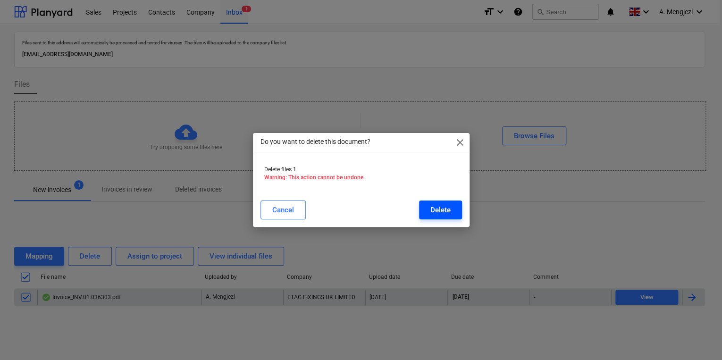
click at [442, 215] on div "Delete" at bounding box center [441, 210] width 20 height 12
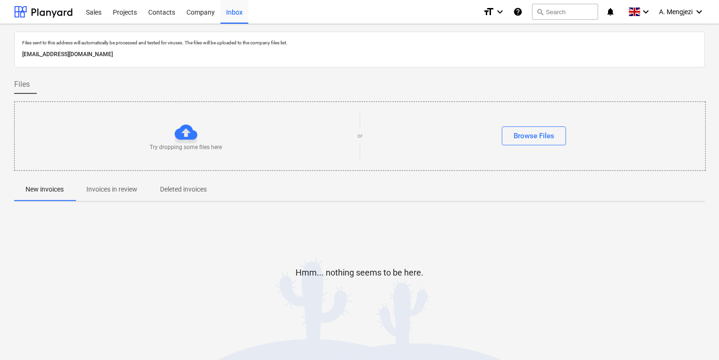
click at [115, 191] on p "Invoices in review" at bounding box center [111, 190] width 51 height 10
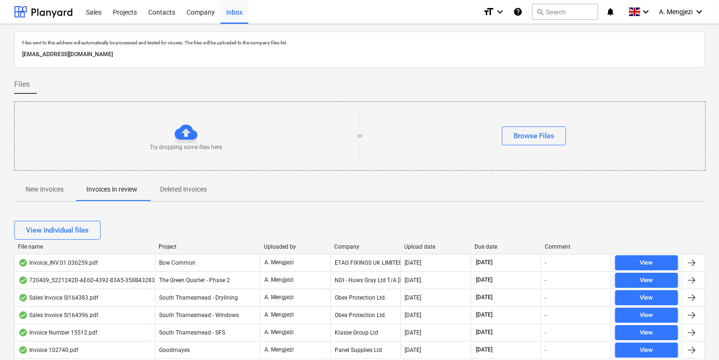
click at [349, 242] on div "View individual files" at bounding box center [359, 230] width 691 height 26
click at [349, 246] on div "Company" at bounding box center [365, 247] width 63 height 7
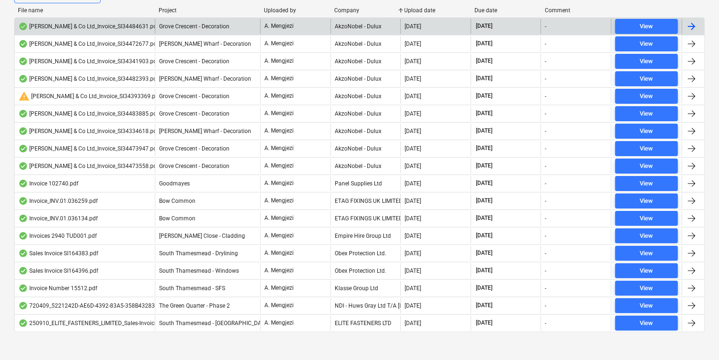
scroll to position [240, 0]
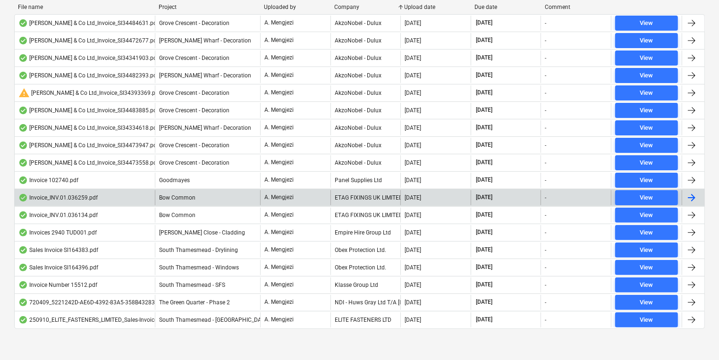
click at [364, 203] on div "ETAG FIXINGS UK LIMITED" at bounding box center [366, 197] width 70 height 15
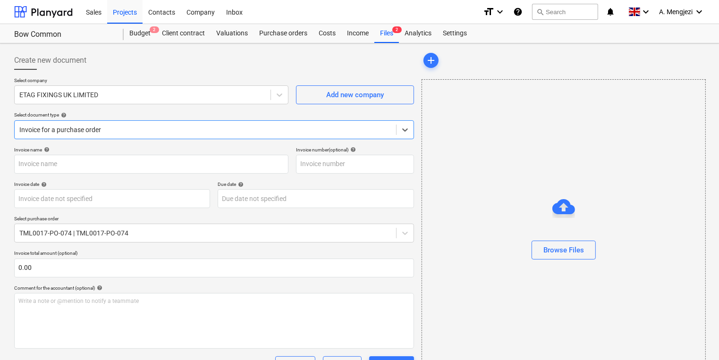
type input "#INV.01.036259"
type input "[DATE]"
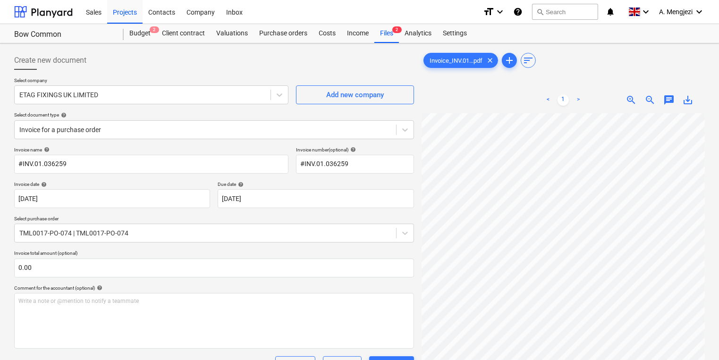
scroll to position [0, 83]
click at [240, 19] on div "Inbox" at bounding box center [235, 12] width 28 height 24
